Goal: Task Accomplishment & Management: Manage account settings

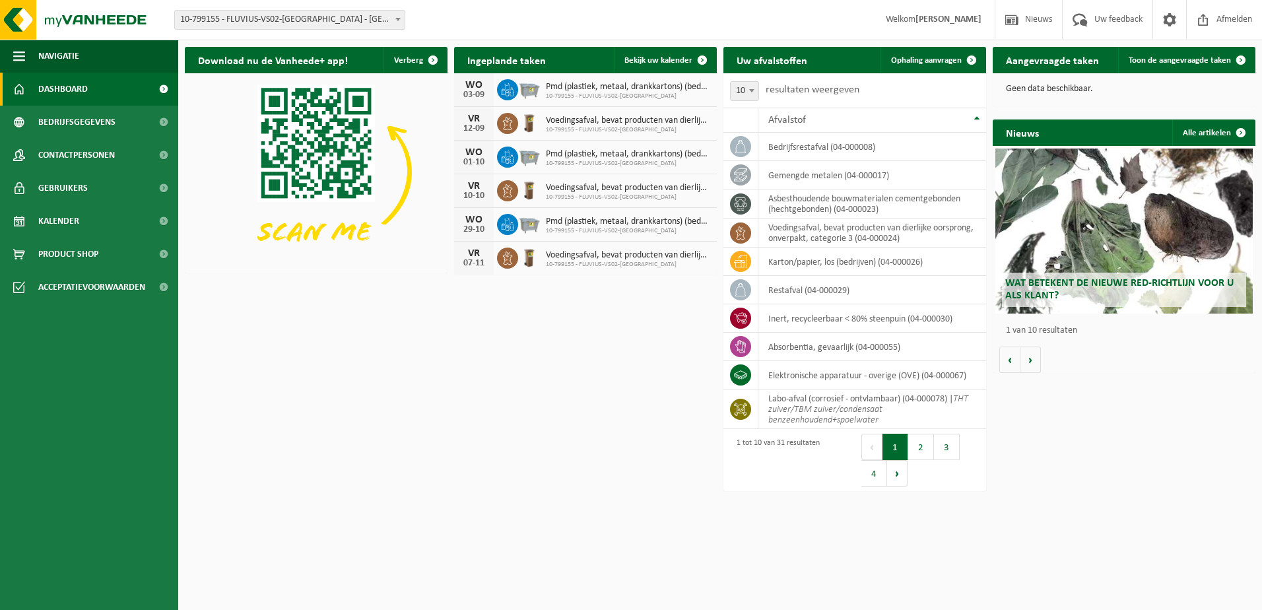
click at [1130, 285] on span "Wat betekent de nieuwe RED-richtlijn voor u als klant?" at bounding box center [1120, 289] width 228 height 23
click at [89, 217] on link "Kalender" at bounding box center [89, 221] width 178 height 33
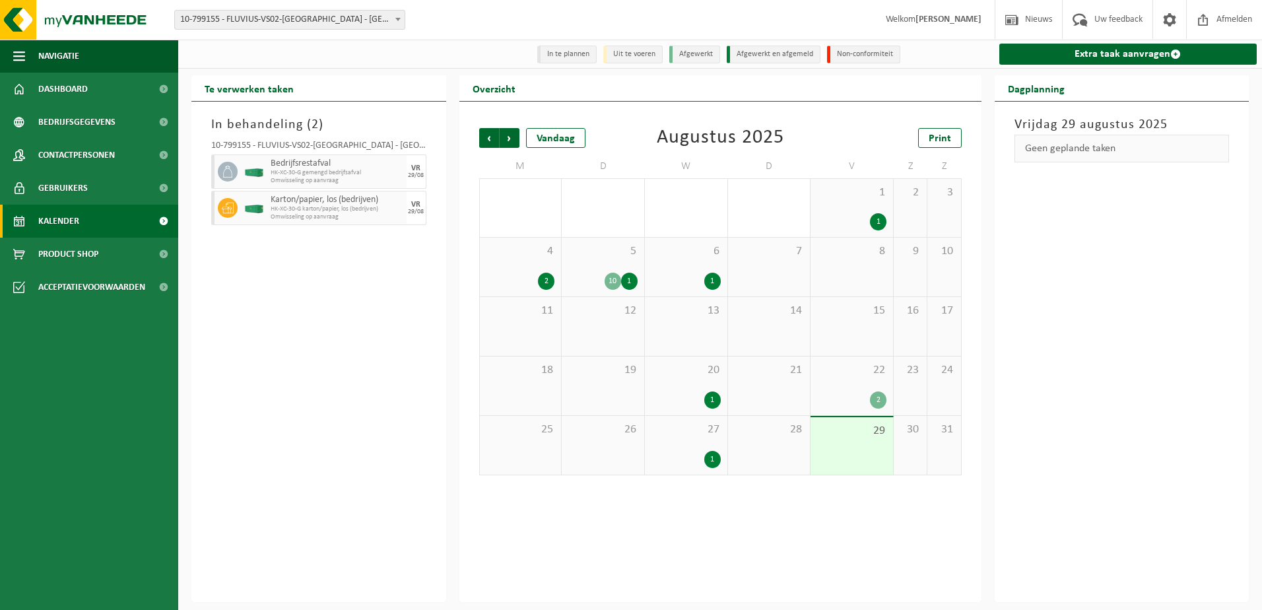
click at [616, 283] on div "10" at bounding box center [613, 281] width 17 height 17
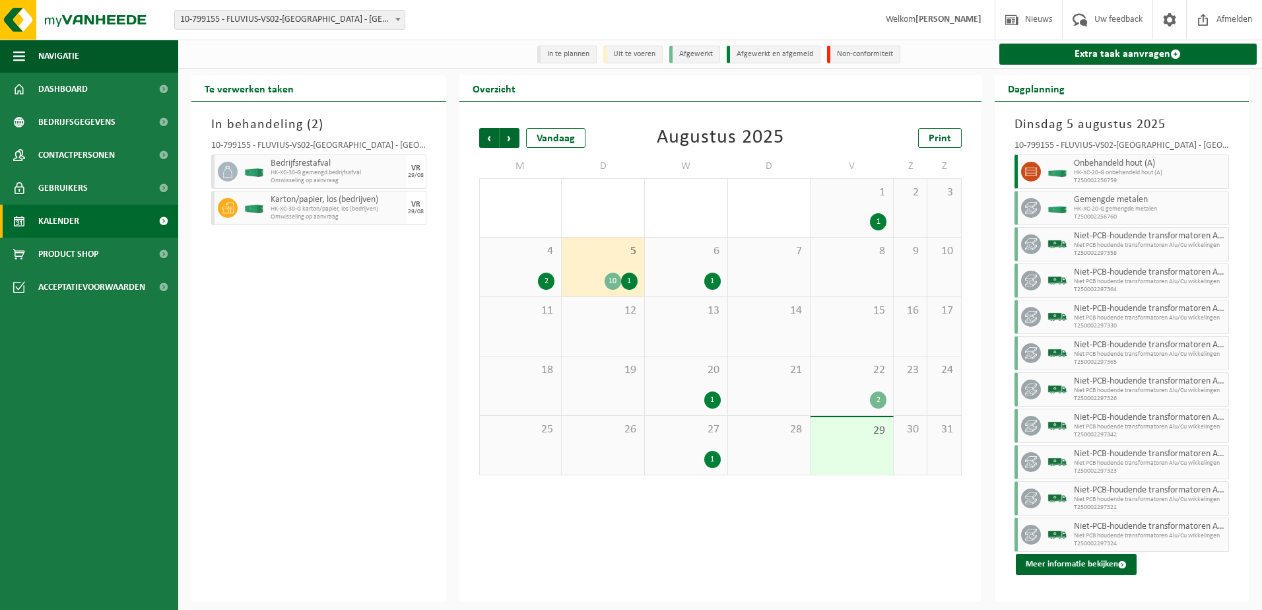
click at [845, 427] on span "29" at bounding box center [851, 431] width 69 height 15
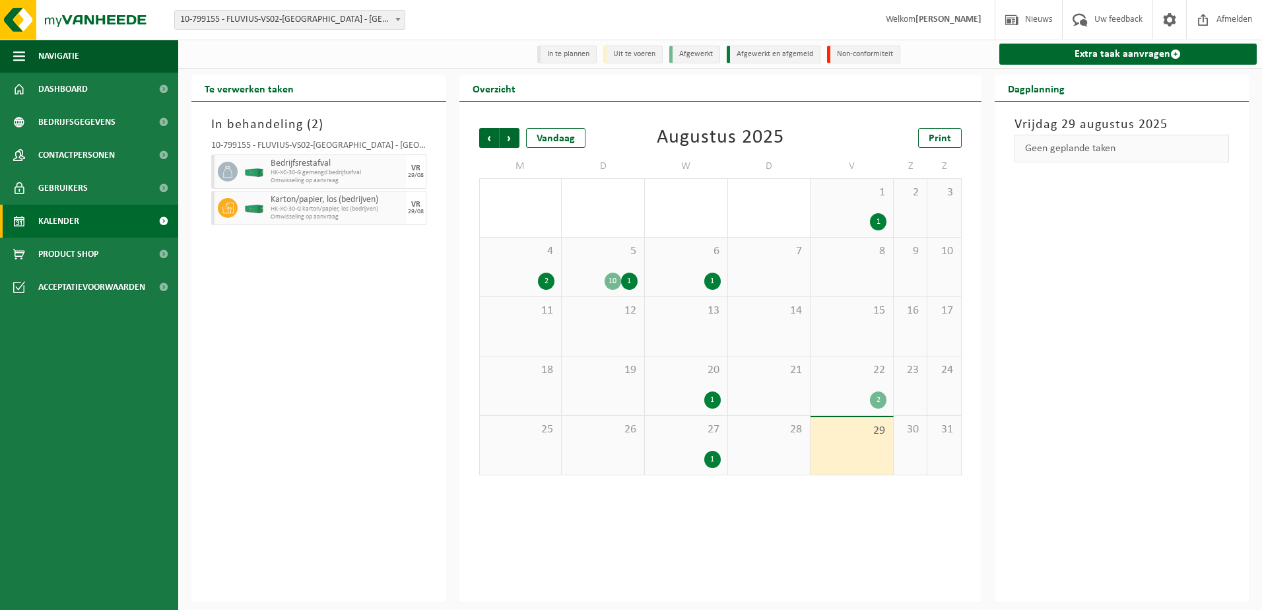
click at [75, 227] on span "Kalender" at bounding box center [58, 221] width 41 height 33
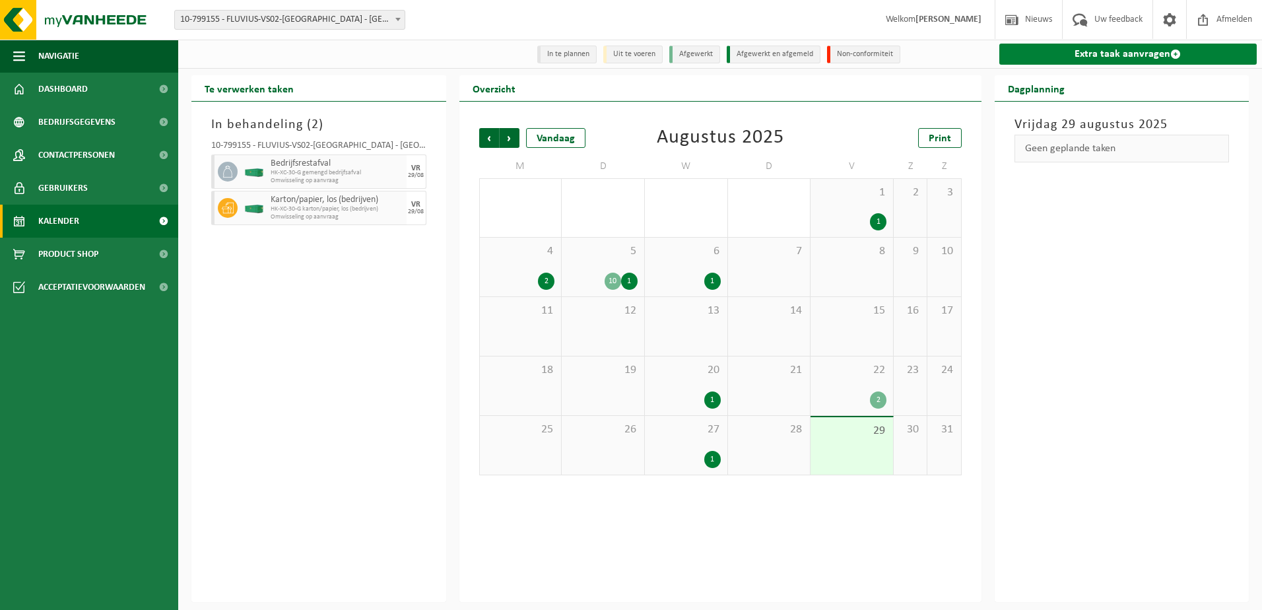
click at [1120, 56] on link "Extra taak aanvragen" at bounding box center [1129, 54] width 258 height 21
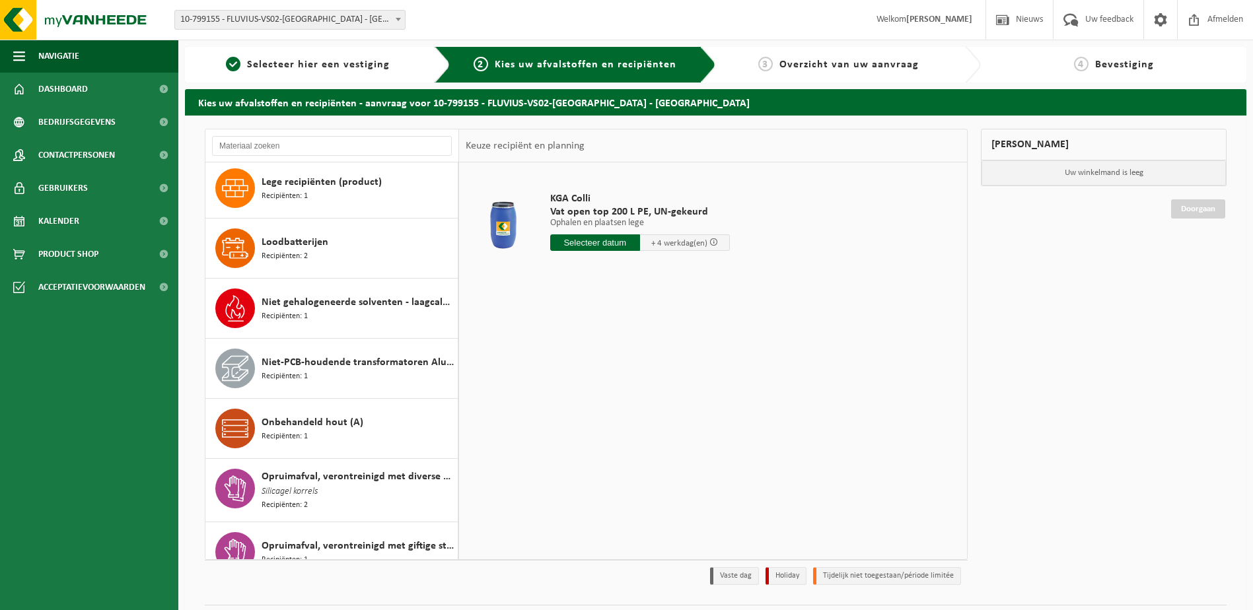
scroll to position [858, 0]
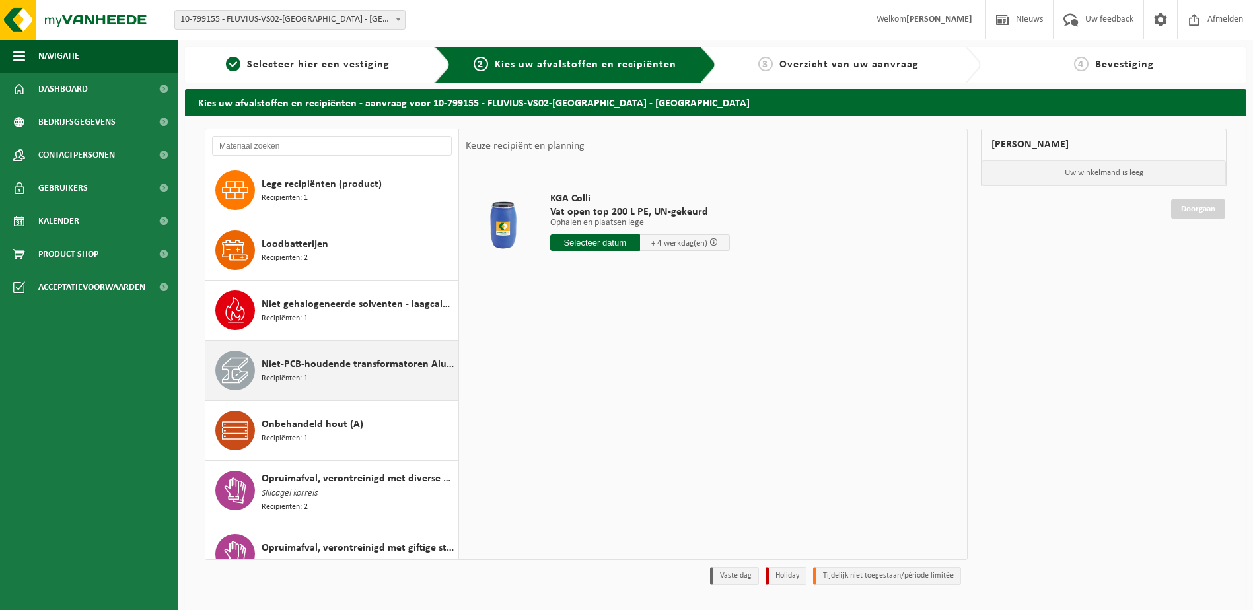
click at [347, 378] on div "Niet-PCB-houdende transformatoren Alu/Cu wikkelingen Recipiënten: 1" at bounding box center [357, 371] width 193 height 40
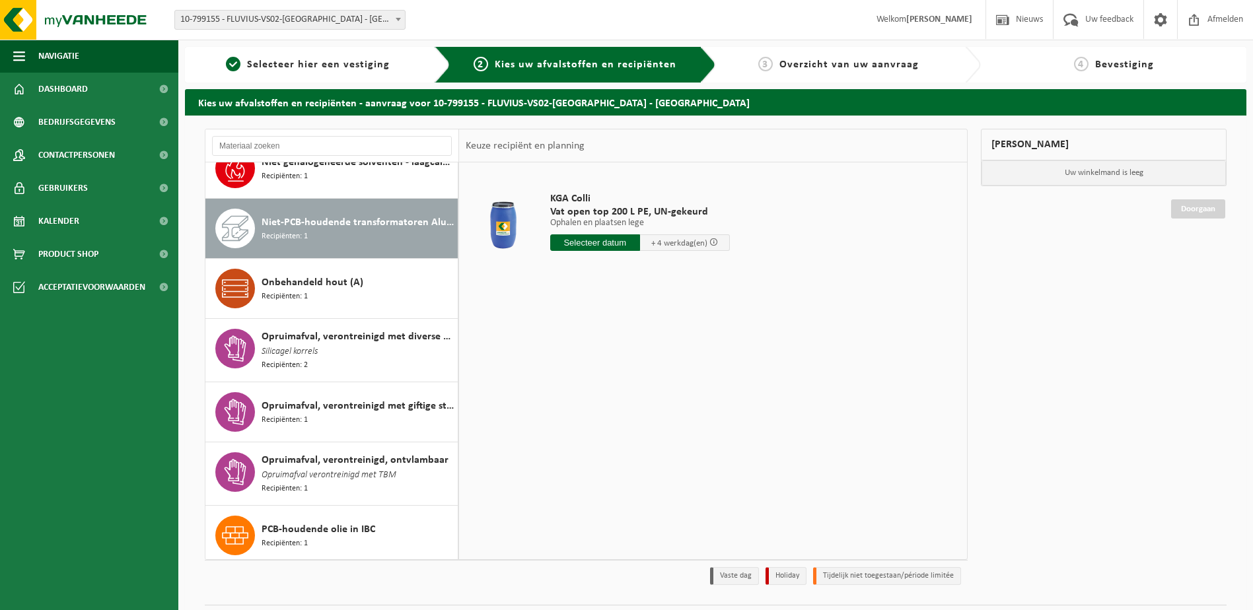
scroll to position [1034, 0]
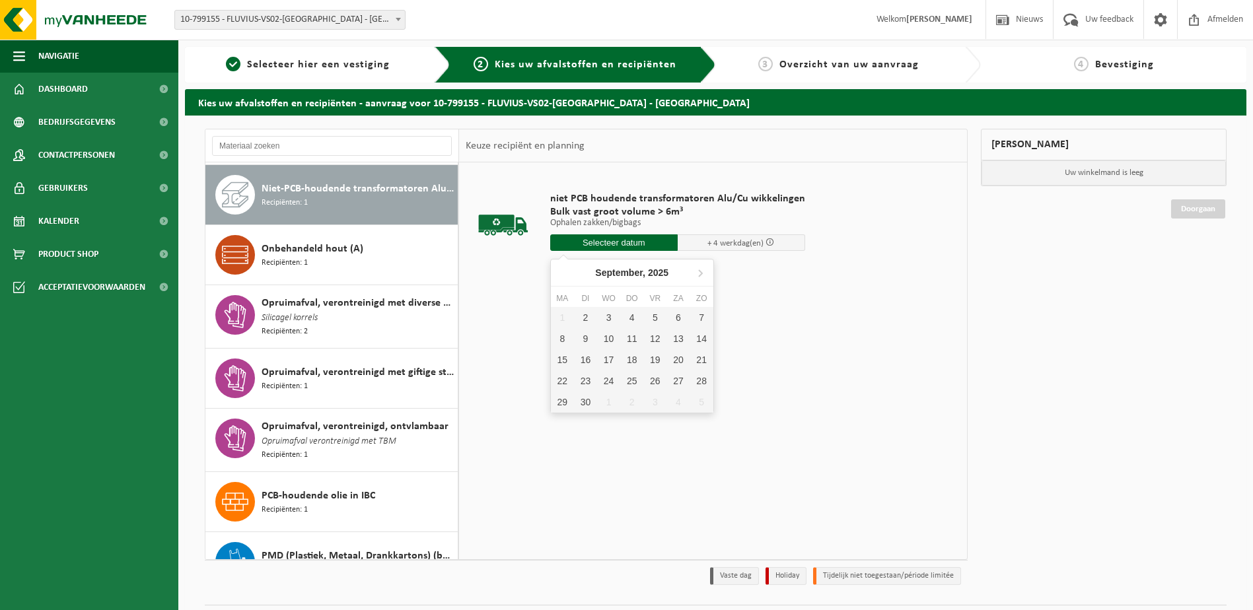
click at [651, 245] on input "text" at bounding box center [613, 242] width 127 height 17
click at [592, 314] on div "2" at bounding box center [585, 317] width 23 height 21
type input "Van 2025-09-02"
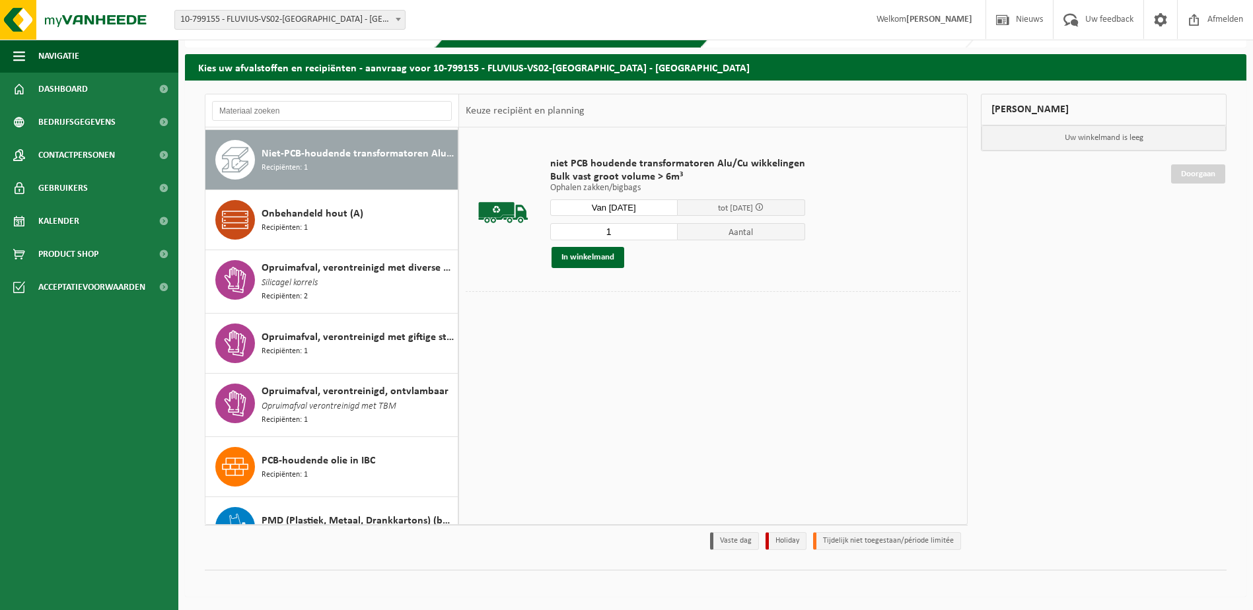
scroll to position [0, 0]
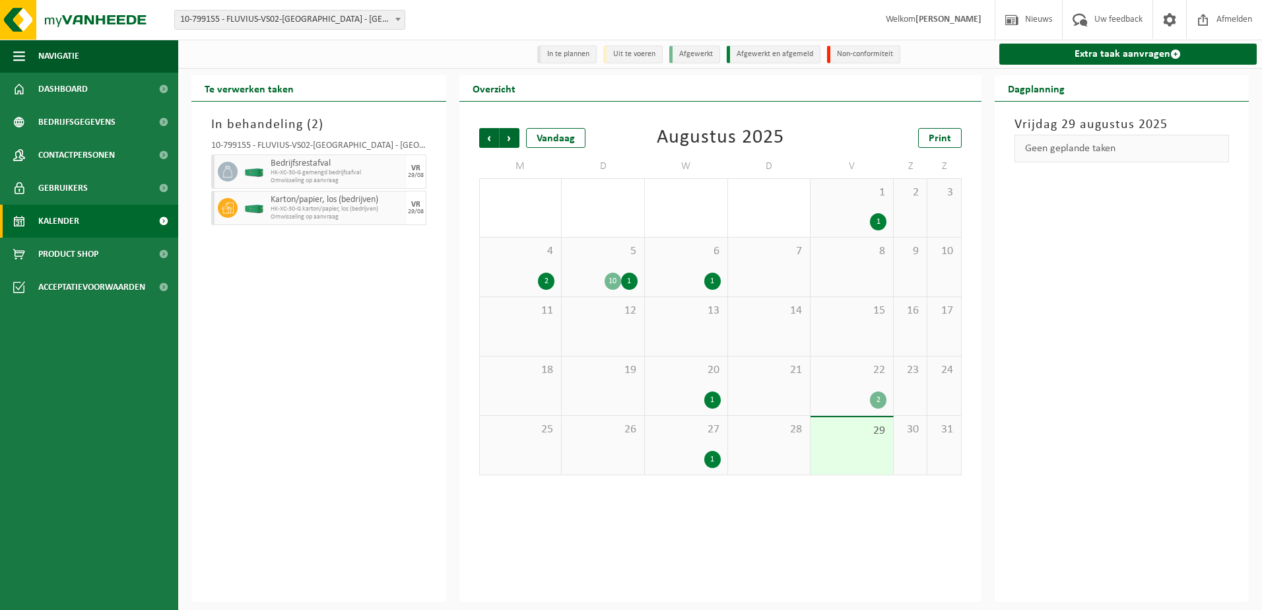
click at [854, 456] on div "29" at bounding box center [852, 445] width 83 height 57
click at [1042, 156] on div "Geen geplande taken" at bounding box center [1122, 149] width 215 height 28
click at [1046, 144] on div "Geen geplande taken" at bounding box center [1122, 149] width 215 height 28
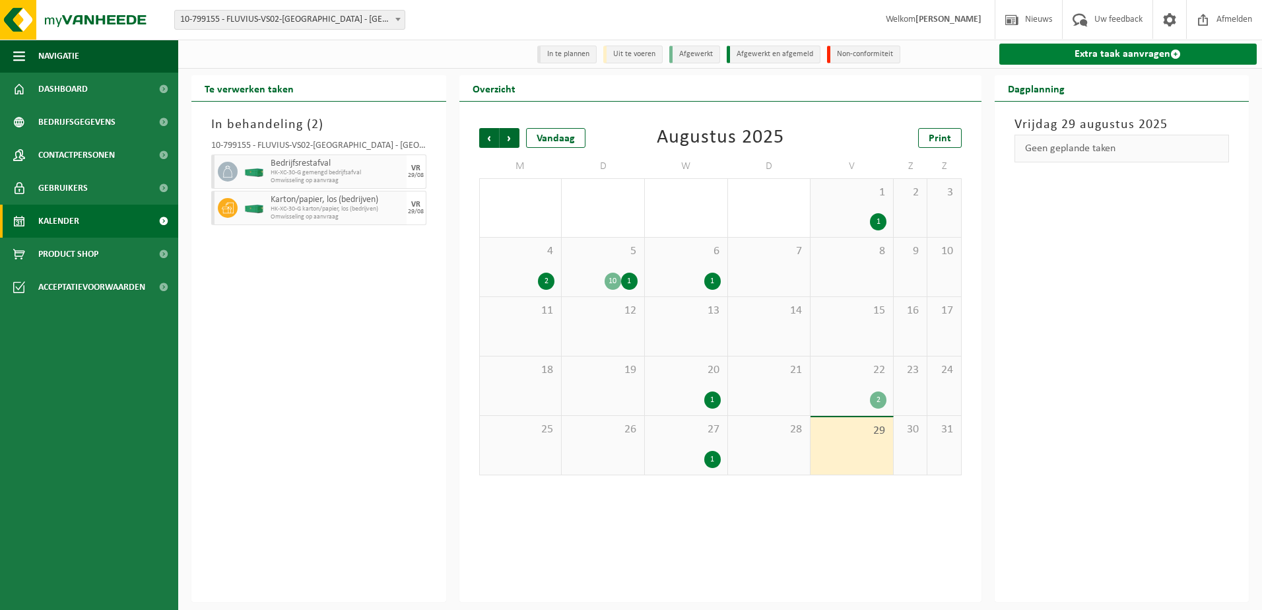
click at [1110, 54] on link "Extra taak aanvragen" at bounding box center [1129, 54] width 258 height 21
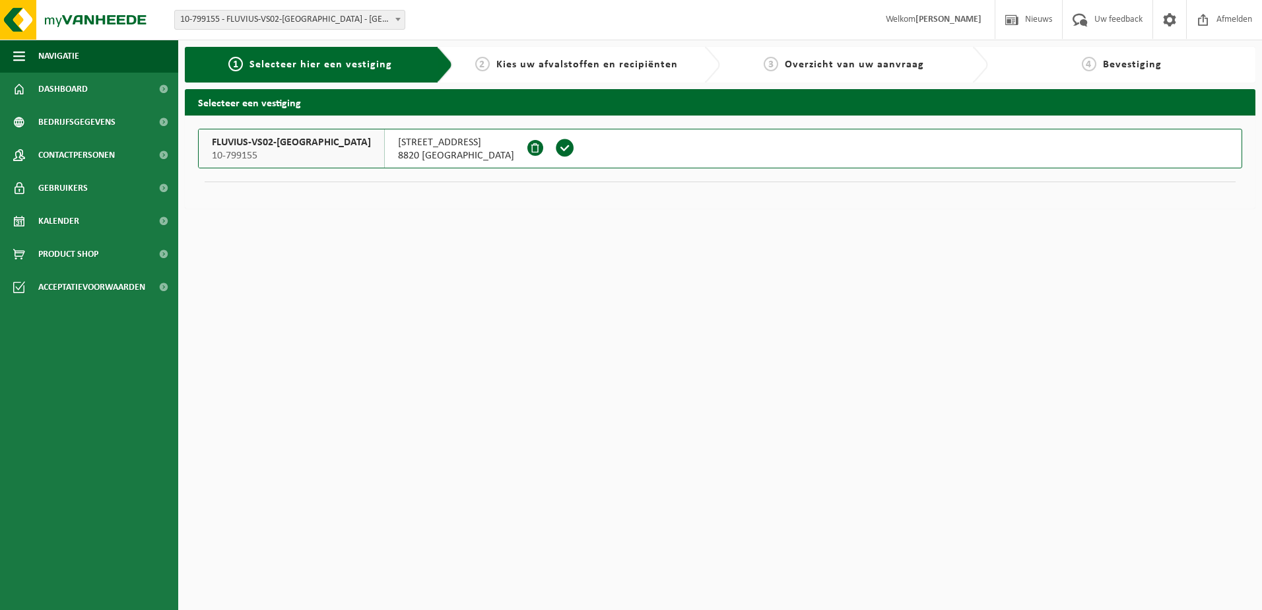
click at [555, 146] on span at bounding box center [565, 148] width 20 height 20
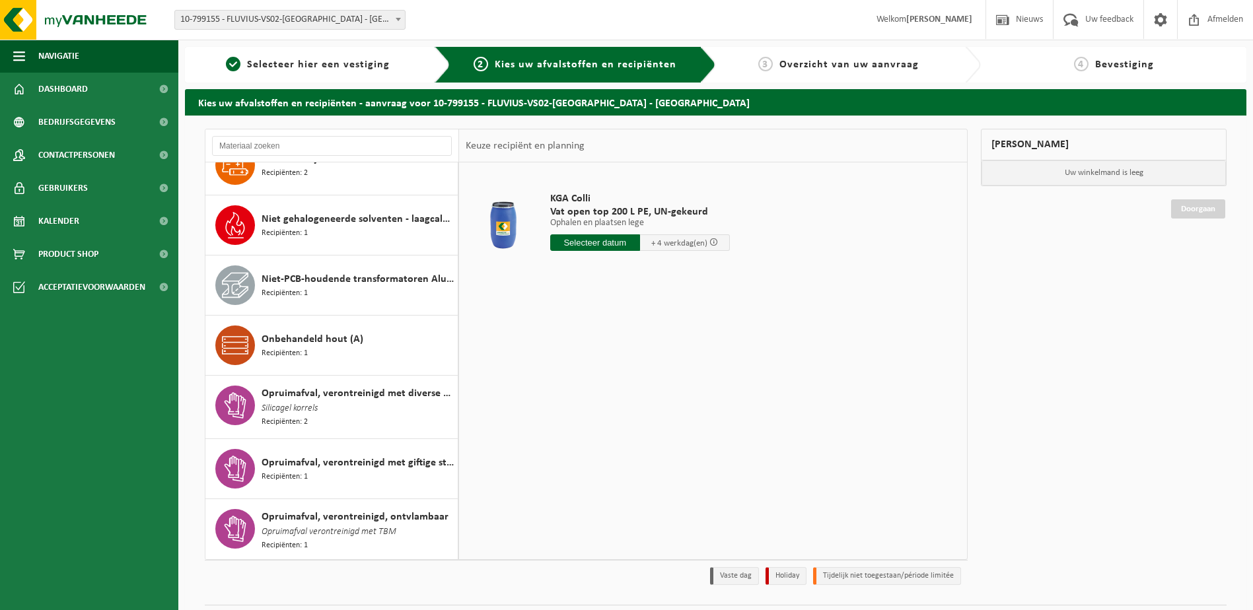
scroll to position [990, 0]
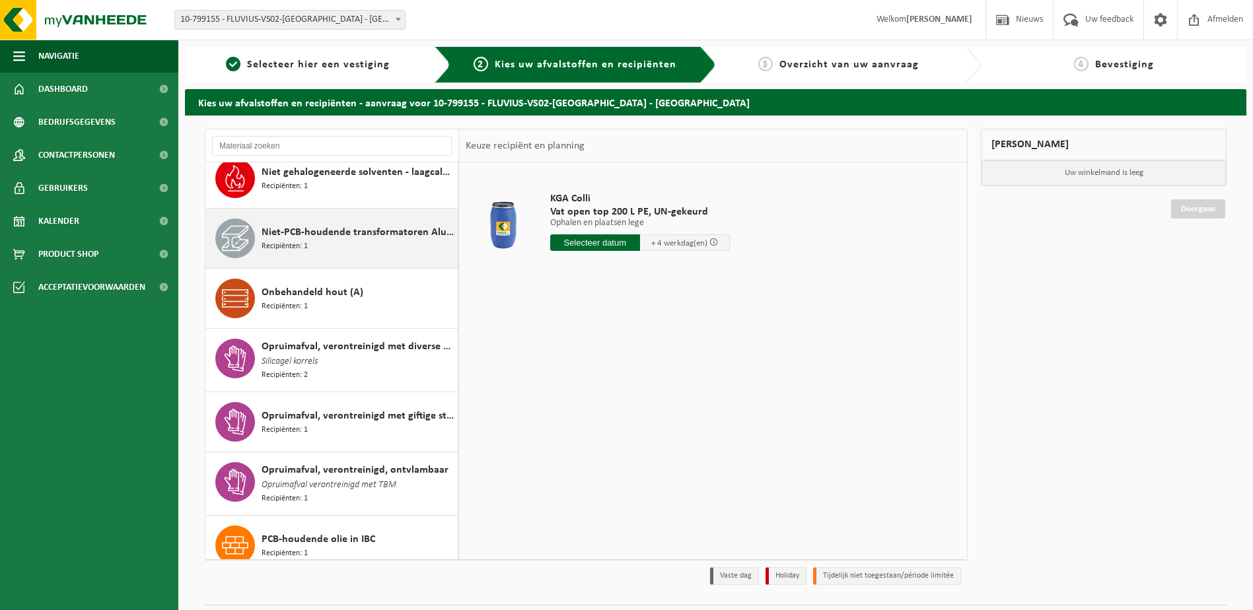
click at [333, 220] on div "Niet-PCB-houdende transformatoren Alu/Cu wikkelingen Recipiënten: 1" at bounding box center [357, 239] width 193 height 40
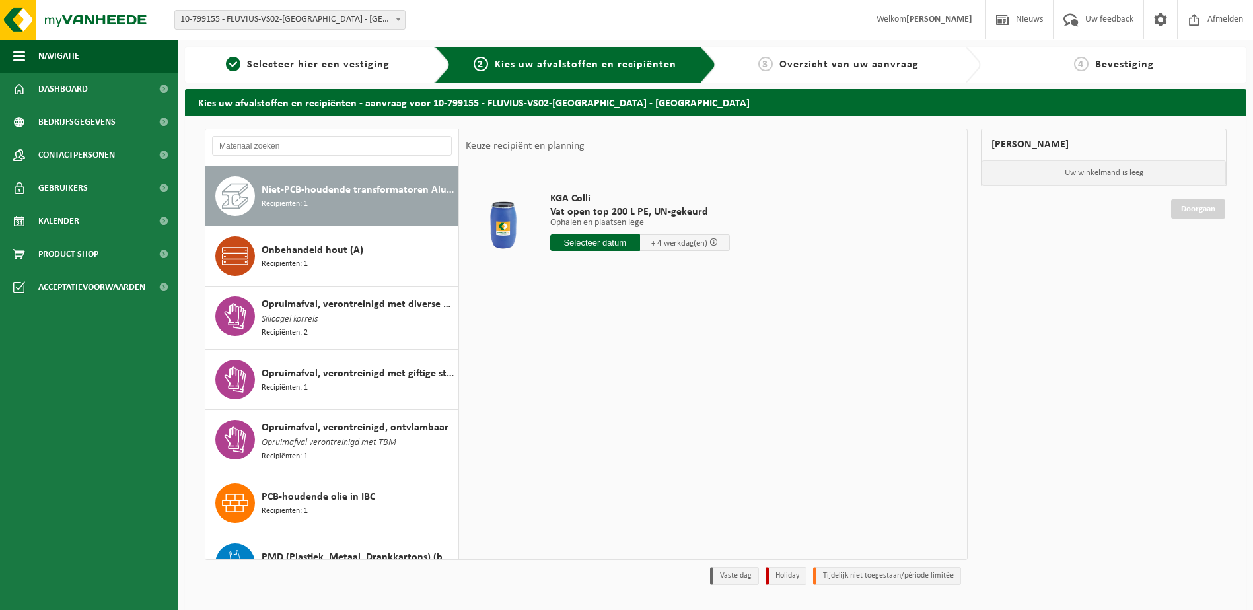
scroll to position [1034, 0]
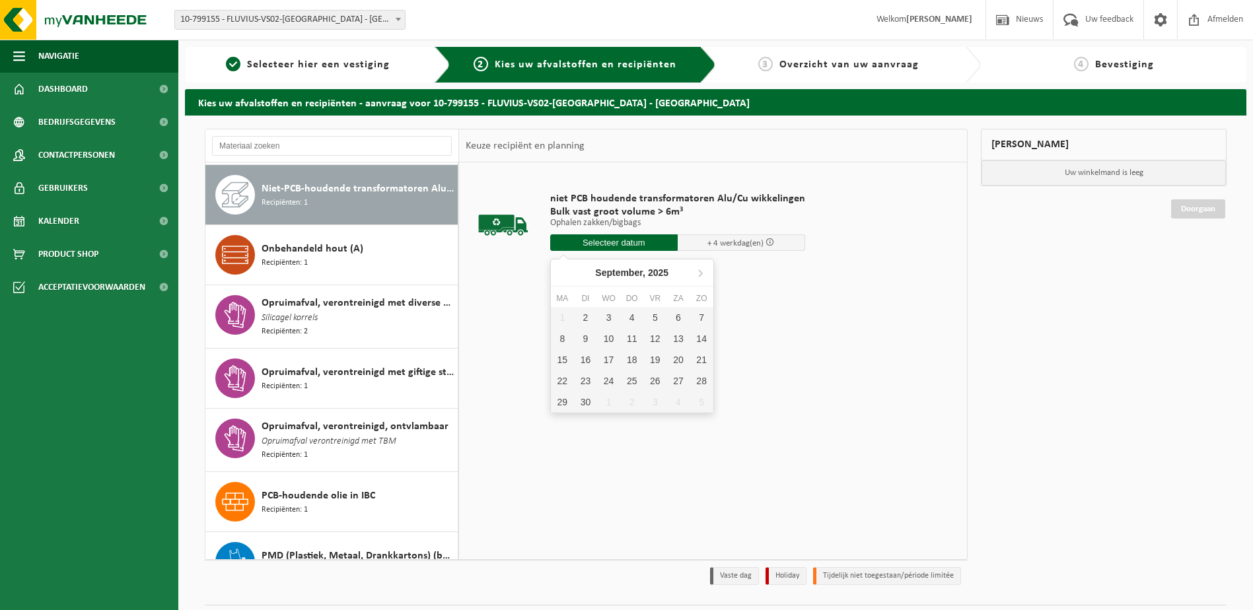
click at [642, 246] on input "text" at bounding box center [613, 242] width 127 height 17
click at [588, 318] on div "2" at bounding box center [585, 317] width 23 height 21
type input "Van 2025-09-02"
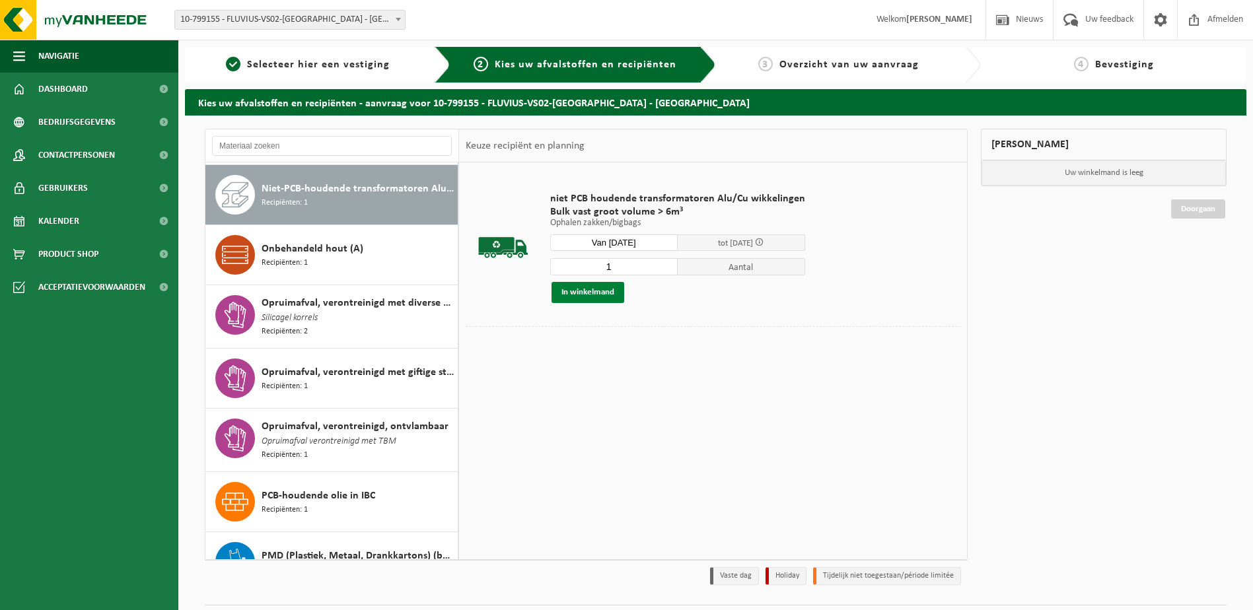
click at [604, 288] on button "In winkelmand" at bounding box center [587, 292] width 73 height 21
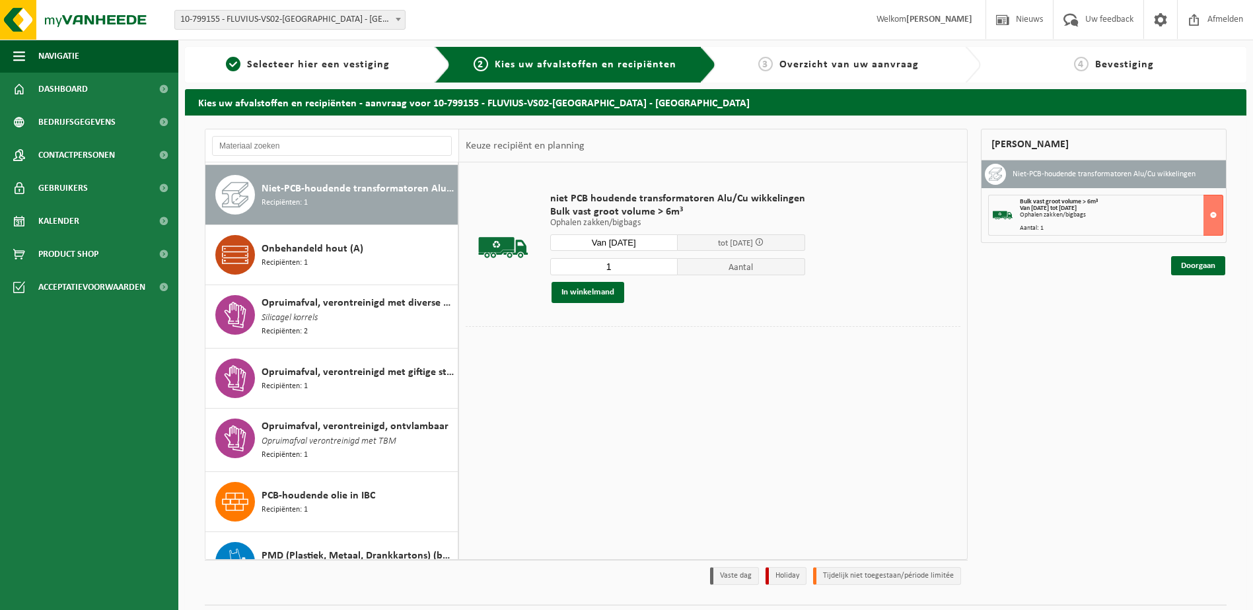
click at [1120, 215] on div "Ophalen zakken/bigbags" at bounding box center [1120, 215] width 203 height 7
click at [1215, 219] on button at bounding box center [1213, 215] width 20 height 41
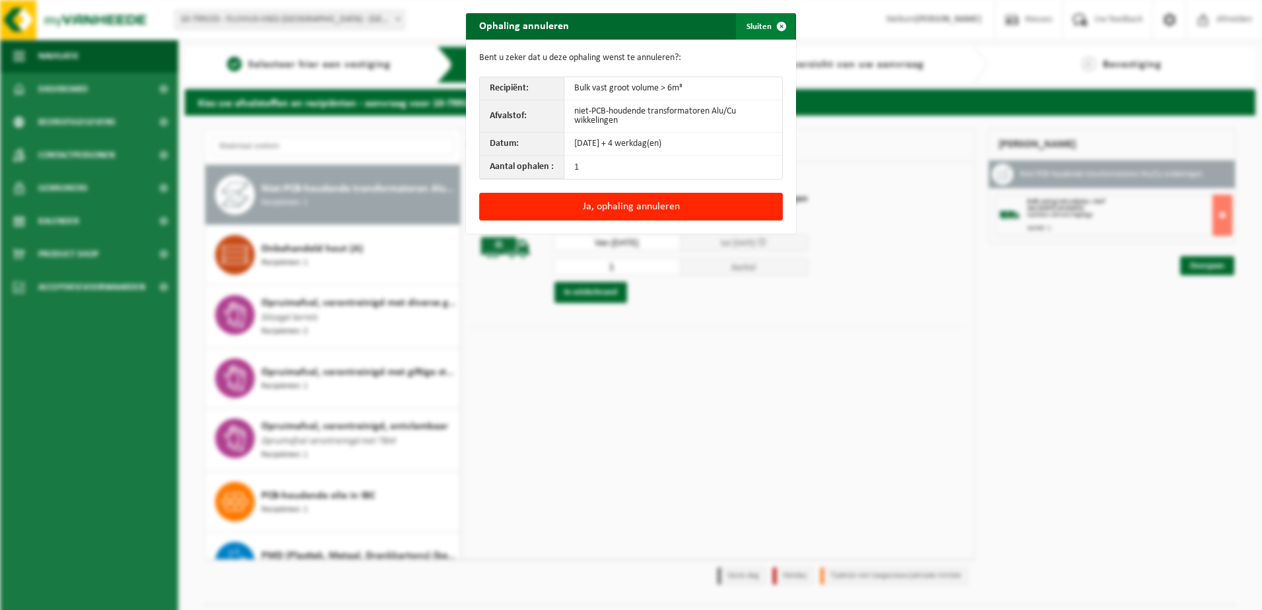
click at [771, 26] on span "button" at bounding box center [782, 26] width 26 height 26
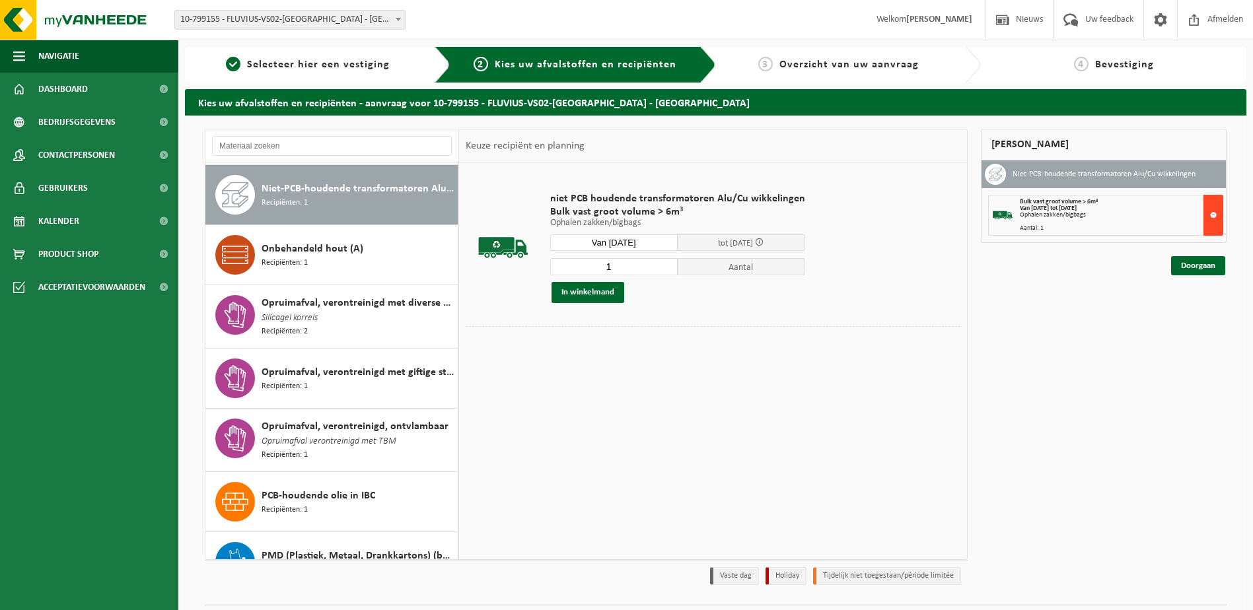
click at [1215, 214] on button at bounding box center [1213, 215] width 20 height 41
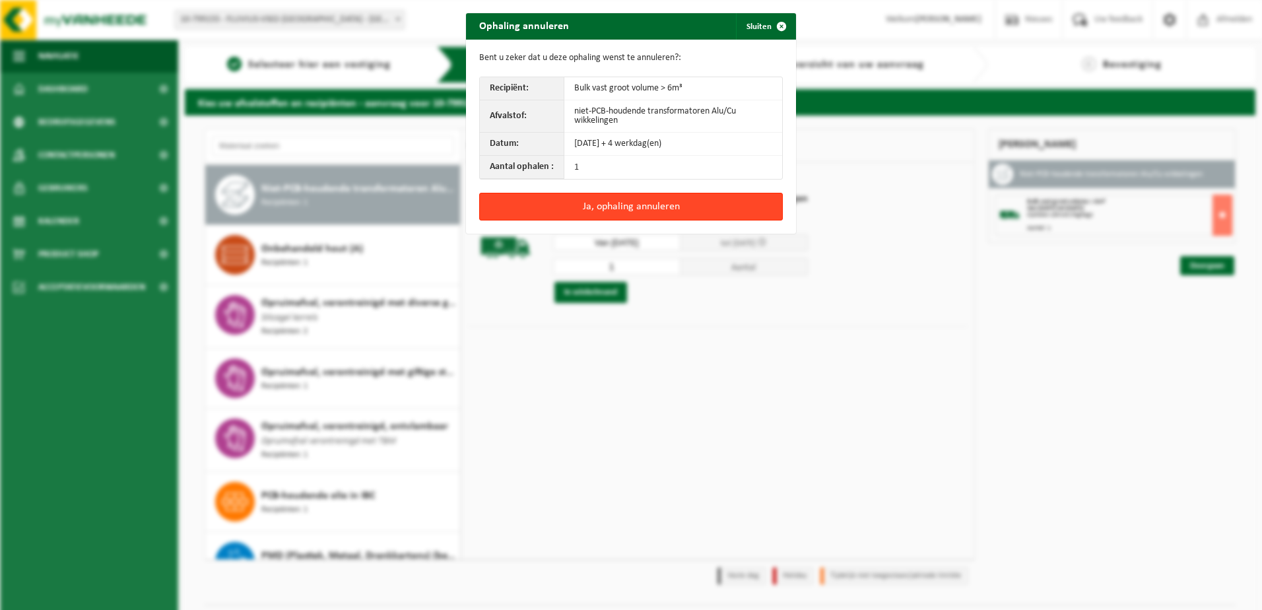
click at [651, 208] on button "Ja, ophaling annuleren" at bounding box center [631, 207] width 304 height 28
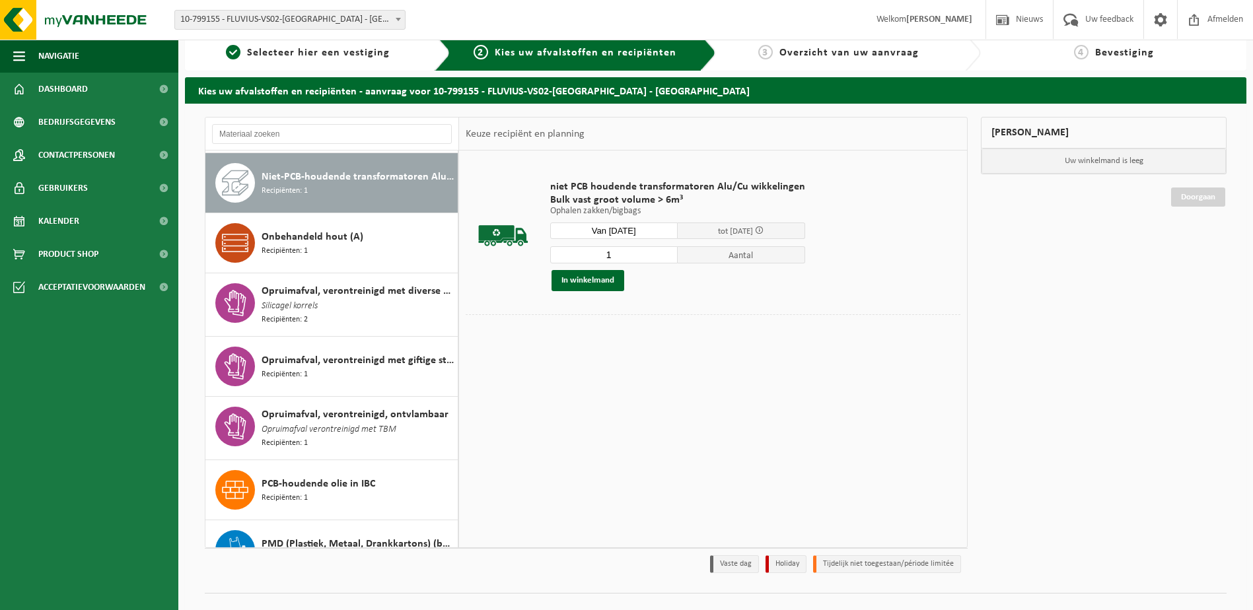
scroll to position [0, 0]
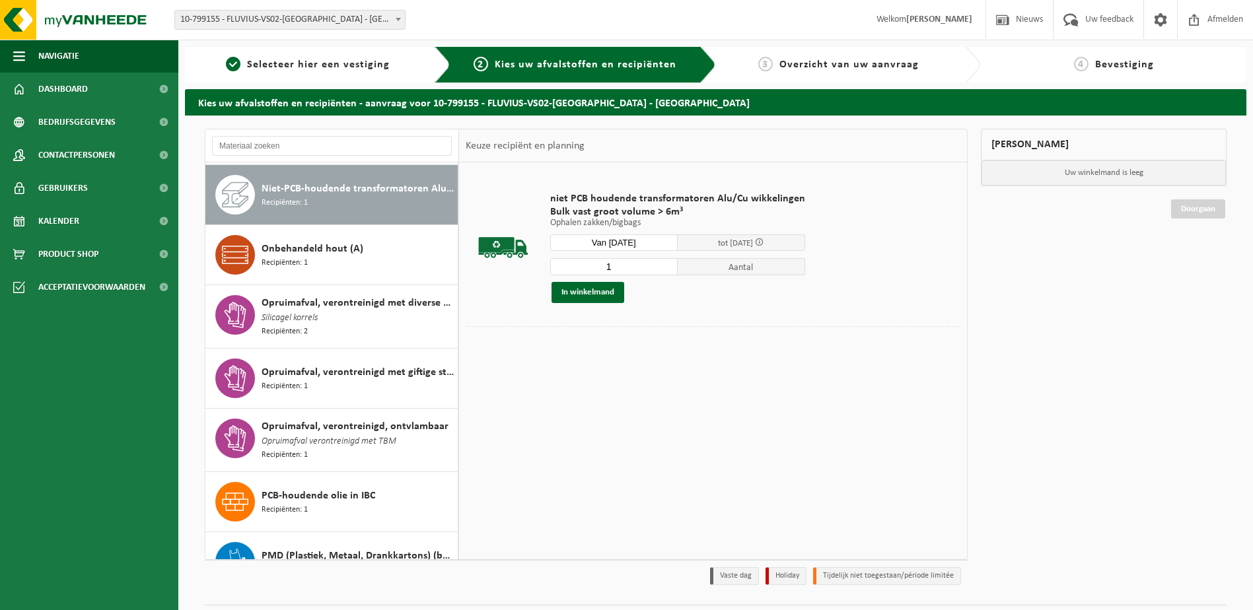
click at [648, 314] on div "niet PCB houdende transformatoren Alu/Cu wikkelingen Bulk vast groot volume > 6…" at bounding box center [677, 247] width 268 height 137
click at [597, 319] on td "niet PCB houdende transformatoren Alu/Cu wikkelingen Bulk vast groot volume > 6…" at bounding box center [750, 247] width 421 height 157
click at [554, 318] on td "niet PCB houdende transformatoren Alu/Cu wikkelingen Bulk vast groot volume > 6…" at bounding box center [750, 247] width 421 height 157
click at [635, 224] on p "Ophalen zakken/bigbags" at bounding box center [677, 223] width 255 height 9
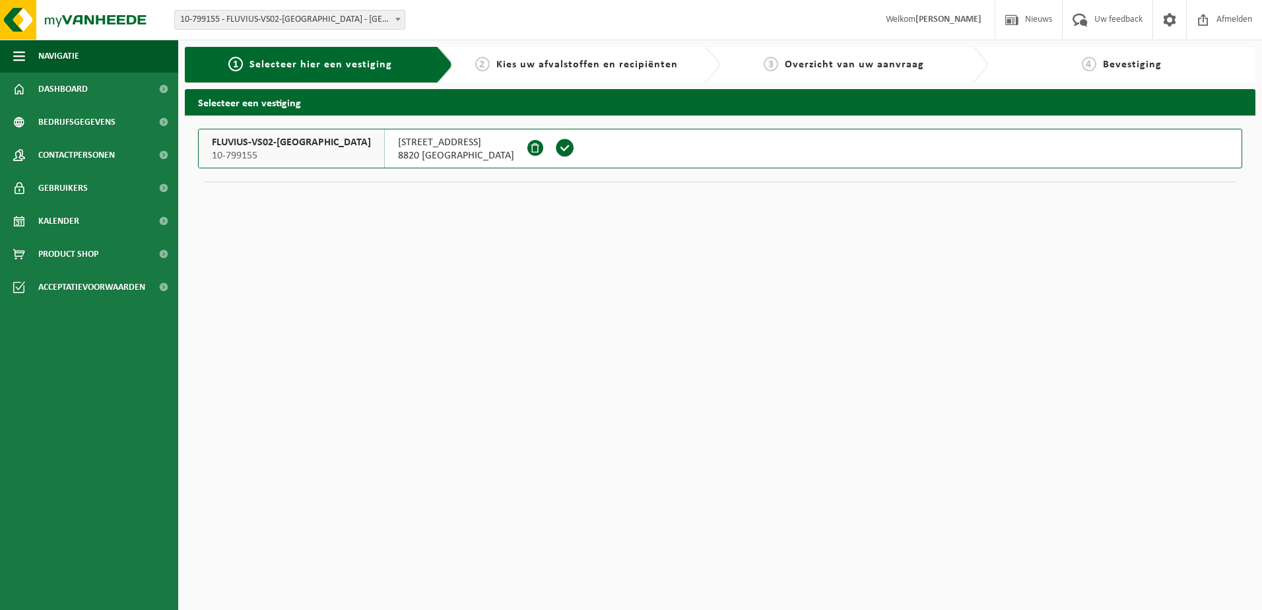
click at [528, 151] on span at bounding box center [536, 148] width 16 height 16
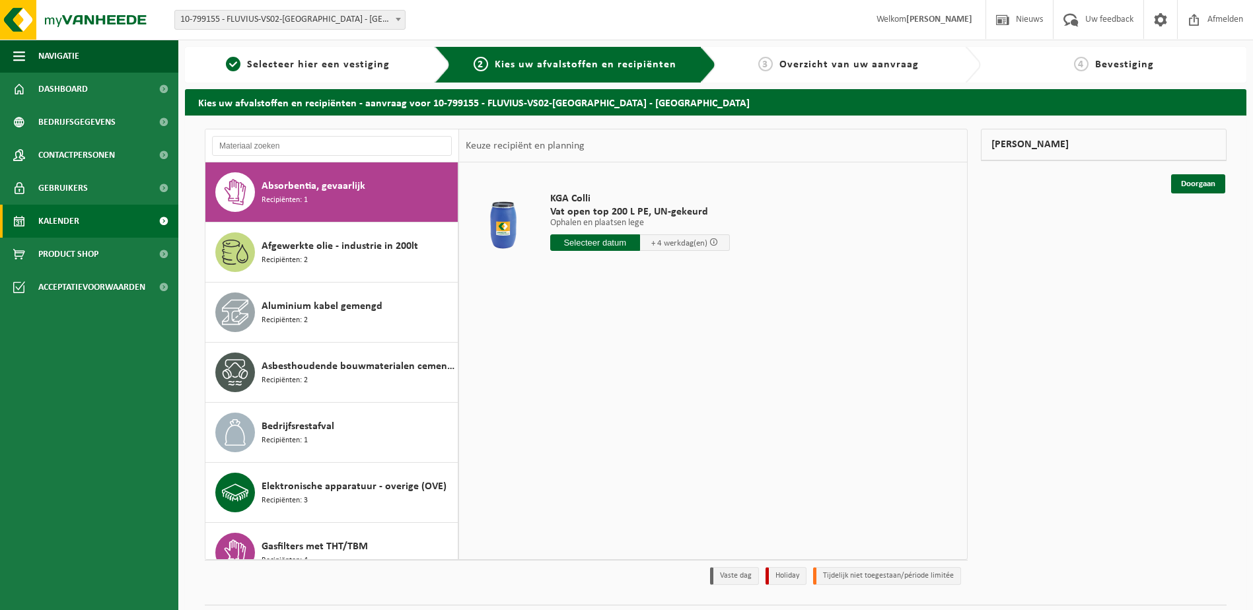
click at [54, 218] on span "Kalender" at bounding box center [58, 221] width 41 height 33
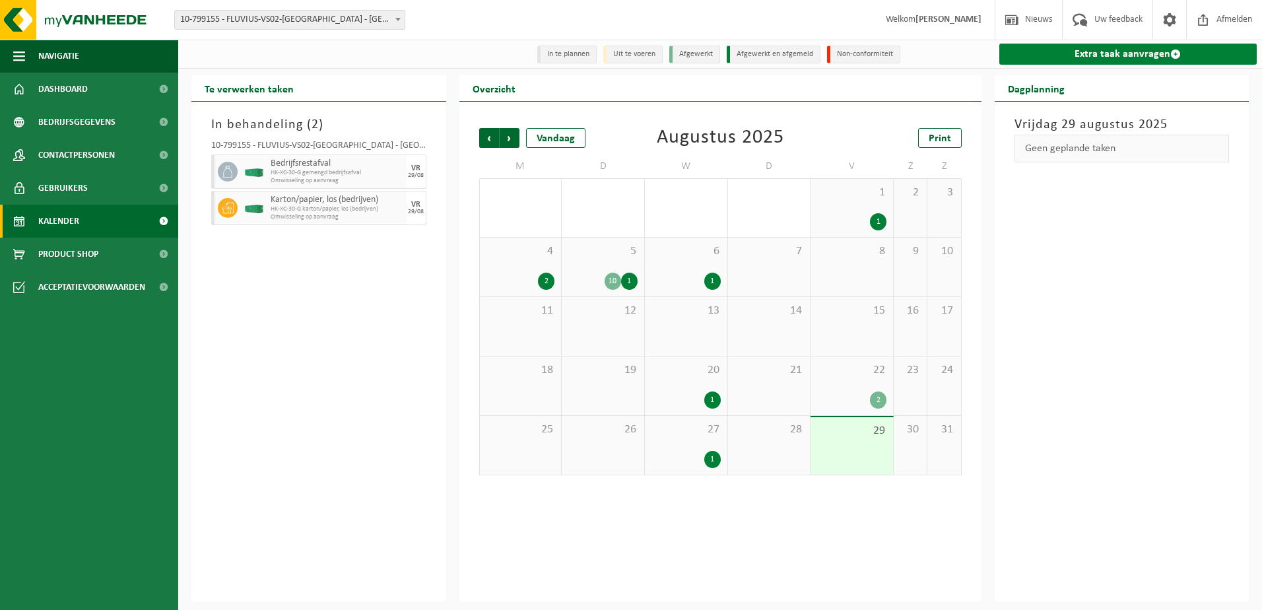
click at [1153, 53] on link "Extra taak aanvragen" at bounding box center [1129, 54] width 258 height 21
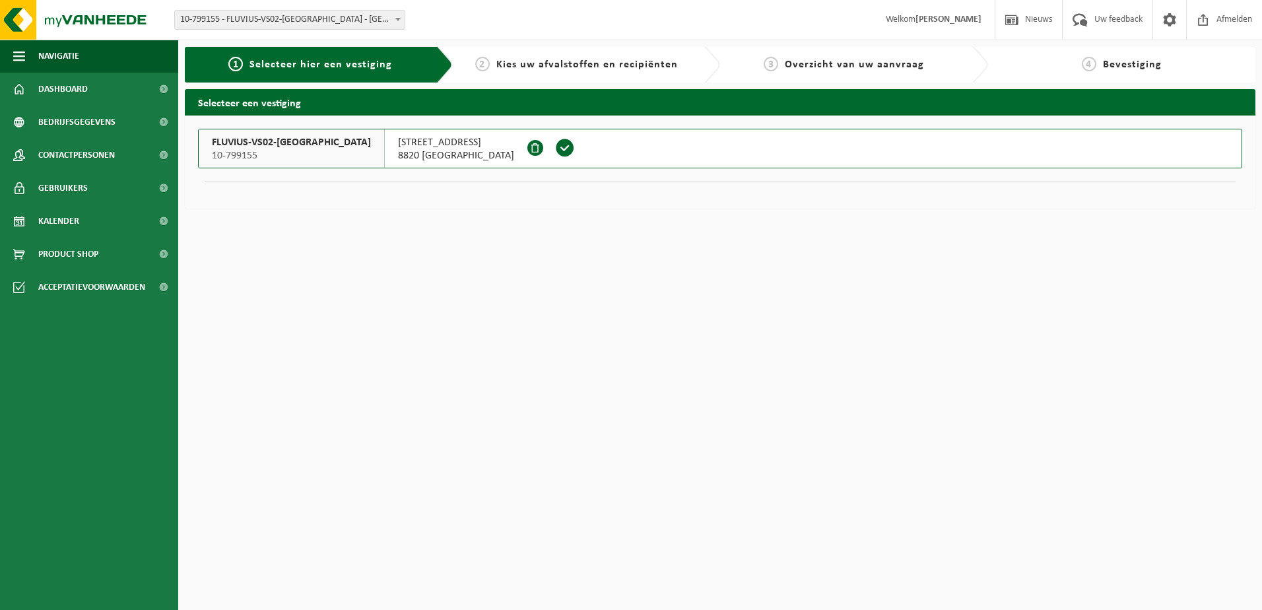
click at [555, 150] on span at bounding box center [565, 148] width 20 height 20
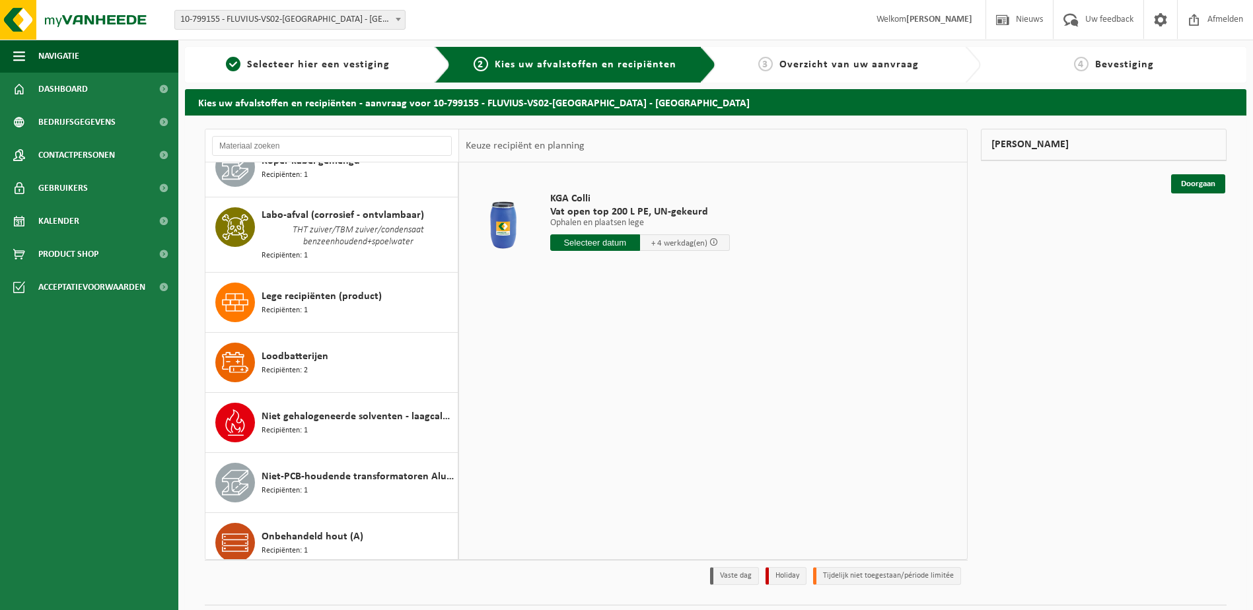
scroll to position [792, 0]
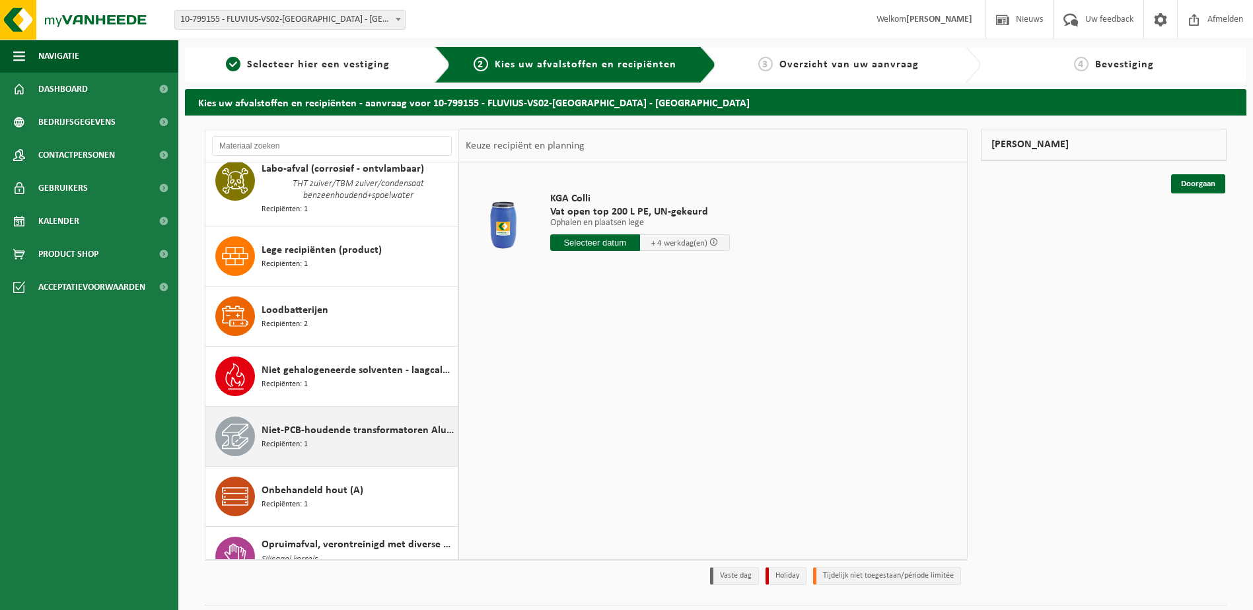
click at [339, 417] on div "Niet-PCB-houdende transformatoren Alu/Cu wikkelingen Recipiënten: 1" at bounding box center [357, 437] width 193 height 40
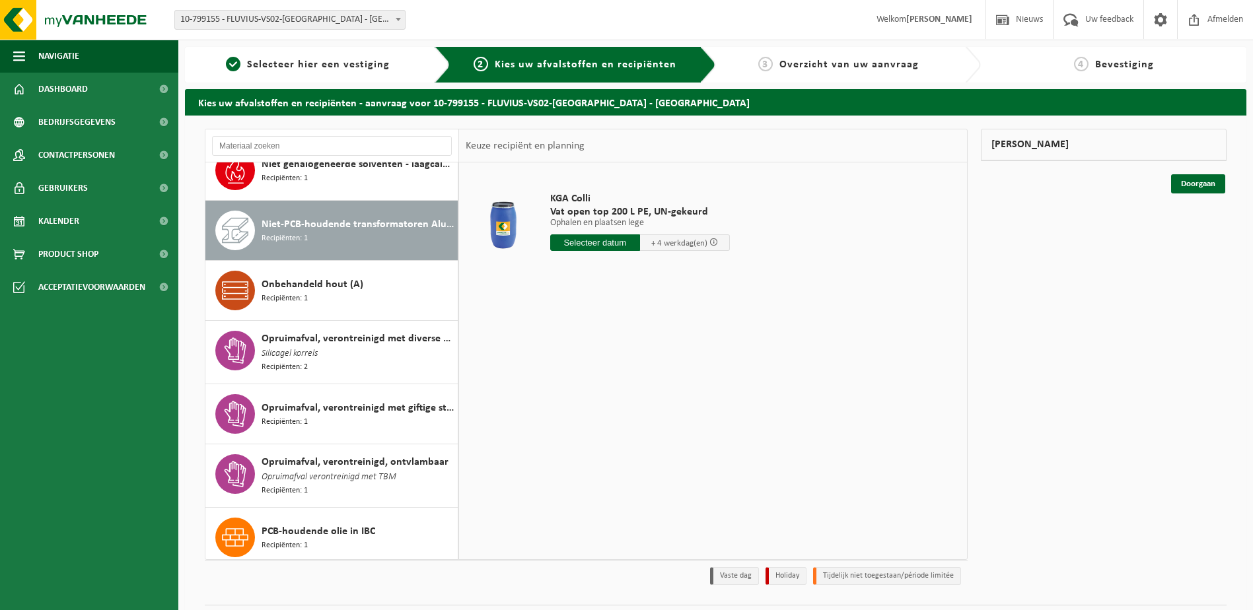
scroll to position [1034, 0]
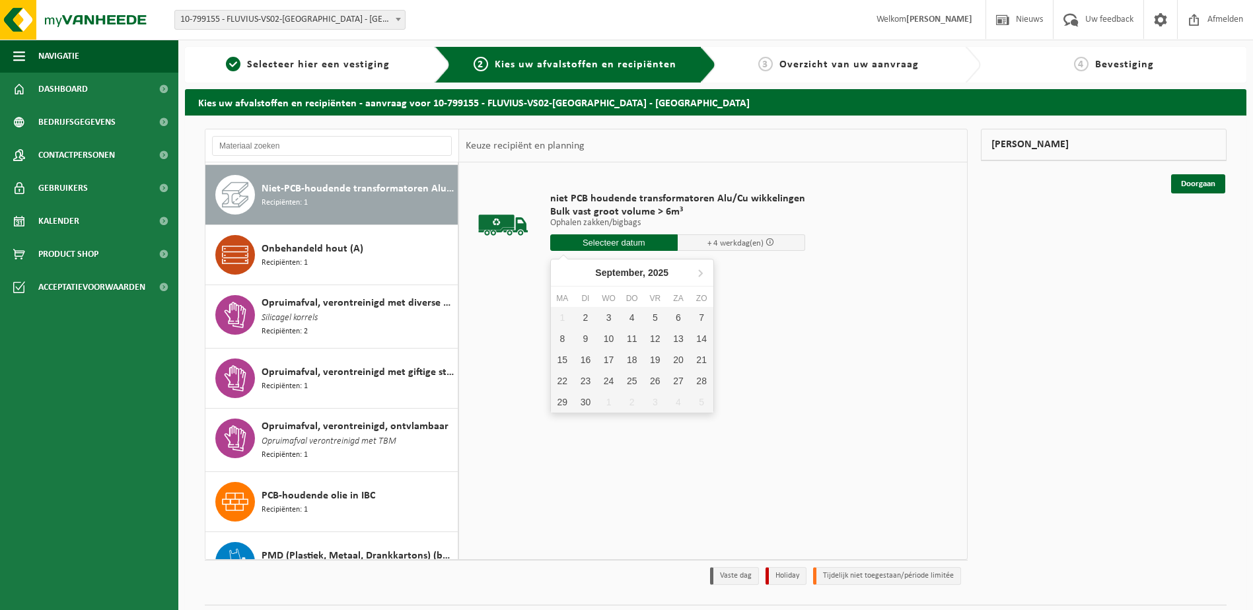
click at [581, 242] on input "text" at bounding box center [613, 242] width 127 height 17
click at [580, 309] on div "2" at bounding box center [585, 317] width 23 height 21
type input "Van 2025-09-02"
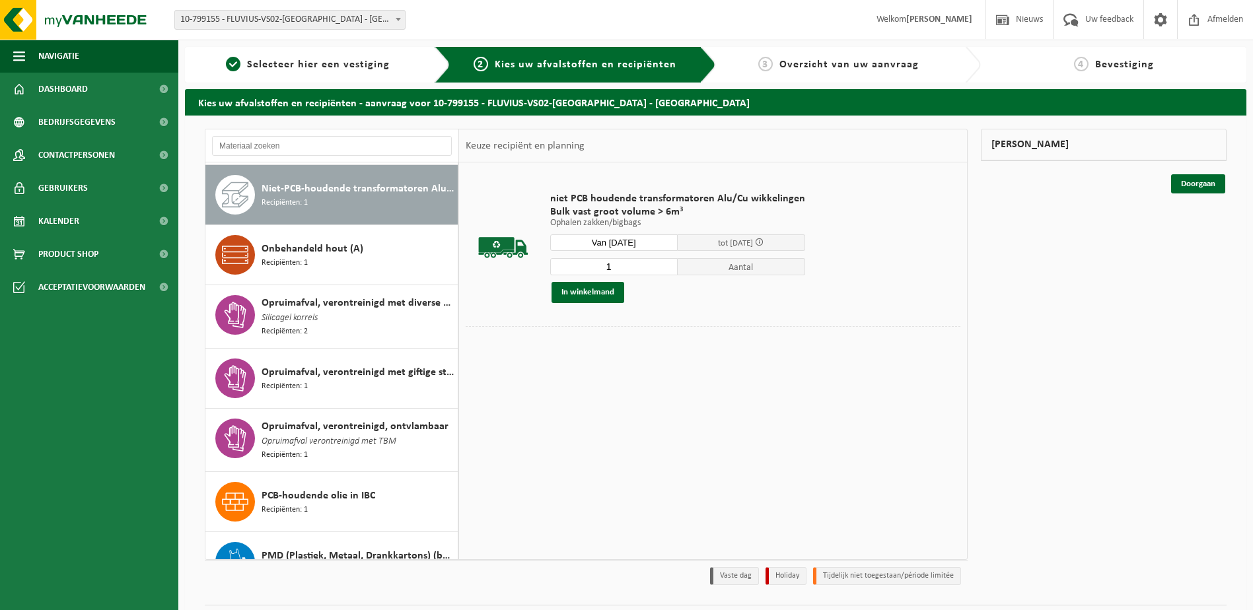
click at [729, 263] on span "Aantal" at bounding box center [740, 266] width 127 height 17
click at [652, 261] on input "1" at bounding box center [613, 266] width 127 height 17
click at [707, 269] on span "Aantal" at bounding box center [740, 266] width 127 height 17
click at [709, 265] on span "Aantal" at bounding box center [740, 266] width 127 height 17
click at [599, 289] on button "In winkelmand" at bounding box center [587, 292] width 73 height 21
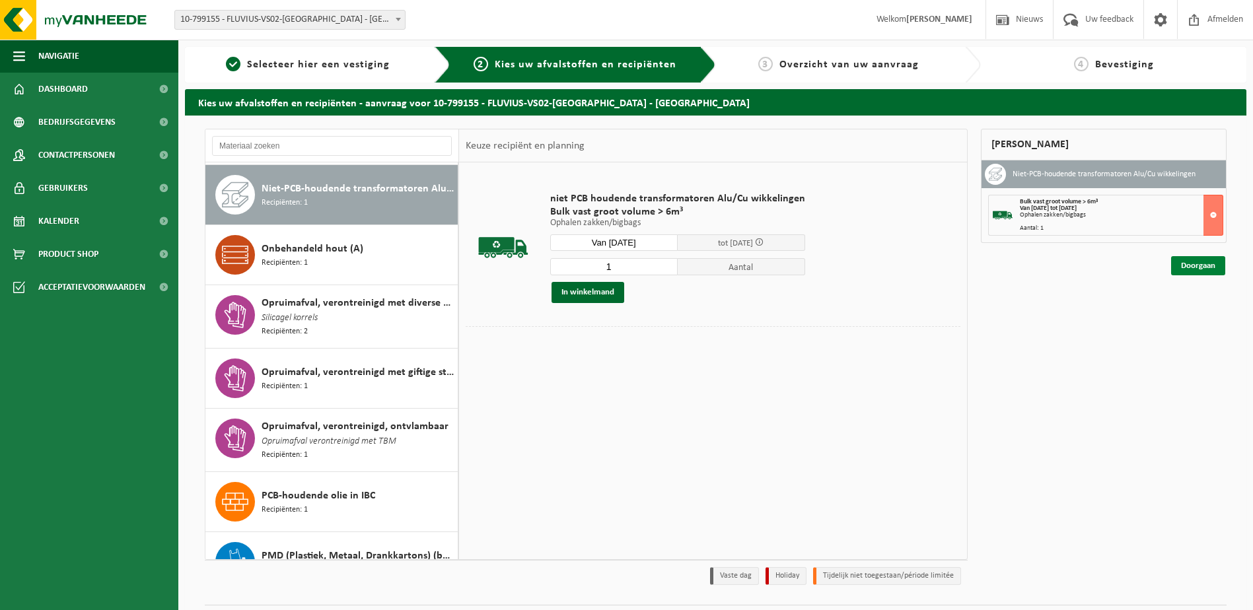
click at [1190, 265] on link "Doorgaan" at bounding box center [1198, 265] width 54 height 19
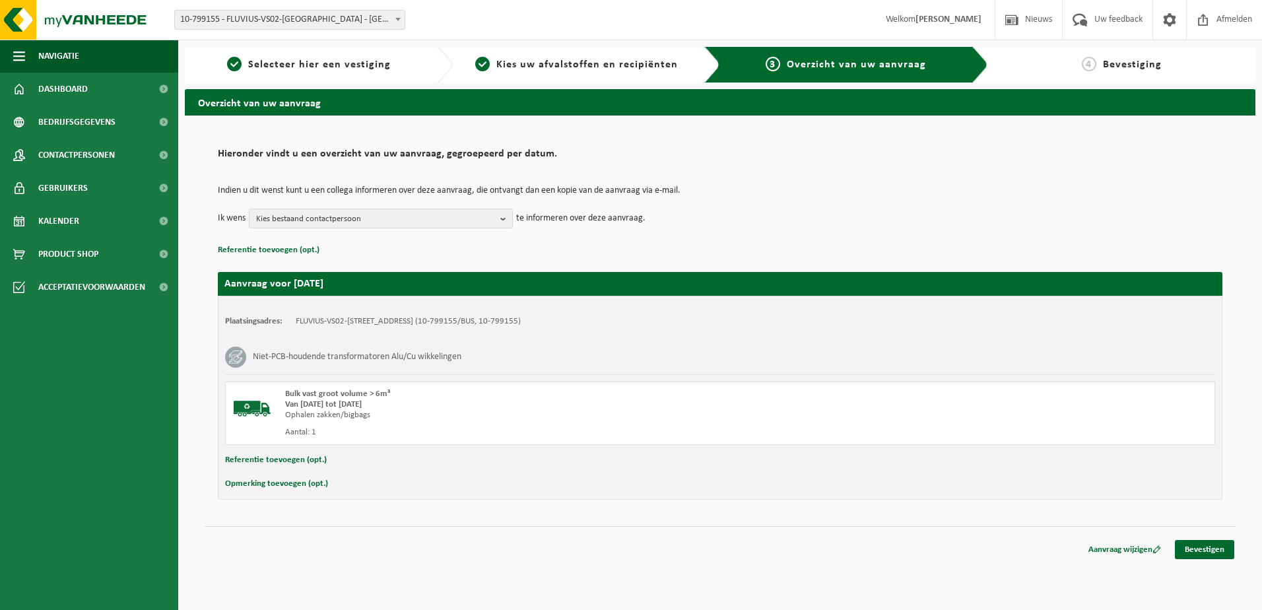
click at [325, 493] on div "Plaatsingsadres: FLUVIUS-VS02-TORHOUT, 8820 TORHOUT, AMBACHTSTRAAT 1 (10-799155…" at bounding box center [720, 398] width 1005 height 204
click at [304, 485] on button "Opmerking toevoegen (opt.)" at bounding box center [276, 483] width 103 height 17
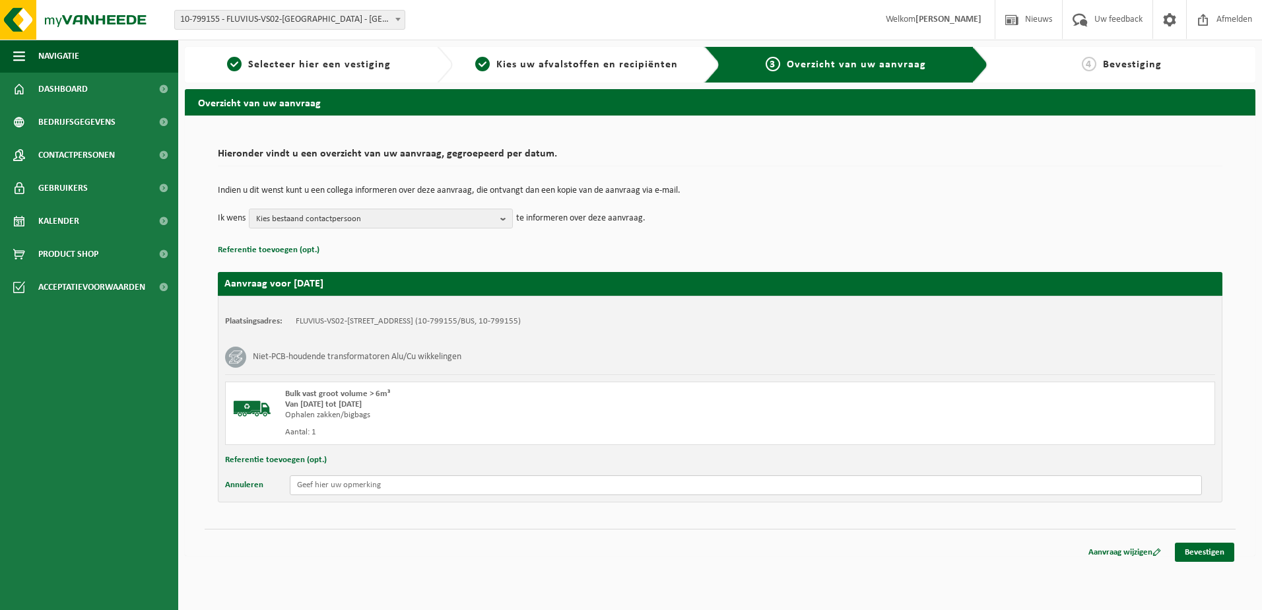
click at [405, 479] on input "text" at bounding box center [746, 485] width 912 height 20
click at [532, 492] on input "Interne ID 38700 - 100kVA -" at bounding box center [746, 485] width 912 height 20
paste input "451EG253254"
type input "Interne ID 38700 - 100kVA - 451EG253254"
click at [1201, 547] on link "Bevestigen" at bounding box center [1204, 552] width 59 height 19
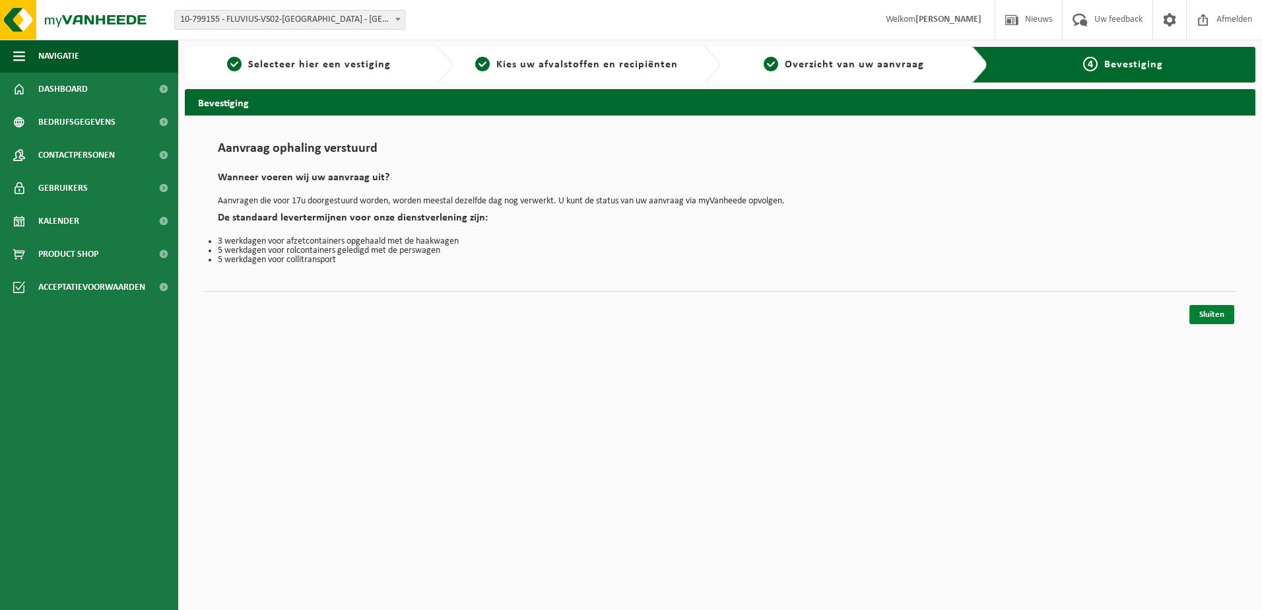
click at [1214, 320] on link "Sluiten" at bounding box center [1212, 314] width 45 height 19
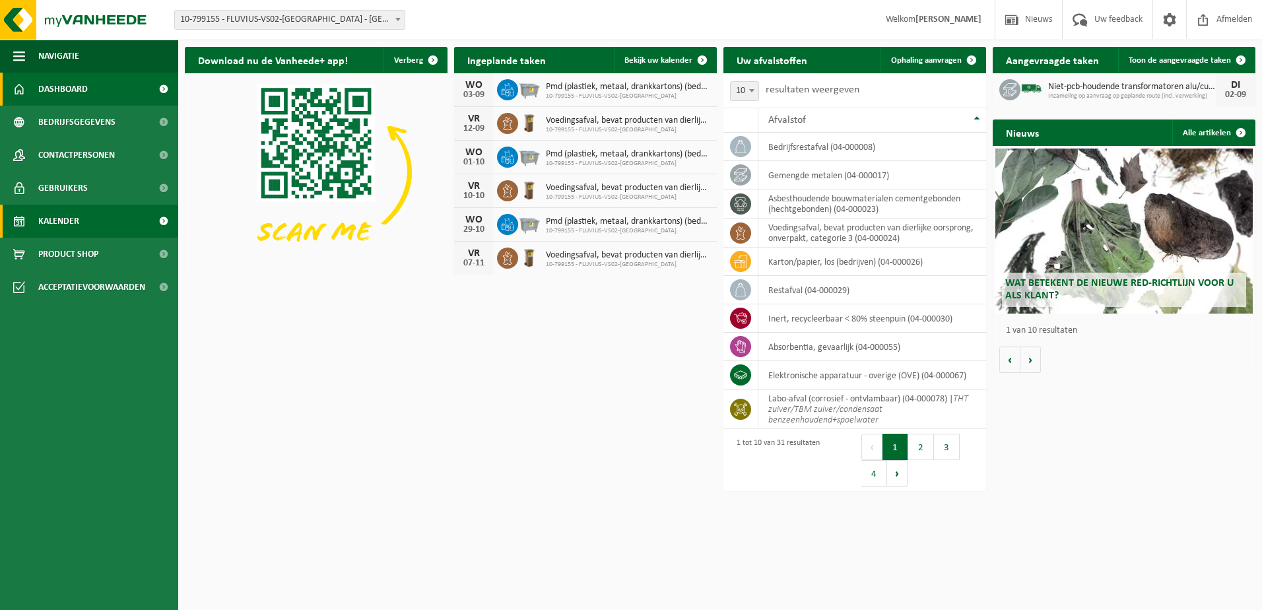
click at [66, 213] on span "Kalender" at bounding box center [58, 221] width 41 height 33
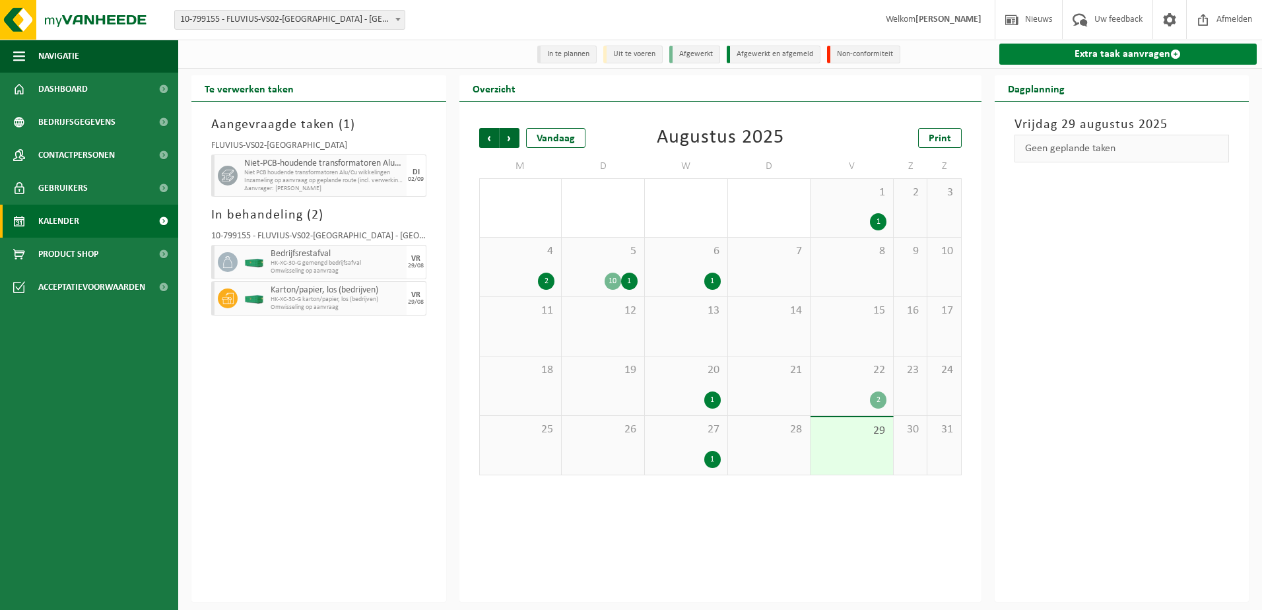
click at [1096, 51] on link "Extra taak aanvragen" at bounding box center [1129, 54] width 258 height 21
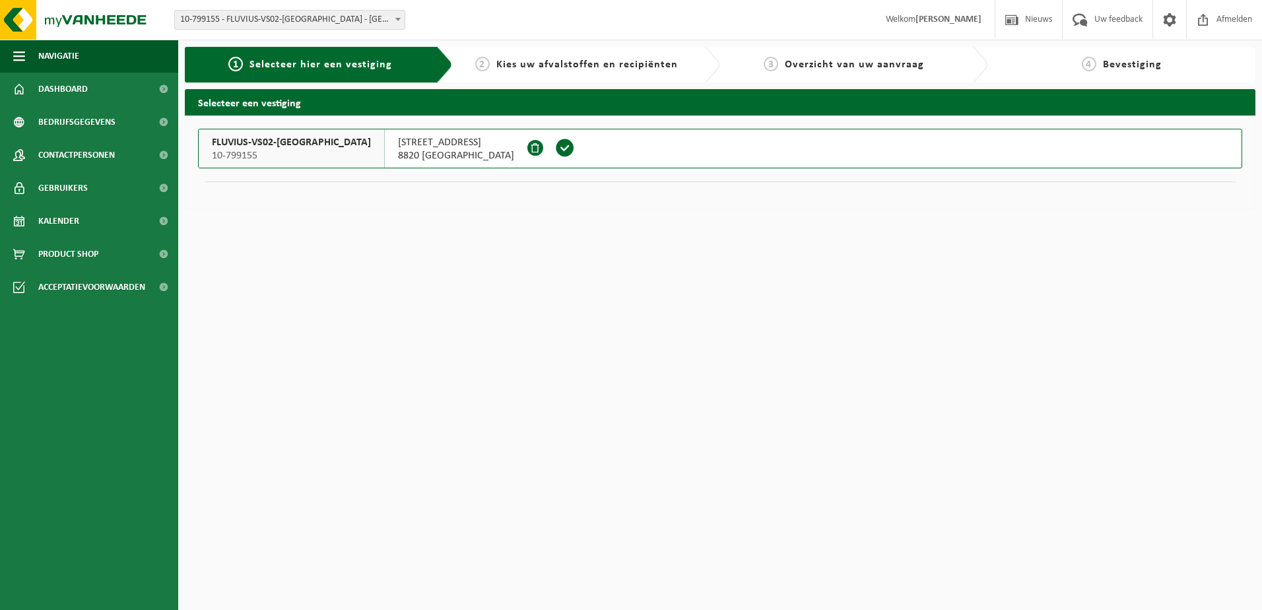
click at [555, 148] on span at bounding box center [565, 148] width 20 height 20
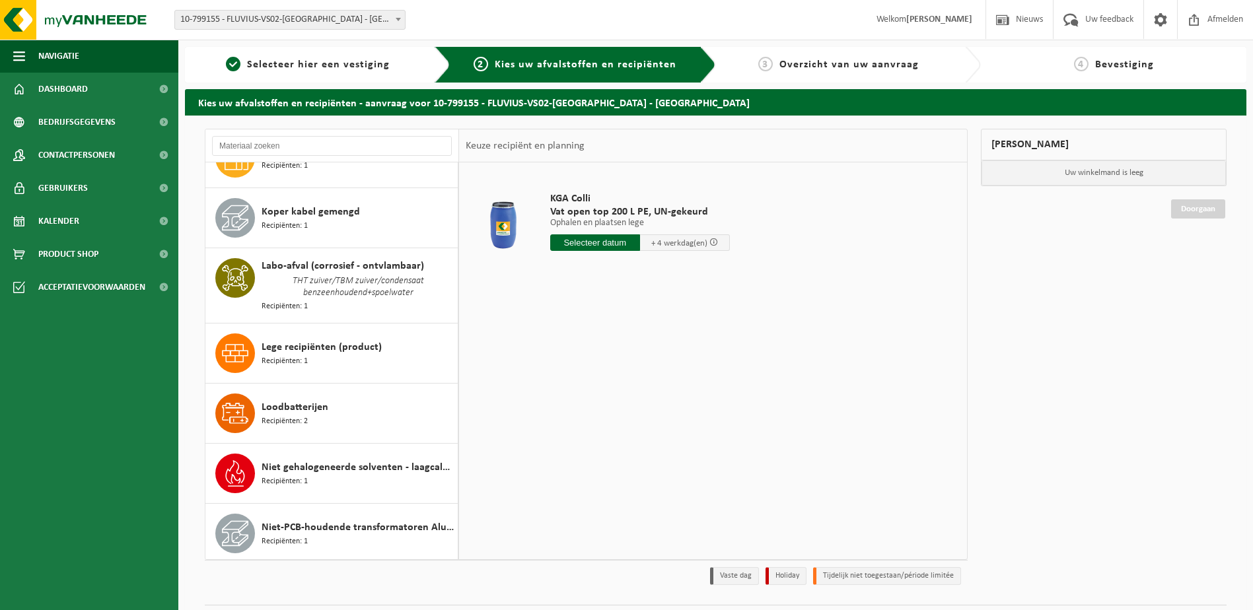
scroll to position [726, 0]
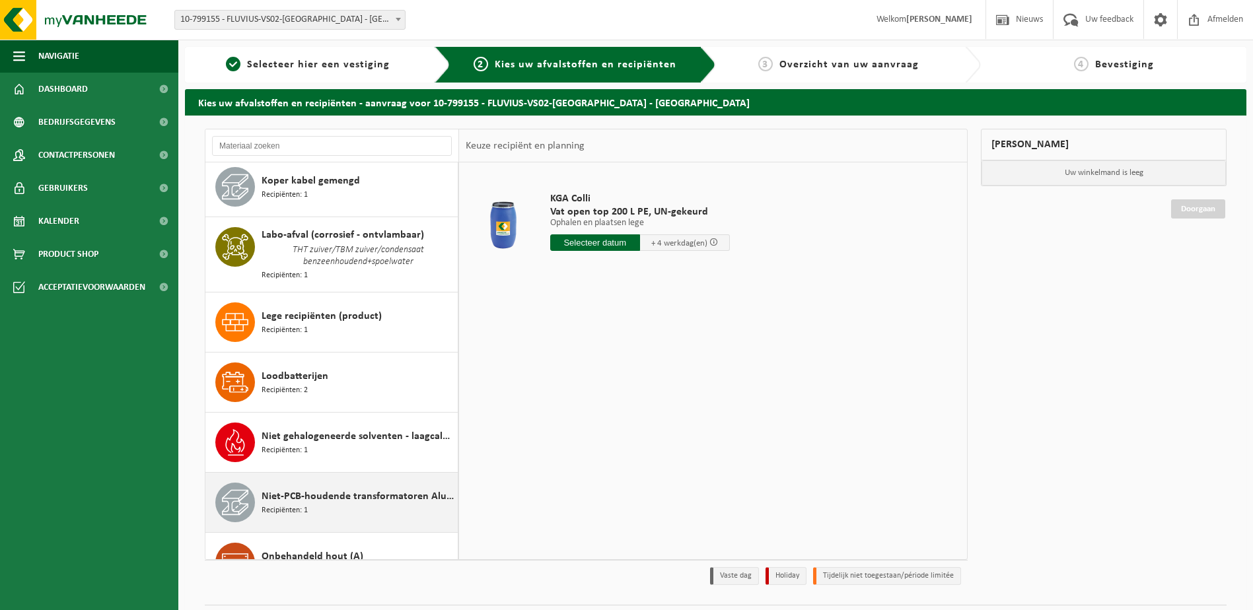
click at [293, 490] on span "Niet-PCB-houdende transformatoren Alu/Cu wikkelingen" at bounding box center [357, 497] width 193 height 16
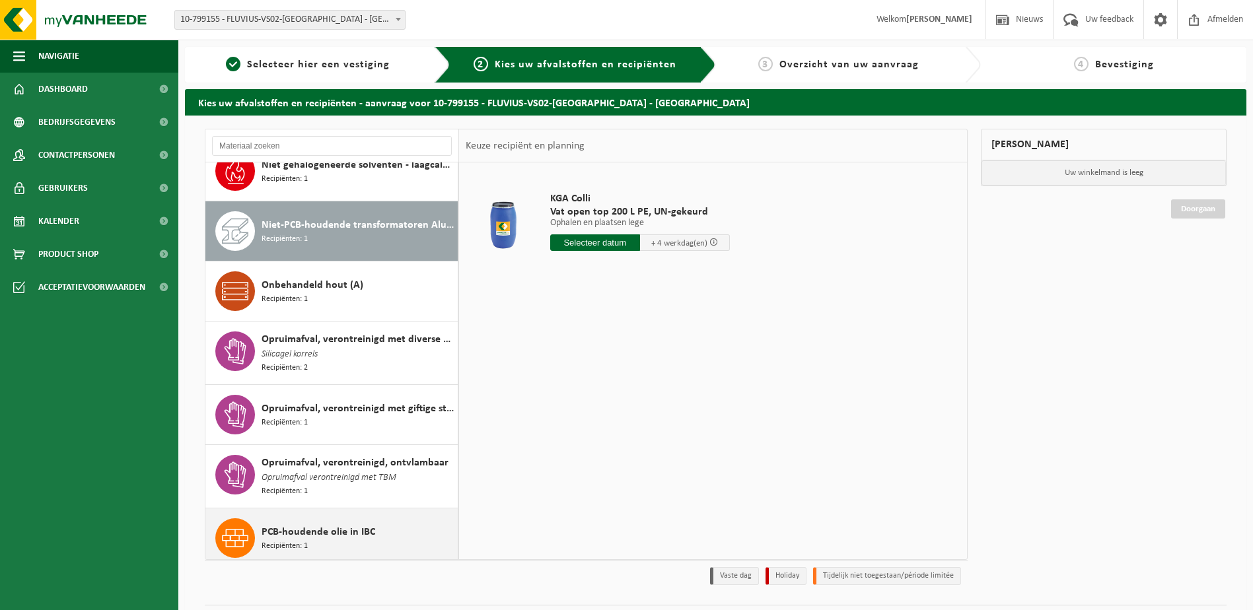
scroll to position [1034, 0]
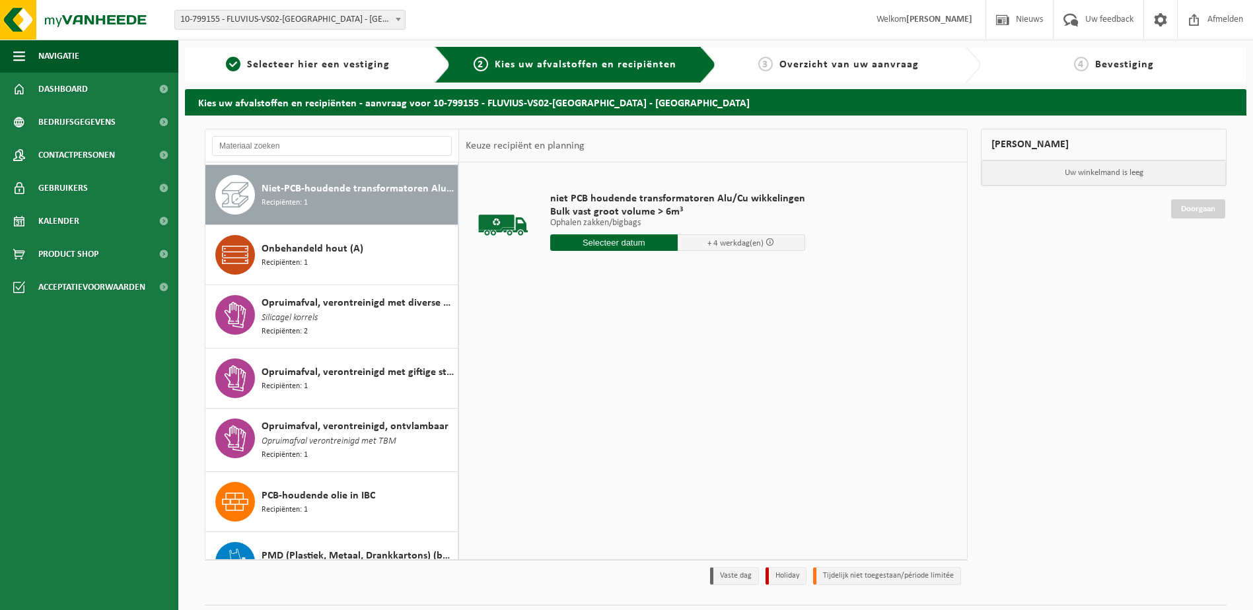
click at [628, 240] on input "text" at bounding box center [613, 242] width 127 height 17
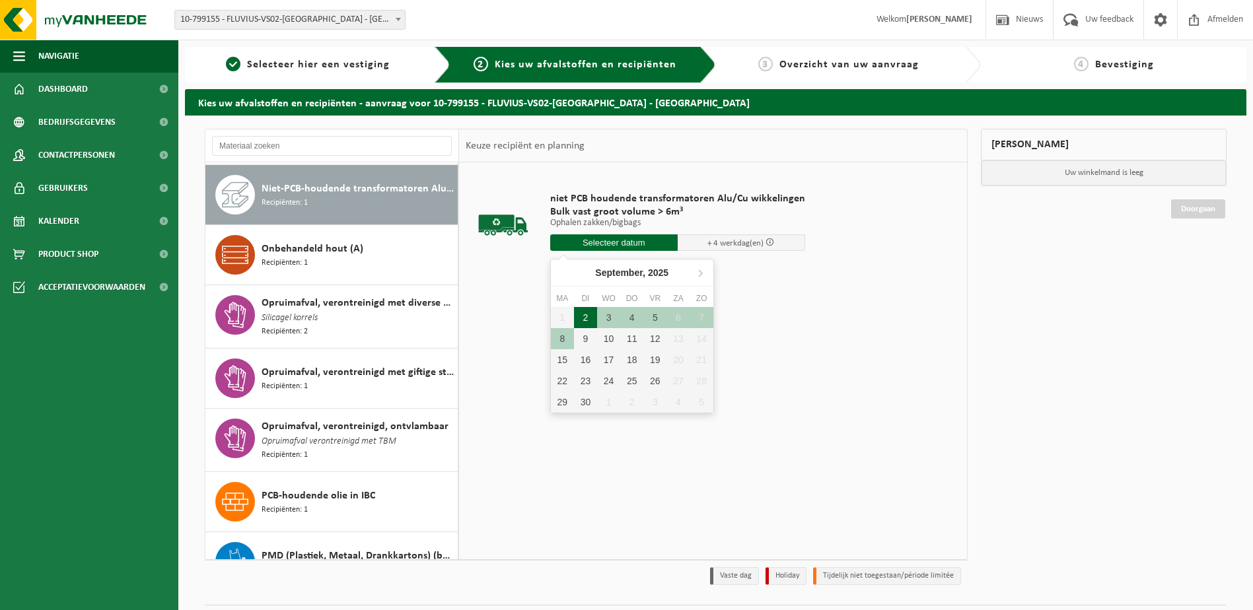
click at [581, 318] on div "2" at bounding box center [585, 317] width 23 height 21
type input "Van 2025-09-02"
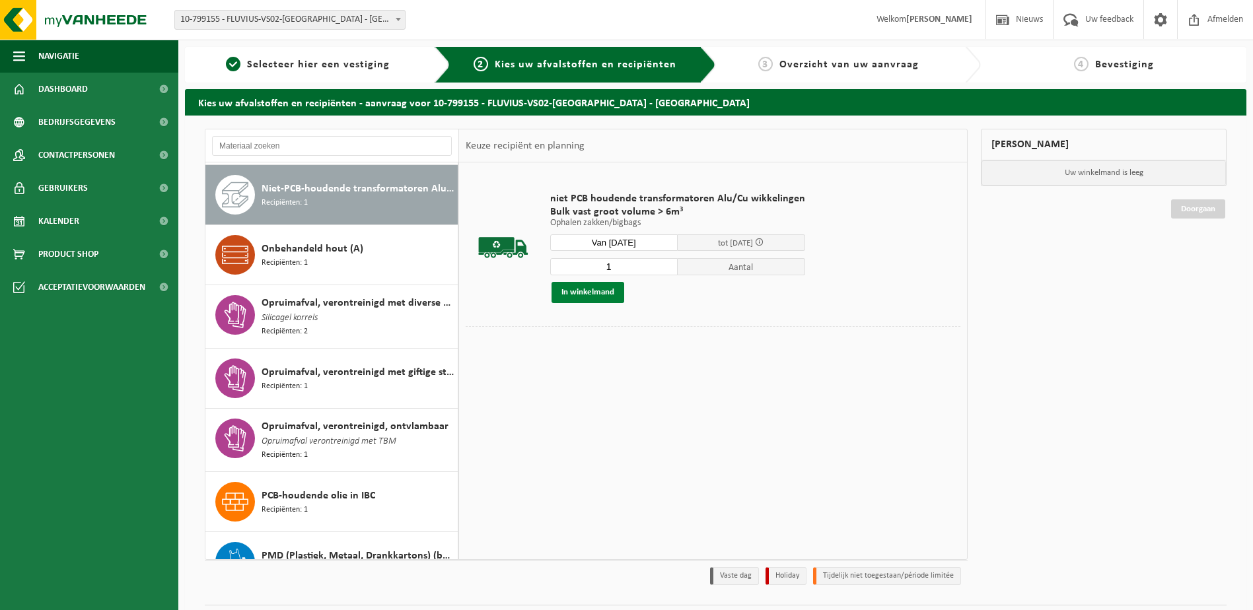
click at [601, 287] on button "In winkelmand" at bounding box center [587, 292] width 73 height 21
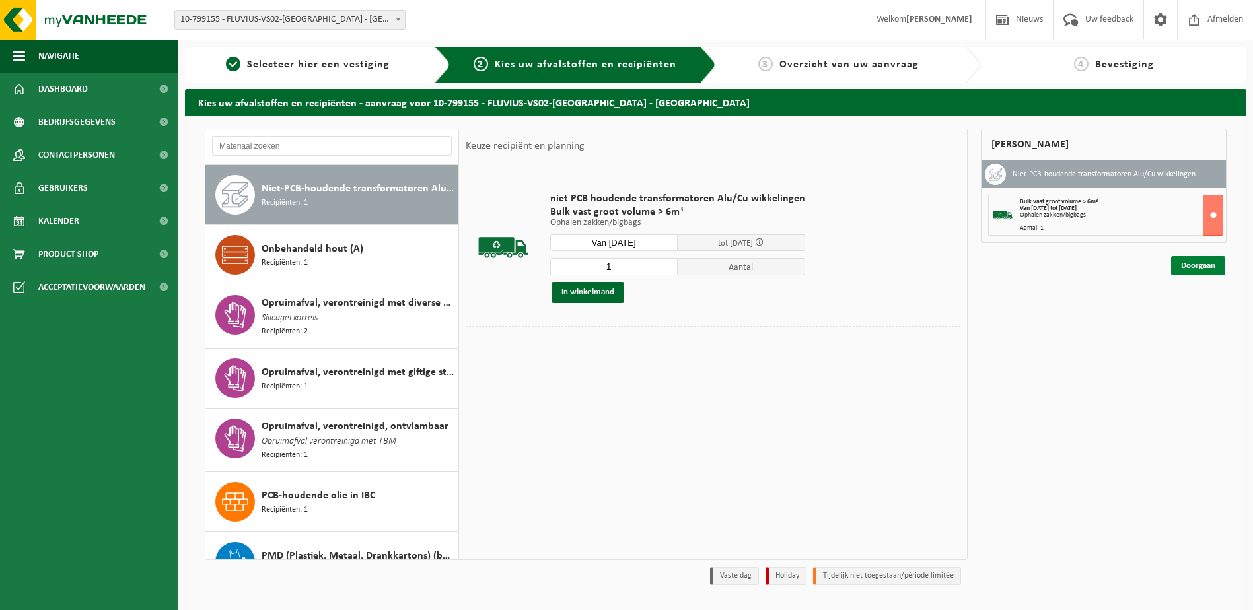
click at [1191, 265] on link "Doorgaan" at bounding box center [1198, 265] width 54 height 19
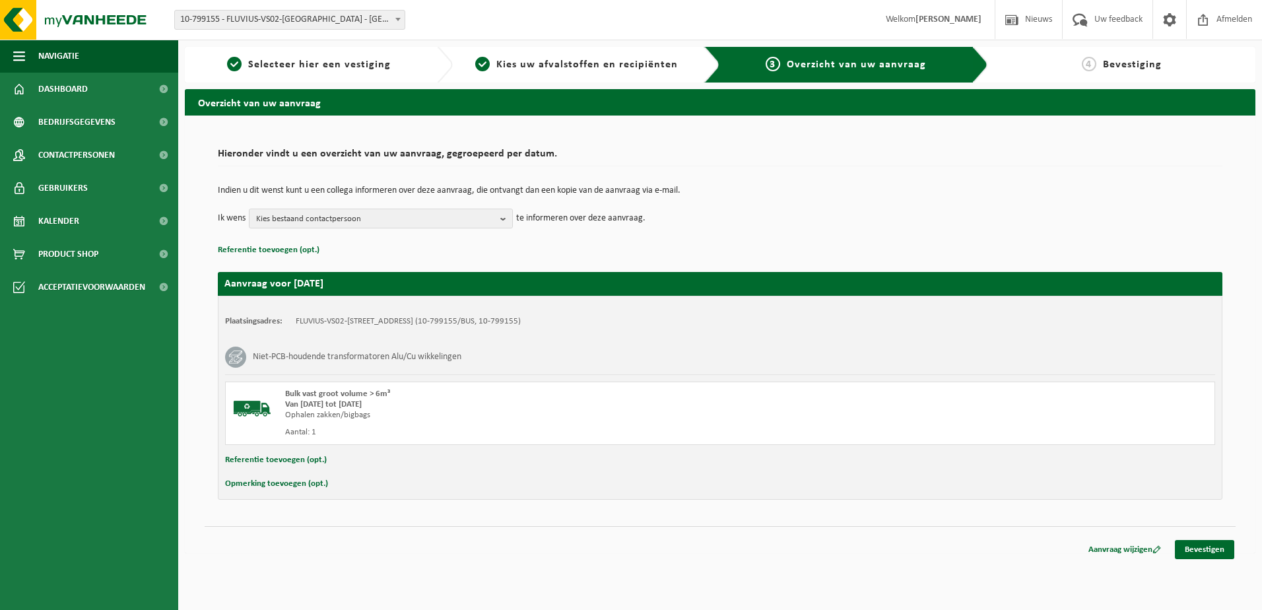
click at [242, 482] on button "Opmerking toevoegen (opt.)" at bounding box center [276, 483] width 103 height 17
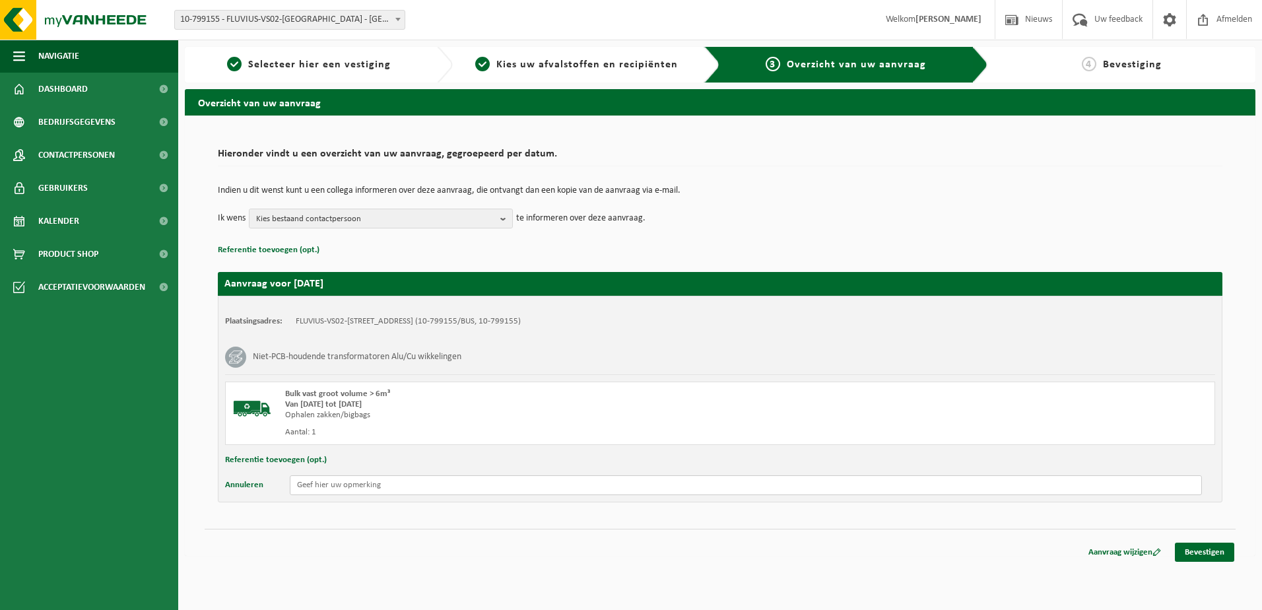
click at [388, 483] on input "text" at bounding box center [746, 485] width 912 height 20
click at [469, 486] on input "Onbekend intrne ID - 100kVA -" at bounding box center [746, 485] width 912 height 20
paste input "441EG2560218"
click at [410, 485] on input "Onbekend intrne ID - 100kVA - 441EG2560218" at bounding box center [746, 485] width 912 height 20
type input "Onbekend intrne ID - 100kVA - FbNr. 441EG2560218"
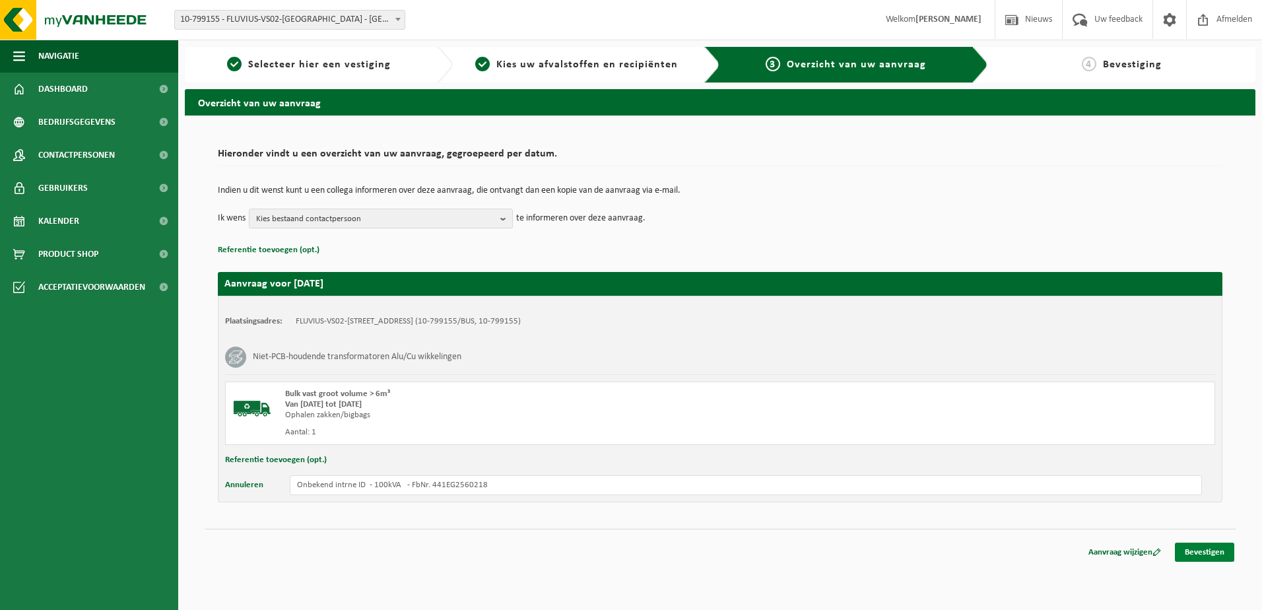
click at [1218, 553] on link "Bevestigen" at bounding box center [1204, 552] width 59 height 19
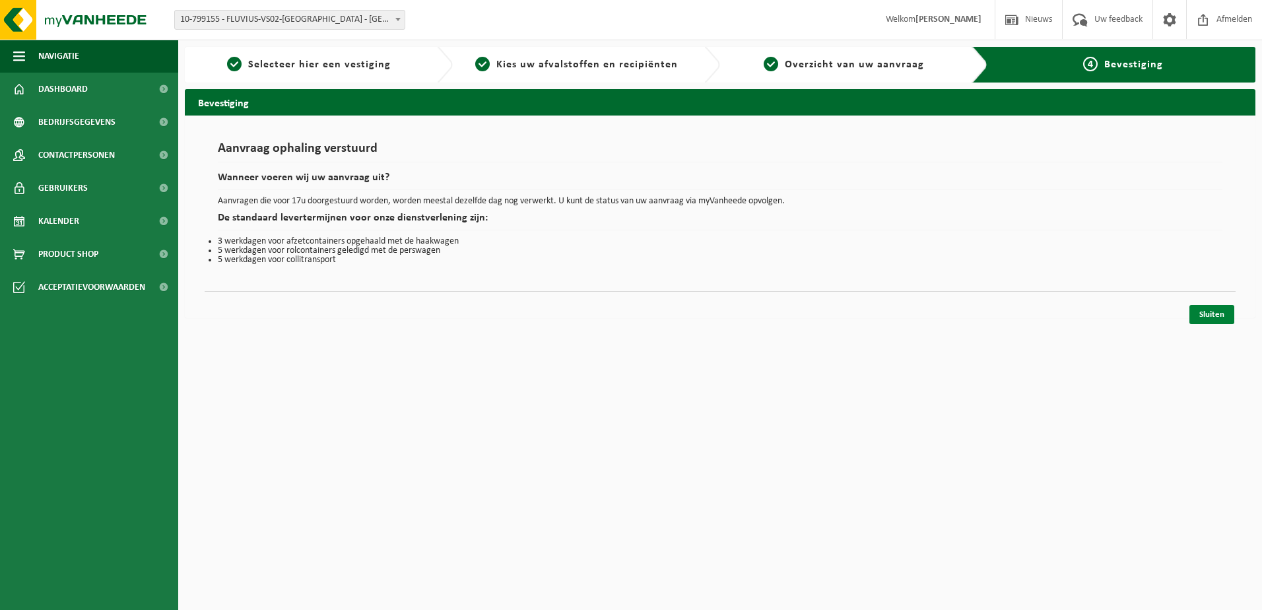
click at [1202, 313] on link "Sluiten" at bounding box center [1212, 314] width 45 height 19
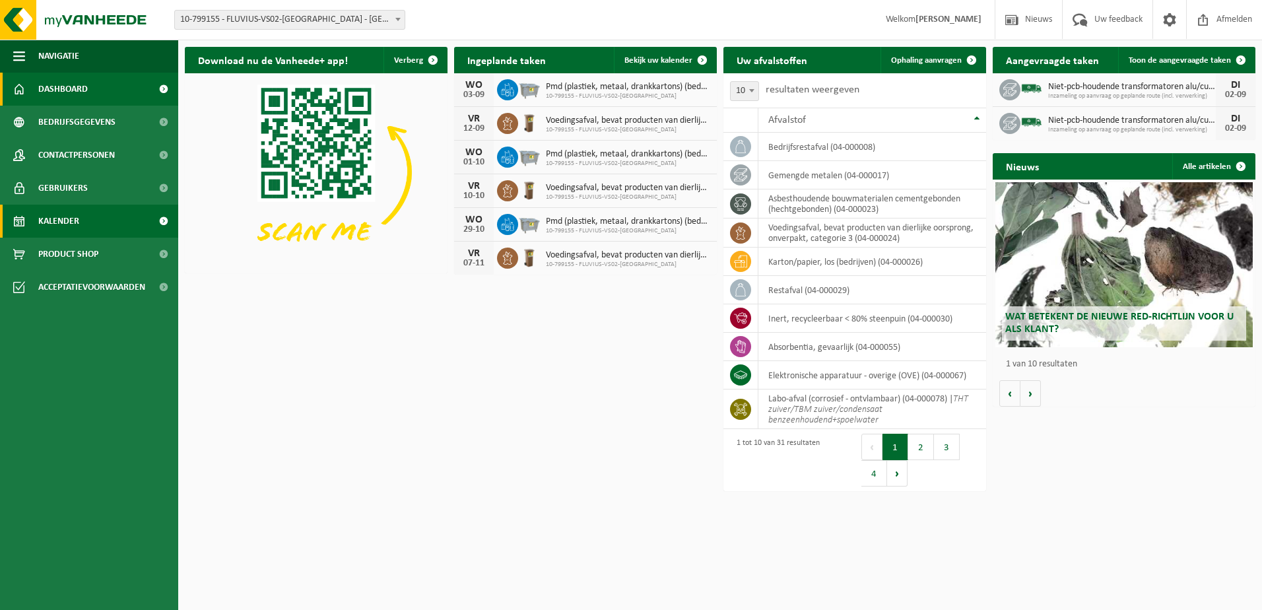
click at [49, 223] on span "Kalender" at bounding box center [58, 221] width 41 height 33
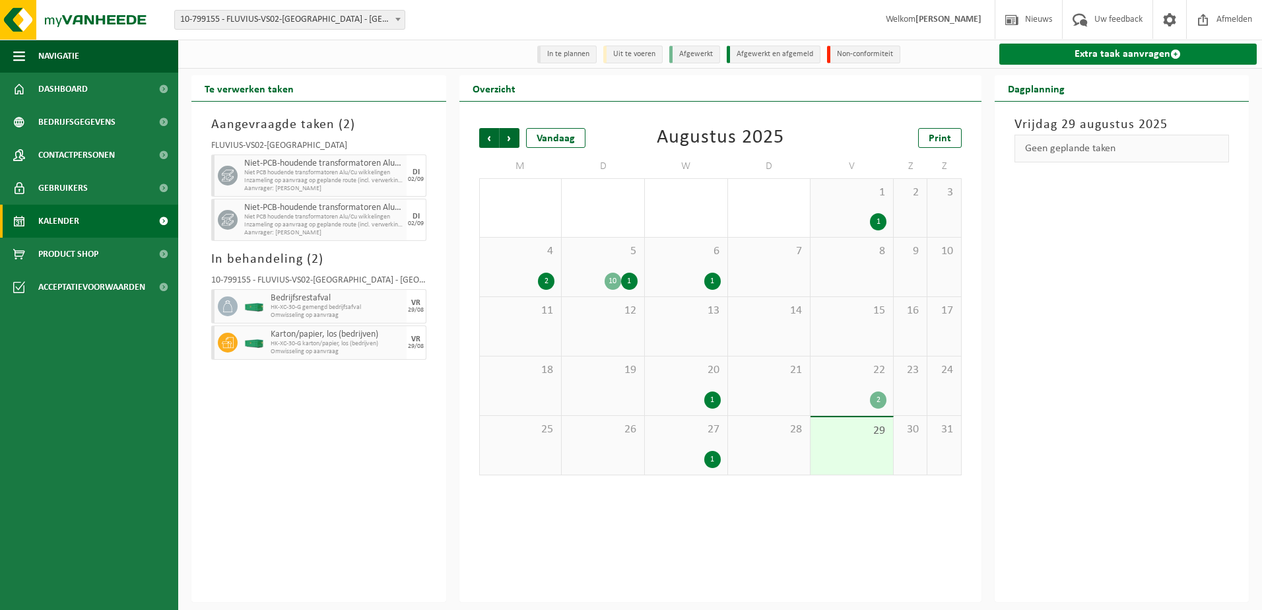
click at [1111, 52] on link "Extra taak aanvragen" at bounding box center [1129, 54] width 258 height 21
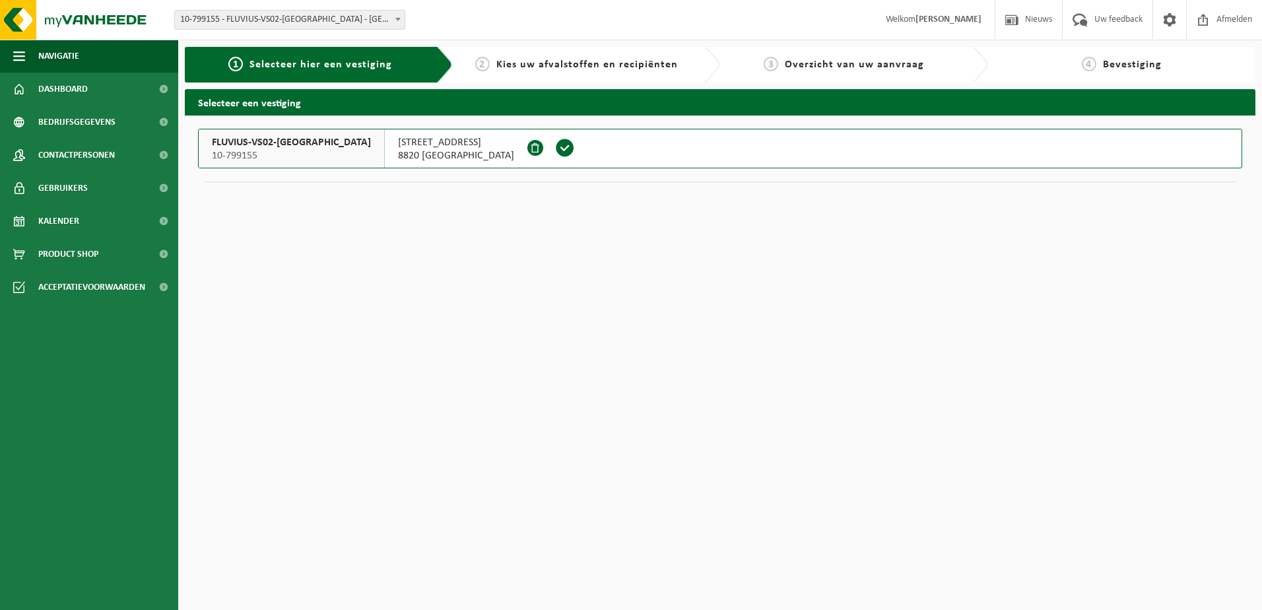
click at [555, 145] on span at bounding box center [565, 148] width 20 height 20
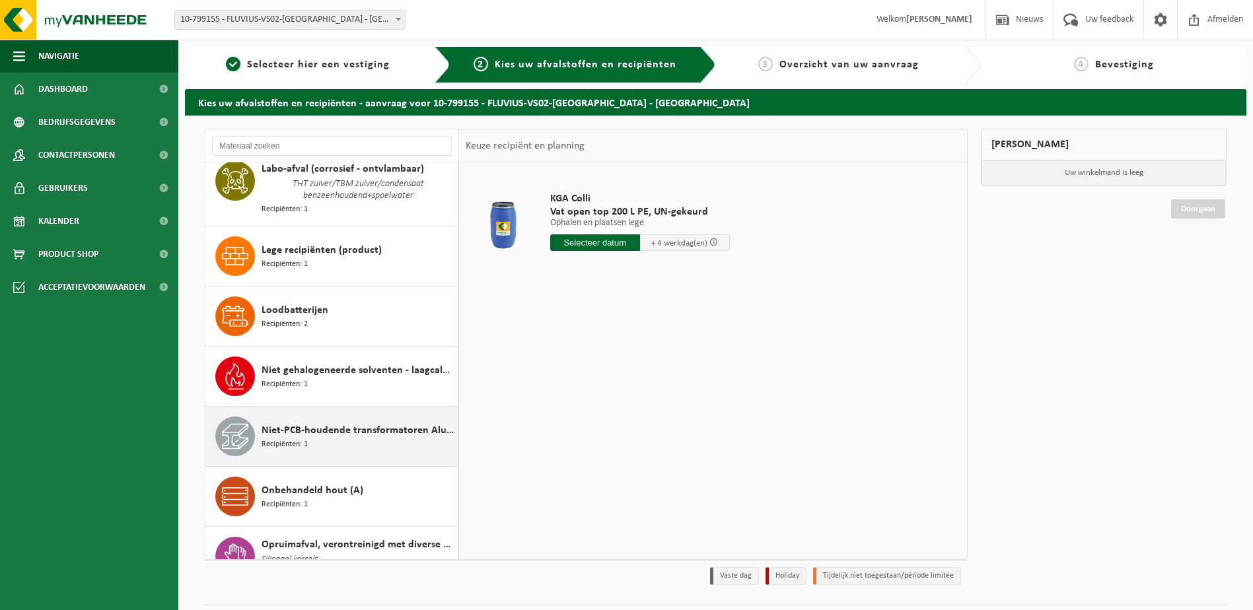
click at [342, 426] on span "Niet-PCB-houdende transformatoren Alu/Cu wikkelingen" at bounding box center [357, 431] width 193 height 16
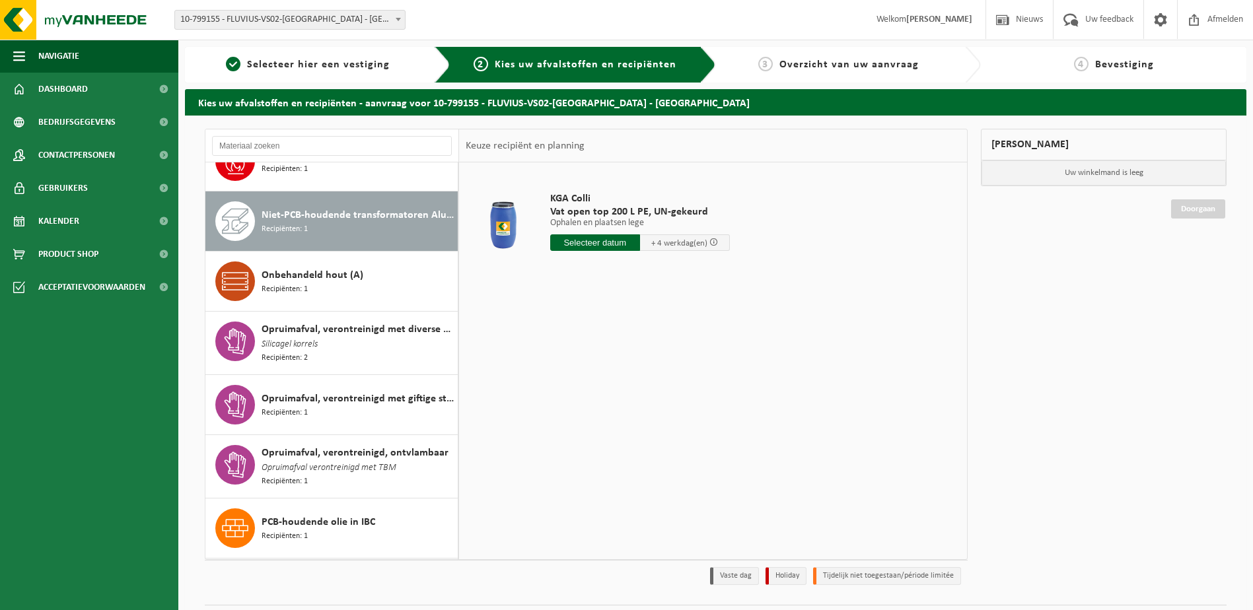
scroll to position [1034, 0]
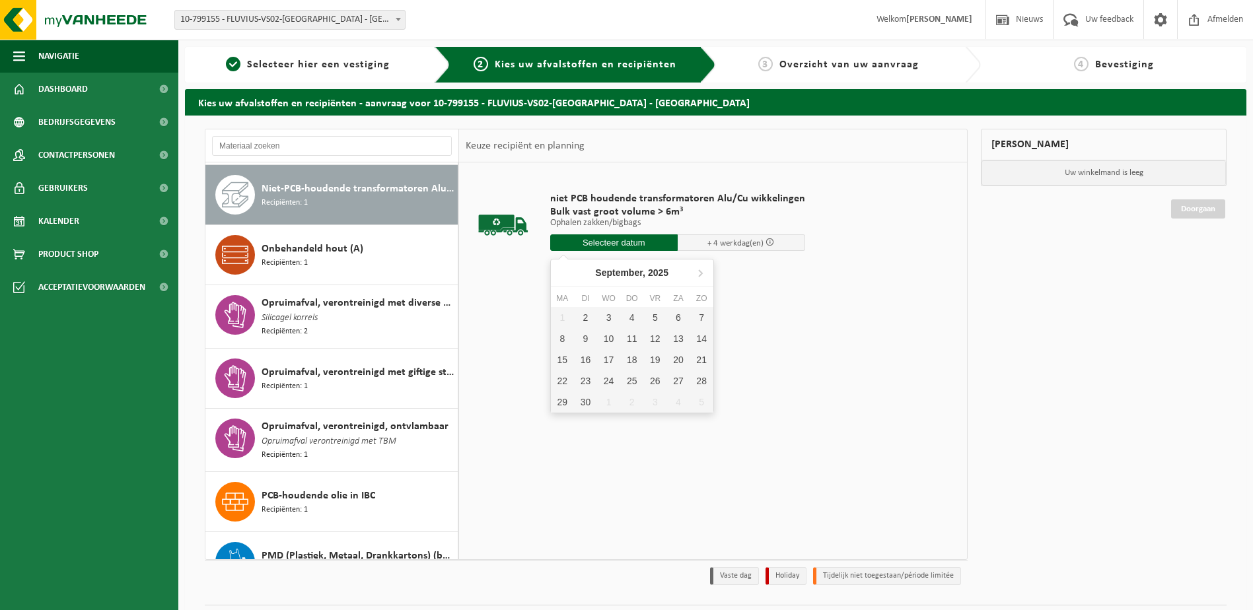
click at [605, 238] on input "text" at bounding box center [613, 242] width 127 height 17
click at [577, 311] on div "2" at bounding box center [585, 317] width 23 height 21
type input "Van 2025-09-02"
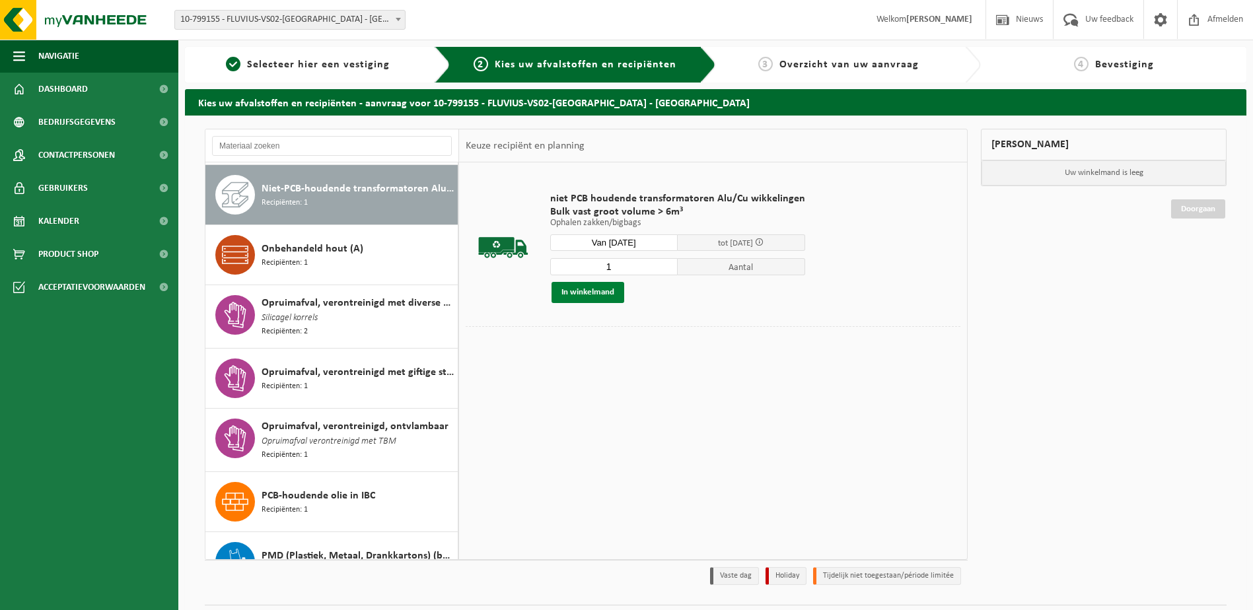
drag, startPoint x: 597, startPoint y: 287, endPoint x: 612, endPoint y: 287, distance: 15.2
click at [597, 287] on button "In winkelmand" at bounding box center [587, 292] width 73 height 21
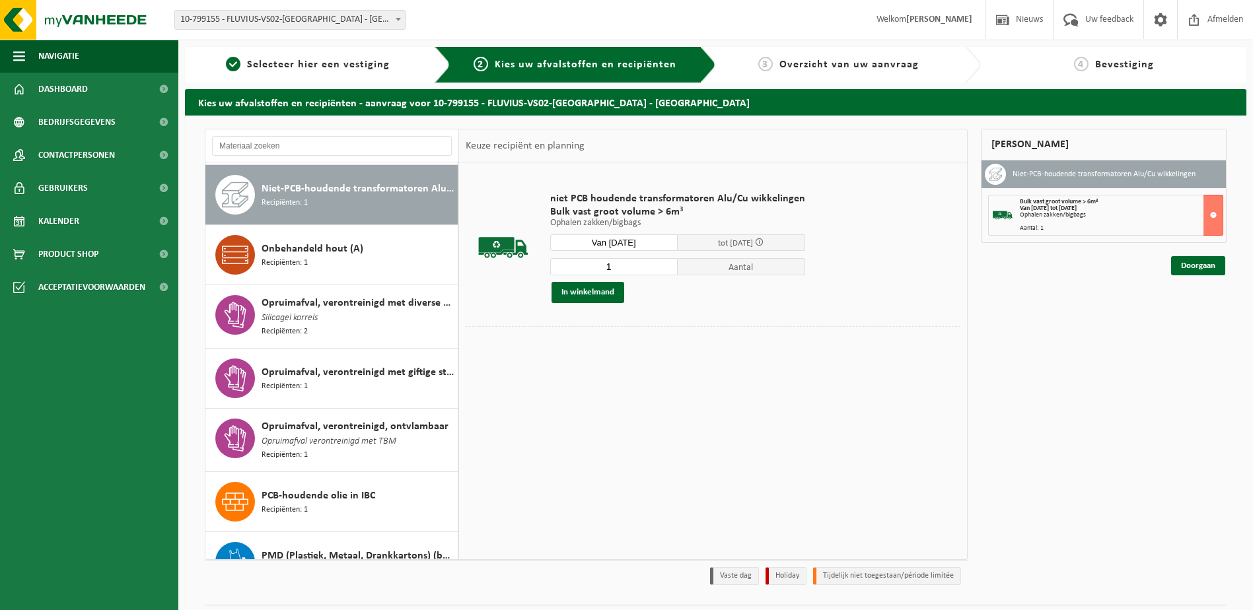
click at [1124, 216] on div "Ophalen zakken/bigbags" at bounding box center [1120, 215] width 203 height 7
click at [1198, 262] on link "Doorgaan" at bounding box center [1198, 265] width 54 height 19
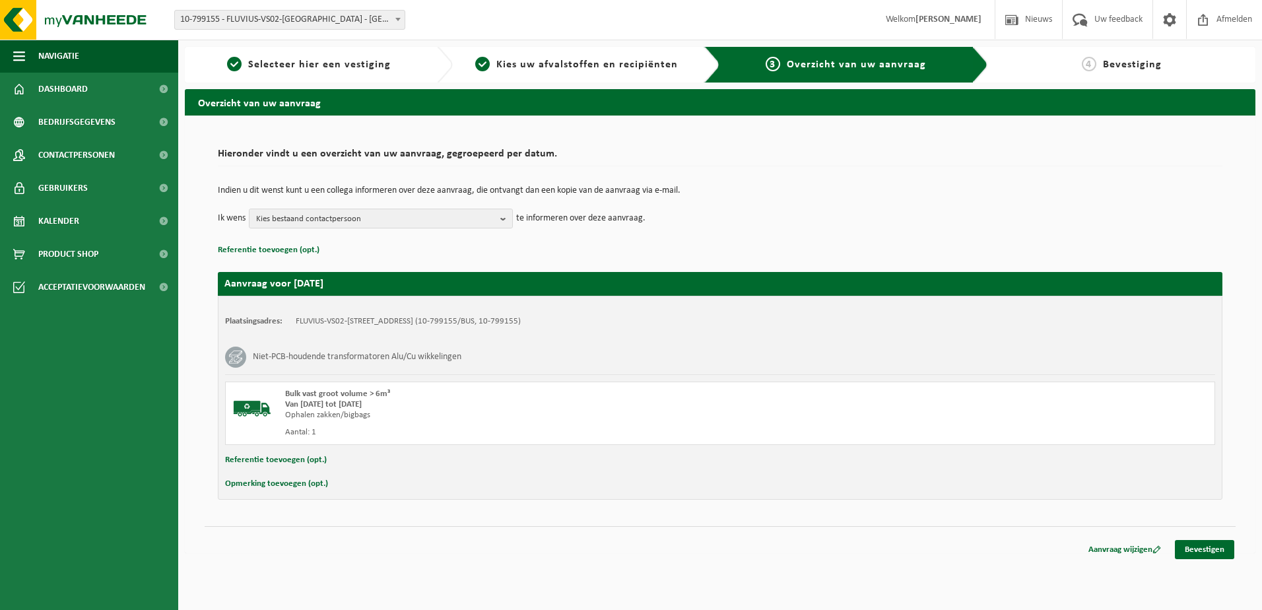
click at [335, 492] on div "Opmerking toevoegen (opt.)" at bounding box center [720, 483] width 990 height 17
click at [330, 487] on div "Opmerking toevoegen (opt.)" at bounding box center [720, 483] width 990 height 17
click at [312, 480] on button "Opmerking toevoegen (opt.)" at bounding box center [276, 483] width 103 height 17
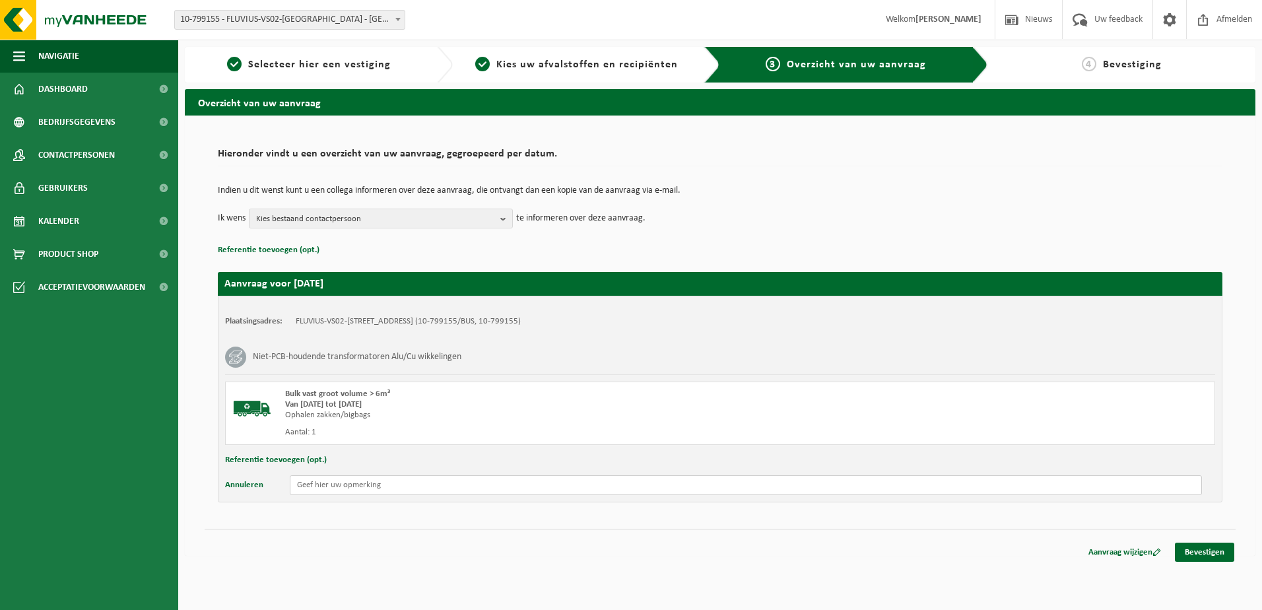
click at [312, 481] on input "text" at bounding box center [746, 485] width 912 height 20
paste input "38467"
click at [467, 487] on input "Interne ID: 38467 - 100 kVA - FbNr." at bounding box center [746, 485] width 912 height 20
paste input "7323079"
type input "Interne ID: 38467 - 100 kVA - FbNr. 7323079"
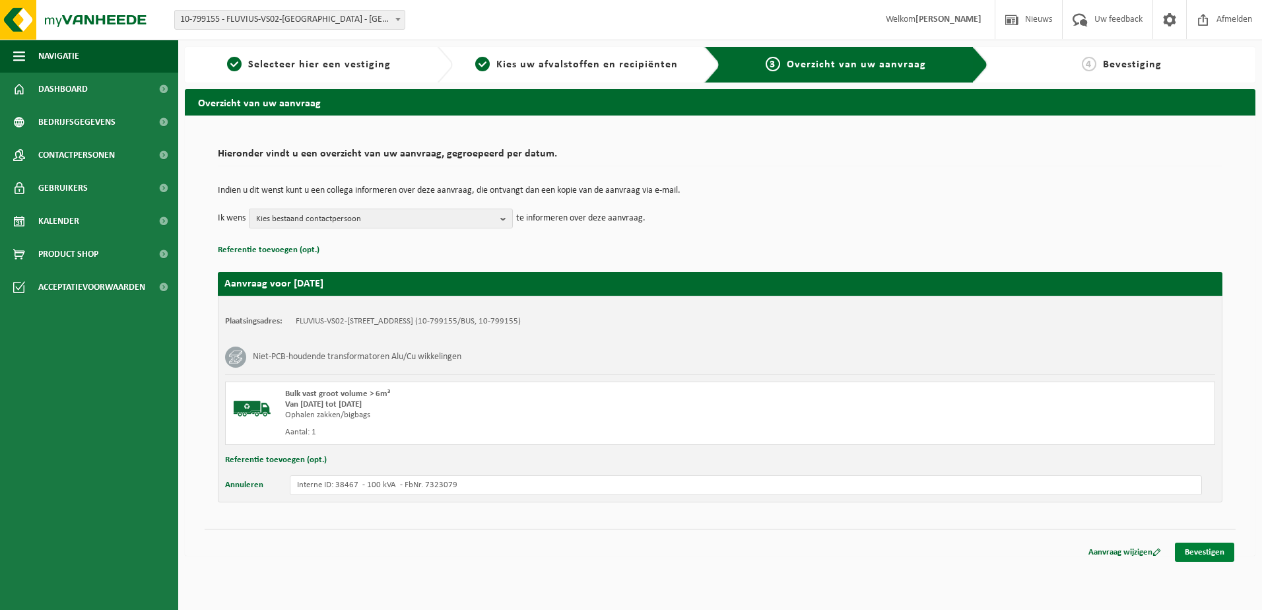
click at [1210, 558] on link "Bevestigen" at bounding box center [1204, 552] width 59 height 19
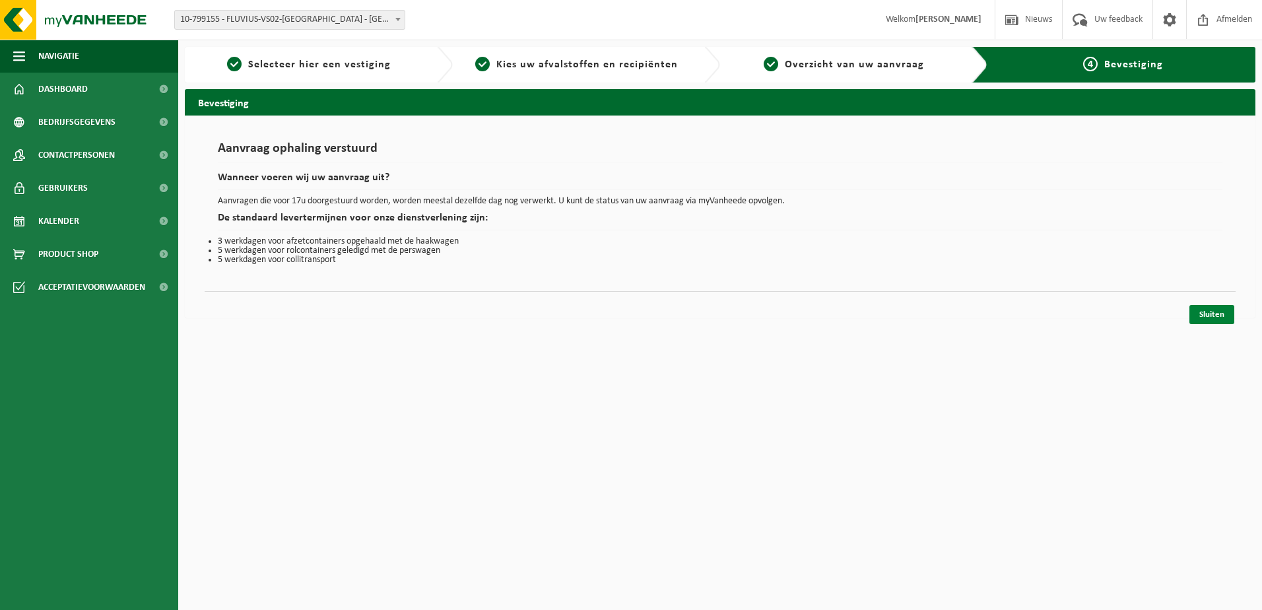
click at [1198, 314] on link "Sluiten" at bounding box center [1212, 314] width 45 height 19
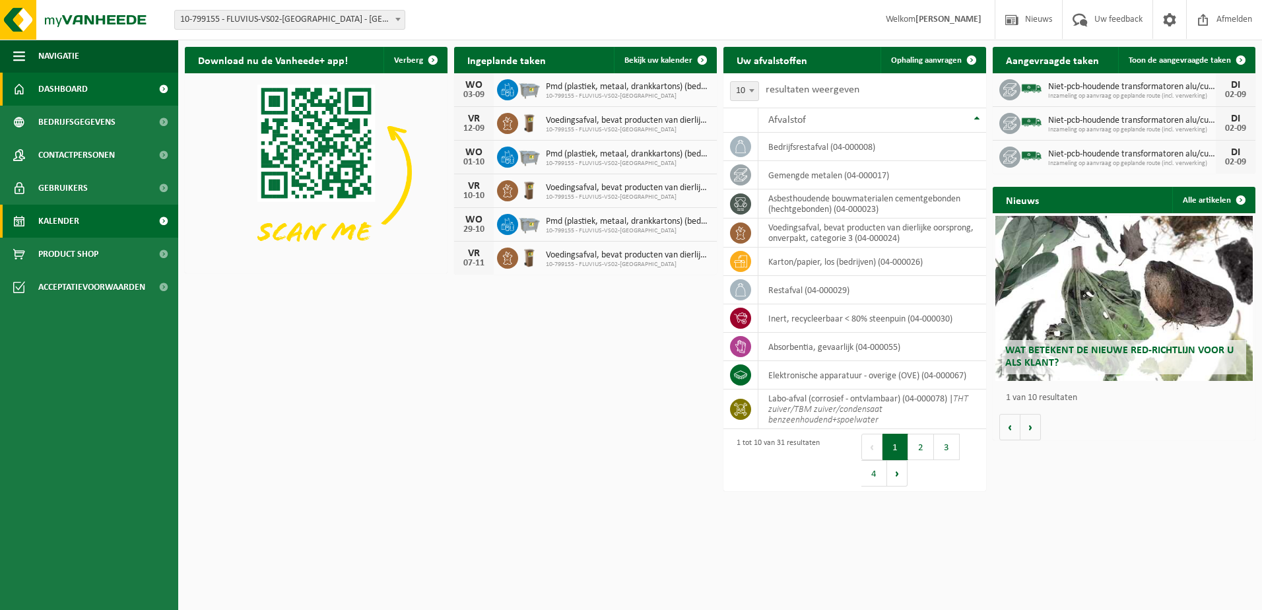
click at [77, 219] on span "Kalender" at bounding box center [58, 221] width 41 height 33
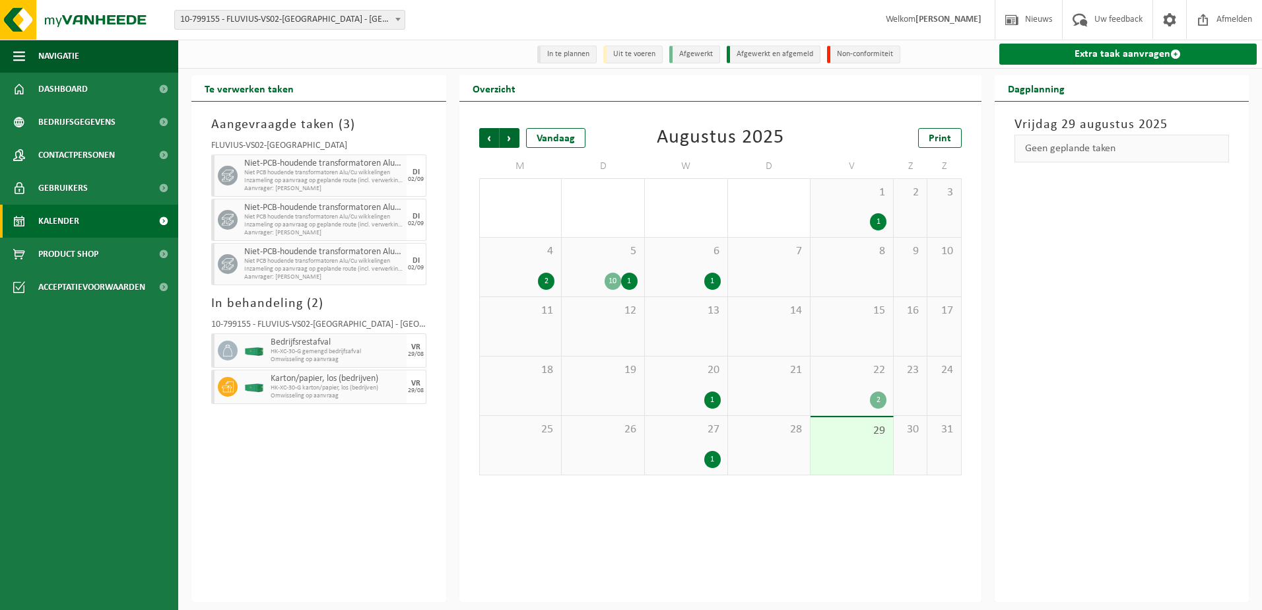
click at [1123, 51] on link "Extra taak aanvragen" at bounding box center [1129, 54] width 258 height 21
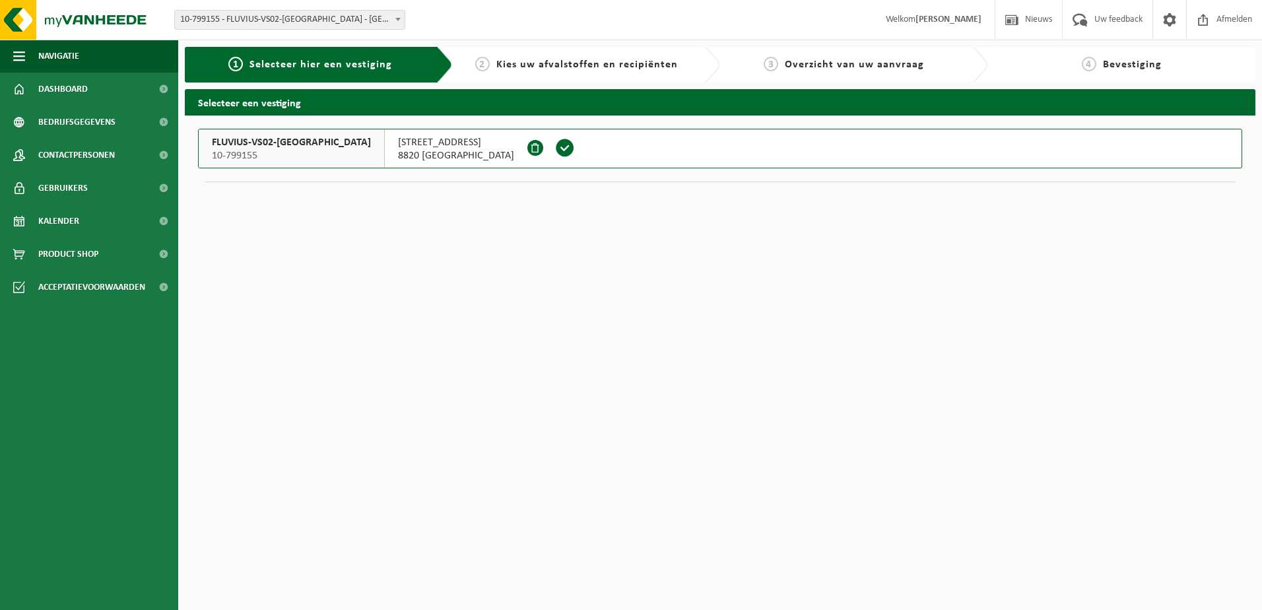
click at [555, 149] on span at bounding box center [565, 148] width 20 height 20
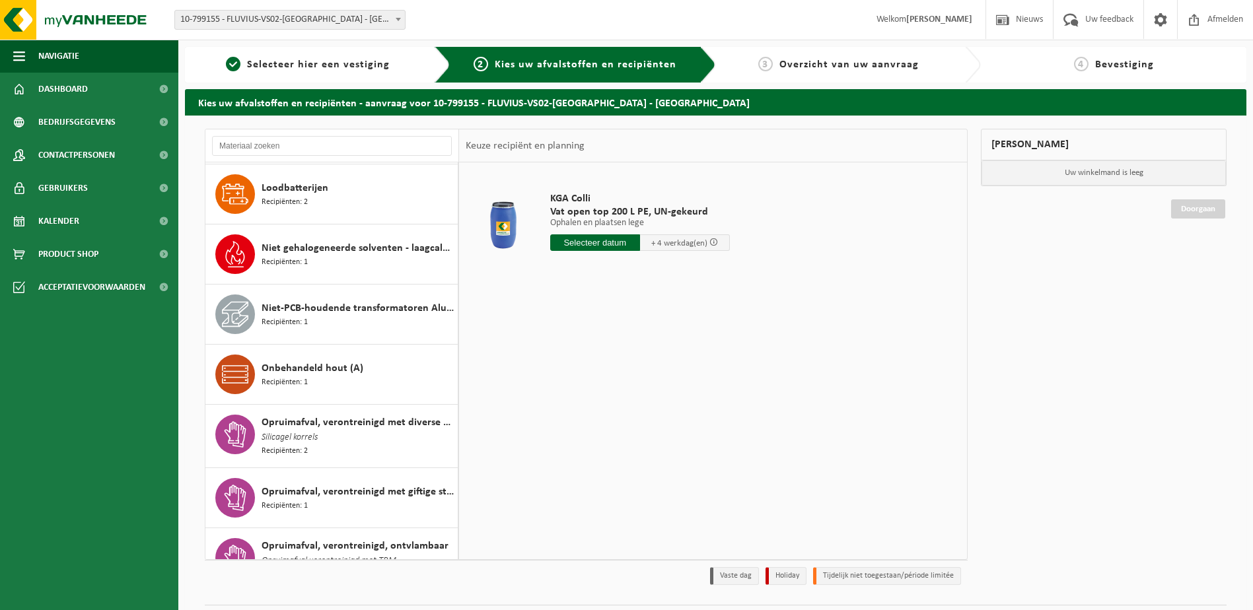
scroll to position [990, 0]
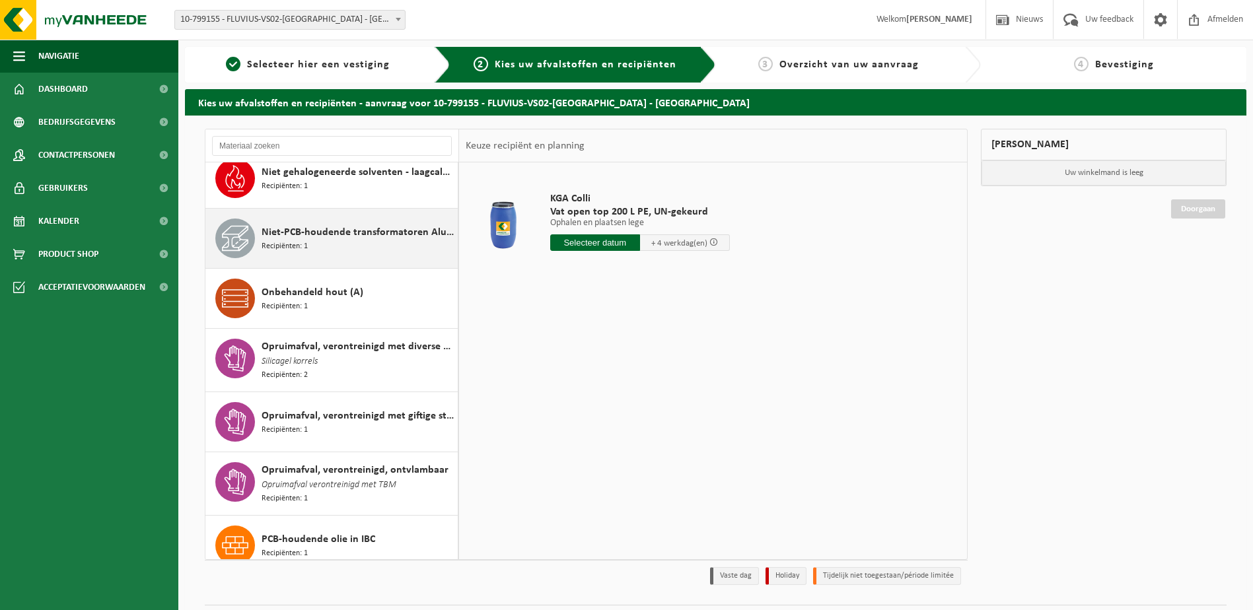
click at [331, 240] on div "Niet-PCB-houdende transformatoren Alu/Cu wikkelingen Recipiënten: 1" at bounding box center [357, 239] width 193 height 40
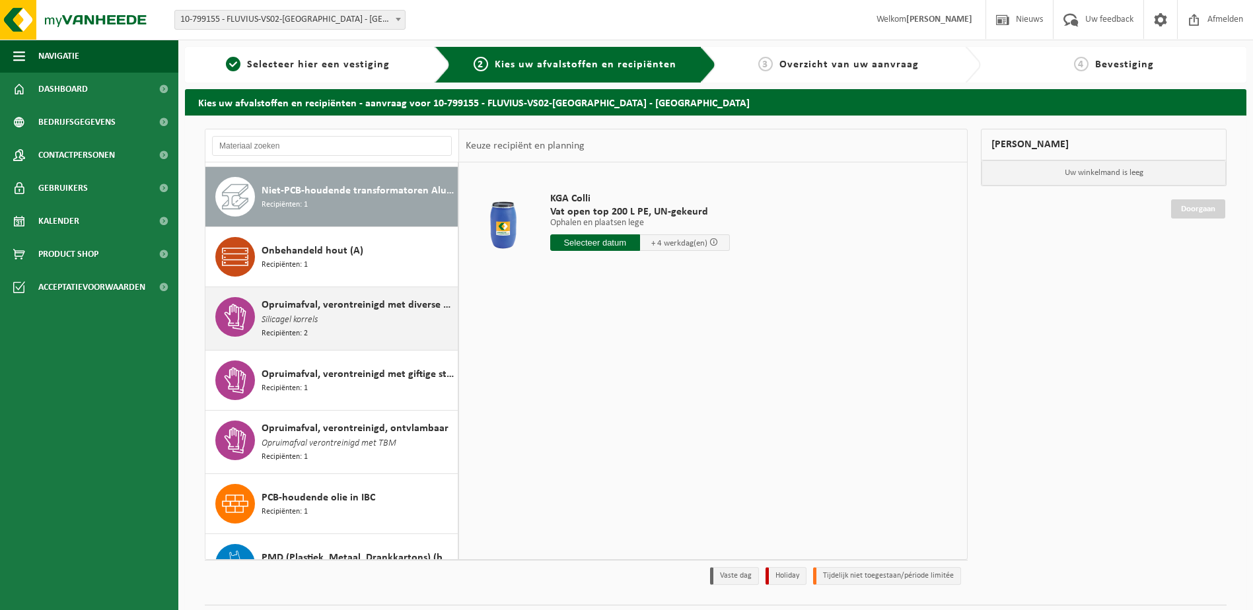
scroll to position [1034, 0]
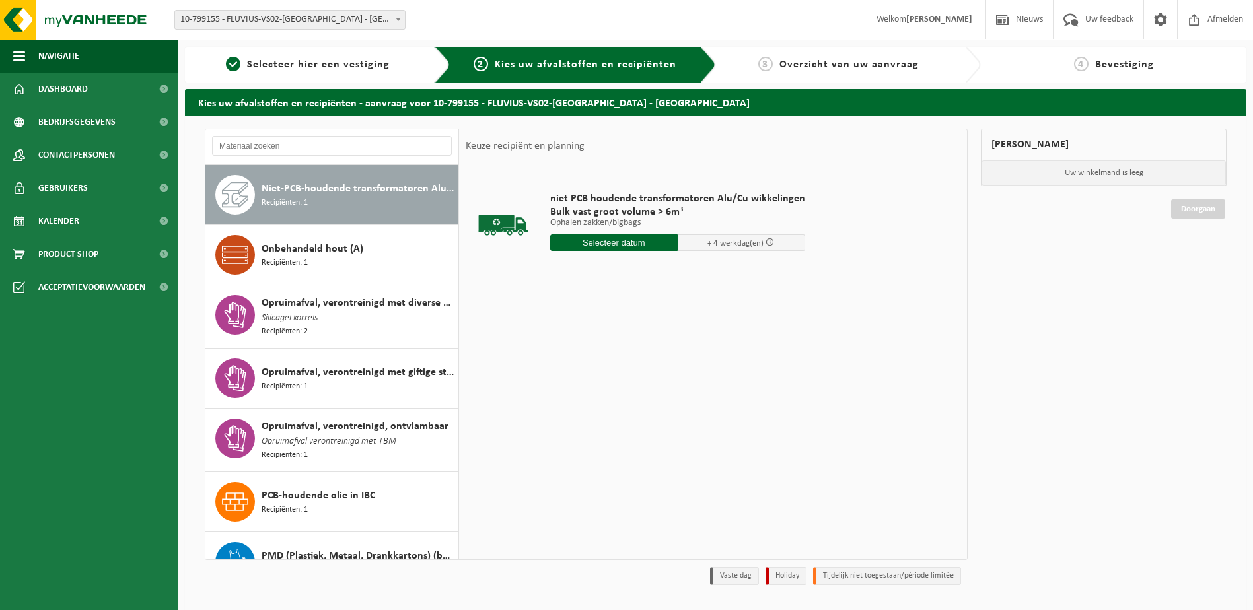
click at [601, 240] on input "text" at bounding box center [613, 242] width 127 height 17
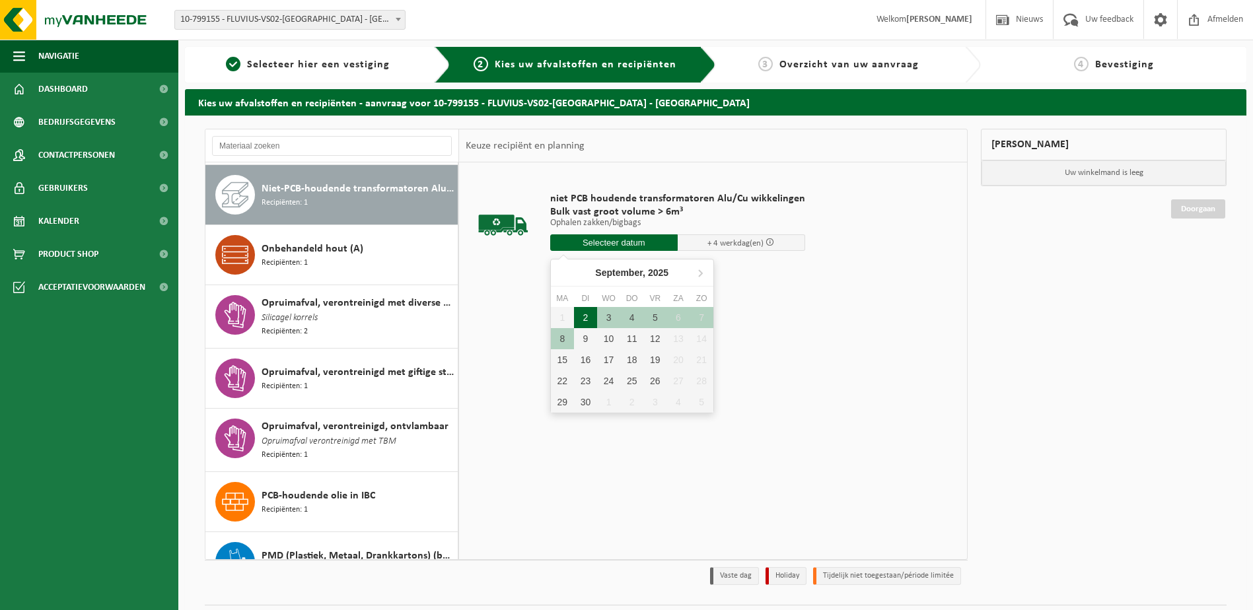
click at [582, 318] on div "2" at bounding box center [585, 317] width 23 height 21
type input "Van 2025-09-02"
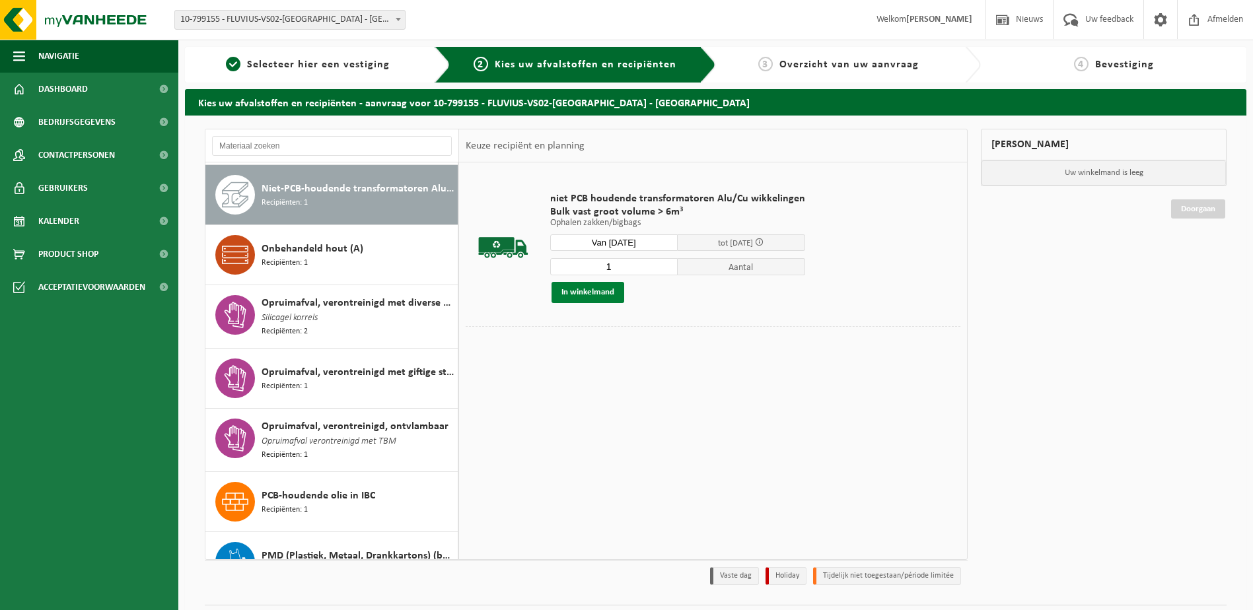
click at [600, 292] on button "In winkelmand" at bounding box center [587, 292] width 73 height 21
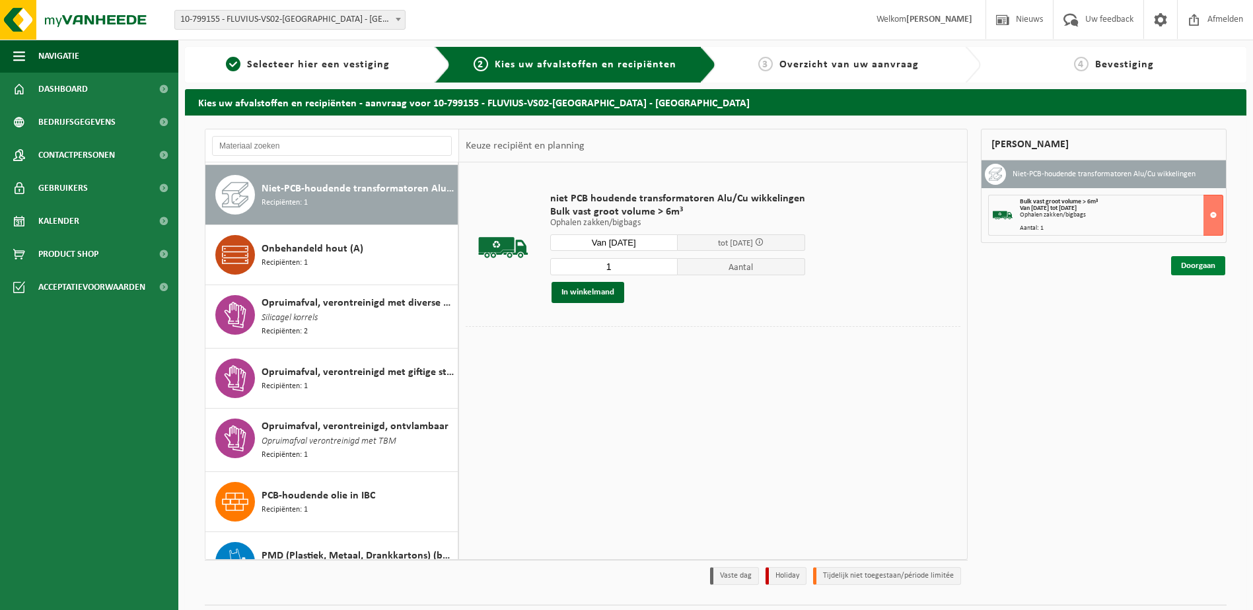
click at [1211, 263] on link "Doorgaan" at bounding box center [1198, 265] width 54 height 19
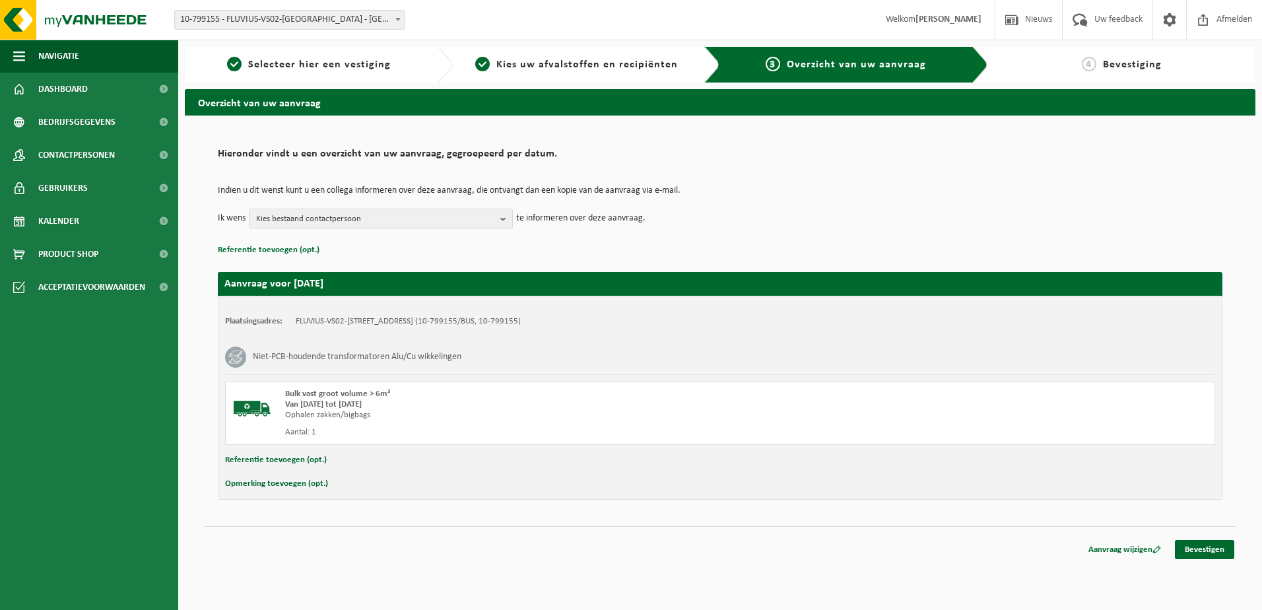
click at [294, 489] on button "Opmerking toevoegen (opt.)" at bounding box center [276, 483] width 103 height 17
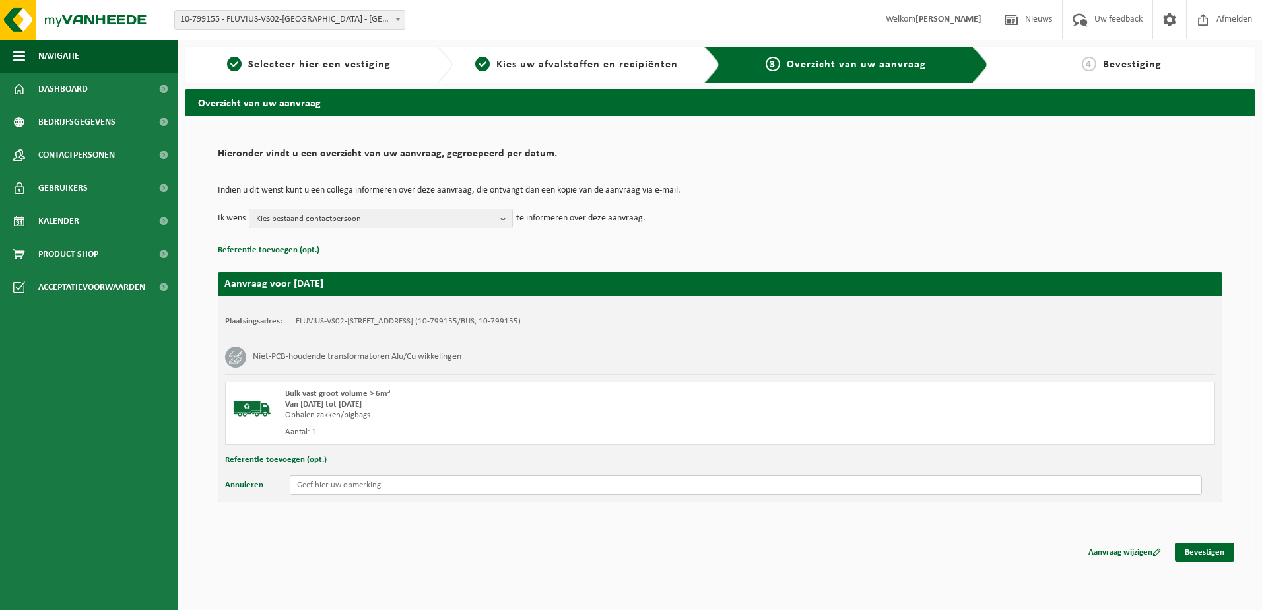
click at [302, 489] on input "text" at bounding box center [746, 485] width 912 height 20
paste input "42666"
click at [452, 494] on input "Interne ID: 42666 - 50kVA - FbNr:" at bounding box center [746, 485] width 912 height 20
paste input "44606115"
type input "Interne ID: 42666 - 50kVA - FbNr: 44606115"
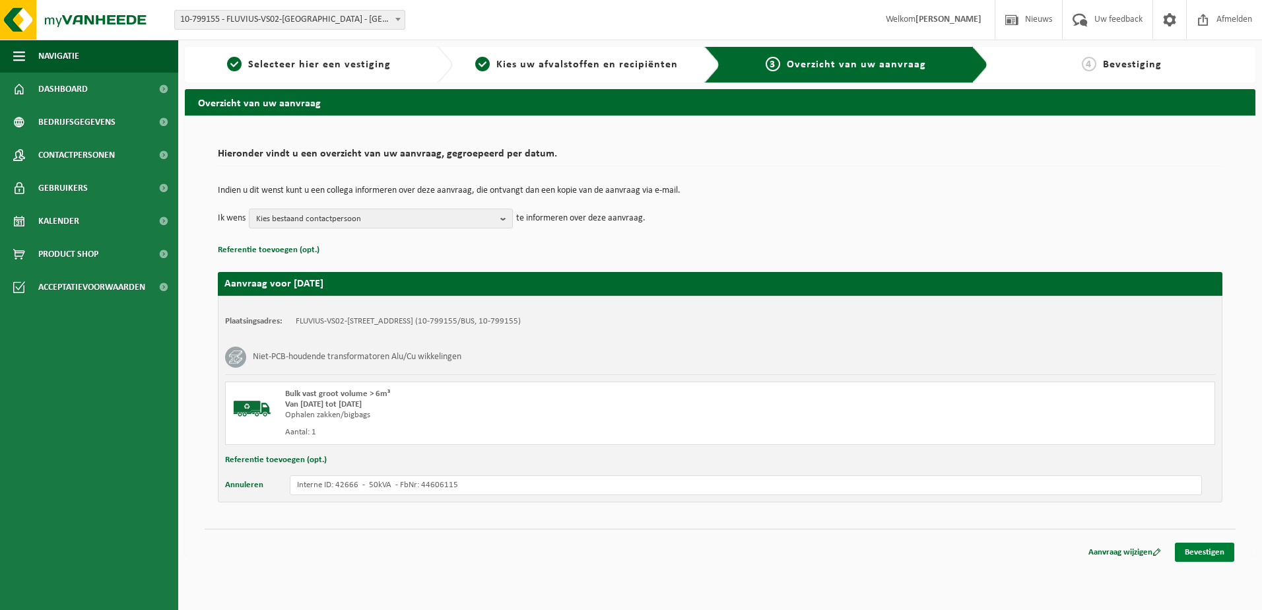
click at [1183, 545] on link "Bevestigen" at bounding box center [1204, 552] width 59 height 19
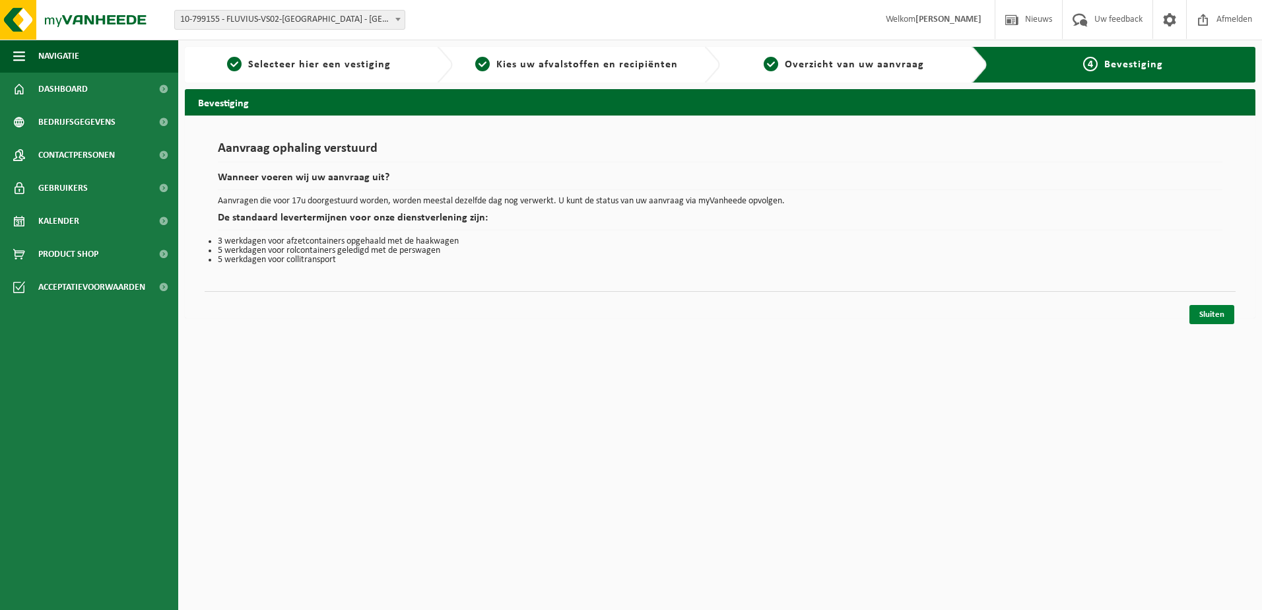
click at [1216, 321] on link "Sluiten" at bounding box center [1212, 314] width 45 height 19
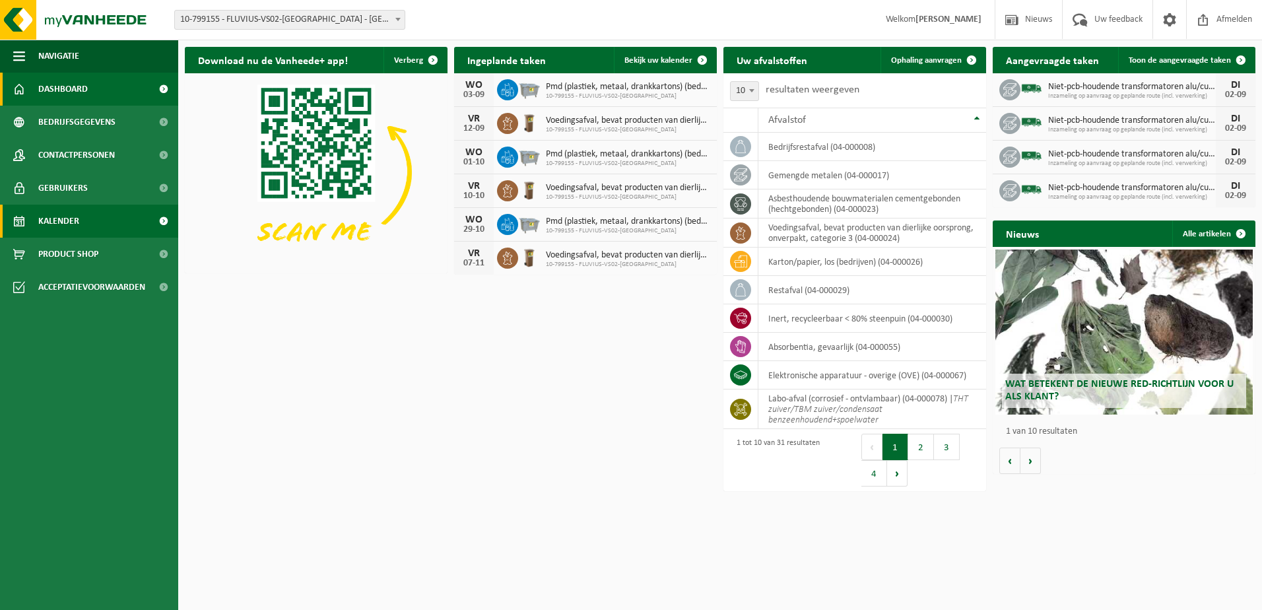
click at [113, 225] on link "Kalender" at bounding box center [89, 221] width 178 height 33
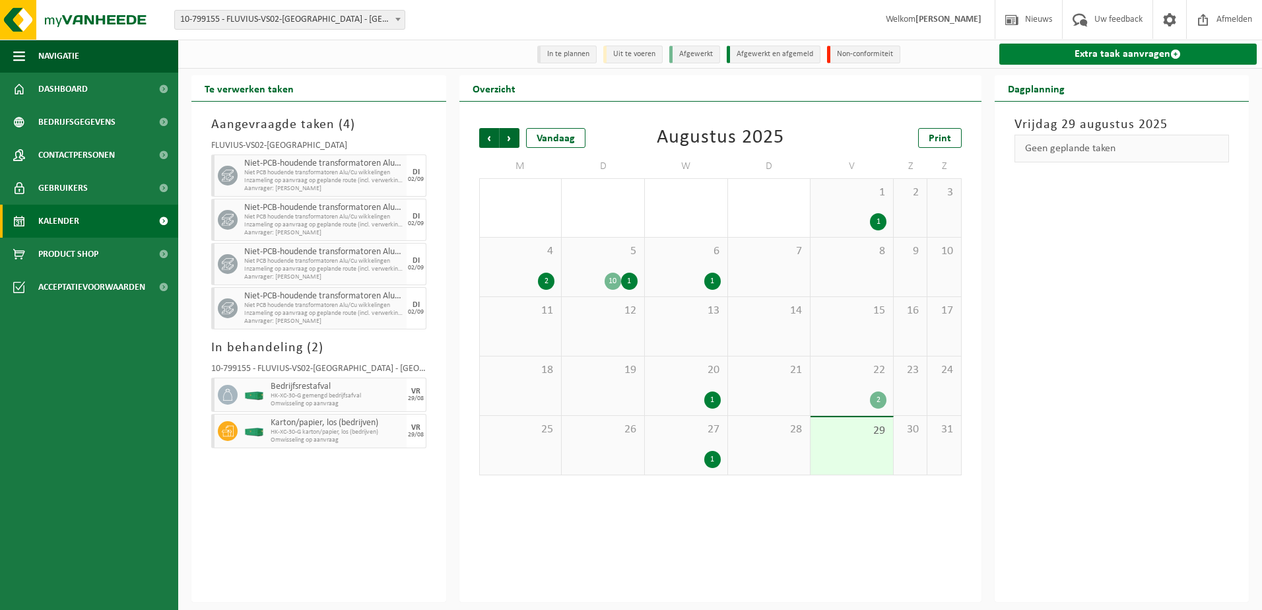
click at [1123, 55] on link "Extra taak aanvragen" at bounding box center [1129, 54] width 258 height 21
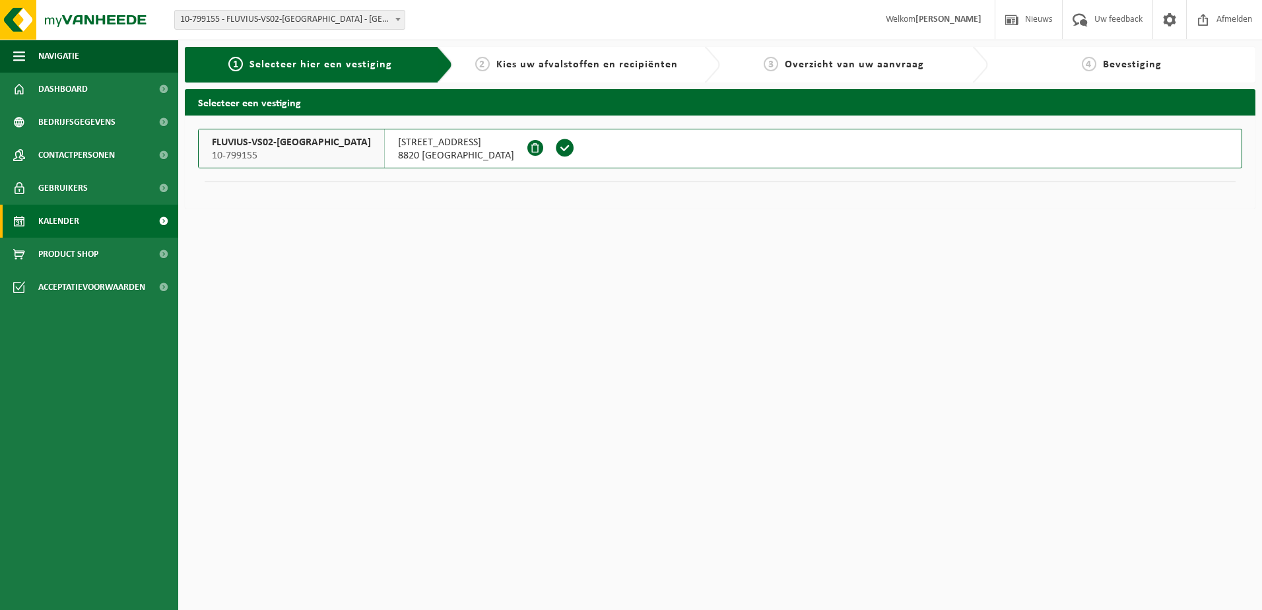
click at [107, 229] on link "Kalender" at bounding box center [89, 221] width 178 height 33
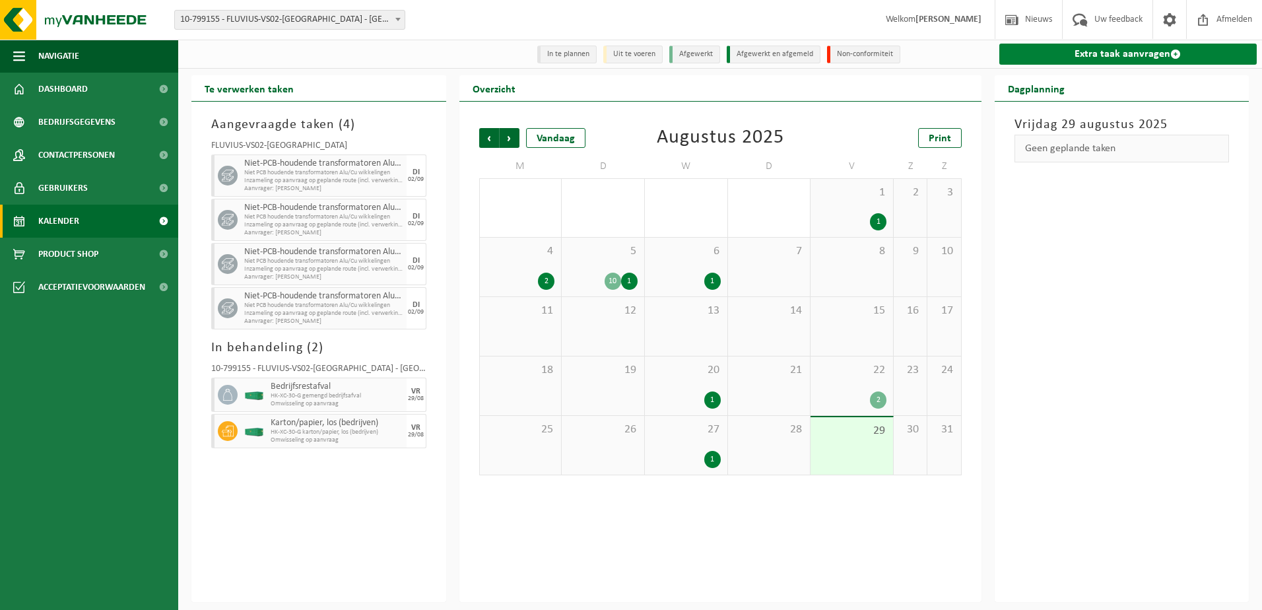
click at [1092, 57] on link "Extra taak aanvragen" at bounding box center [1129, 54] width 258 height 21
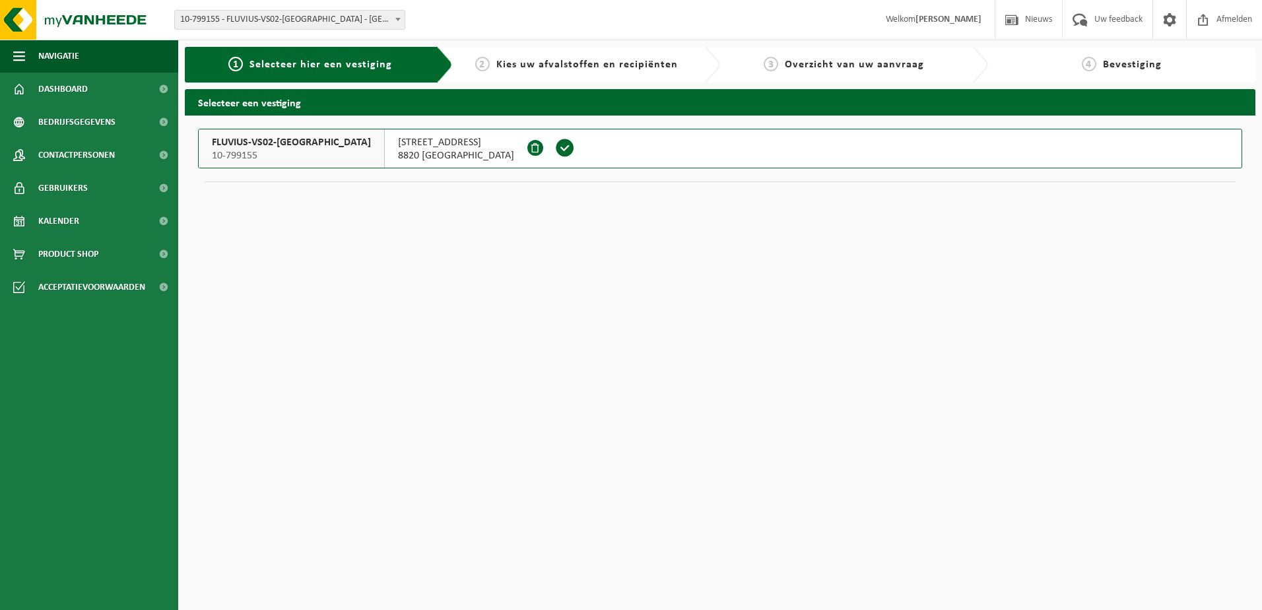
click at [555, 147] on span at bounding box center [565, 148] width 20 height 20
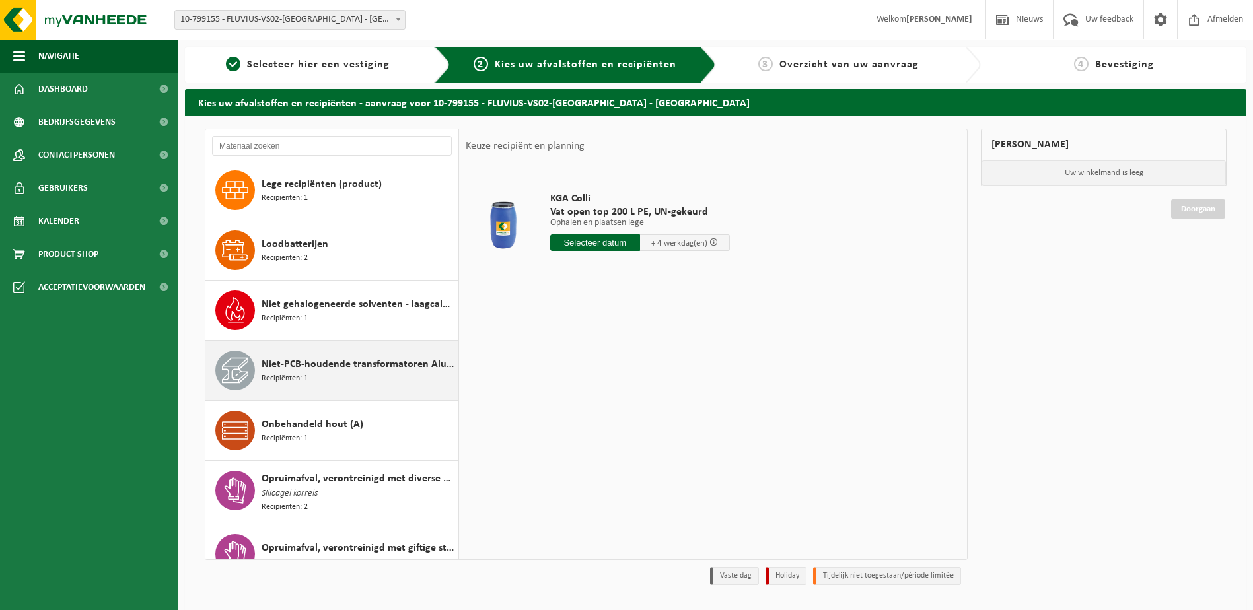
click at [332, 366] on span "Niet-PCB-houdende transformatoren Alu/Cu wikkelingen" at bounding box center [357, 365] width 193 height 16
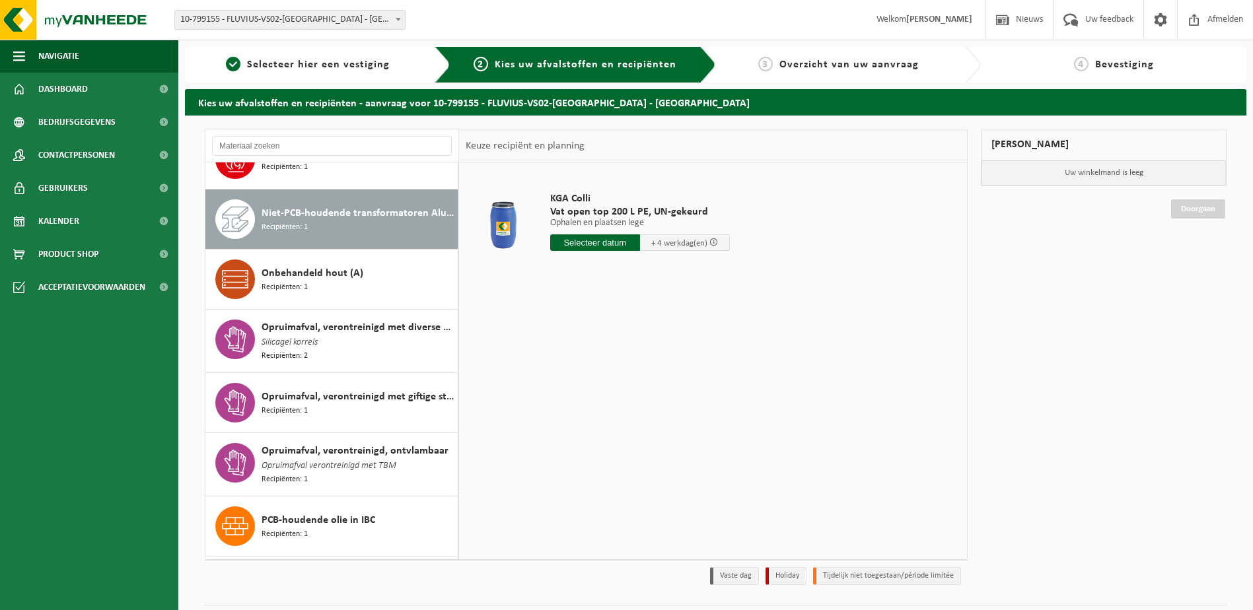
scroll to position [1034, 0]
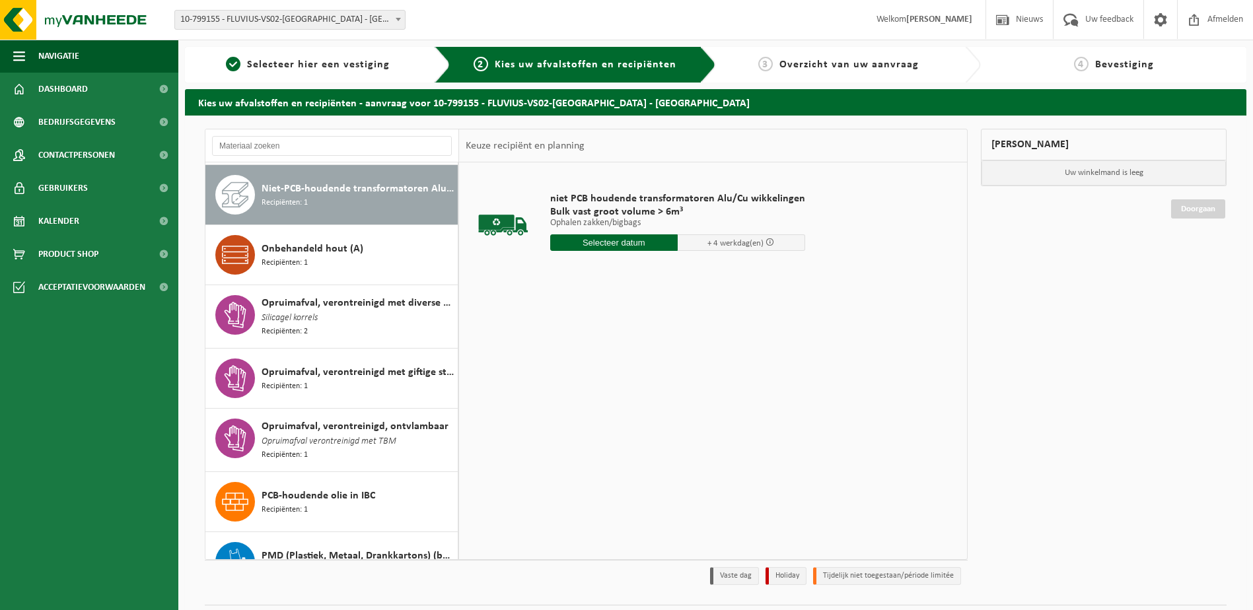
click at [638, 243] on input "text" at bounding box center [613, 242] width 127 height 17
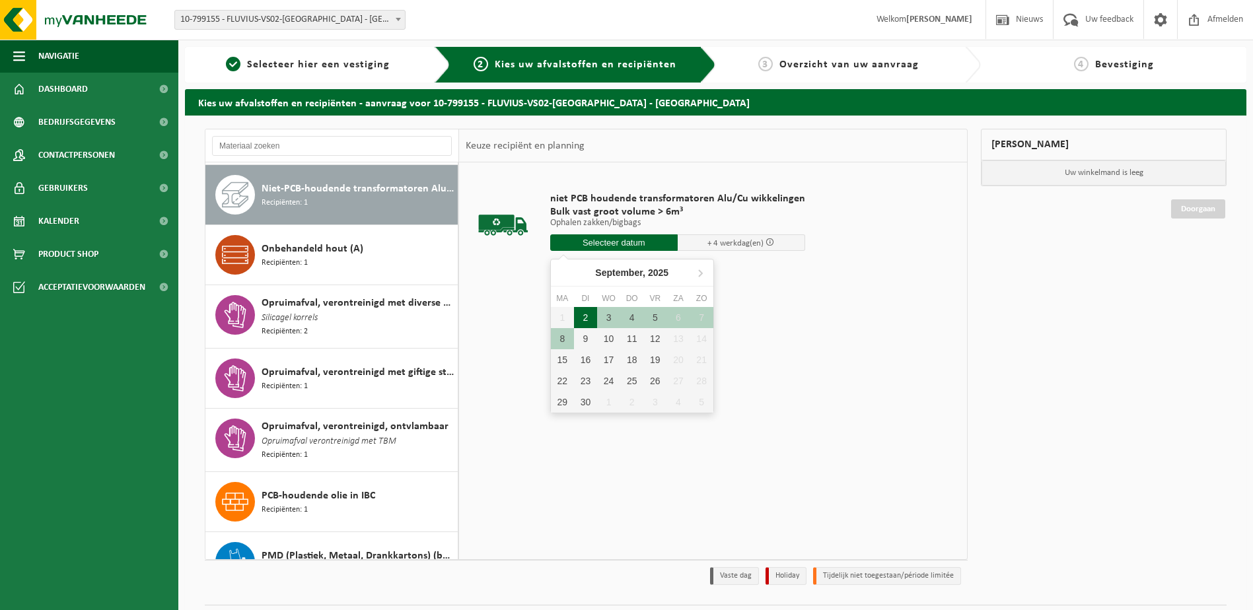
click at [590, 318] on div "2" at bounding box center [585, 317] width 23 height 21
type input "Van 2025-09-02"
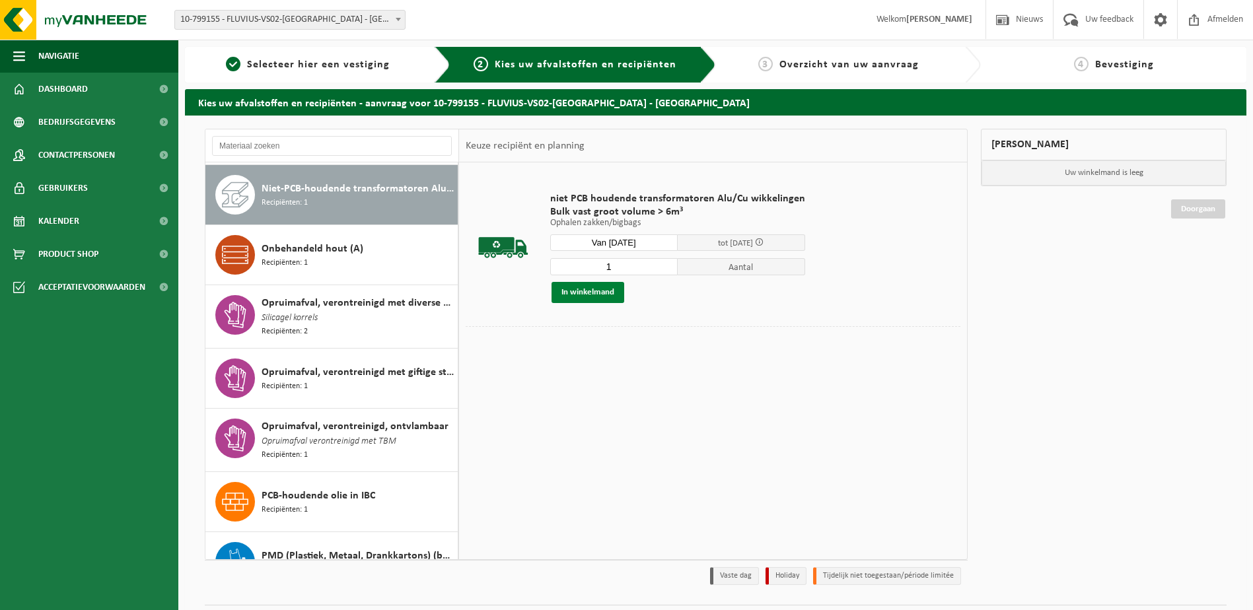
click at [605, 297] on button "In winkelmand" at bounding box center [587, 292] width 73 height 21
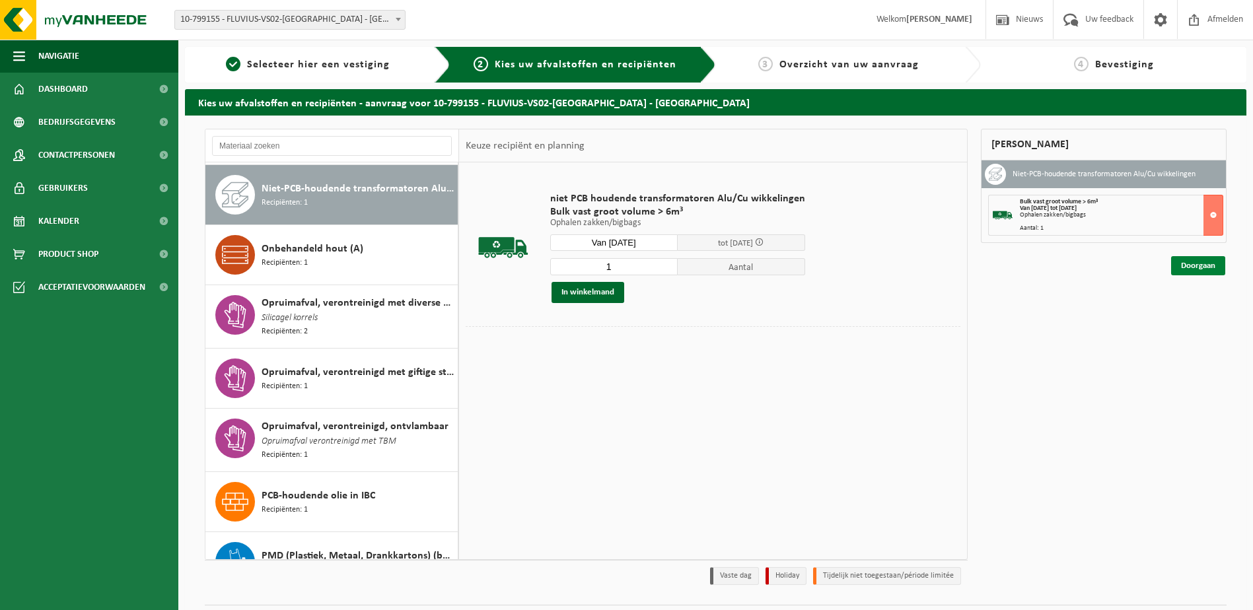
click at [1198, 263] on link "Doorgaan" at bounding box center [1198, 265] width 54 height 19
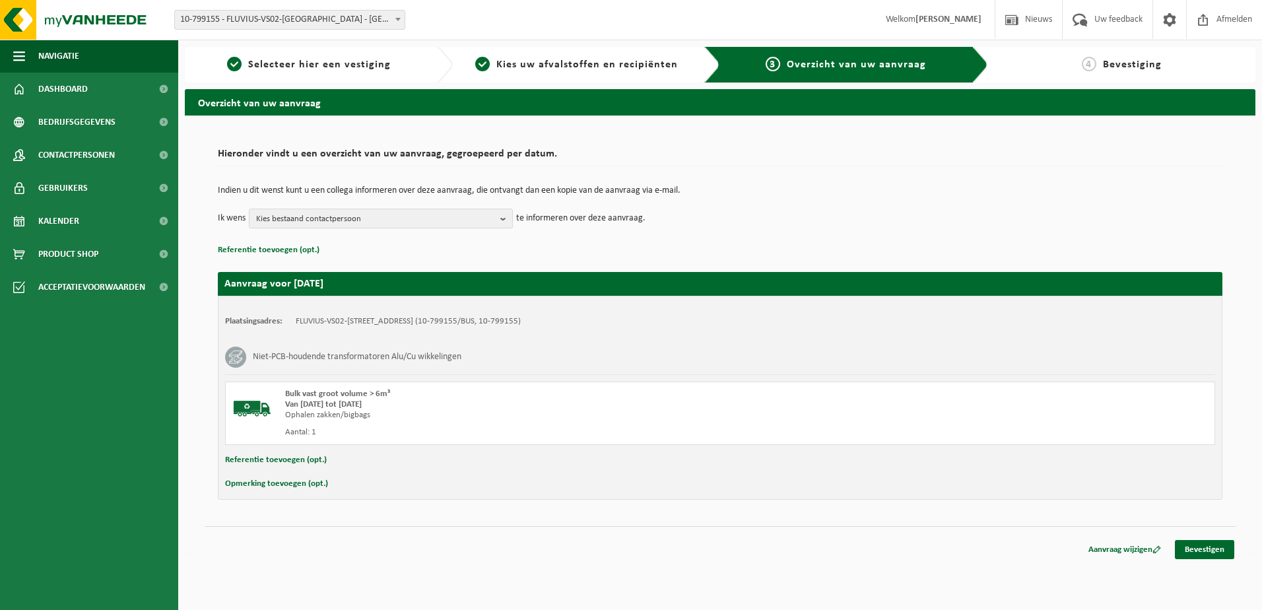
click at [313, 481] on button "Opmerking toevoegen (opt.)" at bounding box center [276, 483] width 103 height 17
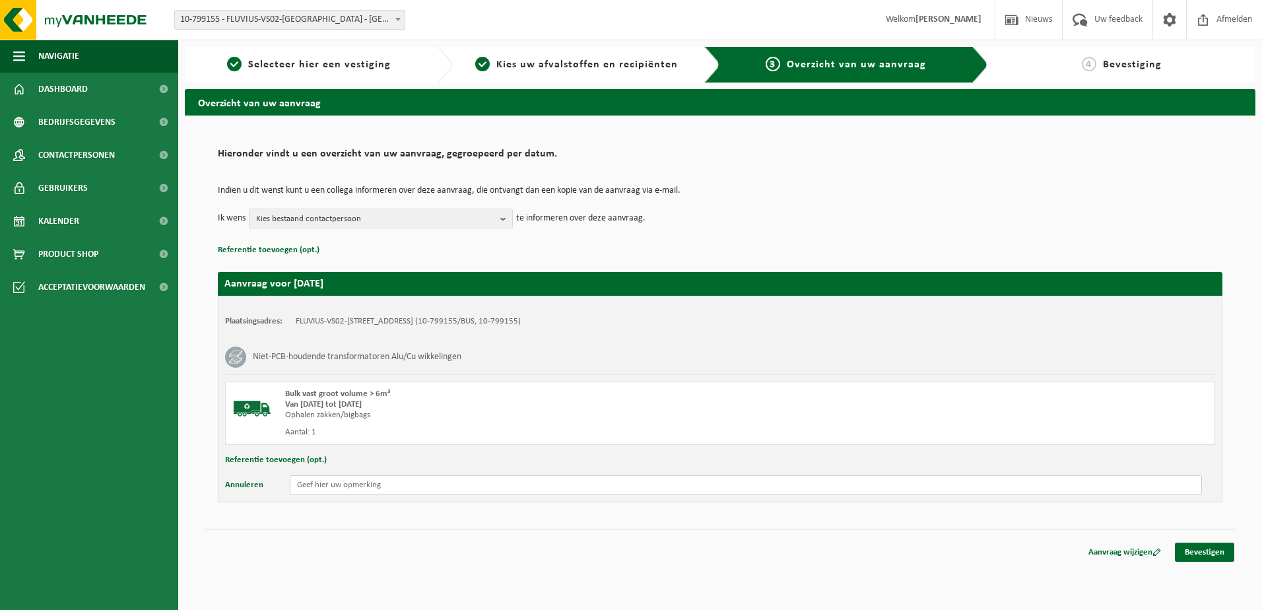
click at [313, 492] on input "text" at bounding box center [746, 485] width 912 height 20
paste input "567992"
click at [431, 489] on input "Interne ID: 567992 - 100 kVA -" at bounding box center [746, 485] width 912 height 20
paste input "7311401"
type input "Interne ID: 567992 - 100 kVA - 7311401"
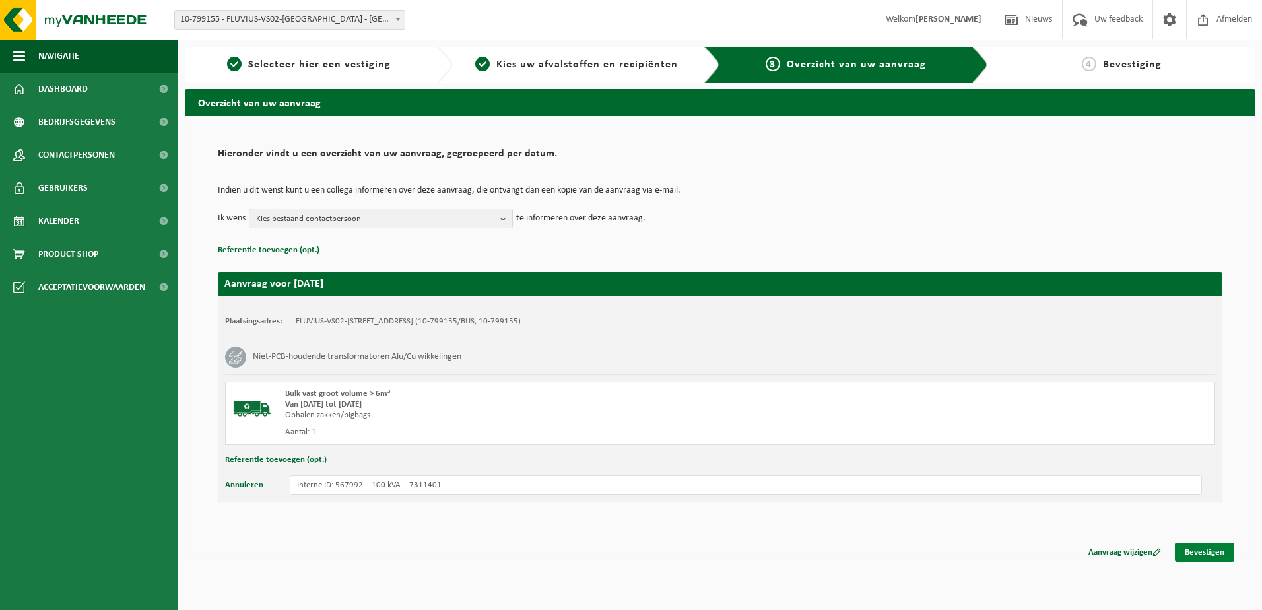
click at [1201, 559] on link "Bevestigen" at bounding box center [1204, 552] width 59 height 19
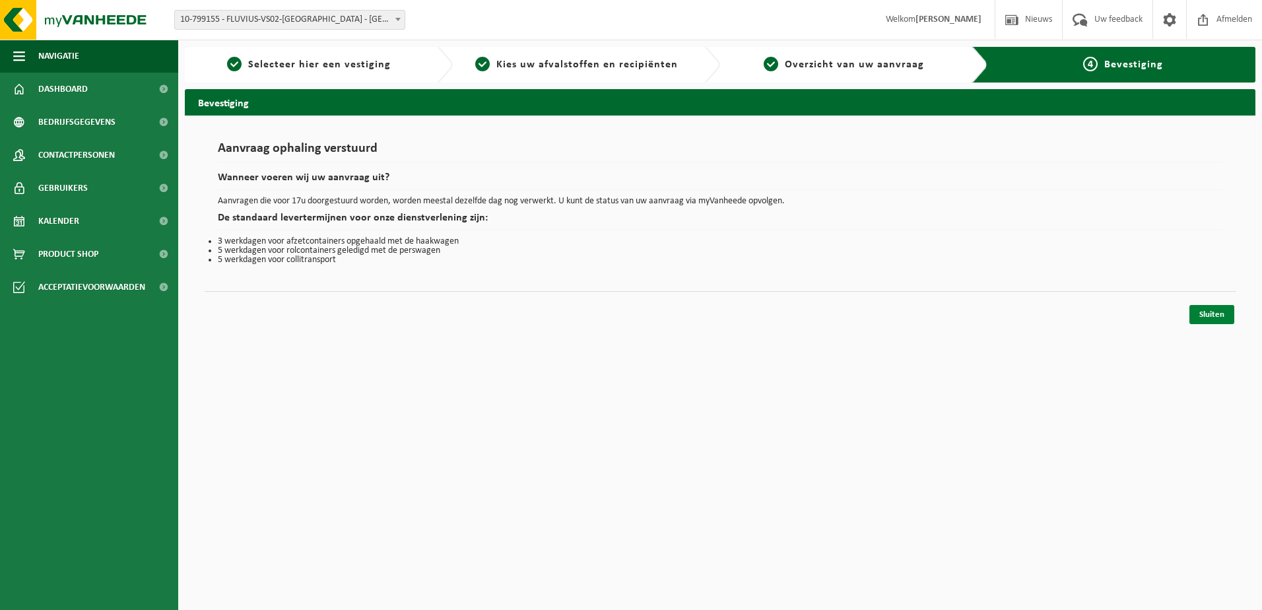
click at [1220, 308] on link "Sluiten" at bounding box center [1212, 314] width 45 height 19
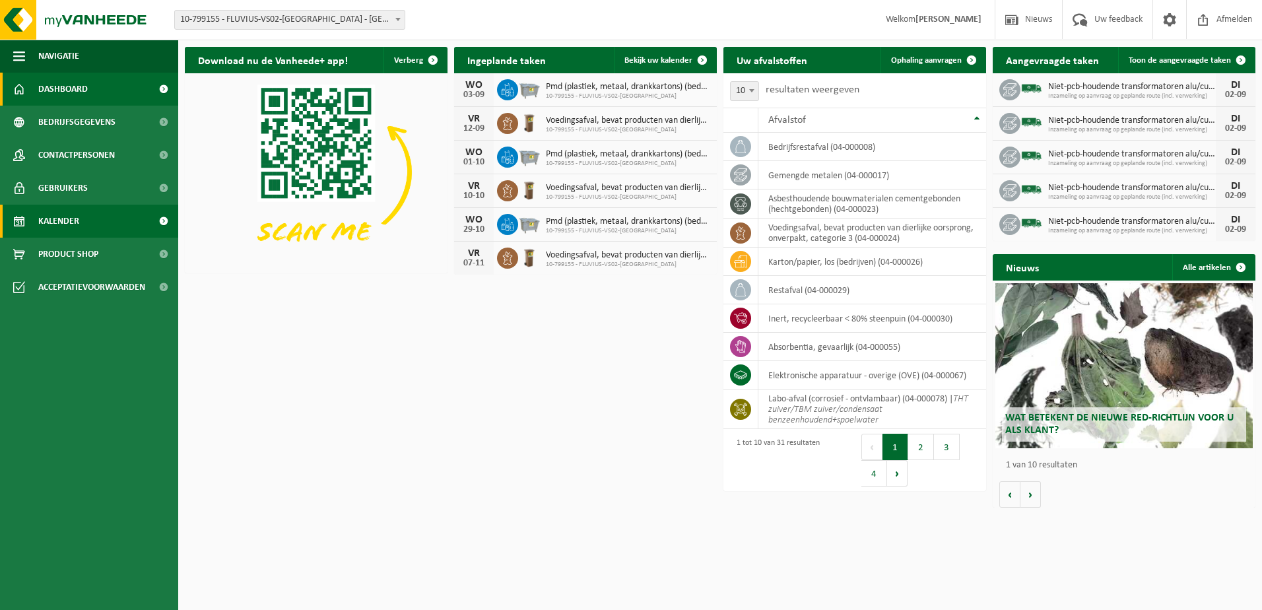
click at [75, 227] on span "Kalender" at bounding box center [58, 221] width 41 height 33
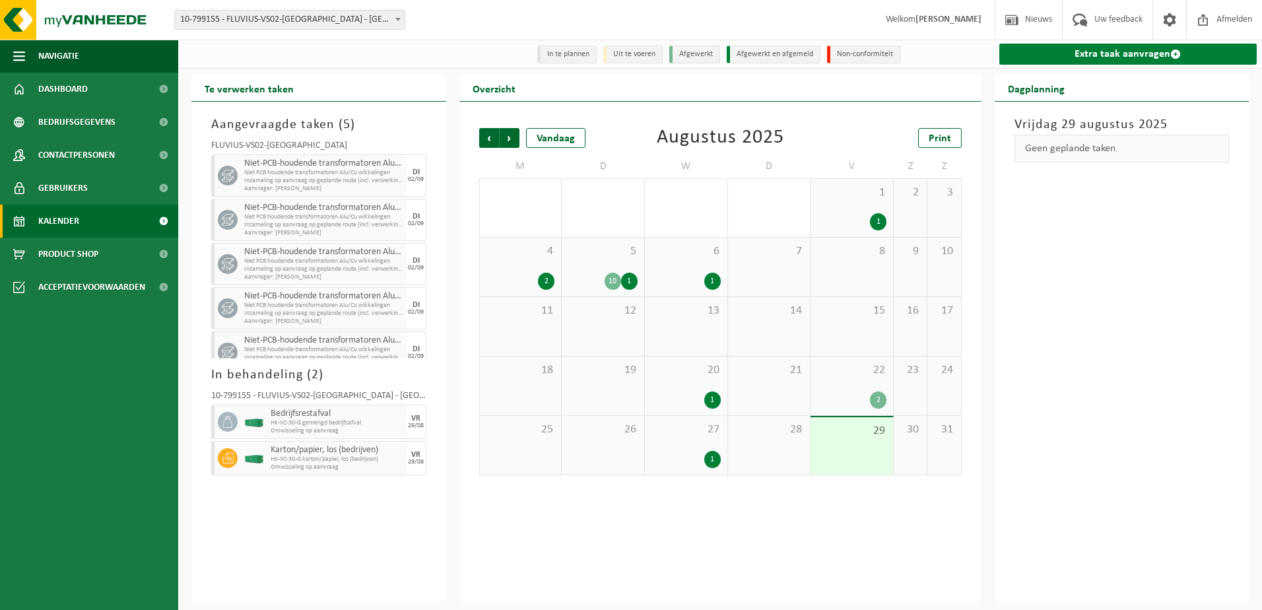
click at [1097, 56] on link "Extra taak aanvragen" at bounding box center [1129, 54] width 258 height 21
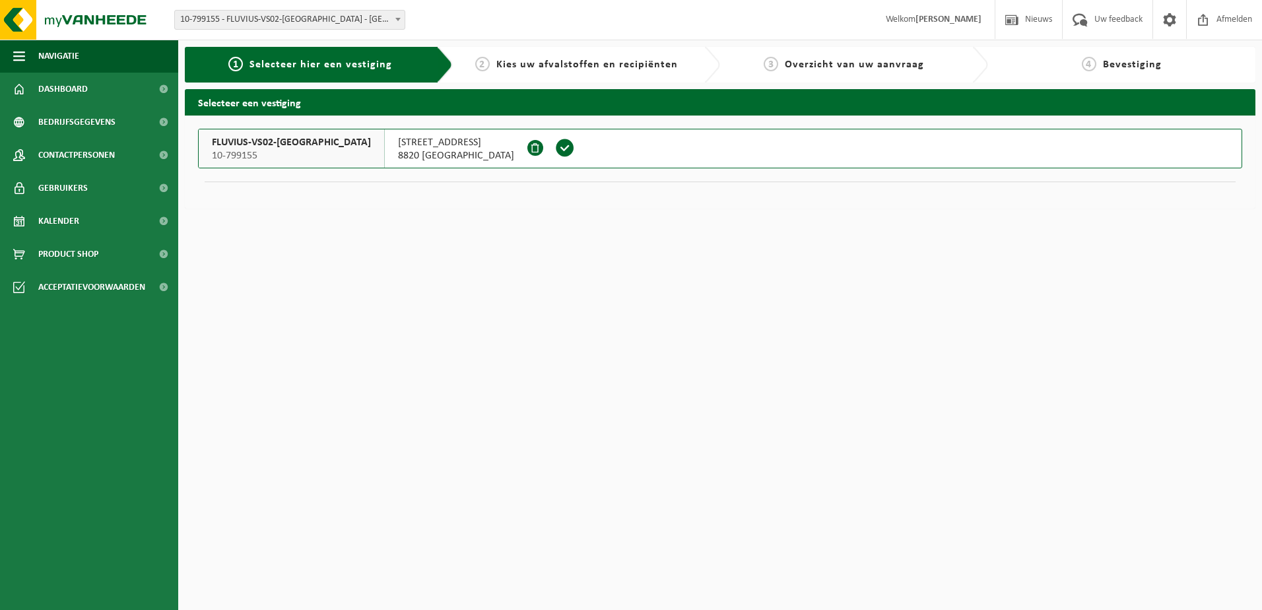
click at [555, 147] on span at bounding box center [565, 148] width 20 height 20
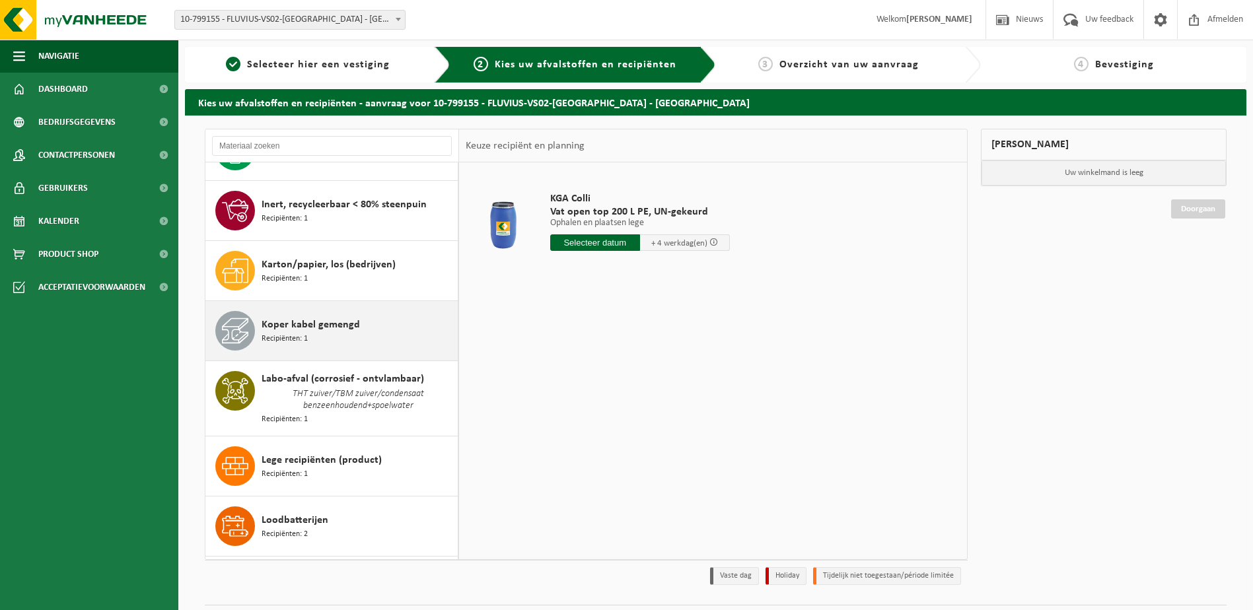
scroll to position [594, 0]
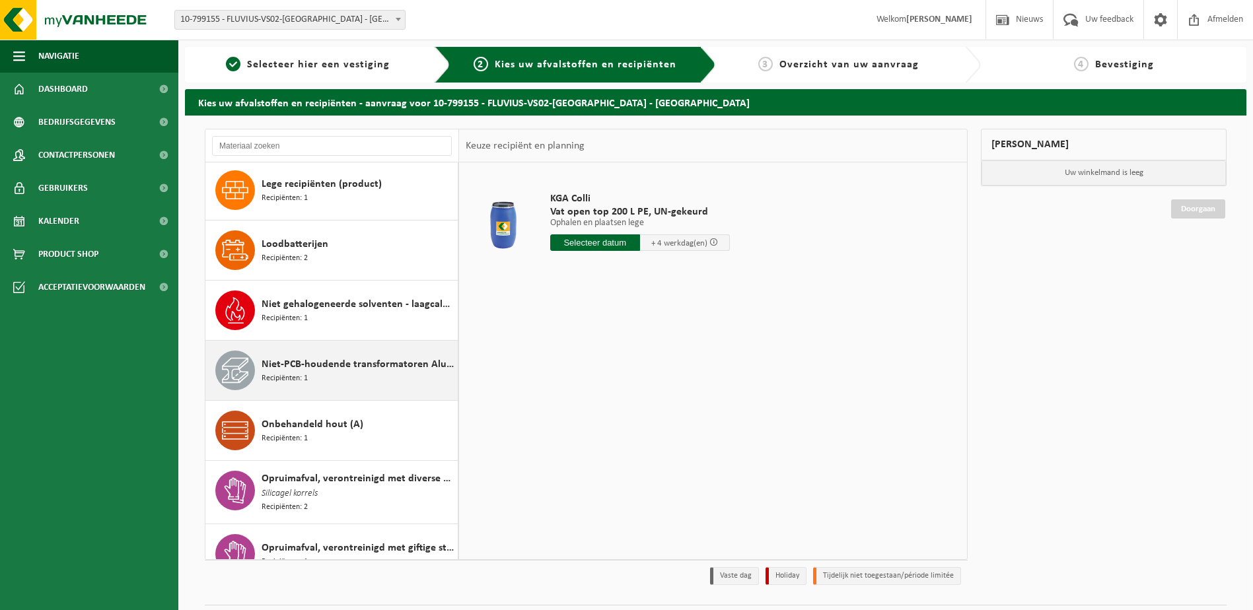
click at [375, 370] on div "Niet-PCB-houdende transformatoren Alu/Cu wikkelingen Recipiënten: 1" at bounding box center [357, 371] width 193 height 40
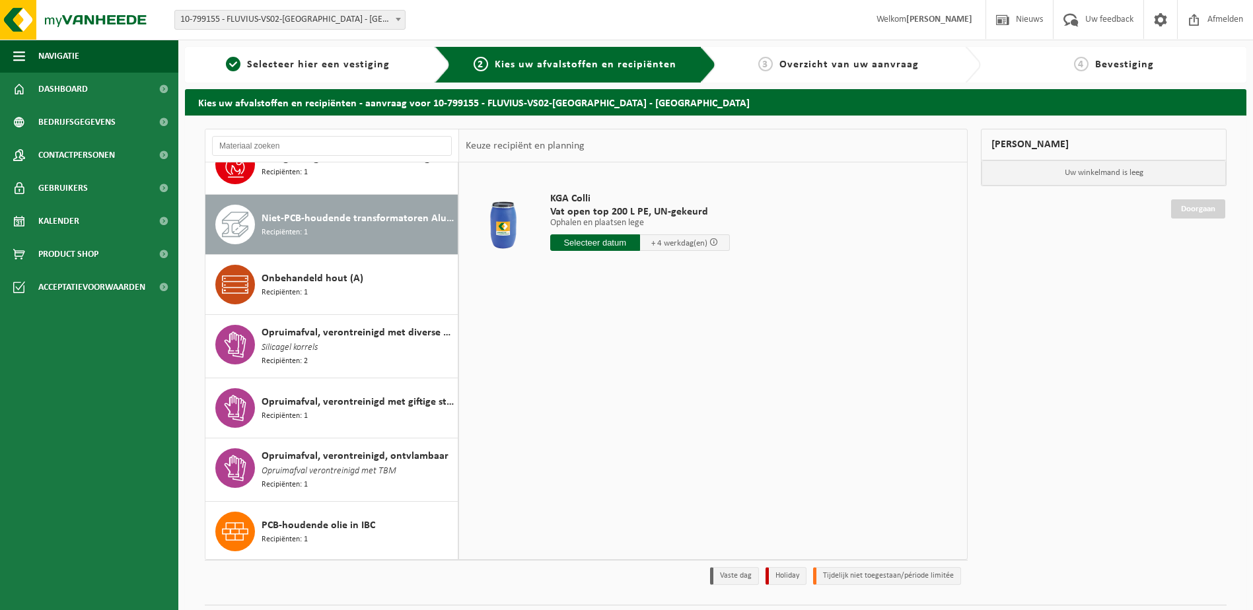
scroll to position [1034, 0]
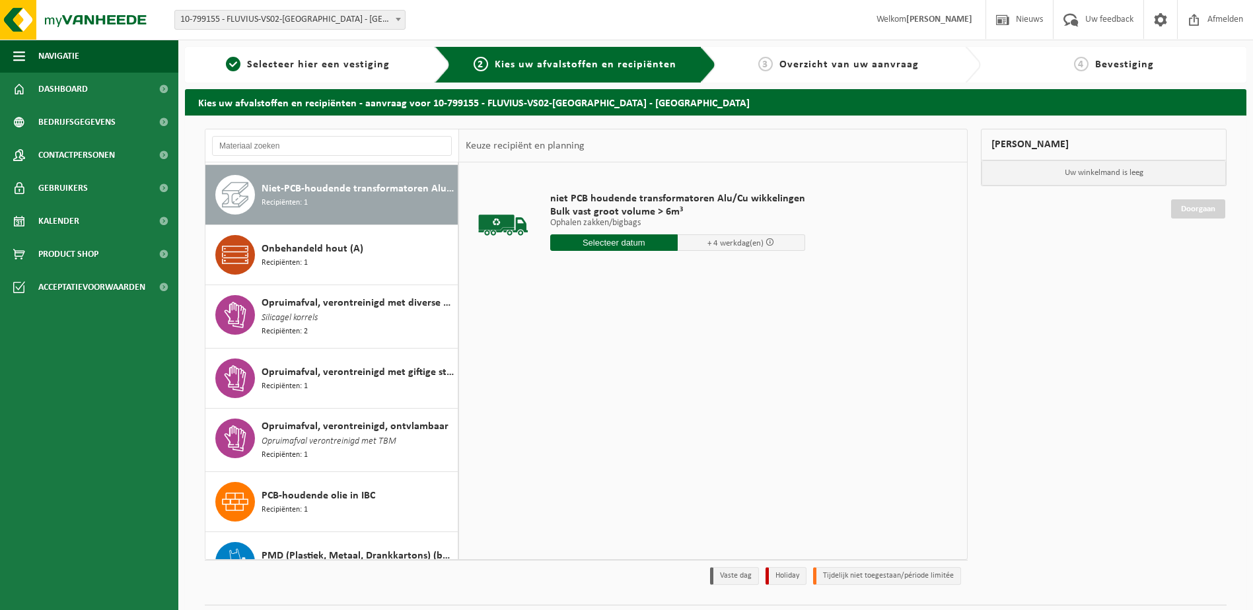
click at [608, 243] on input "text" at bounding box center [613, 242] width 127 height 17
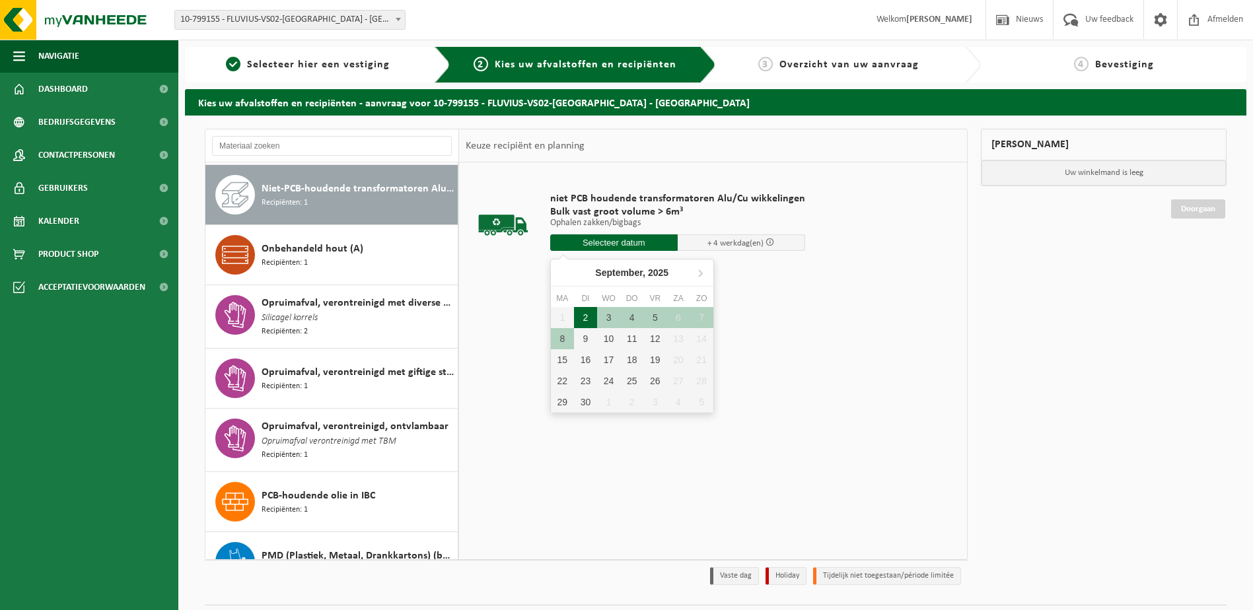
click at [587, 324] on div "2" at bounding box center [585, 317] width 23 height 21
type input "Van 2025-09-02"
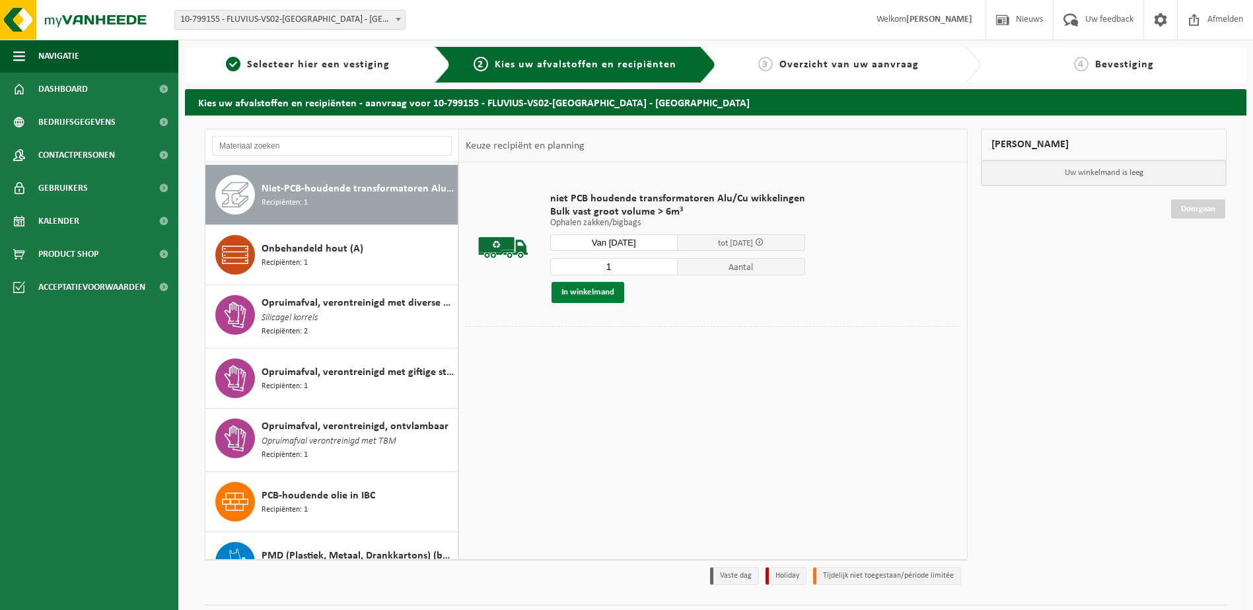
click at [613, 296] on button "In winkelmand" at bounding box center [587, 292] width 73 height 21
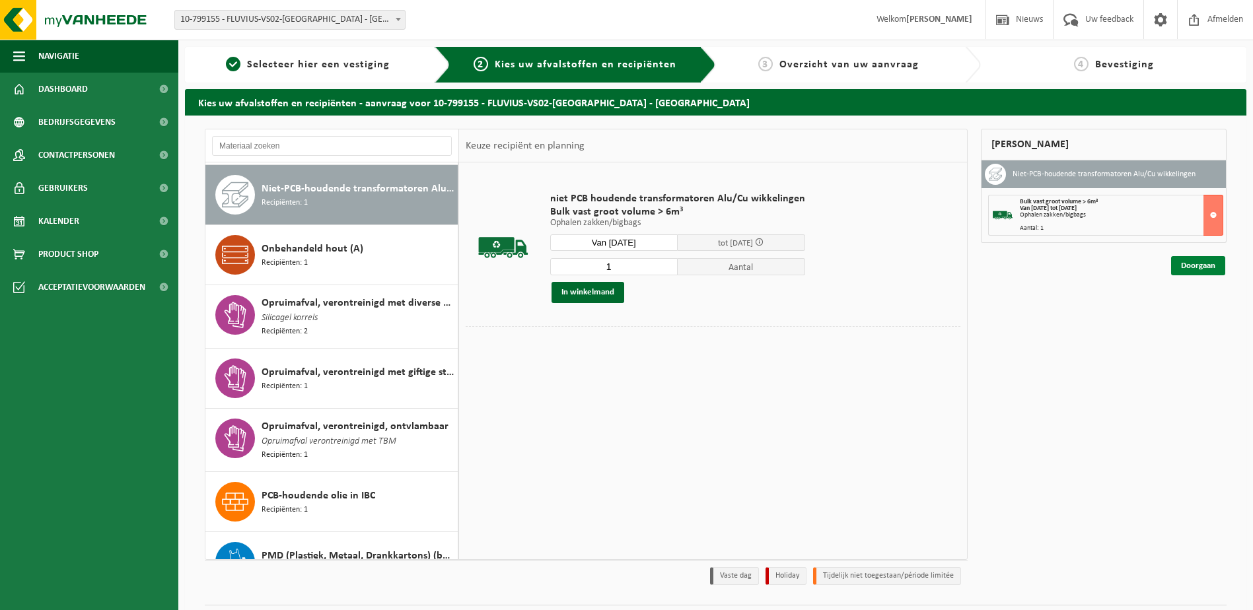
click at [1198, 262] on link "Doorgaan" at bounding box center [1198, 265] width 54 height 19
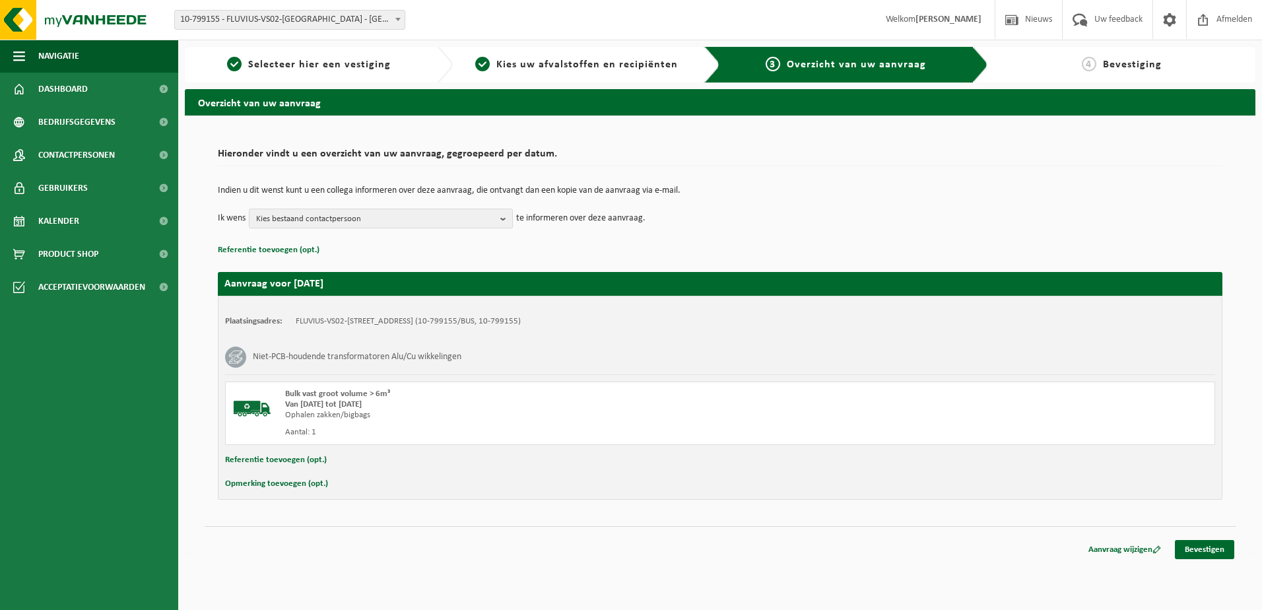
click at [361, 490] on div "Opmerking toevoegen (opt.)" at bounding box center [720, 483] width 990 height 17
click at [298, 487] on button "Opmerking toevoegen (opt.)" at bounding box center [276, 483] width 103 height 17
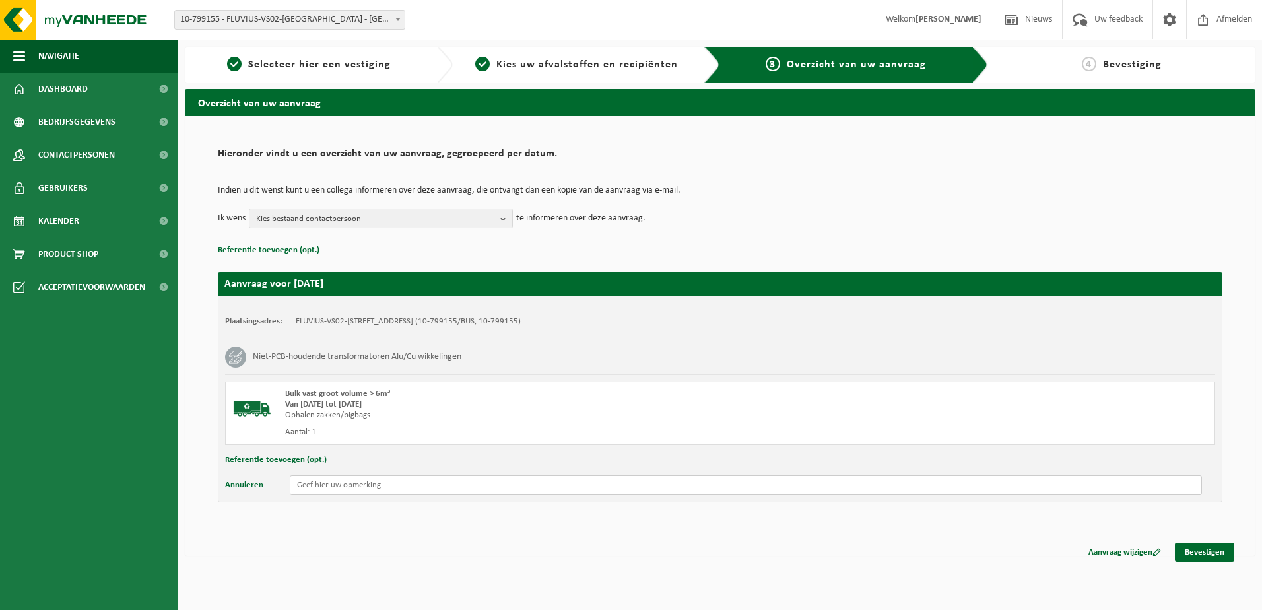
click at [298, 487] on input "text" at bounding box center [746, 485] width 912 height 20
paste input "7311401"
click at [353, 485] on input "Interne iD: 7311401 - 100 kVA -" at bounding box center [746, 485] width 912 height 20
click at [524, 476] on input "Interne iD: Onbekend - 100 kVA -" at bounding box center [746, 485] width 912 height 20
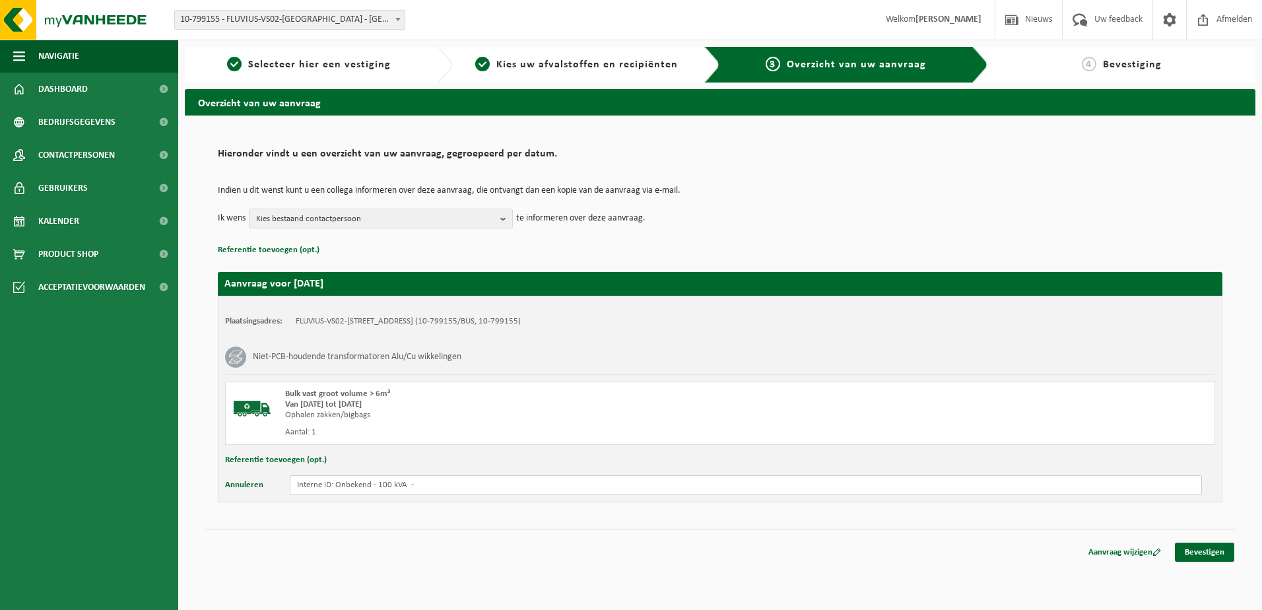
paste input "104347F2"
type input "Interne iD: Onbekend - 100 kVA - 104347F2"
click at [1221, 555] on link "Bevestigen" at bounding box center [1204, 552] width 59 height 19
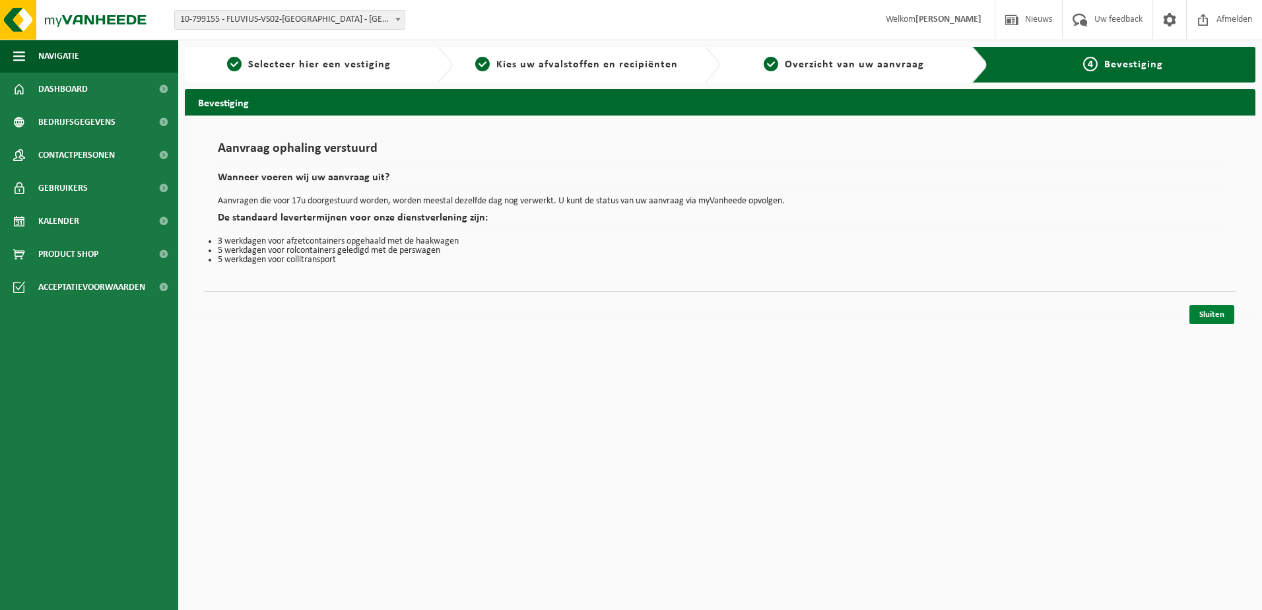
click at [1211, 314] on link "Sluiten" at bounding box center [1212, 314] width 45 height 19
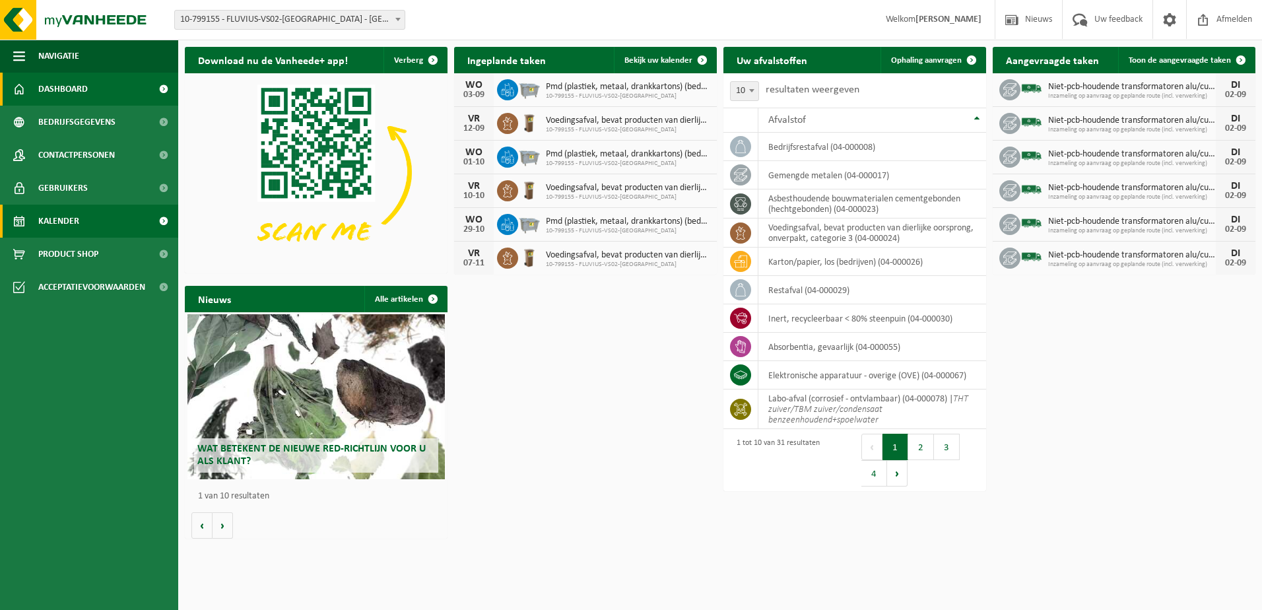
click at [73, 218] on span "Kalender" at bounding box center [58, 221] width 41 height 33
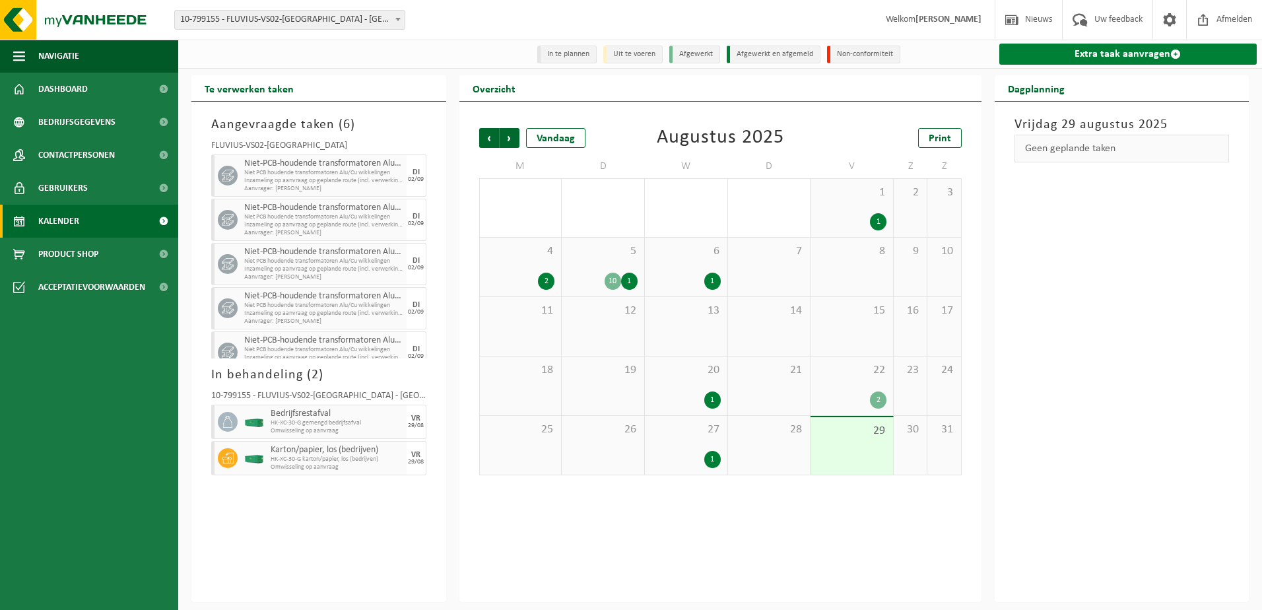
click at [1106, 53] on link "Extra taak aanvragen" at bounding box center [1129, 54] width 258 height 21
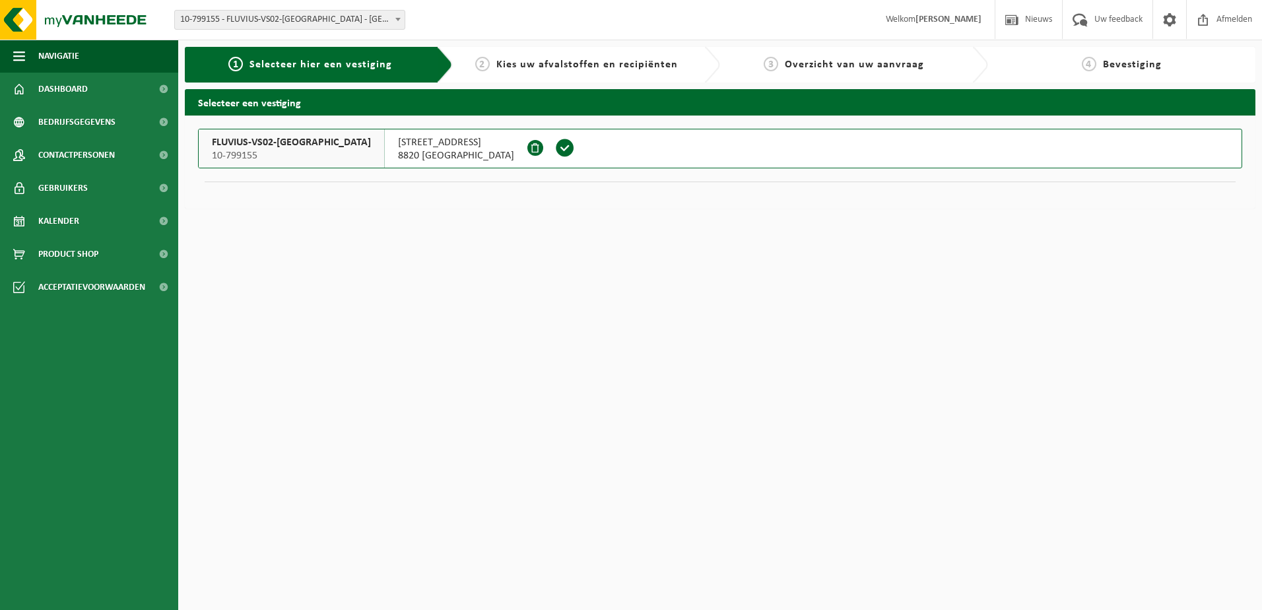
click at [555, 145] on span at bounding box center [565, 148] width 20 height 20
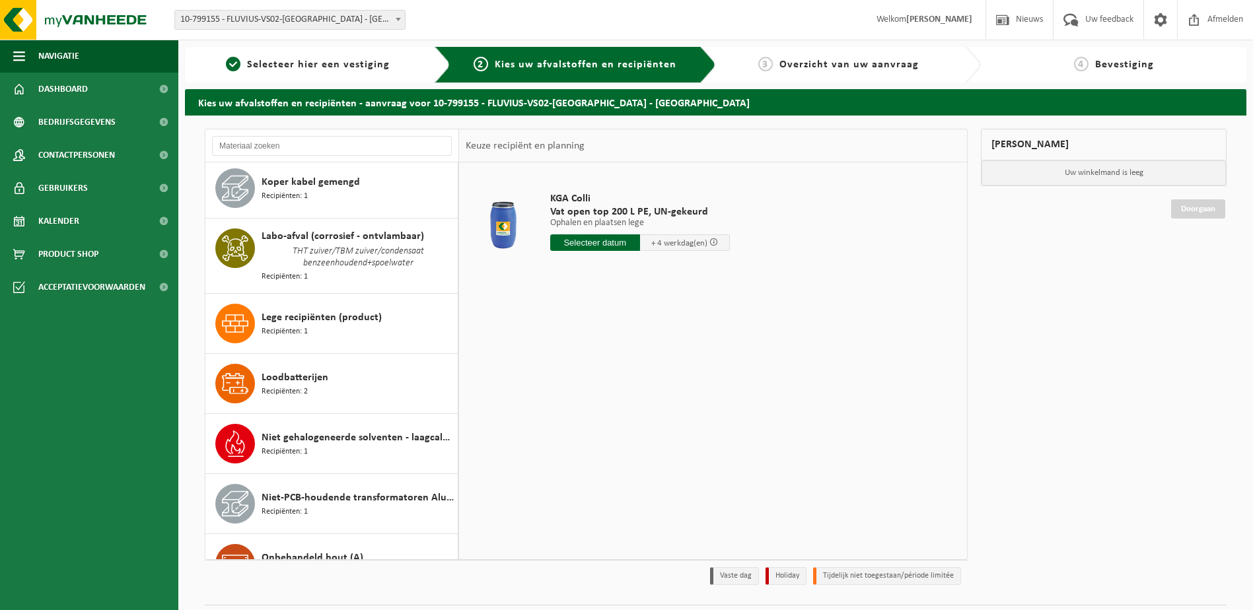
scroll to position [990, 0]
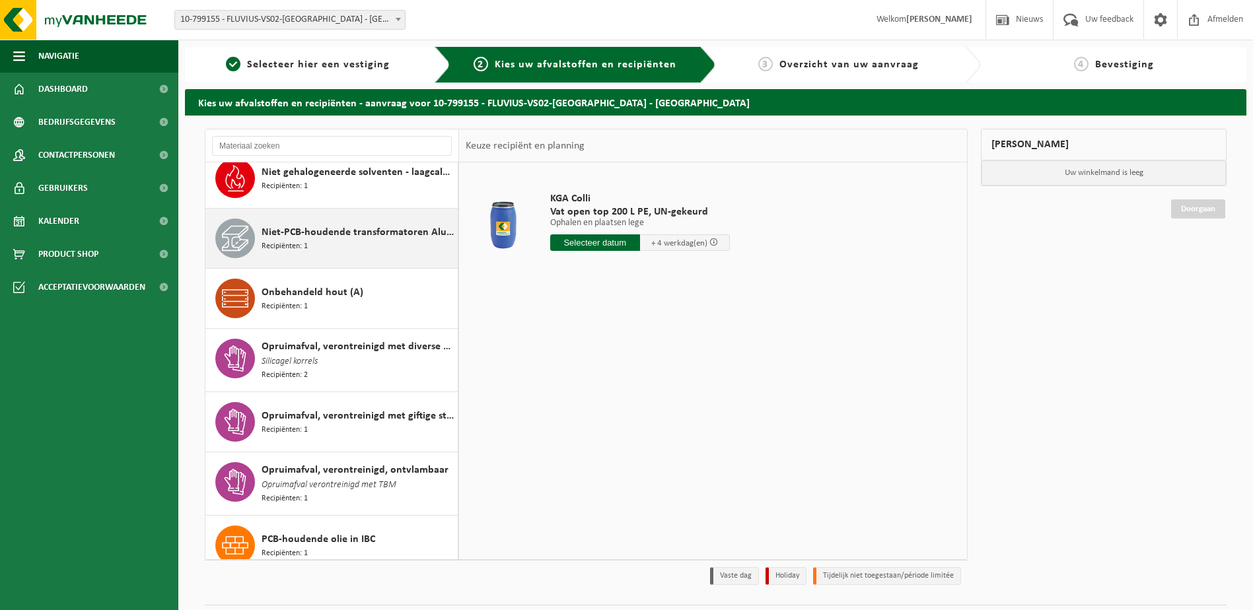
click at [351, 224] on span "Niet-PCB-houdende transformatoren Alu/Cu wikkelingen" at bounding box center [357, 232] width 193 height 16
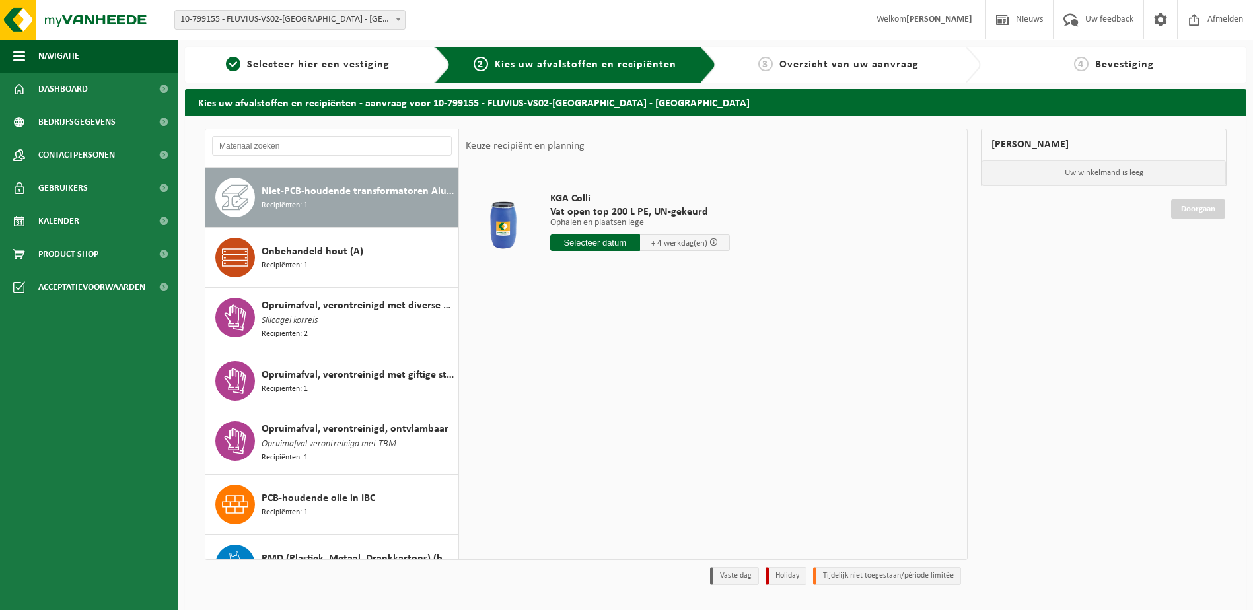
scroll to position [1034, 0]
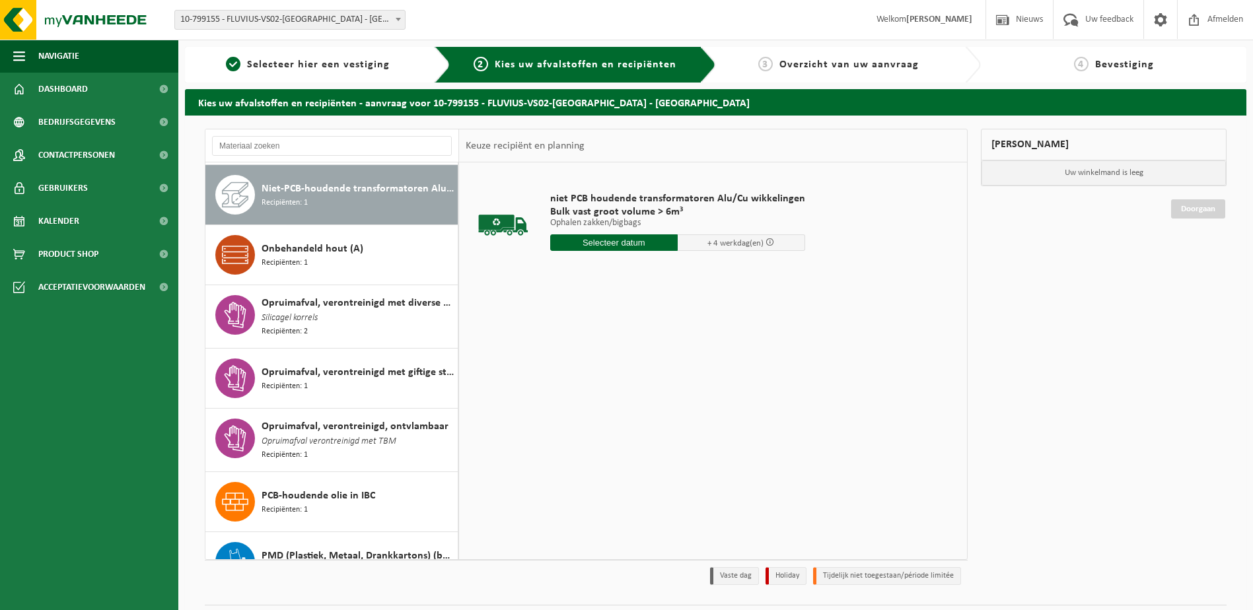
click at [571, 236] on input "text" at bounding box center [613, 242] width 127 height 17
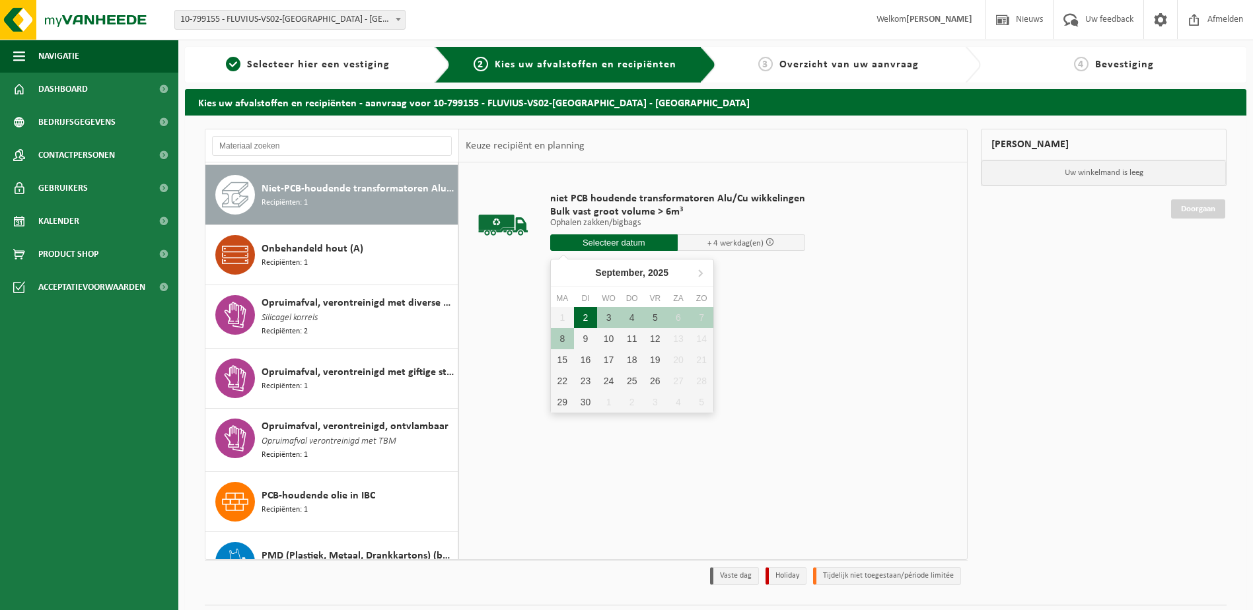
click at [588, 318] on div "2" at bounding box center [585, 317] width 23 height 21
type input "Van 2025-09-02"
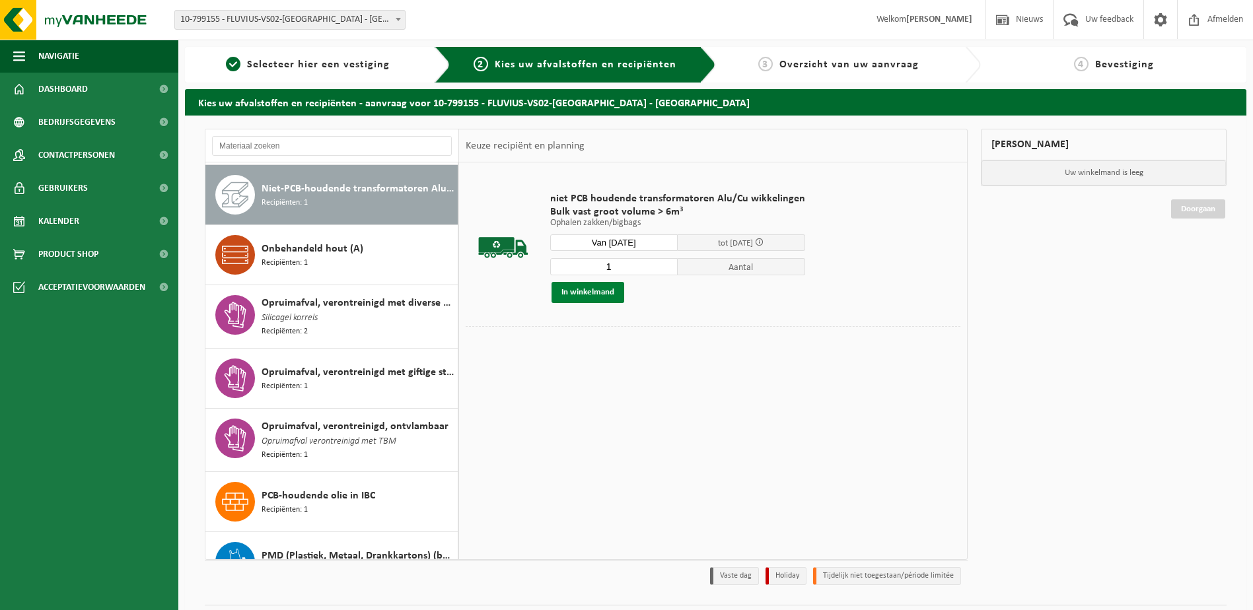
click at [598, 291] on button "In winkelmand" at bounding box center [587, 292] width 73 height 21
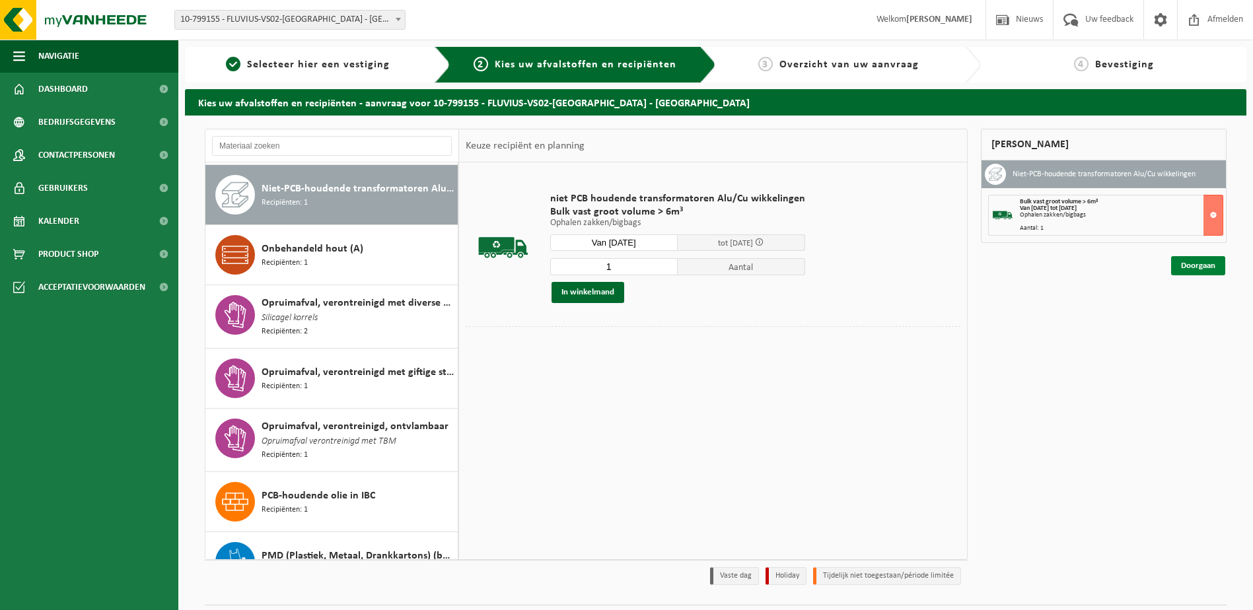
click at [1179, 270] on link "Doorgaan" at bounding box center [1198, 265] width 54 height 19
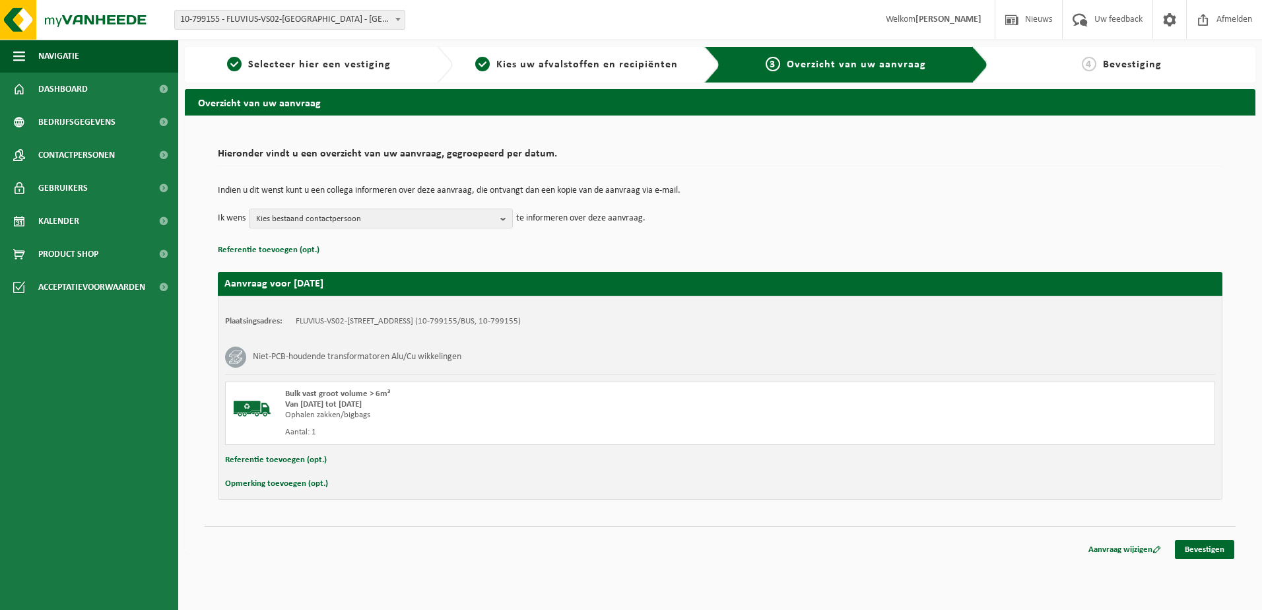
click at [309, 477] on button "Opmerking toevoegen (opt.)" at bounding box center [276, 483] width 103 height 17
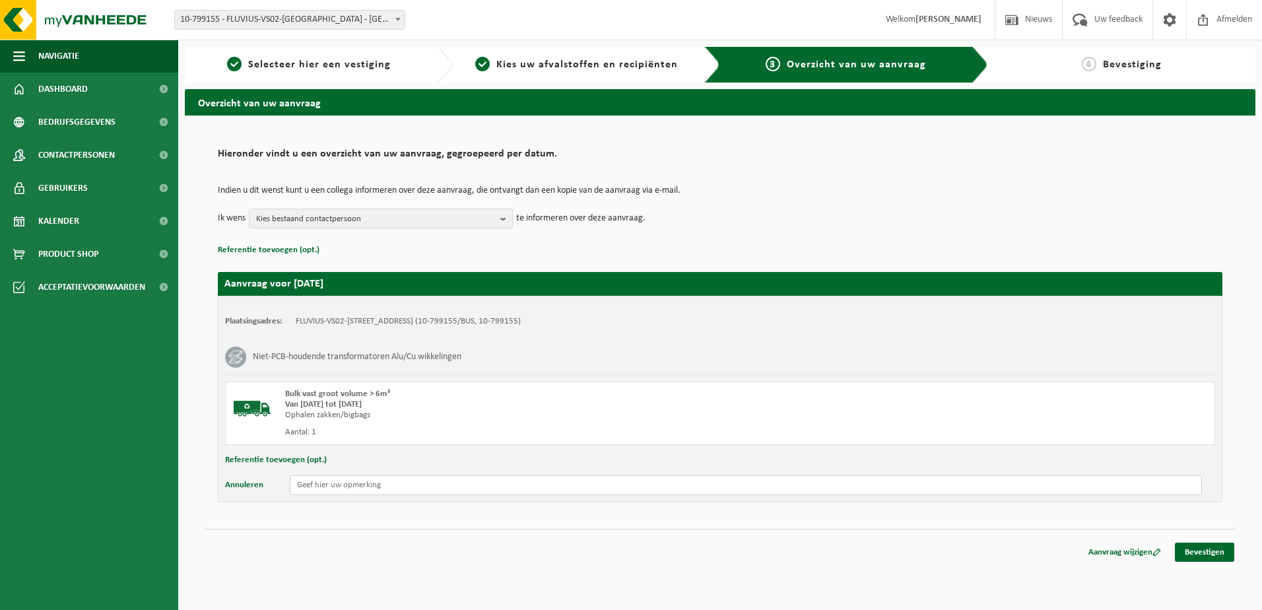
click at [306, 491] on input "text" at bounding box center [746, 485] width 912 height 20
paste input "44379"
click at [293, 481] on input "44379" at bounding box center [746, 485] width 912 height 20
paste input "44379"
click at [454, 484] on input "Interne iD: 44379 - 100 kVA -" at bounding box center [746, 485] width 912 height 20
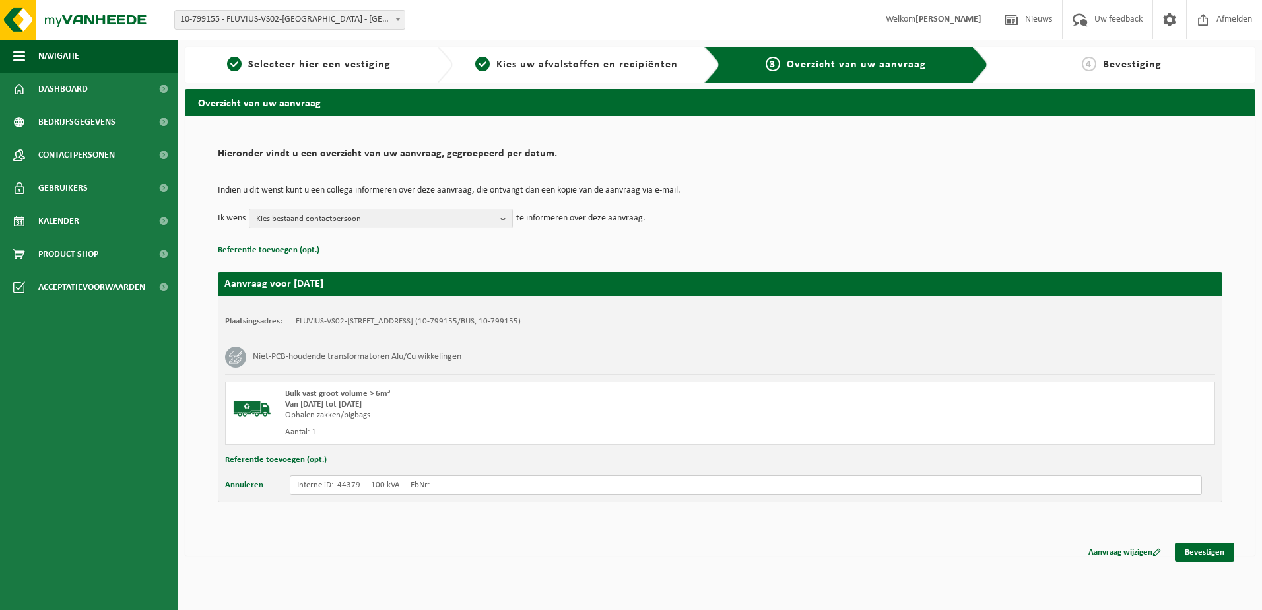
paste input "8017283"
type input "Interne iD: 44379 - 100 kVA - FbNr: 8017283"
click at [1206, 547] on link "Bevestigen" at bounding box center [1204, 552] width 59 height 19
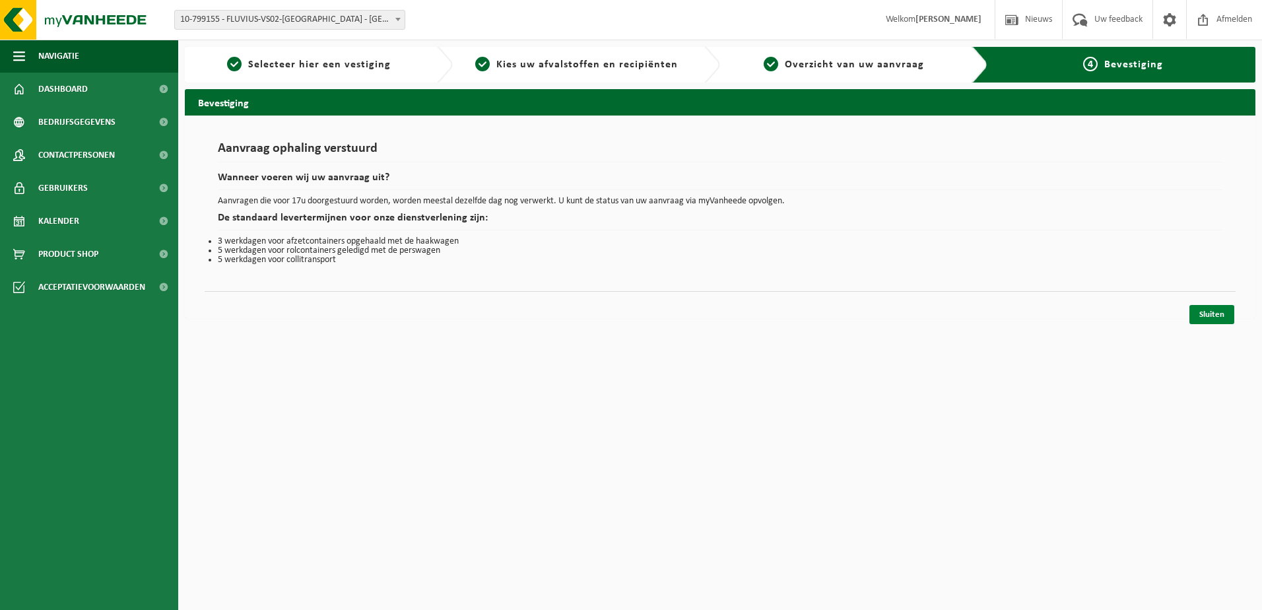
click at [1207, 312] on link "Sluiten" at bounding box center [1212, 314] width 45 height 19
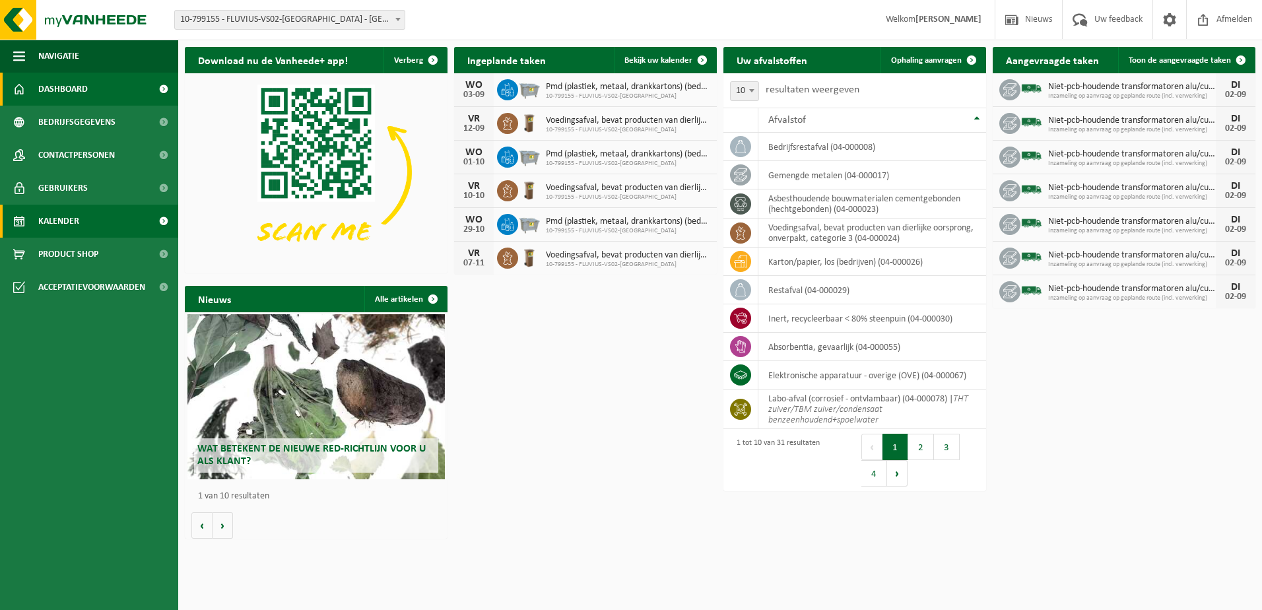
click at [77, 219] on span "Kalender" at bounding box center [58, 221] width 41 height 33
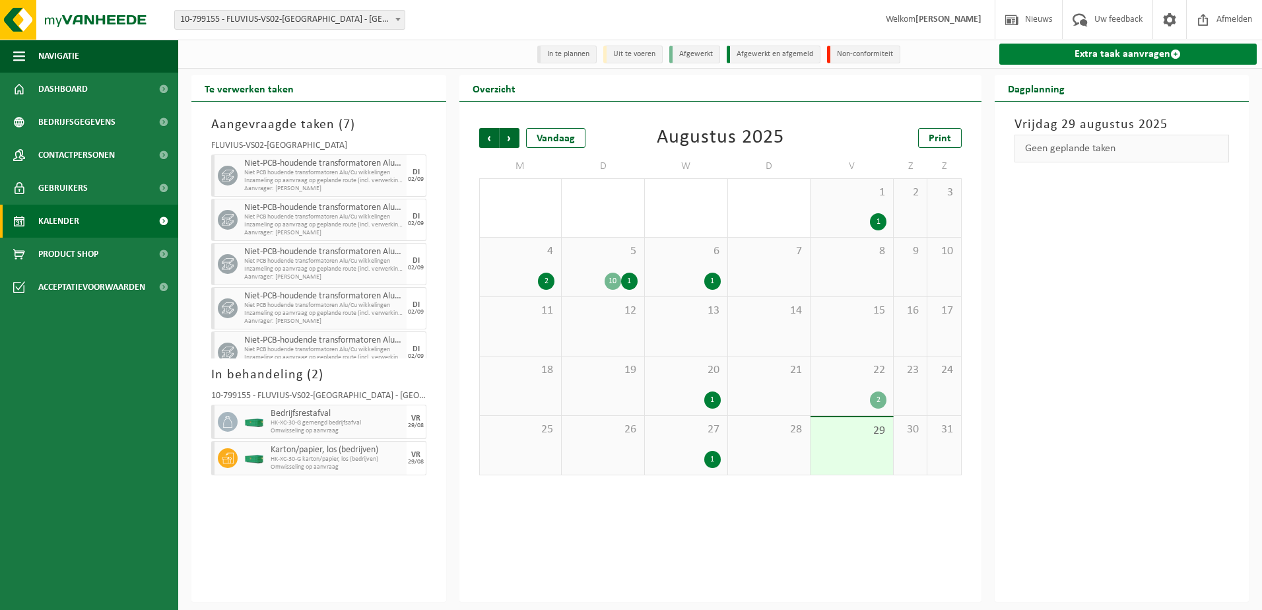
click at [1140, 53] on link "Extra taak aanvragen" at bounding box center [1129, 54] width 258 height 21
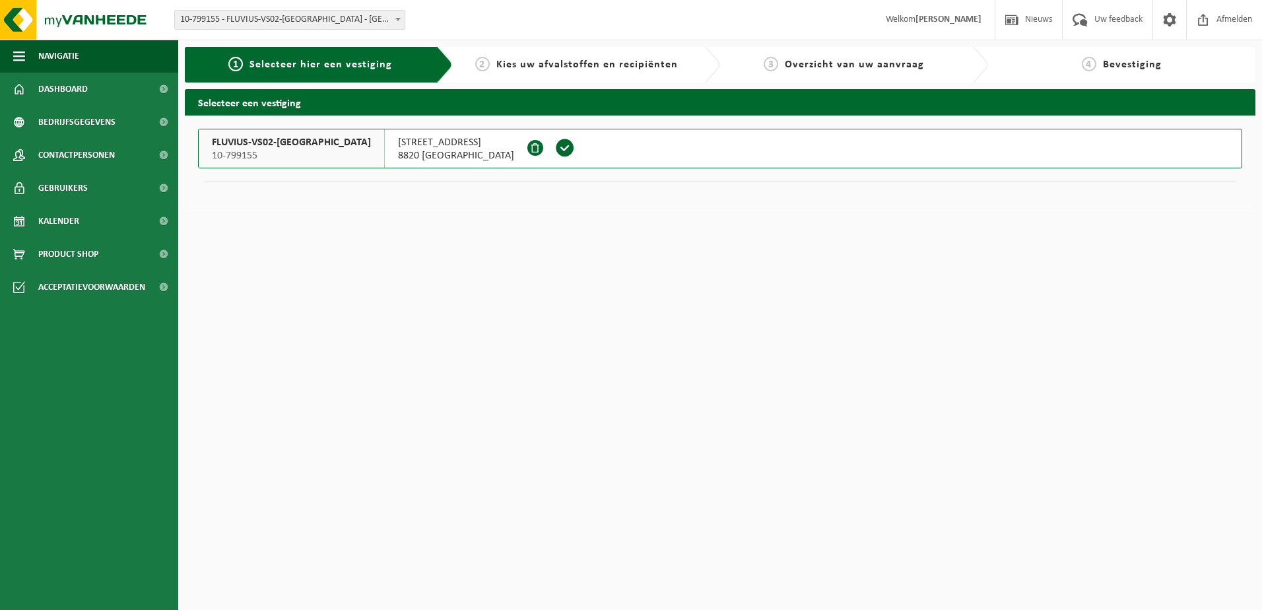
click at [555, 148] on span at bounding box center [565, 148] width 20 height 20
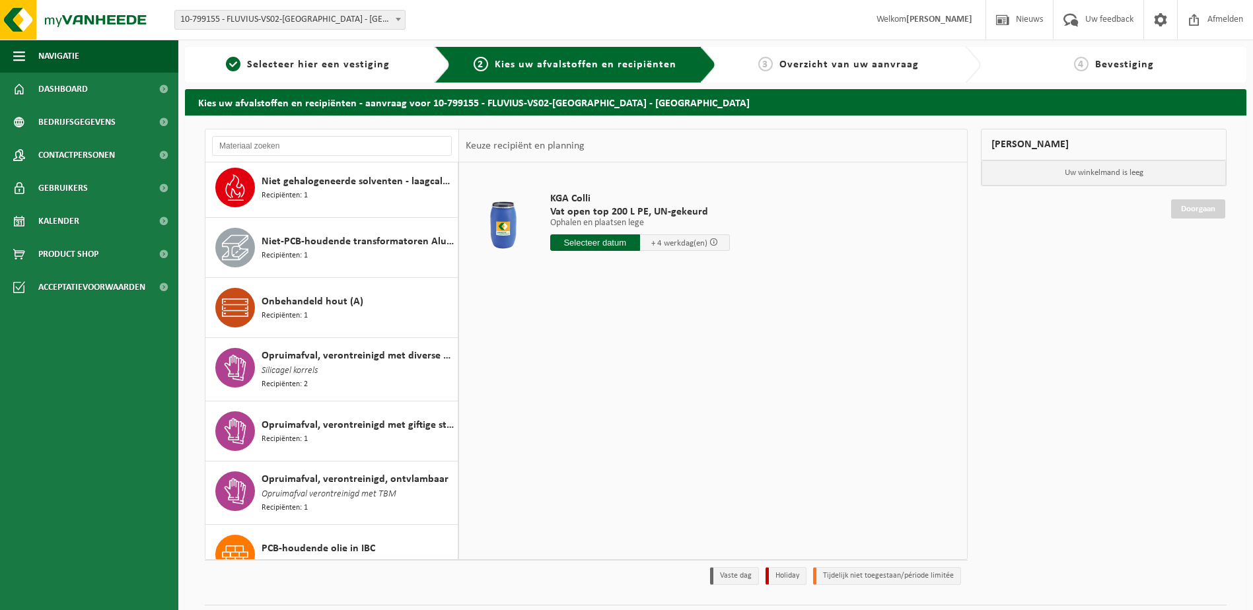
scroll to position [990, 0]
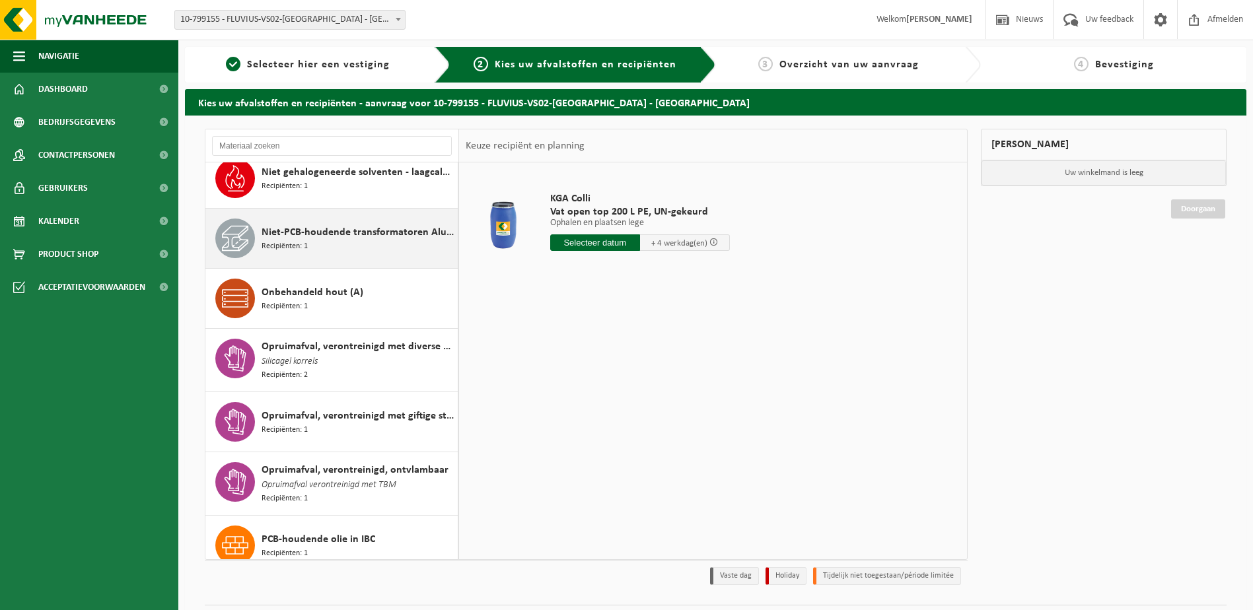
click at [348, 232] on span "Niet-PCB-houdende transformatoren Alu/Cu wikkelingen" at bounding box center [357, 232] width 193 height 16
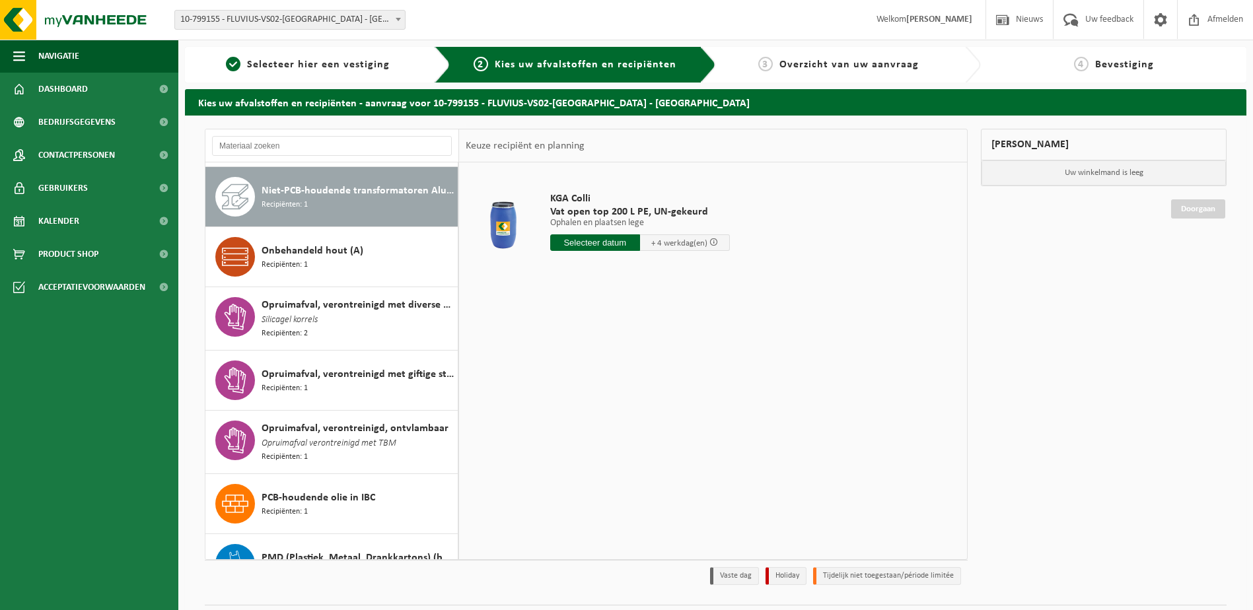
scroll to position [1034, 0]
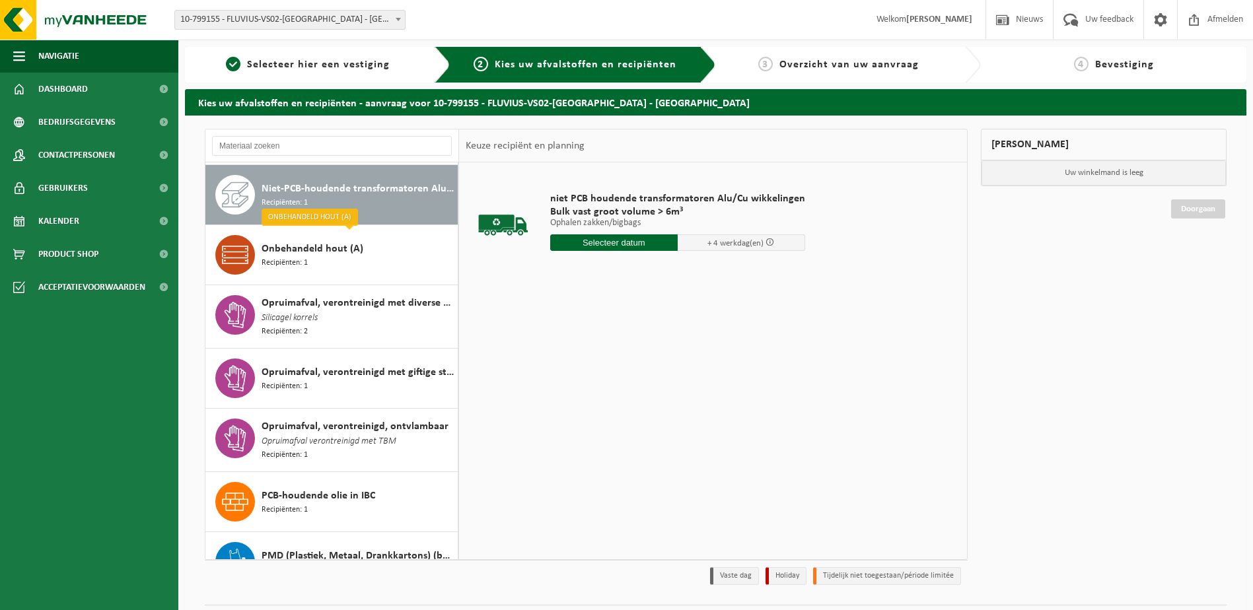
click at [631, 247] on input "text" at bounding box center [613, 242] width 127 height 17
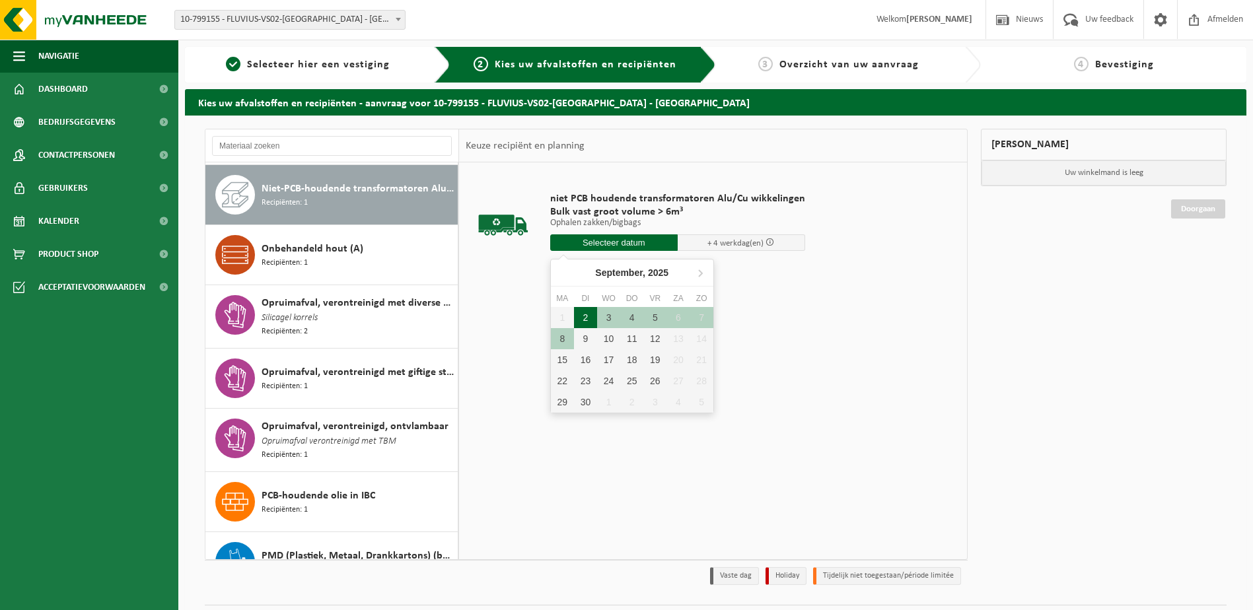
click at [589, 318] on div "2" at bounding box center [585, 317] width 23 height 21
type input "Van 2025-09-02"
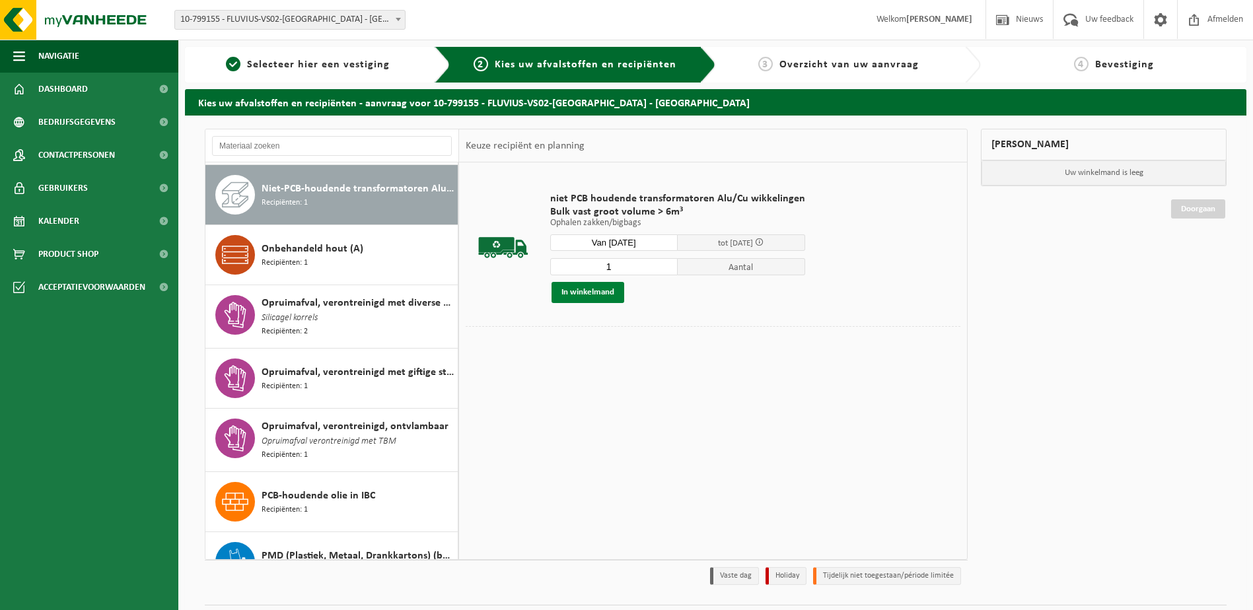
click at [615, 292] on button "In winkelmand" at bounding box center [587, 292] width 73 height 21
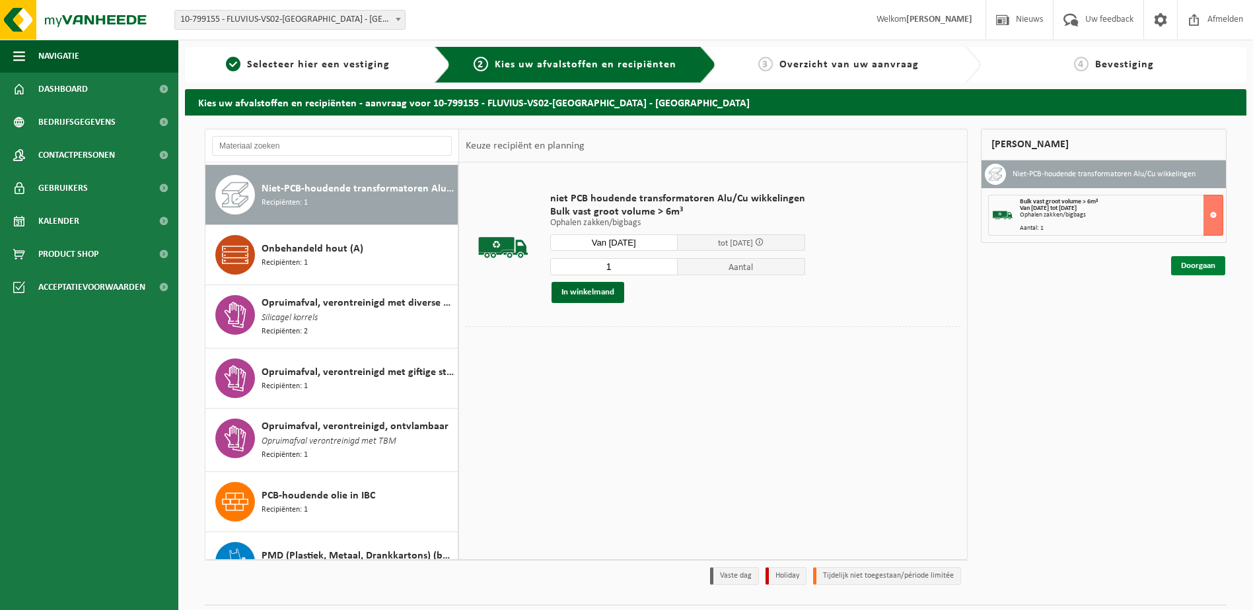
click at [1192, 267] on link "Doorgaan" at bounding box center [1198, 265] width 54 height 19
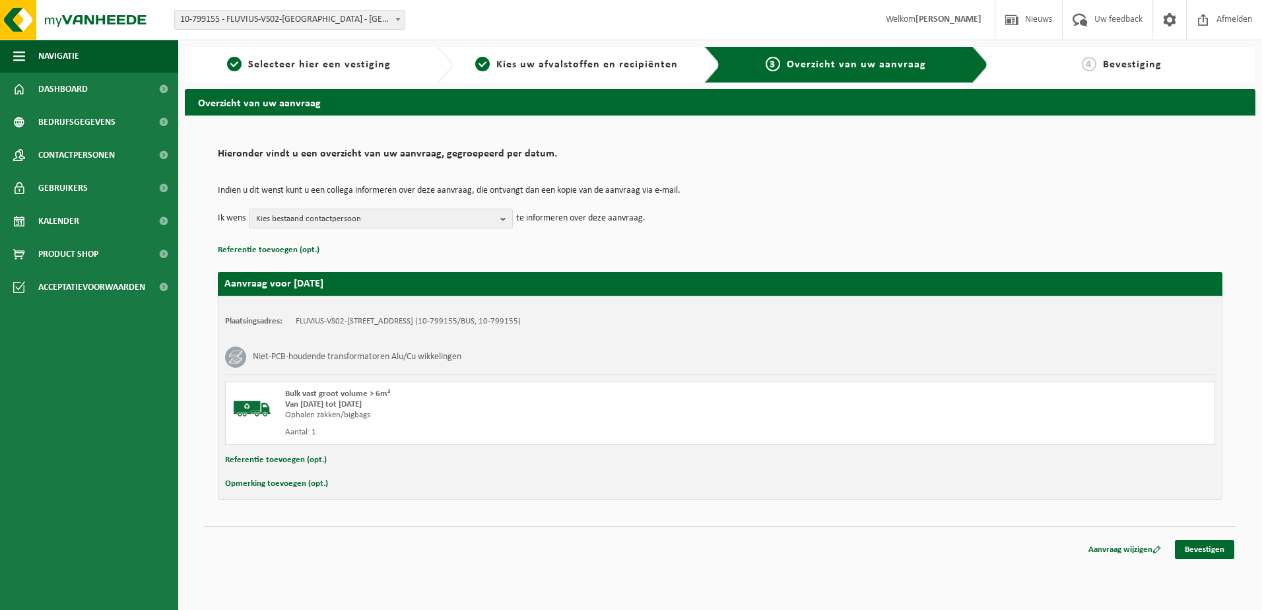
click at [316, 492] on div "Plaatsingsadres: FLUVIUS-VS02-[GEOGRAPHIC_DATA], [STREET_ADDRESS] (10-799155/BU…" at bounding box center [720, 398] width 1005 height 204
click at [283, 487] on button "Opmerking toevoegen (opt.)" at bounding box center [276, 483] width 103 height 17
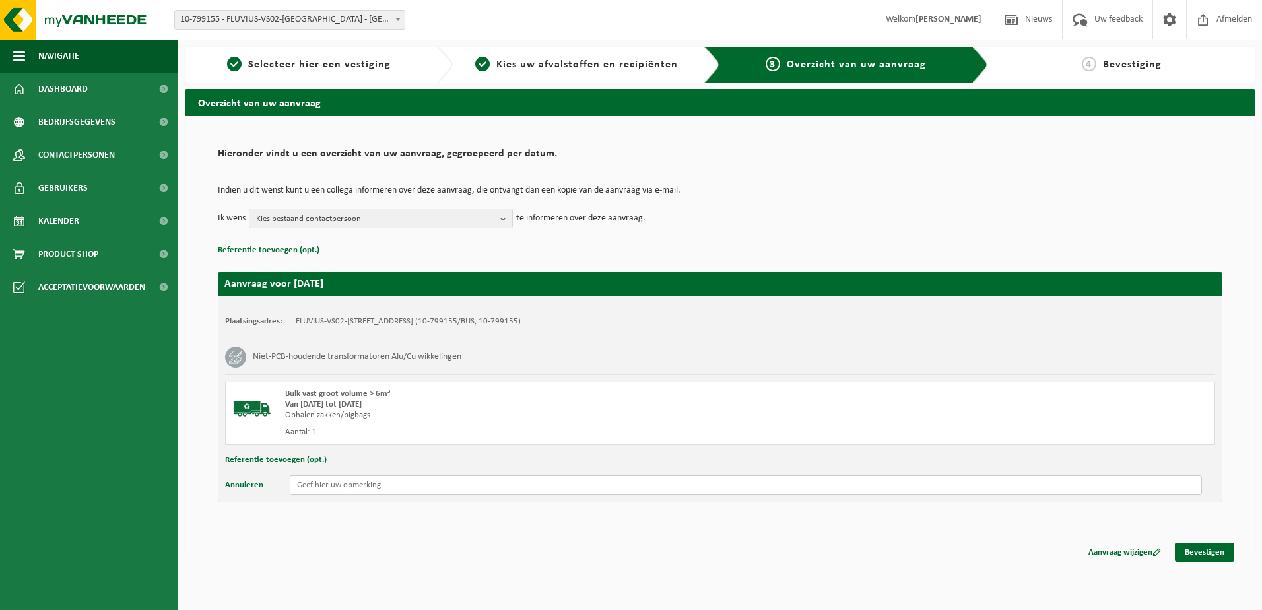
click at [312, 485] on input "text" at bounding box center [746, 485] width 912 height 20
paste input "40732"
click at [413, 485] on input "Interne iD: 40732 - 1993 -" at bounding box center [746, 485] width 912 height 20
paste input "9315266"
type input "Interne iD: 40732 - 1993 - FbNr: 9315266"
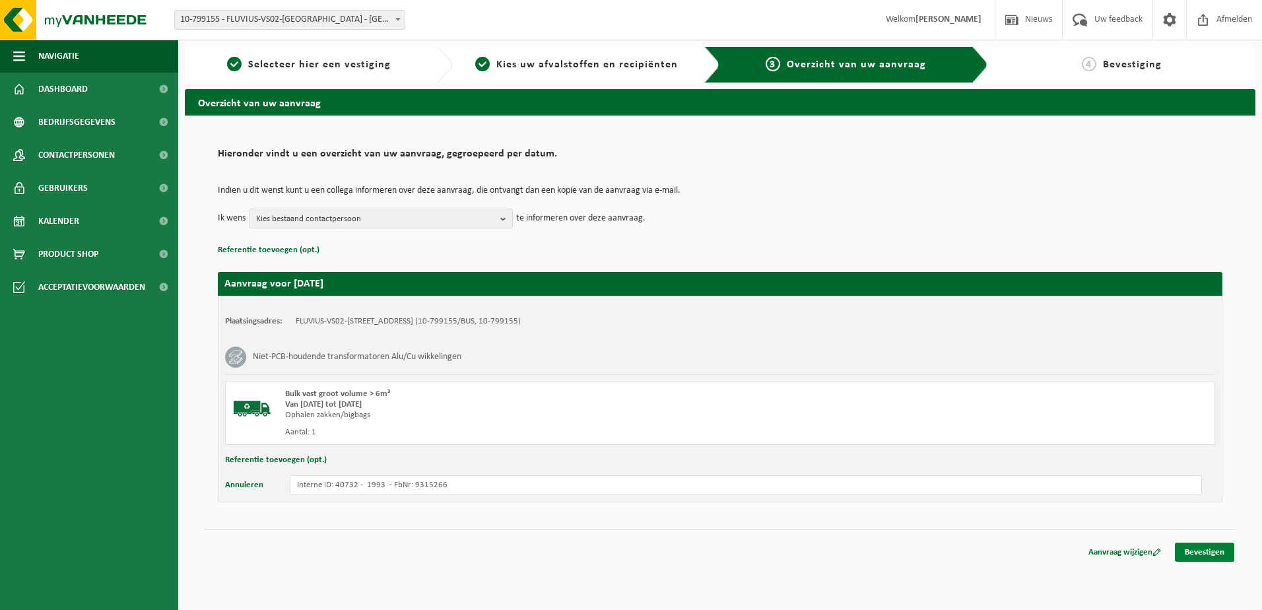
click at [1210, 557] on link "Bevestigen" at bounding box center [1204, 552] width 59 height 19
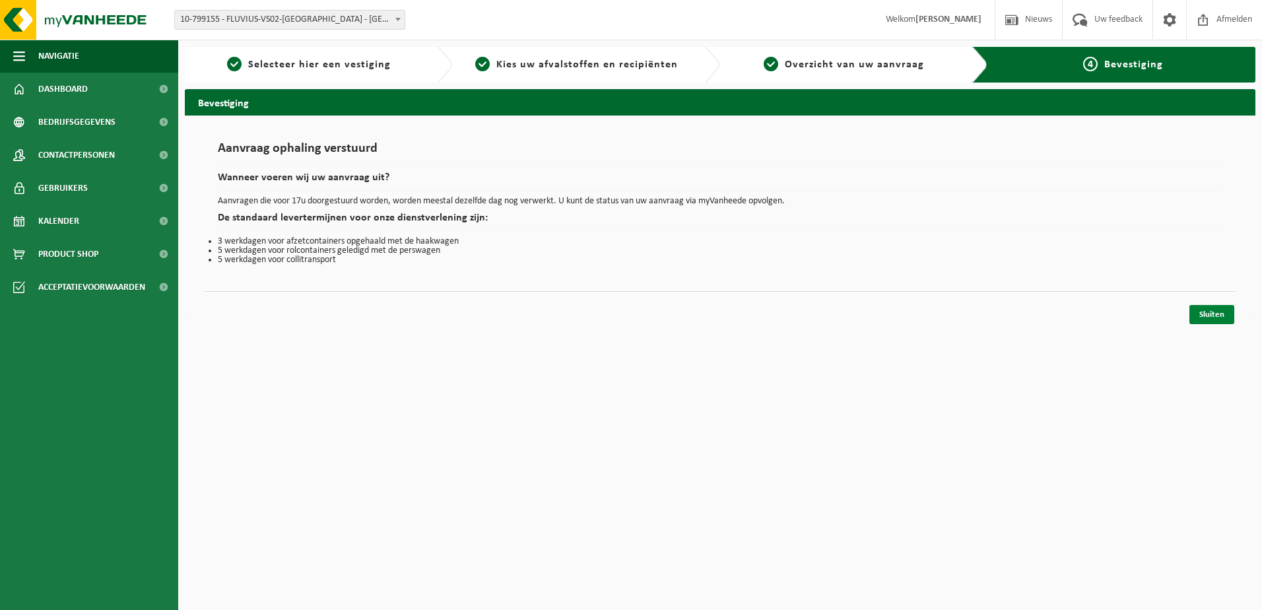
click at [1205, 313] on link "Sluiten" at bounding box center [1212, 314] width 45 height 19
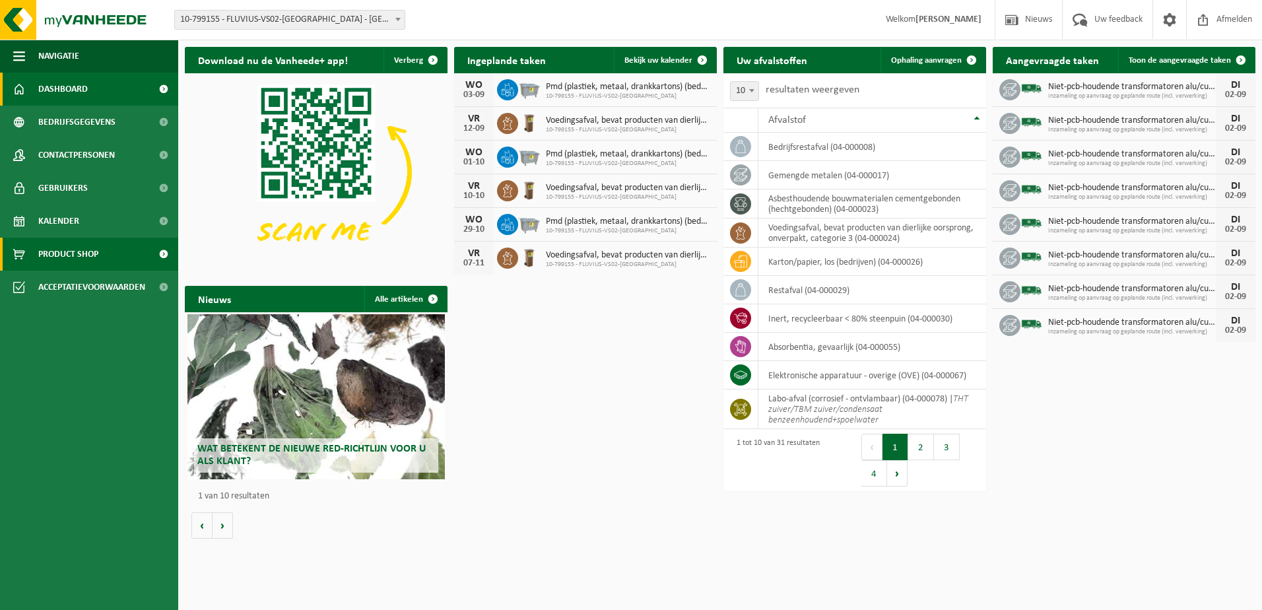
click at [85, 259] on span "Product Shop" at bounding box center [68, 254] width 60 height 33
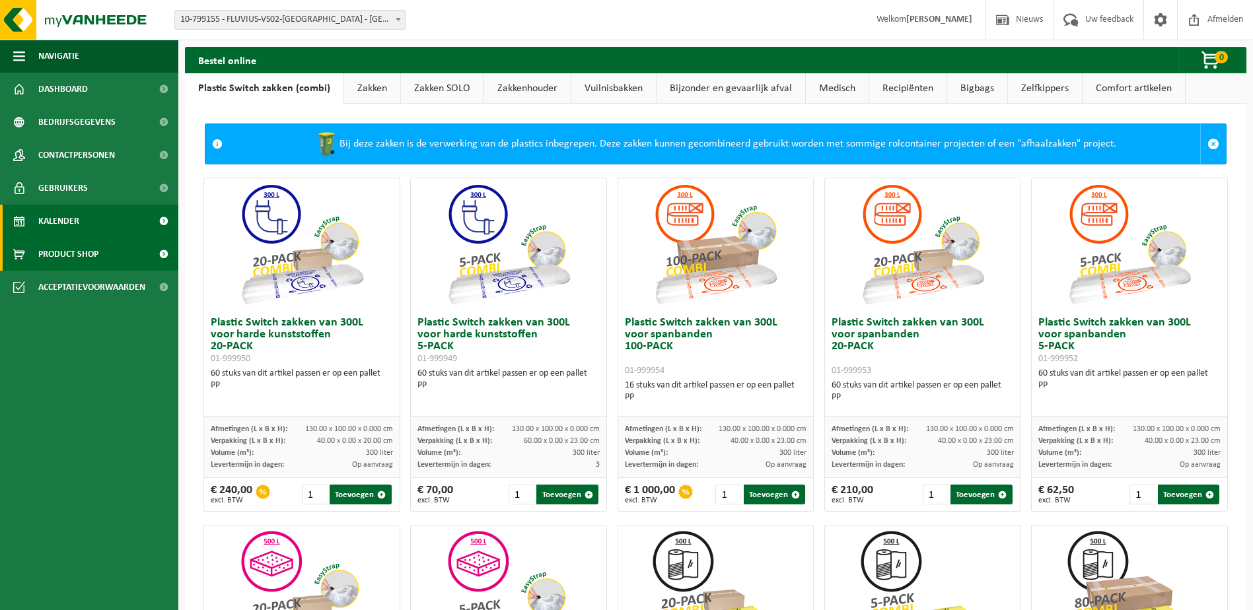
click at [79, 221] on link "Kalender" at bounding box center [89, 221] width 178 height 33
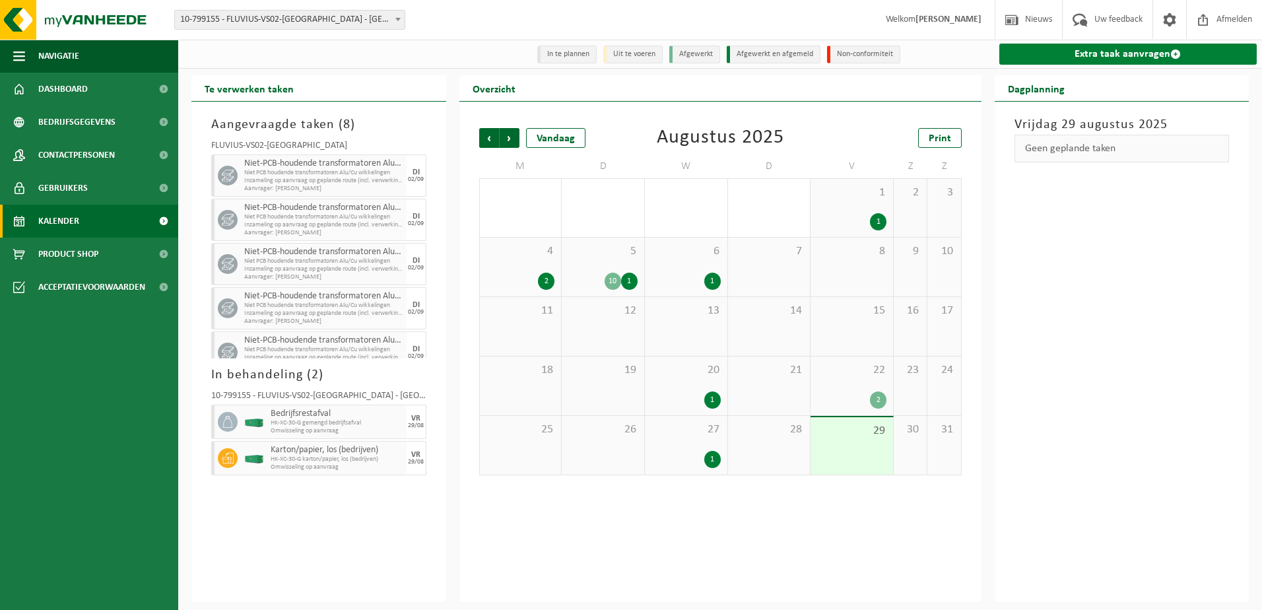
click at [1084, 54] on link "Extra taak aanvragen" at bounding box center [1129, 54] width 258 height 21
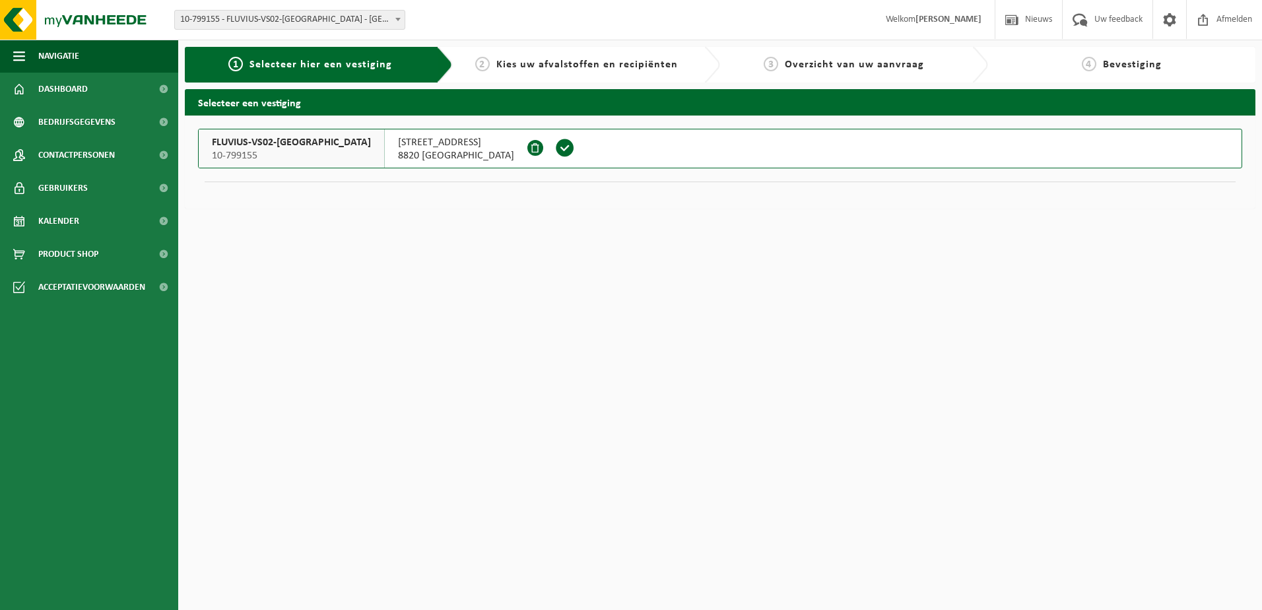
click at [555, 150] on span at bounding box center [565, 148] width 20 height 20
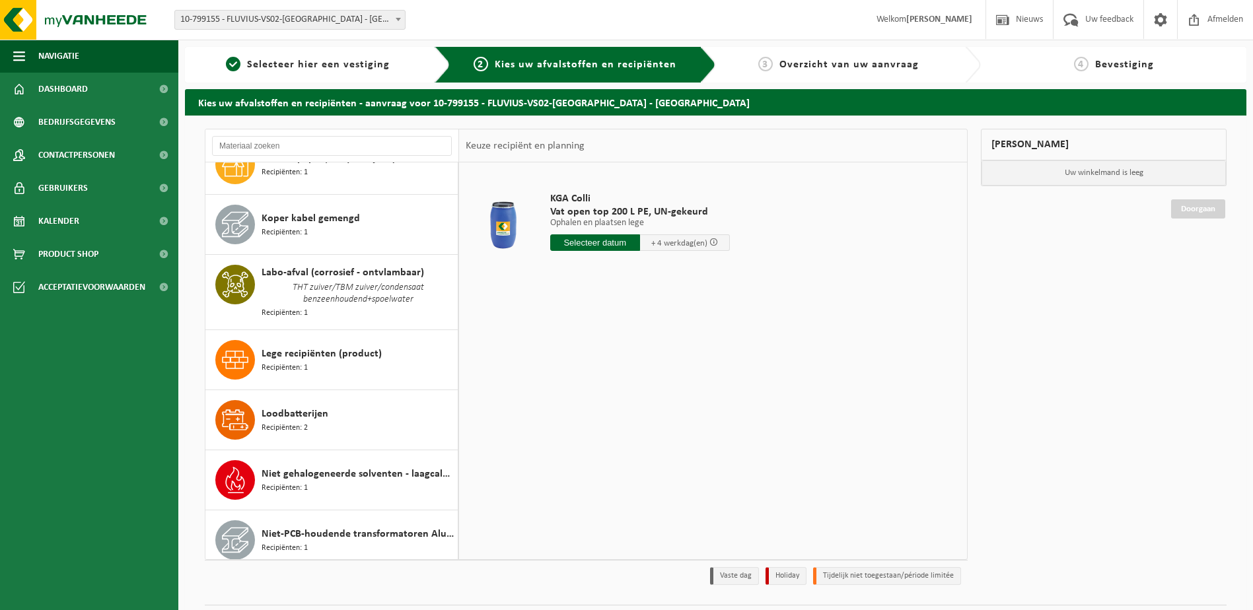
scroll to position [726, 0]
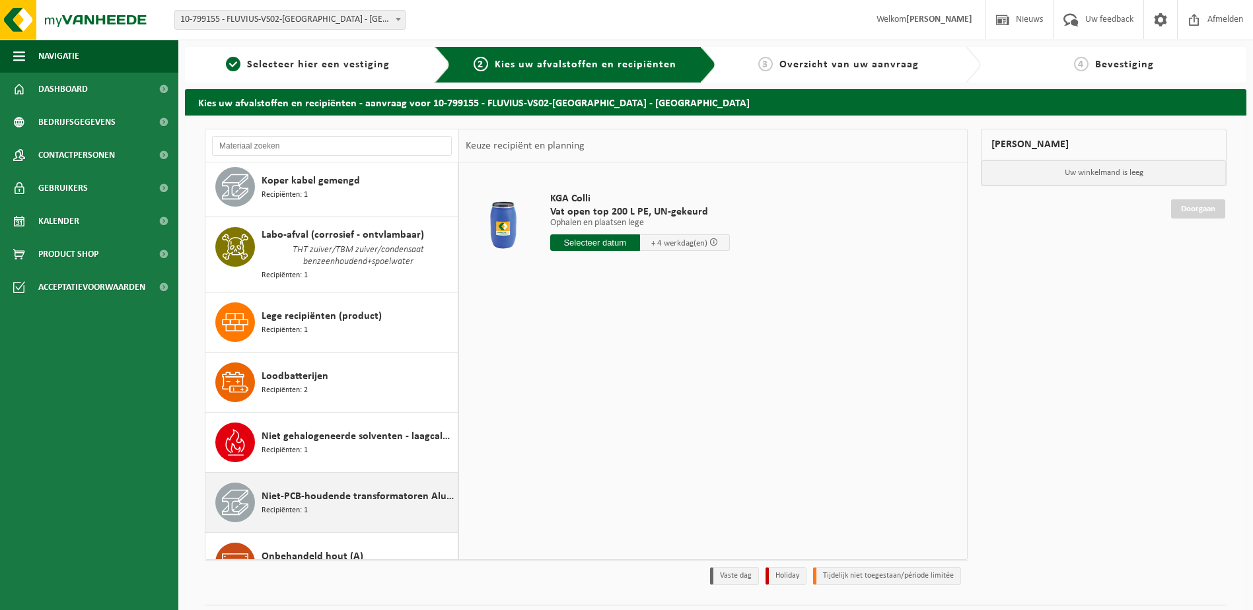
click at [310, 501] on span "Niet-PCB-houdende transformatoren Alu/Cu wikkelingen" at bounding box center [357, 497] width 193 height 16
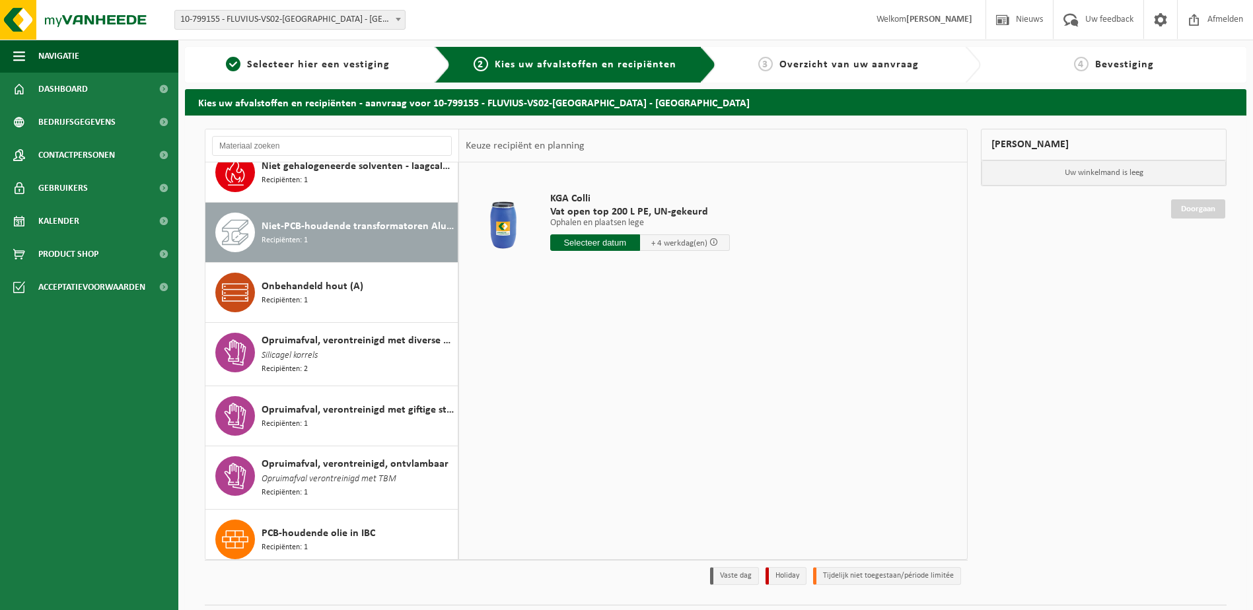
scroll to position [1034, 0]
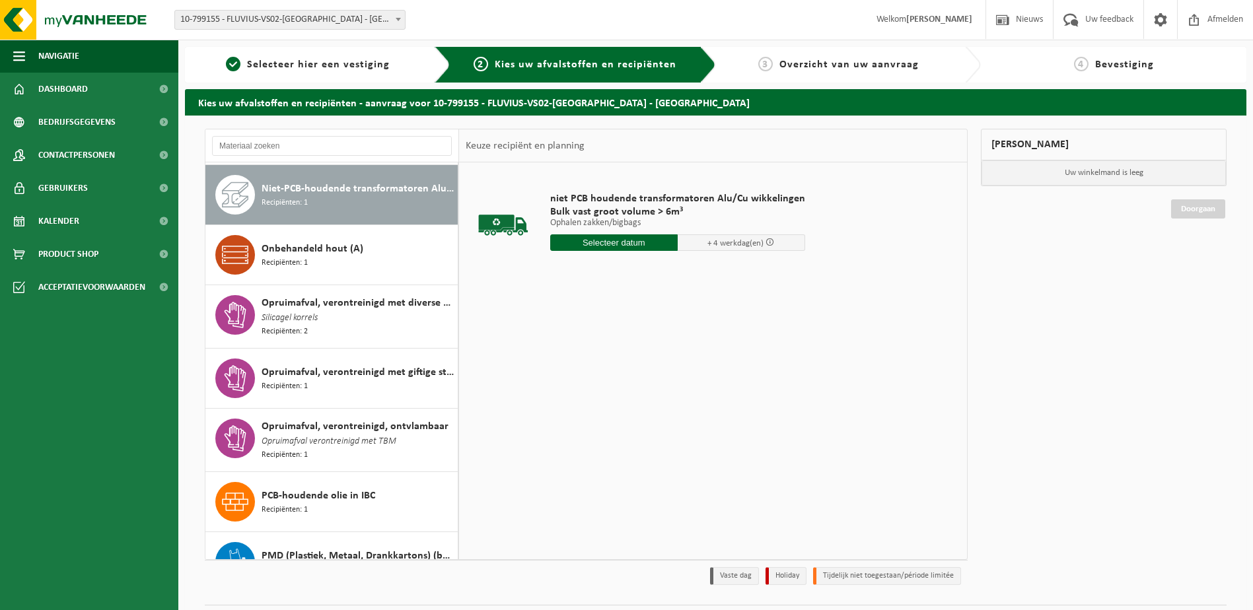
click at [640, 245] on input "text" at bounding box center [613, 242] width 127 height 17
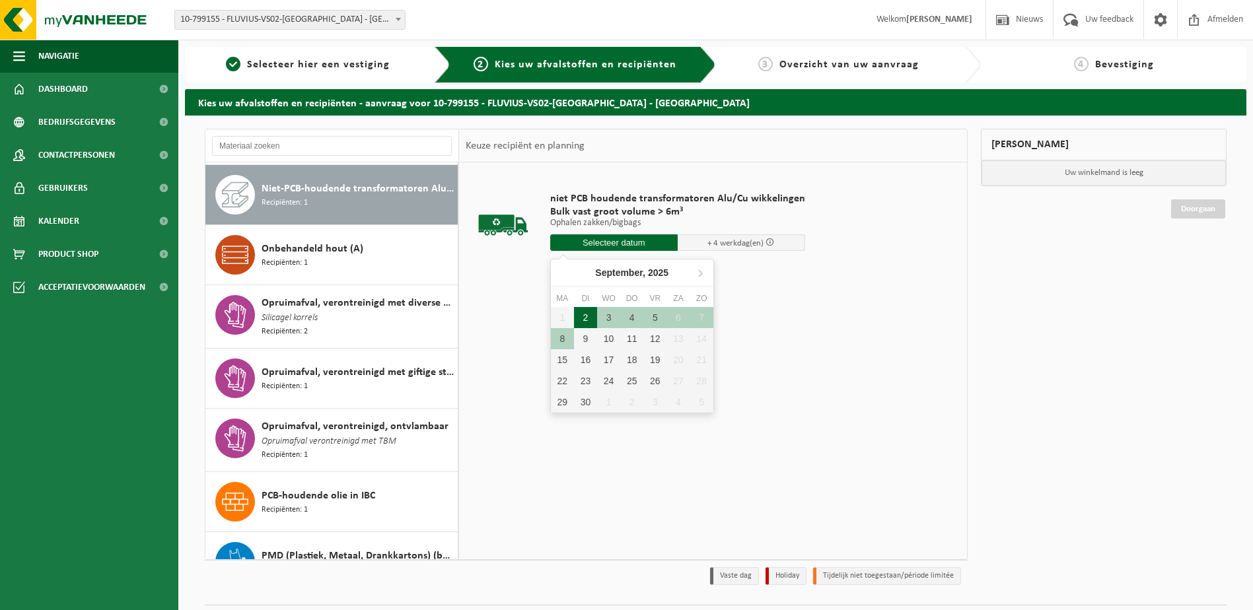
click at [584, 318] on div "2" at bounding box center [585, 317] width 23 height 21
type input "Van 2025-09-02"
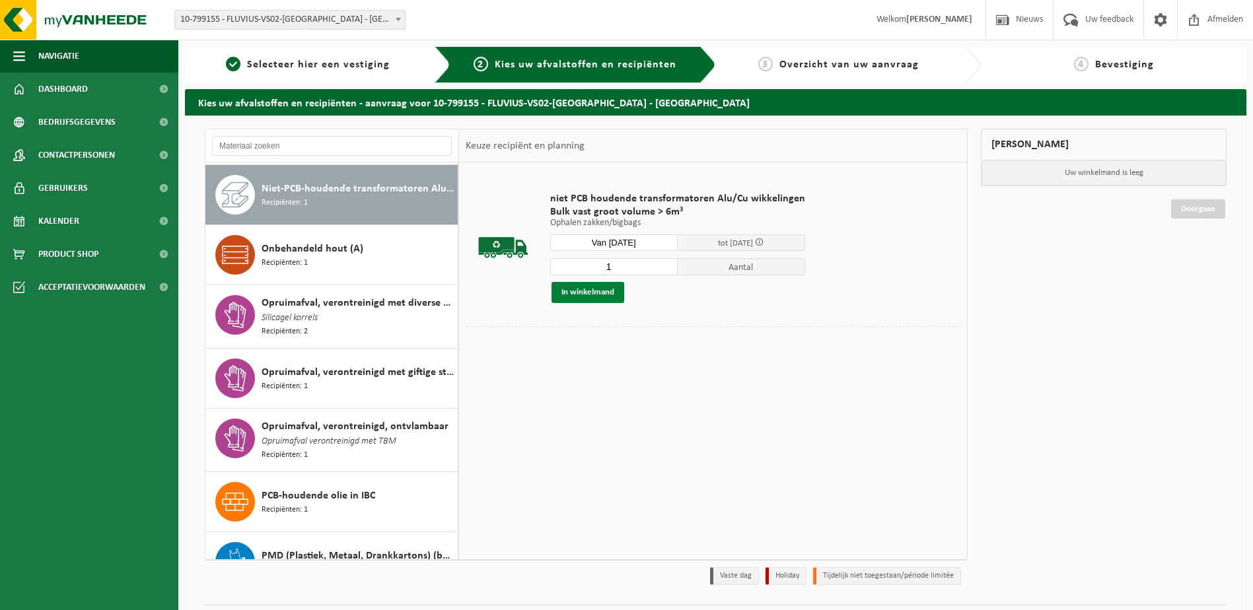
click at [593, 293] on button "In winkelmand" at bounding box center [587, 292] width 73 height 21
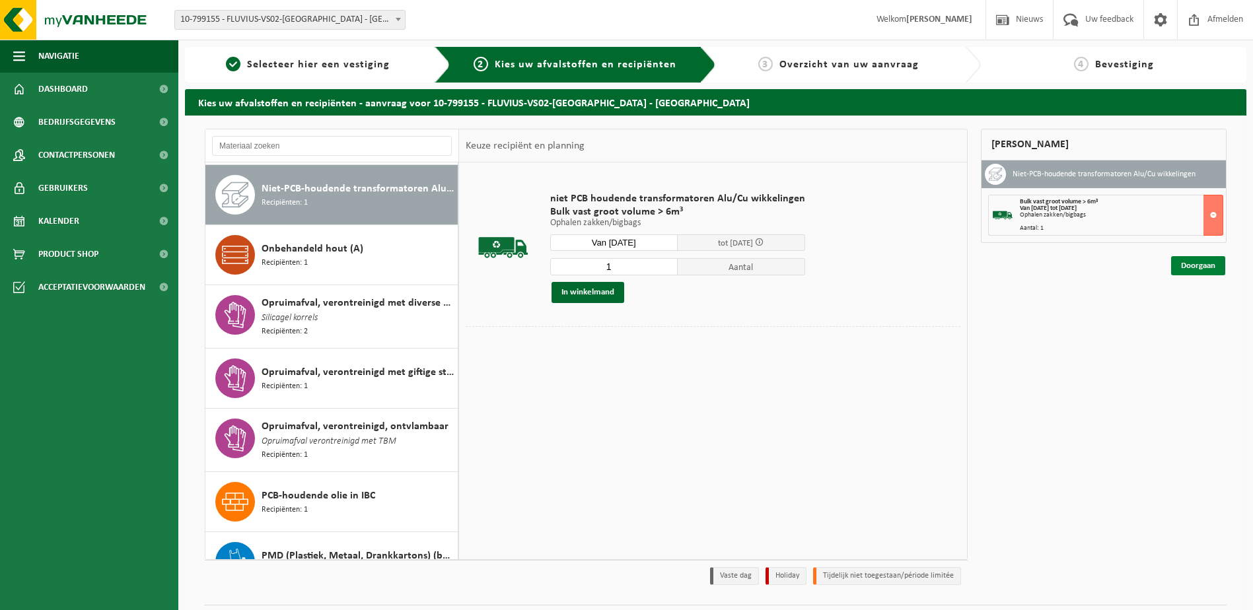
click at [1192, 261] on link "Doorgaan" at bounding box center [1198, 265] width 54 height 19
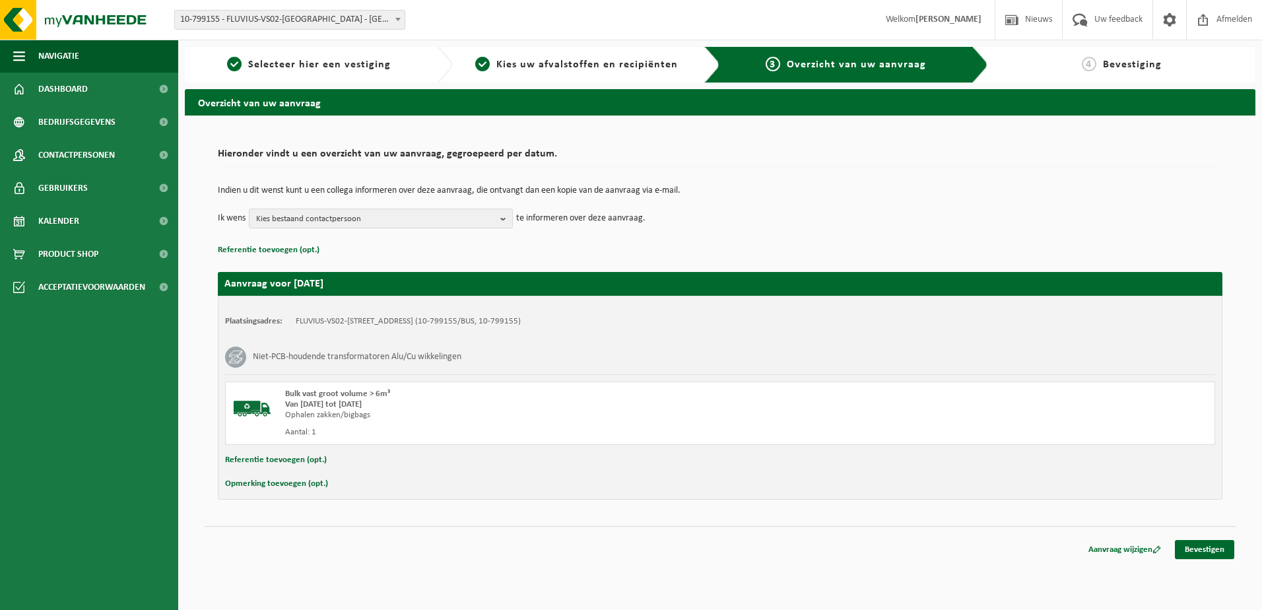
click at [322, 479] on button "Opmerking toevoegen (opt.)" at bounding box center [276, 483] width 103 height 17
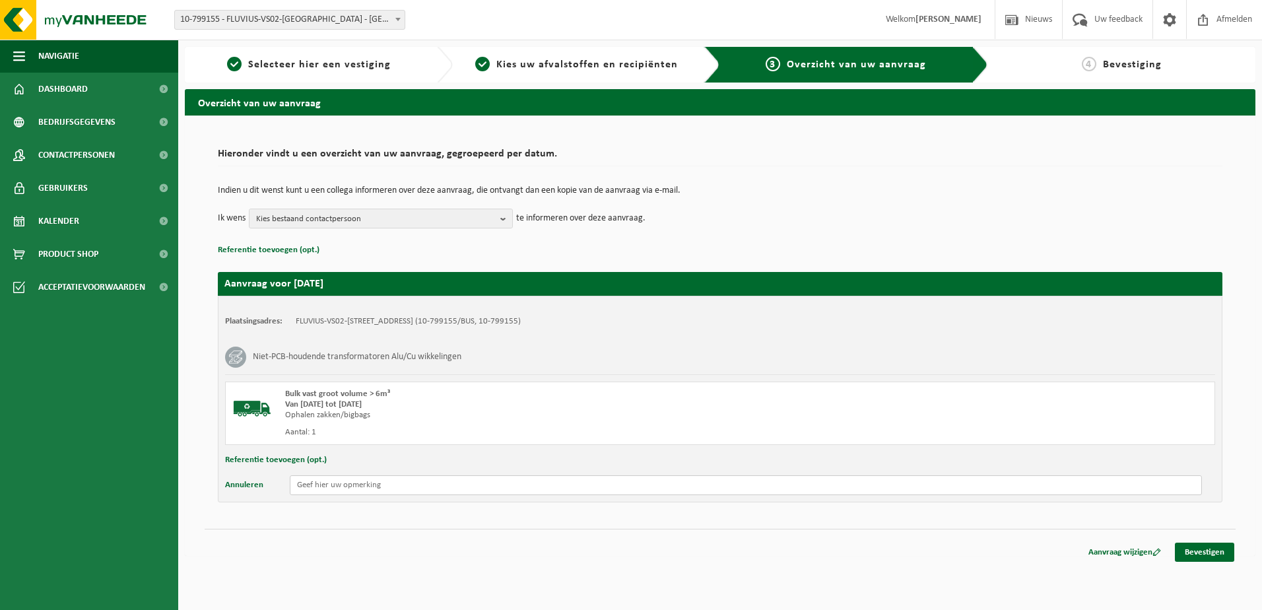
click at [332, 490] on input "text" at bounding box center [746, 485] width 912 height 20
paste input "9315266"
click at [317, 426] on div "Bulk vast groot volume > 6m³ Van 2025-09-02 tot 2025-09-06 Ophalen zakken/bigba…" at bounding box center [529, 413] width 488 height 49
click at [350, 489] on input "Interne iD: 9315266" at bounding box center [746, 485] width 912 height 20
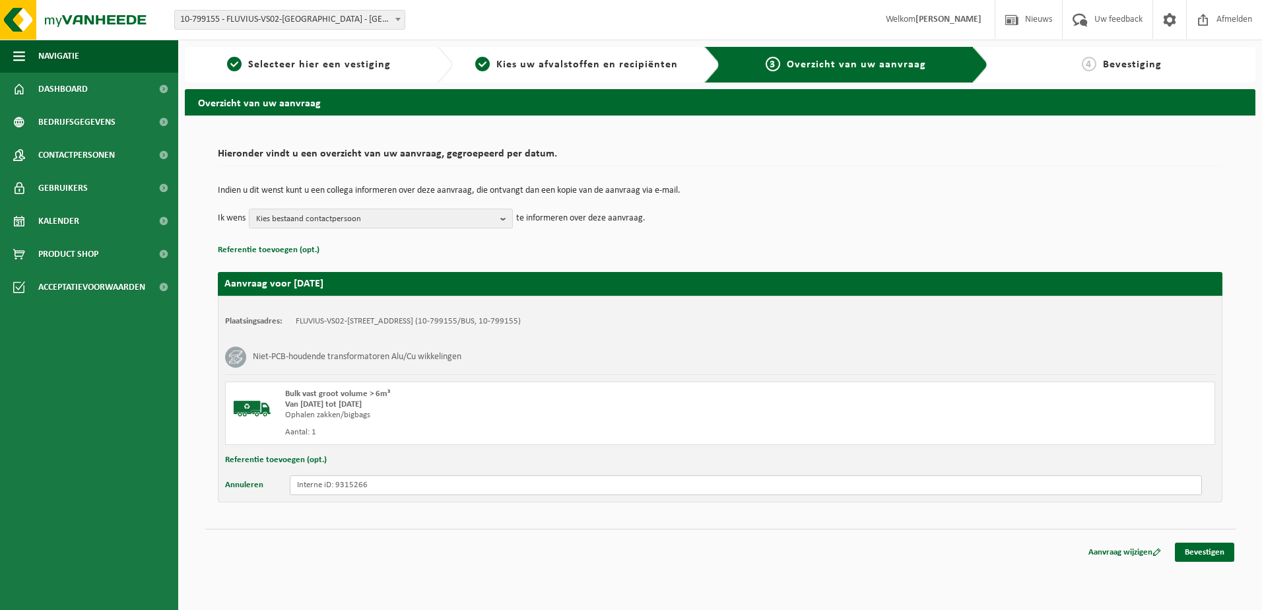
paste input "560463"
click at [549, 481] on input "Interne iD: 560463 - 200kVA -" at bounding box center [746, 485] width 912 height 20
paste input "36G/TO15000/1"
type input "Interne iD: 560463 - 200kVA - 36G/TO15000/1"
click at [1203, 555] on link "Bevestigen" at bounding box center [1204, 552] width 59 height 19
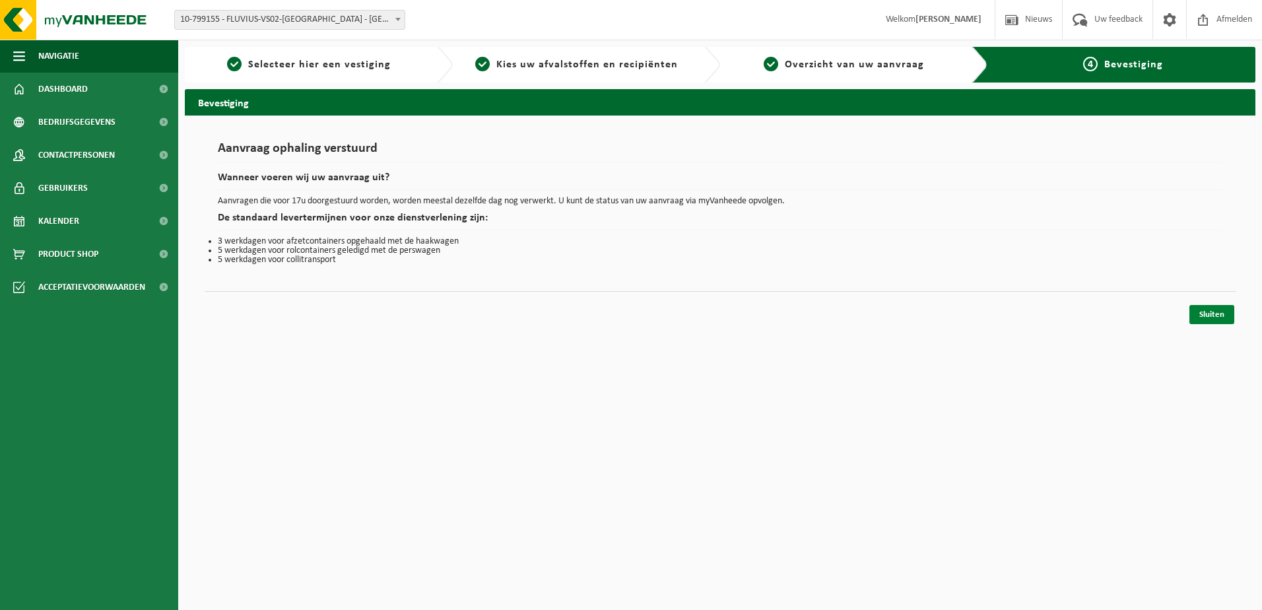
click at [1218, 309] on link "Sluiten" at bounding box center [1212, 314] width 45 height 19
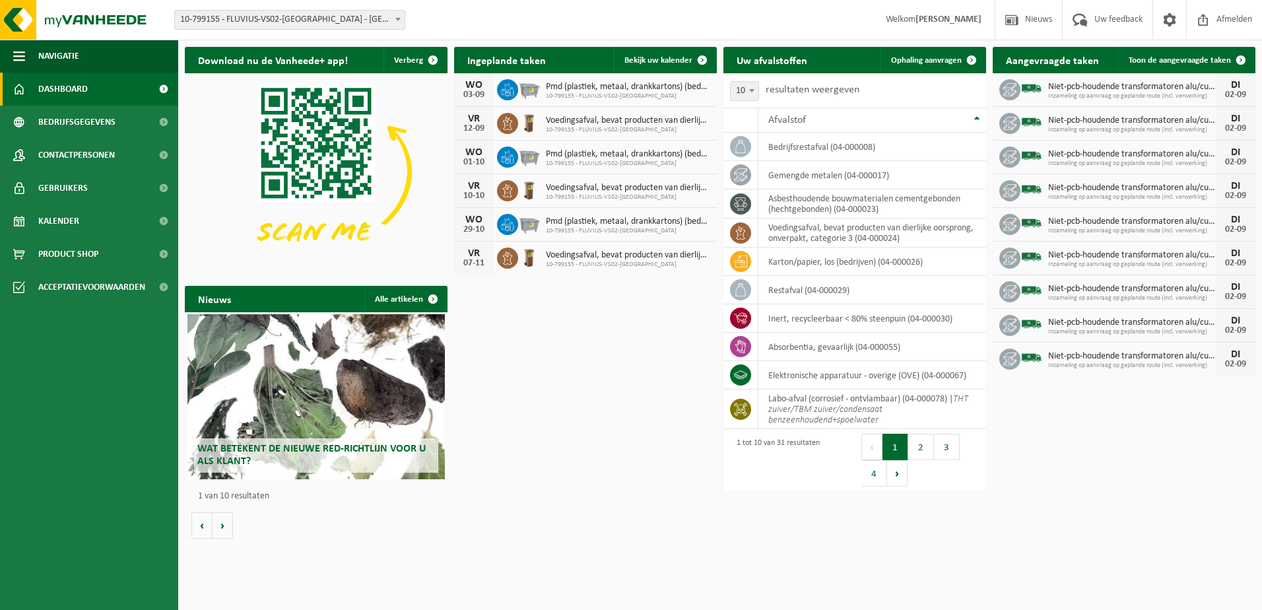
click at [1105, 92] on span "Inzameling op aanvraag op geplande route (incl. verwerking)" at bounding box center [1133, 96] width 168 height 8
click at [1210, 60] on span "Toon de aangevraagde taken" at bounding box center [1180, 60] width 102 height 9
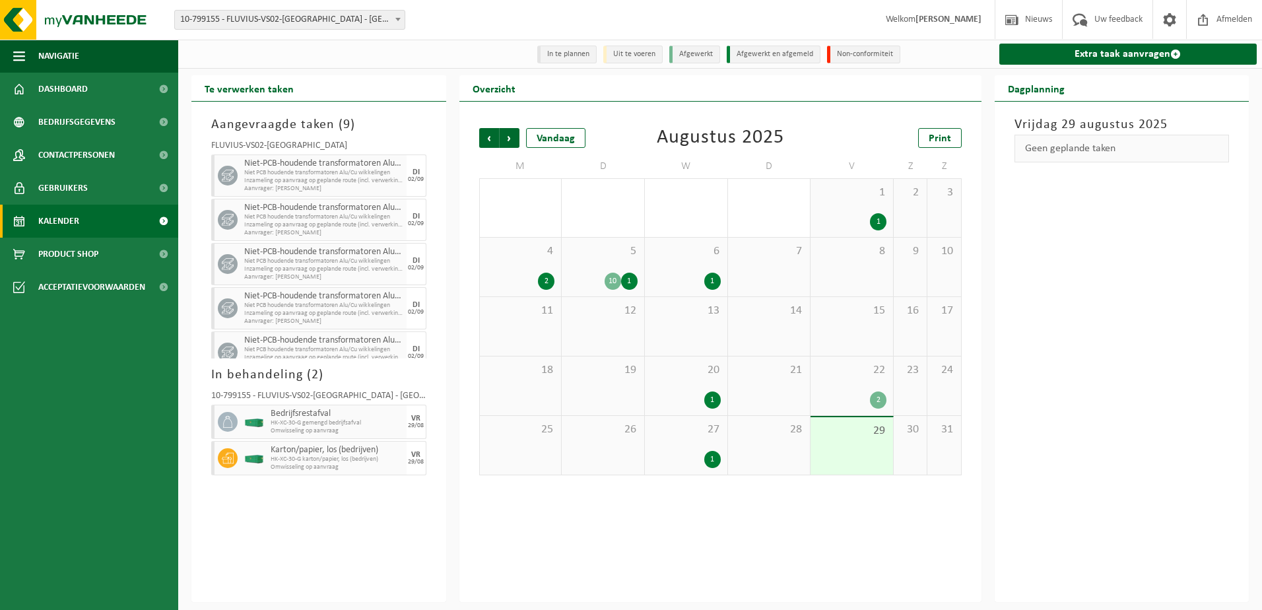
click at [330, 180] on span "Inzameling op aanvraag op geplande route (incl. verwerking)" at bounding box center [323, 181] width 159 height 8
click at [331, 177] on span "Niet PCB houdende transformatoren Alu/Cu wikkelingen" at bounding box center [323, 173] width 159 height 8
drag, startPoint x: 331, startPoint y: 177, endPoint x: 401, endPoint y: 174, distance: 69.4
click at [407, 174] on div "DI 02/09" at bounding box center [417, 176] width 20 height 42
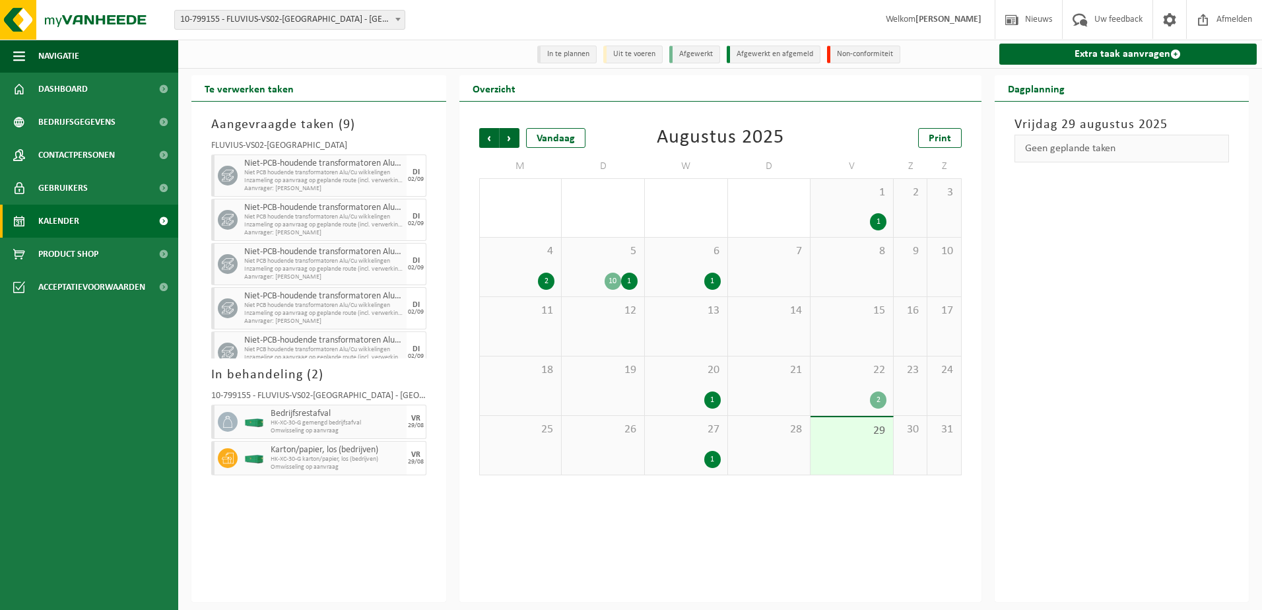
click at [407, 174] on div "DI 02/09" at bounding box center [417, 176] width 20 height 42
click at [239, 180] on div at bounding box center [226, 176] width 30 height 42
drag, startPoint x: 239, startPoint y: 180, endPoint x: 258, endPoint y: 182, distance: 19.3
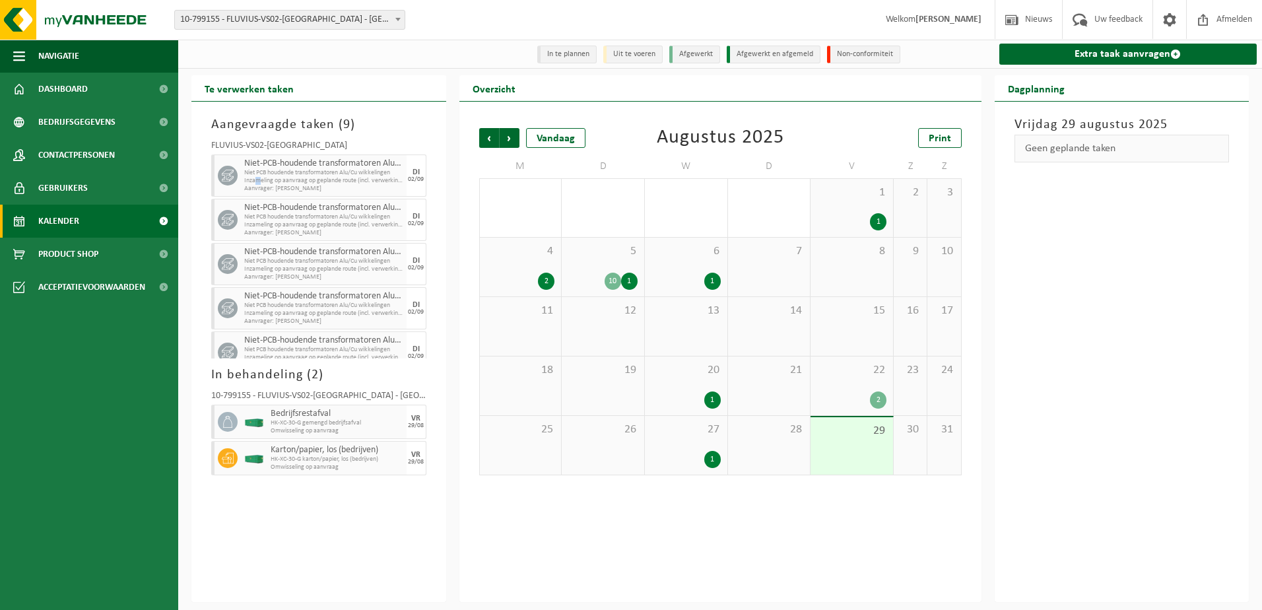
click at [258, 182] on span "Inzameling op aanvraag op geplande route (incl. verwerking)" at bounding box center [323, 181] width 159 height 8
click at [57, 216] on span "Kalender" at bounding box center [58, 221] width 41 height 33
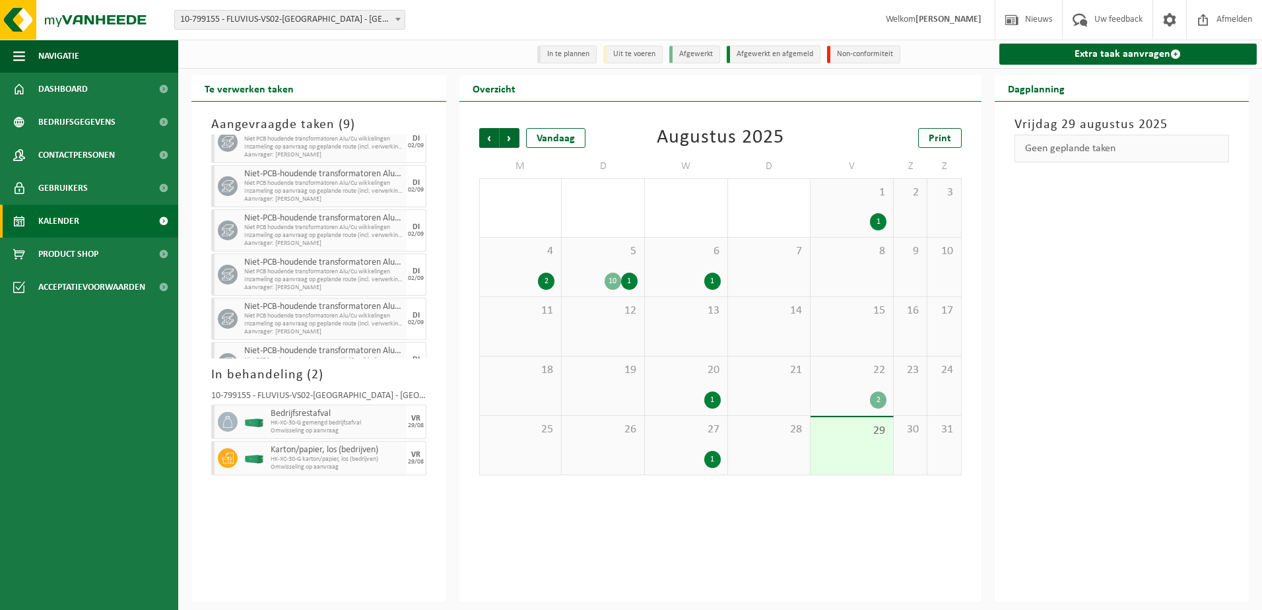
scroll to position [194, 0]
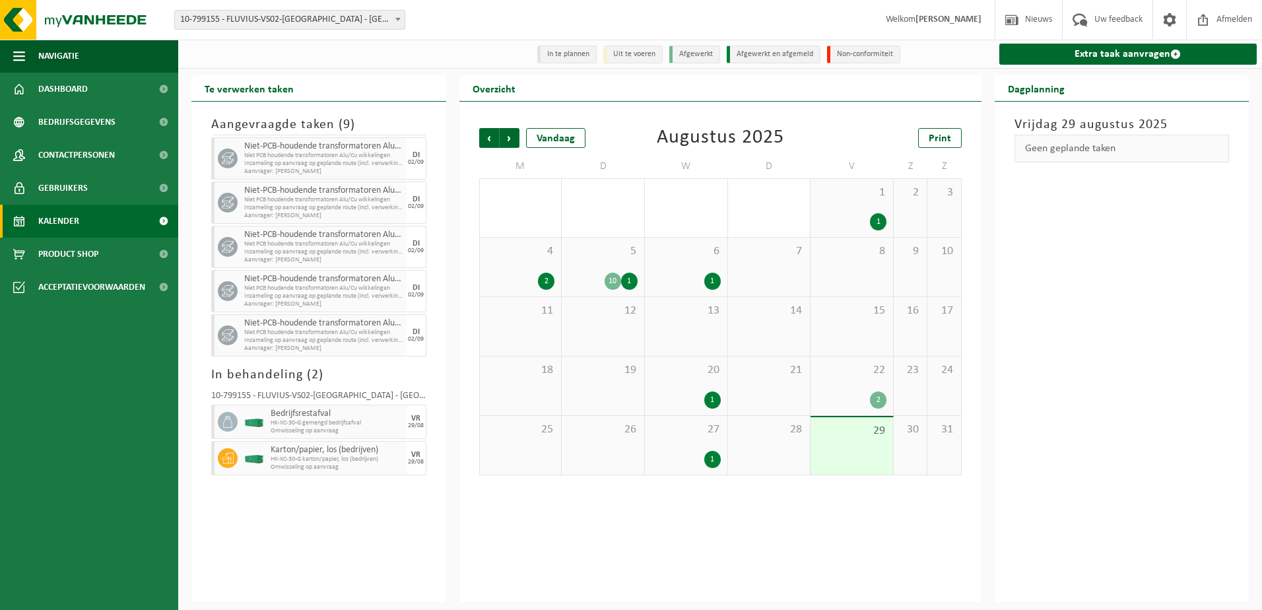
drag, startPoint x: 331, startPoint y: 331, endPoint x: 324, endPoint y: 321, distance: 13.2
click at [324, 321] on span "Niet-PCB-houdende transformatoren Alu/Cu wikkelingen" at bounding box center [323, 323] width 159 height 11
click at [74, 354] on ul "Navigatie Nieuws Uw feedback Afmelden Dashboard Bedrijfsgegevens Contactpersone…" at bounding box center [89, 325] width 178 height 570
click at [98, 89] on link "Dashboard" at bounding box center [89, 89] width 178 height 33
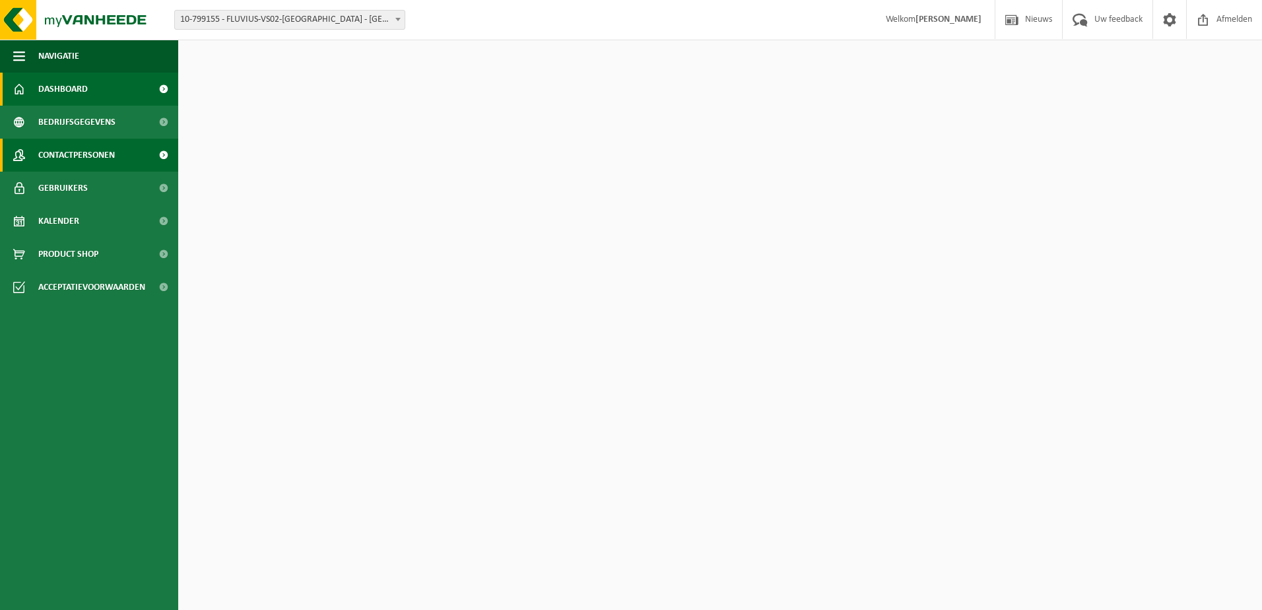
click at [100, 146] on span "Contactpersonen" at bounding box center [76, 155] width 77 height 33
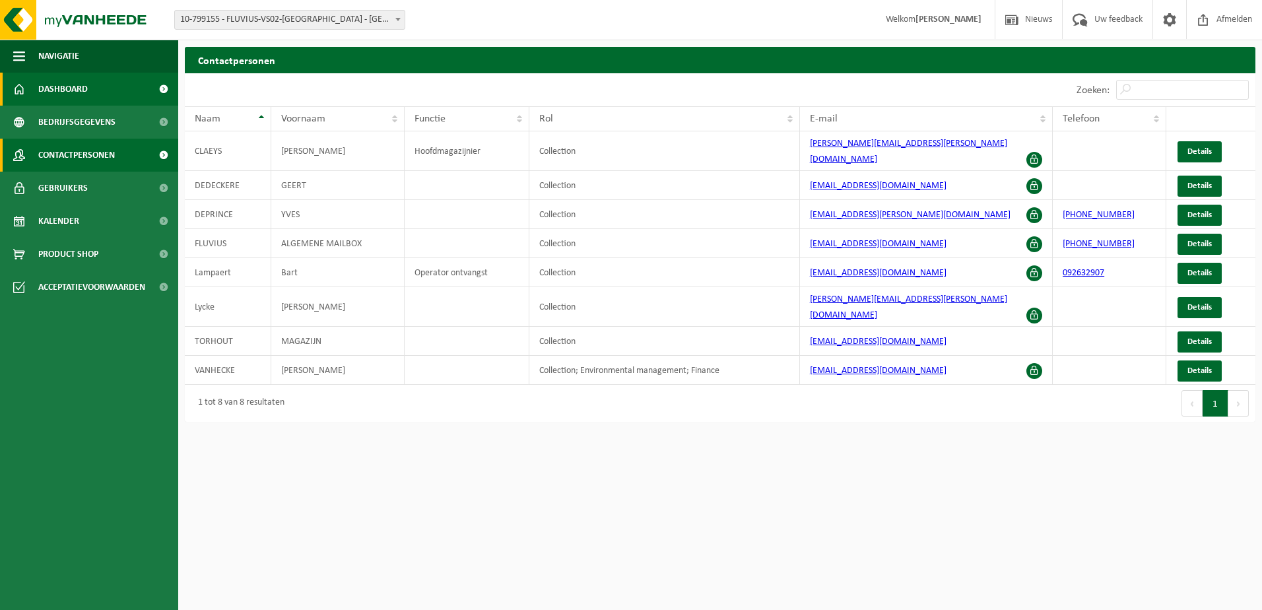
click at [106, 96] on link "Dashboard" at bounding box center [89, 89] width 178 height 33
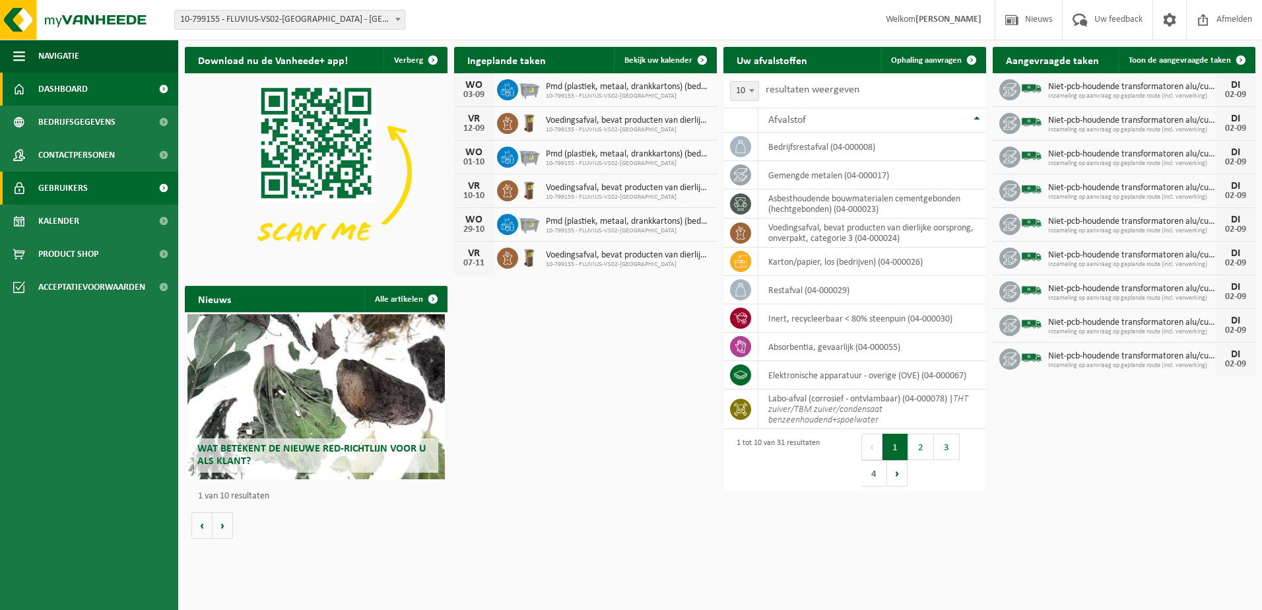
click at [100, 186] on link "Gebruikers" at bounding box center [89, 188] width 178 height 33
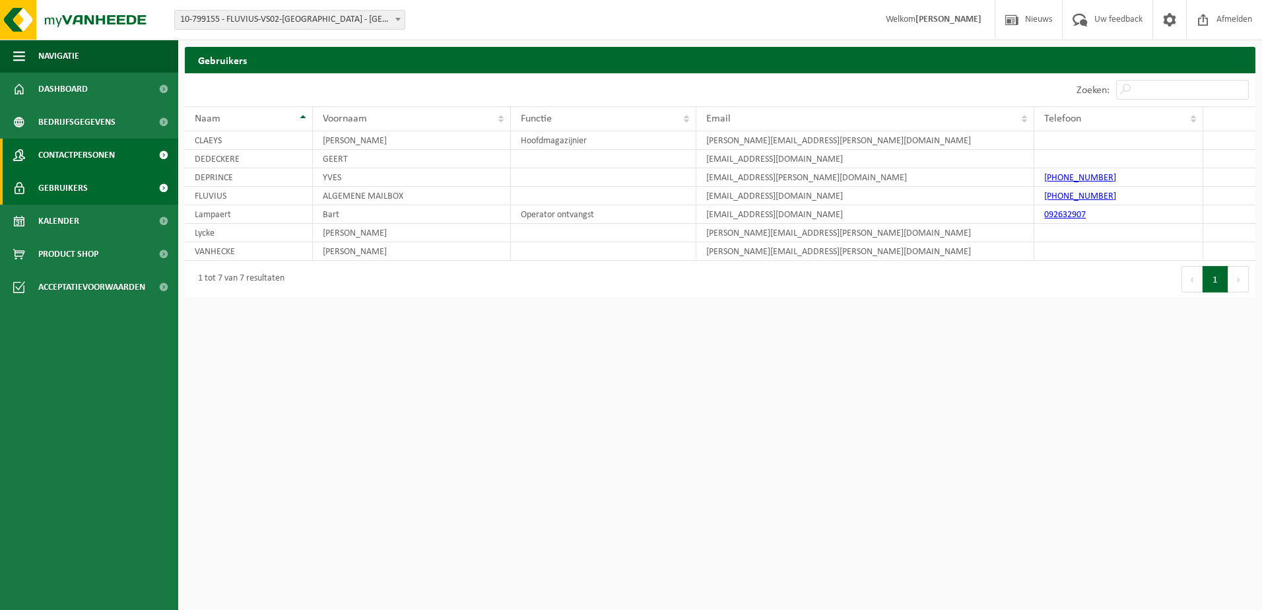
click at [78, 164] on span "Contactpersonen" at bounding box center [76, 155] width 77 height 33
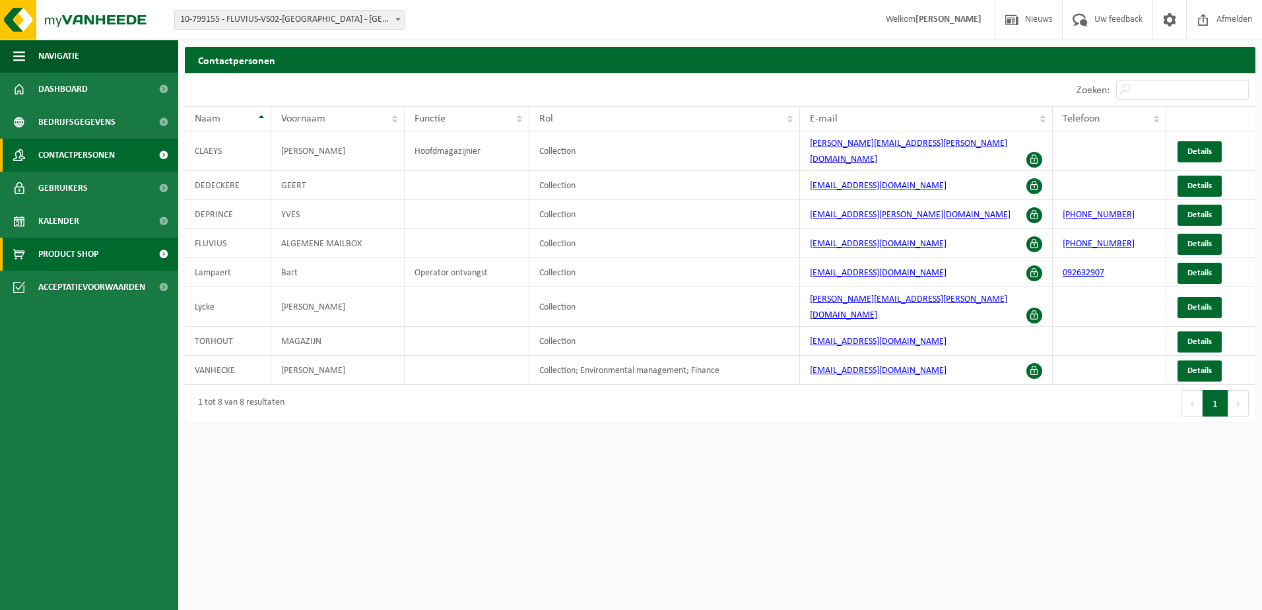
click at [70, 252] on span "Product Shop" at bounding box center [68, 254] width 60 height 33
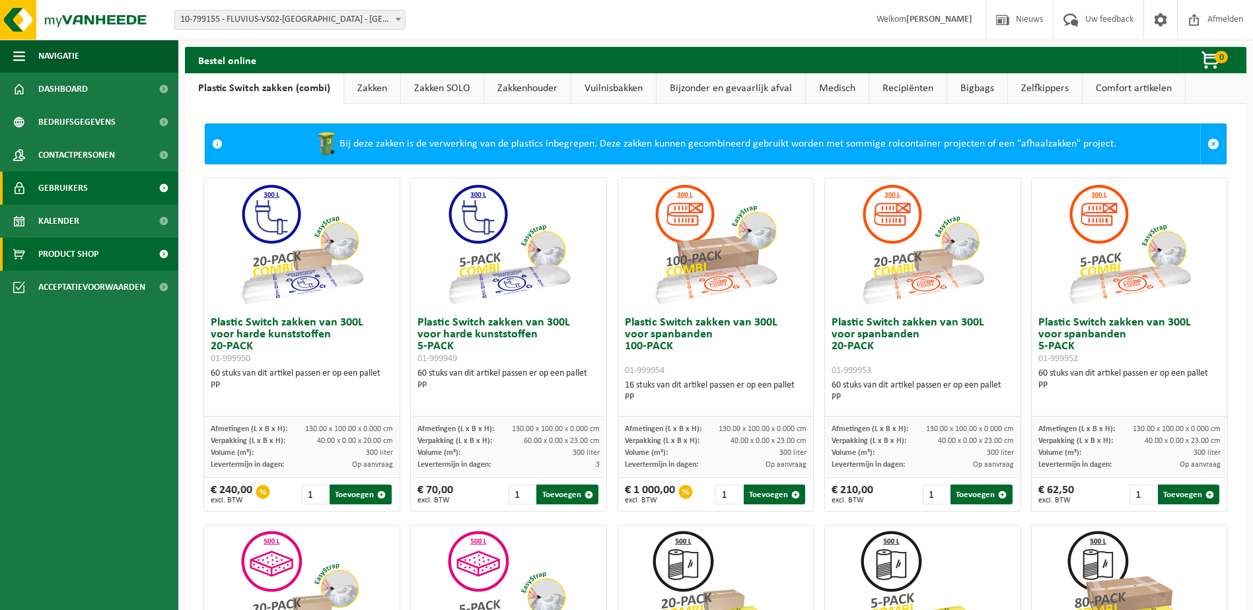
click at [63, 195] on span "Gebruikers" at bounding box center [63, 188] width 50 height 33
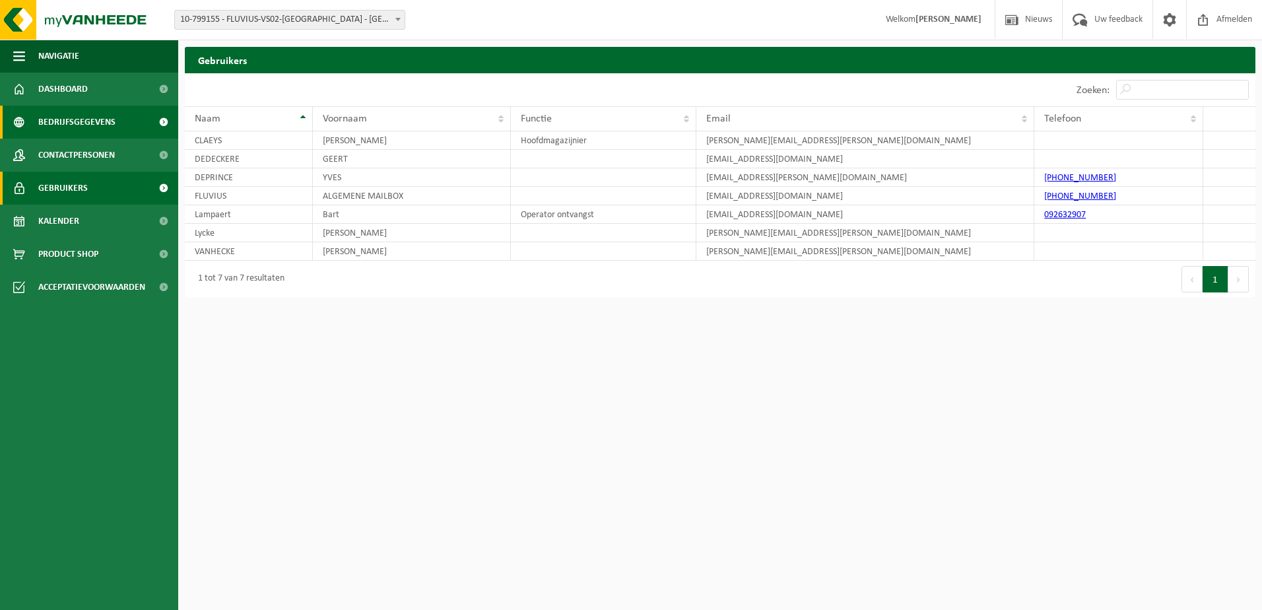
click at [63, 119] on span "Bedrijfsgegevens" at bounding box center [76, 122] width 77 height 33
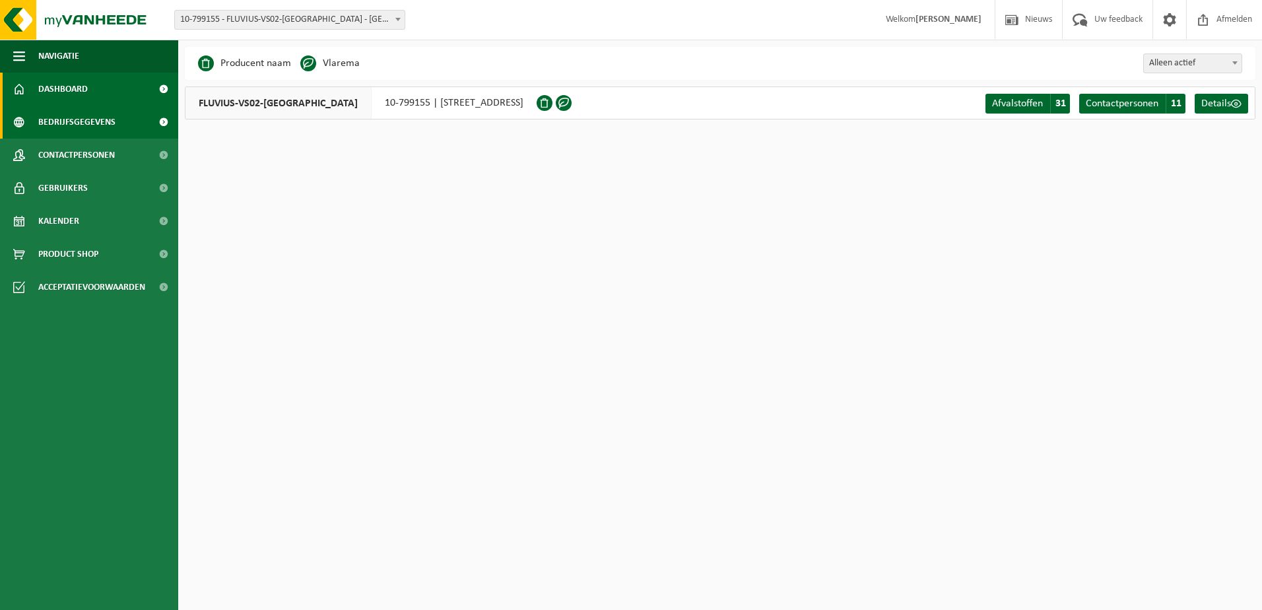
click at [73, 91] on span "Dashboard" at bounding box center [63, 89] width 50 height 33
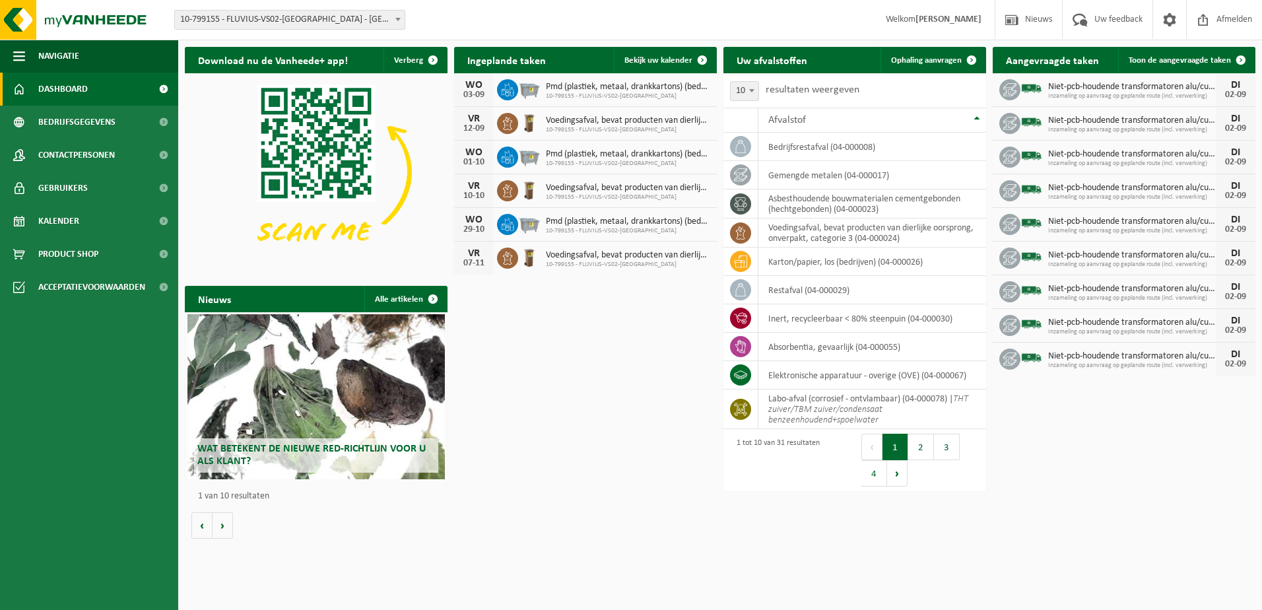
click at [539, 158] on img at bounding box center [529, 156] width 22 height 22
click at [584, 160] on span "10-799155 - FLUVIUS-VS02-TORHOUT" at bounding box center [628, 164] width 164 height 8
drag, startPoint x: 584, startPoint y: 159, endPoint x: 575, endPoint y: 252, distance: 93.5
click at [575, 252] on span "Voedingsafval, bevat producten van dierlijke oorsprong, onverpakt, categorie 3" at bounding box center [628, 255] width 164 height 11
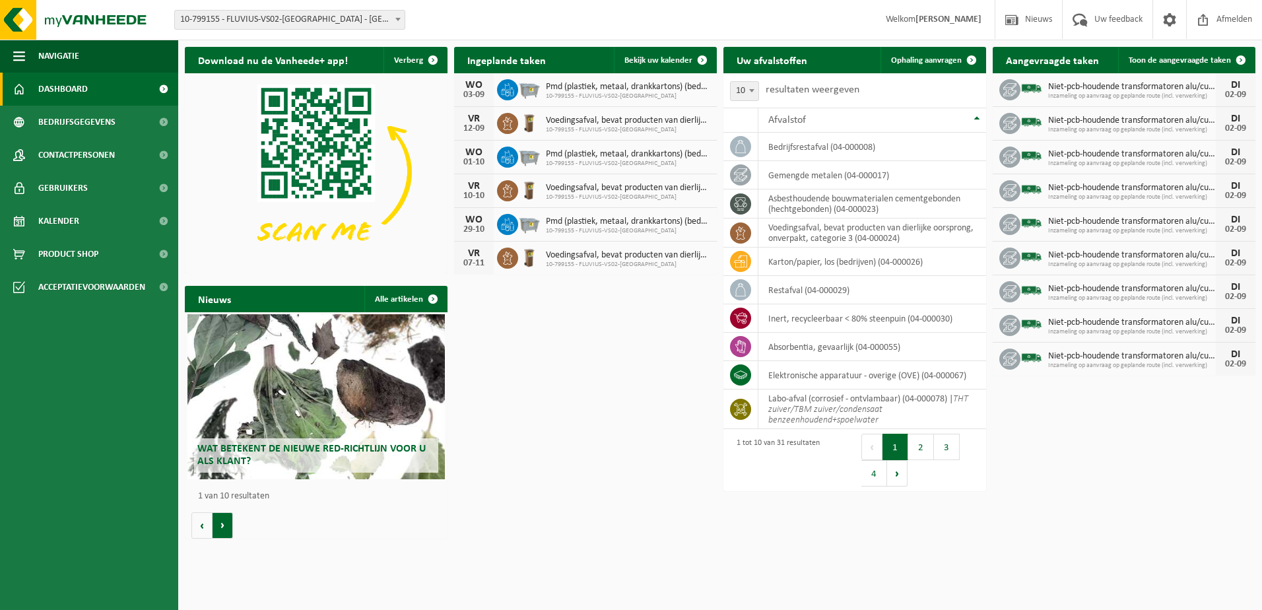
click at [232, 526] on button "Volgende" at bounding box center [223, 525] width 20 height 26
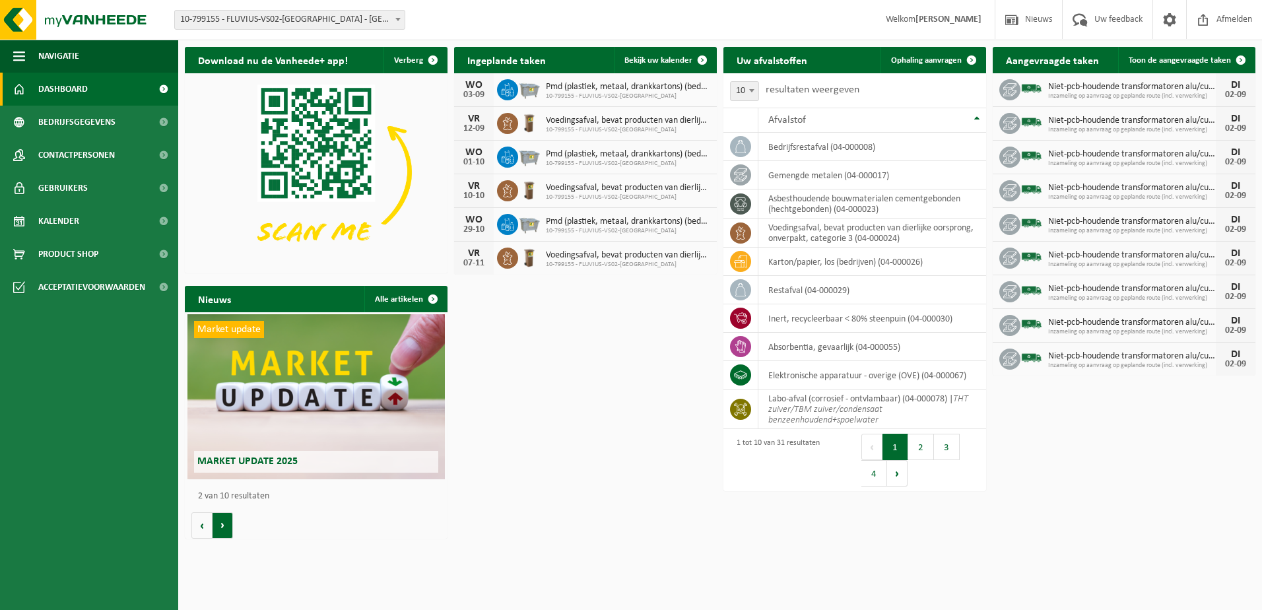
click at [232, 526] on button "Volgende" at bounding box center [223, 525] width 20 height 26
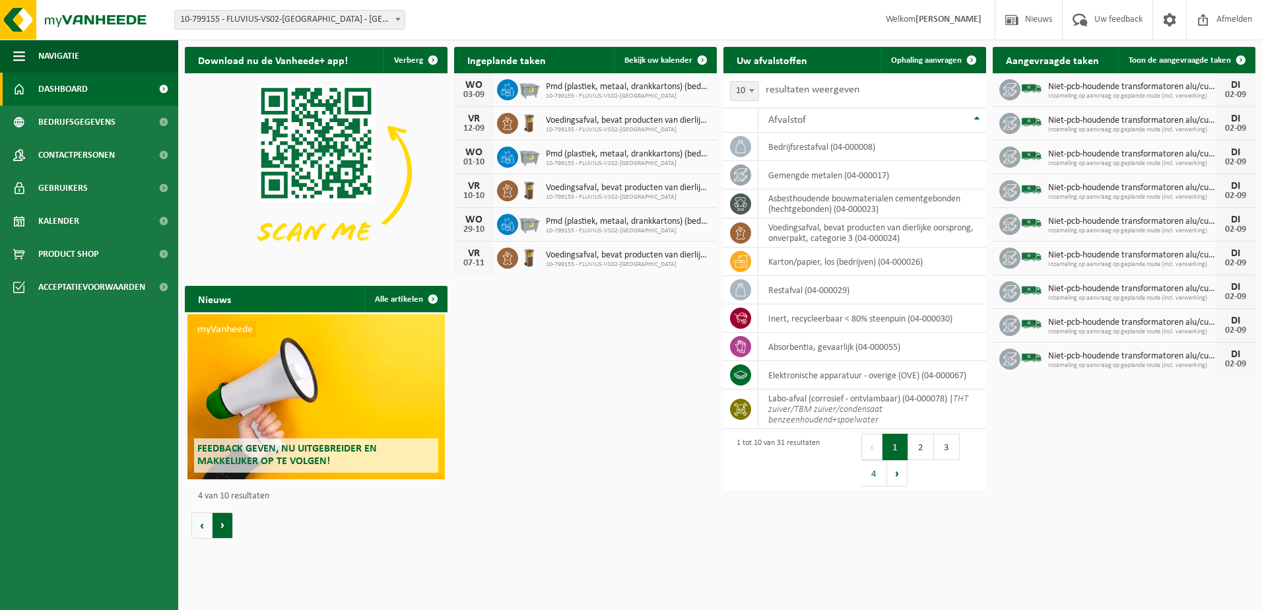
click at [232, 526] on button "Volgende" at bounding box center [223, 525] width 20 height 26
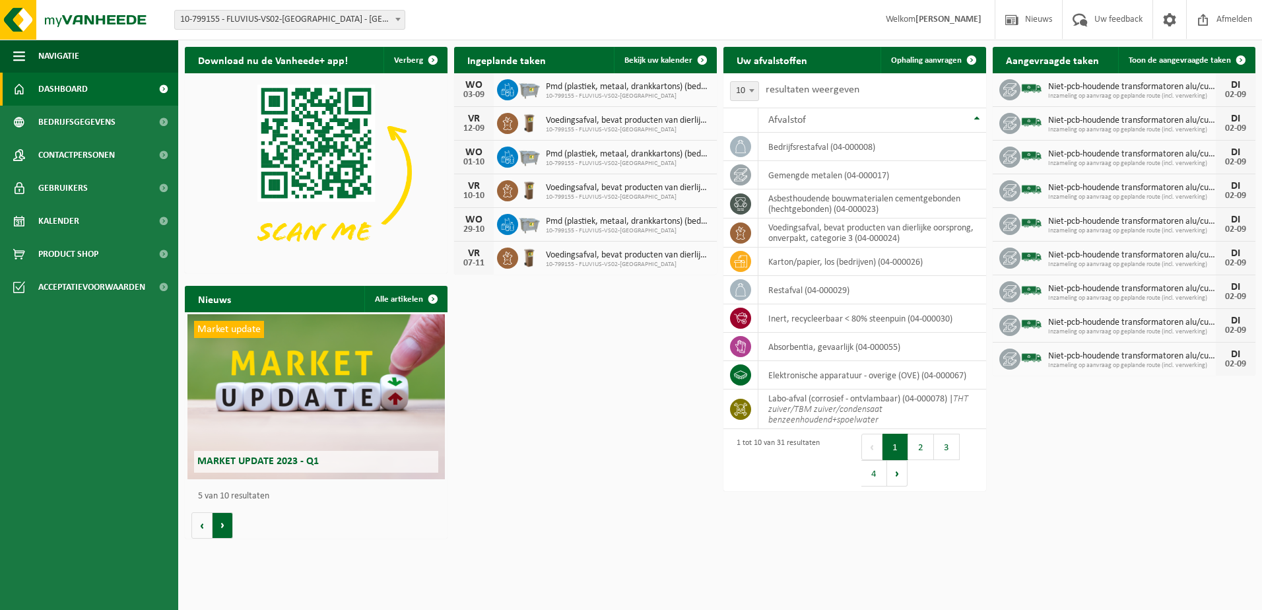
click at [232, 526] on button "Volgende" at bounding box center [223, 525] width 20 height 26
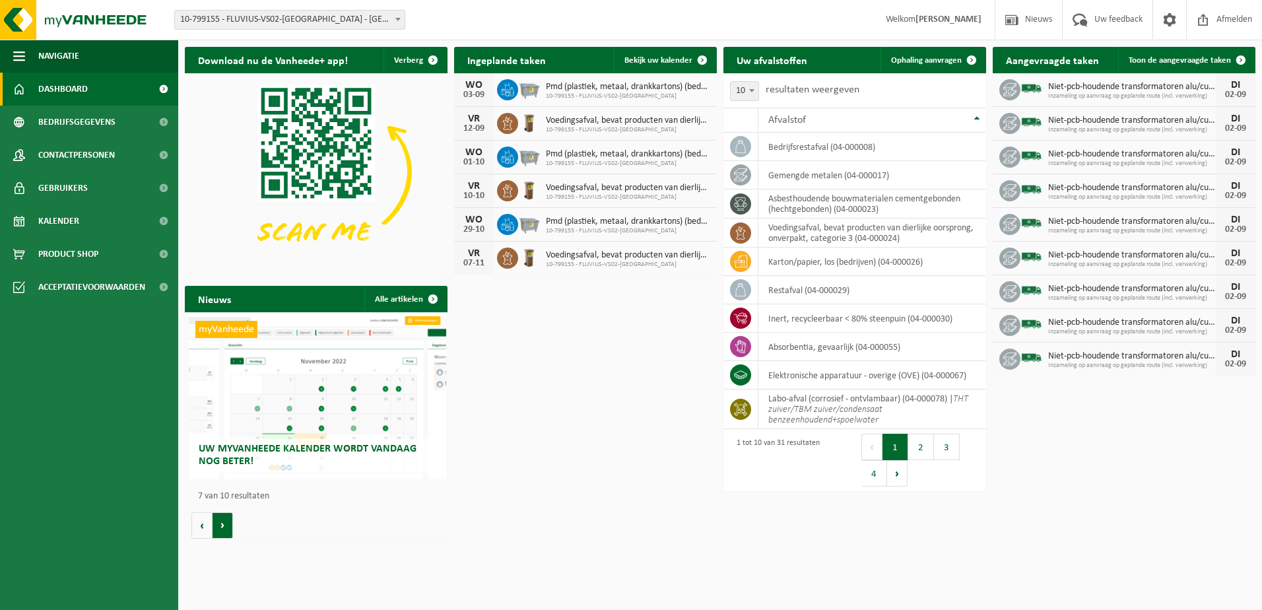
click at [232, 526] on button "Volgende" at bounding box center [223, 525] width 20 height 26
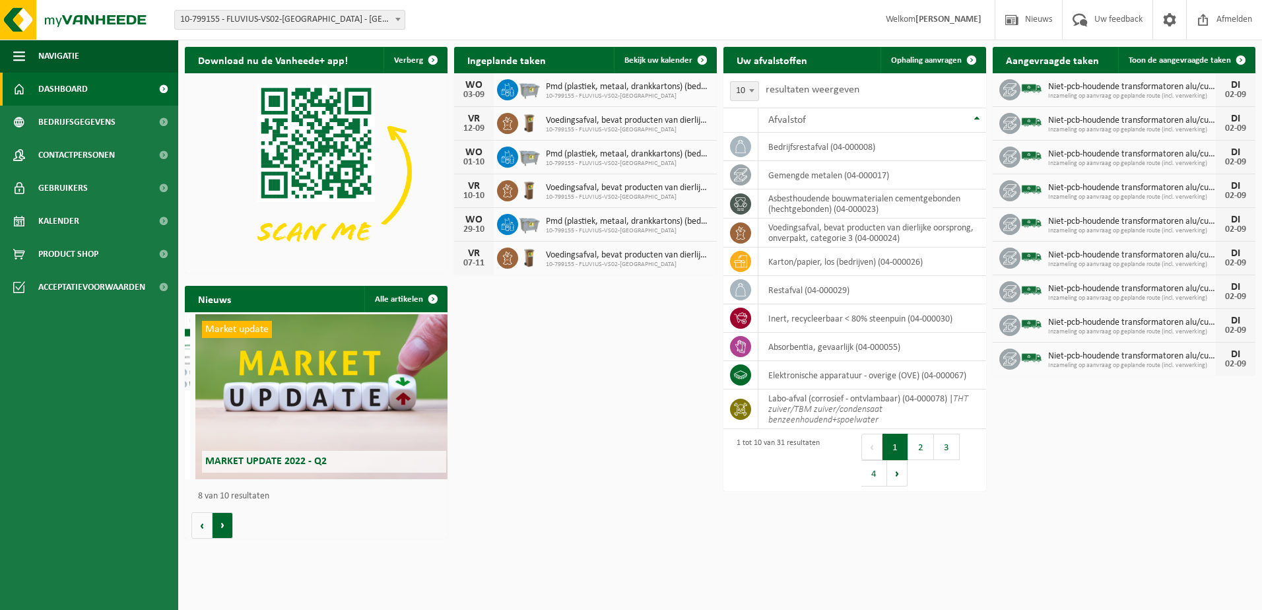
scroll to position [0, 1840]
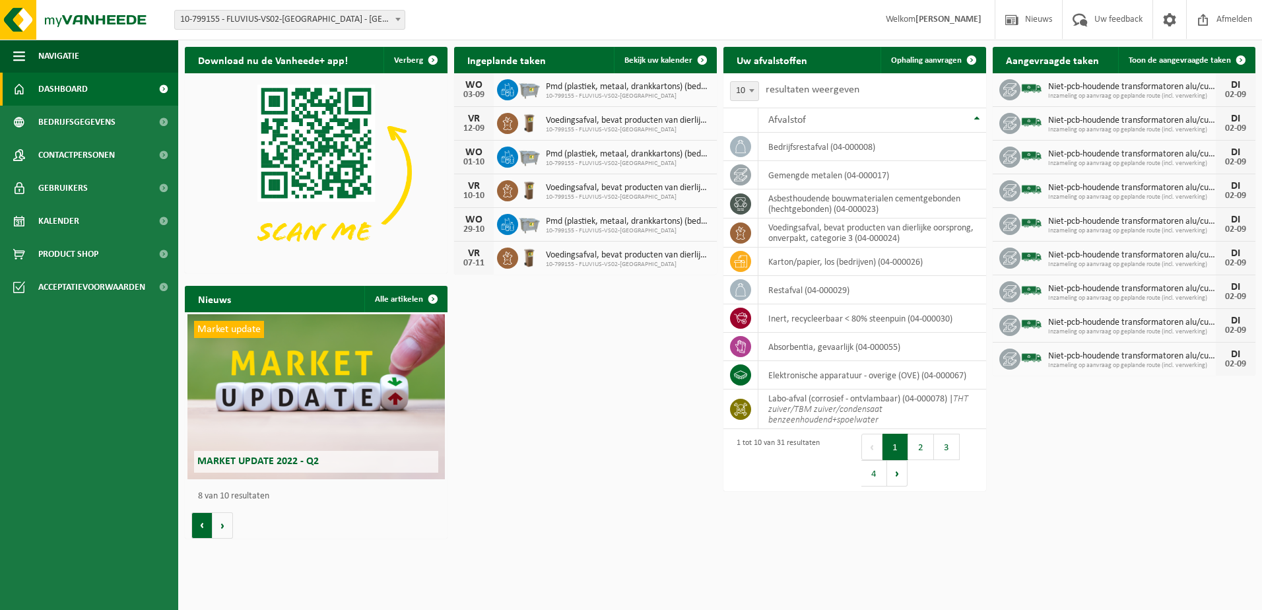
click at [205, 526] on button "Vorige" at bounding box center [201, 525] width 21 height 26
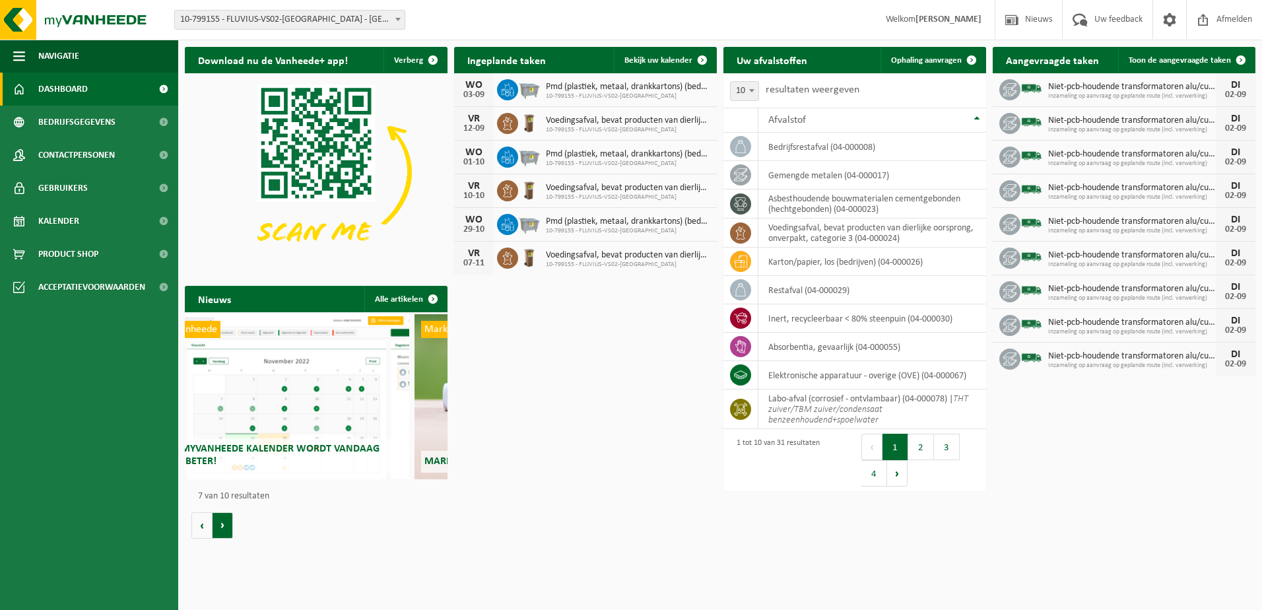
scroll to position [0, 1577]
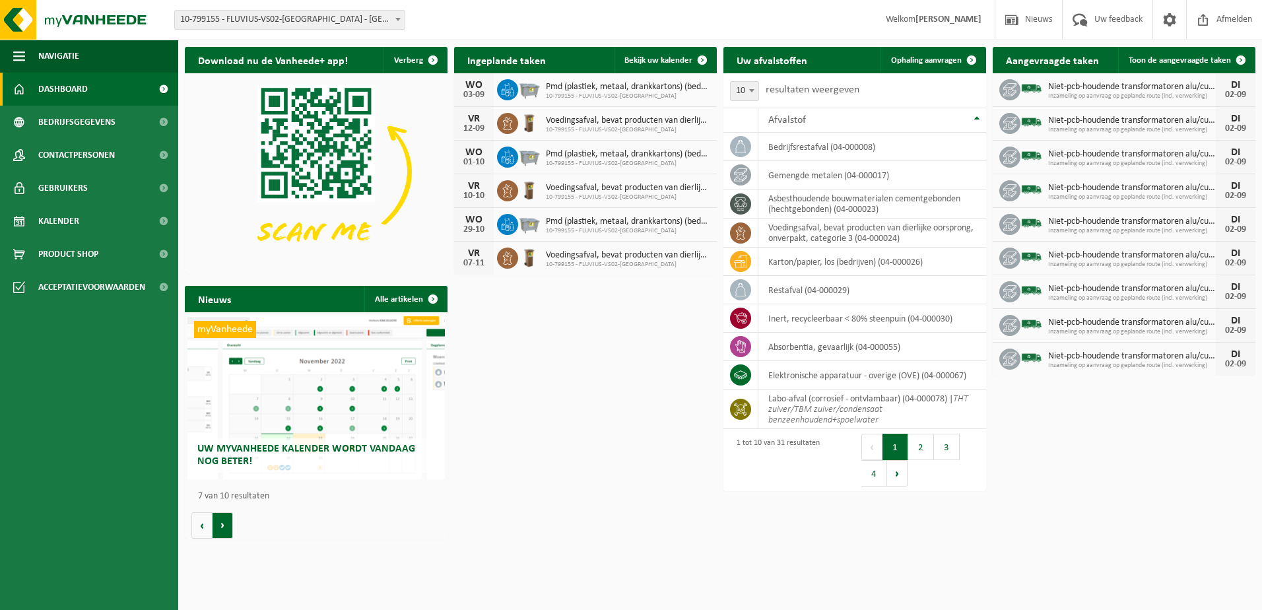
click at [231, 526] on button "Volgende" at bounding box center [223, 525] width 20 height 26
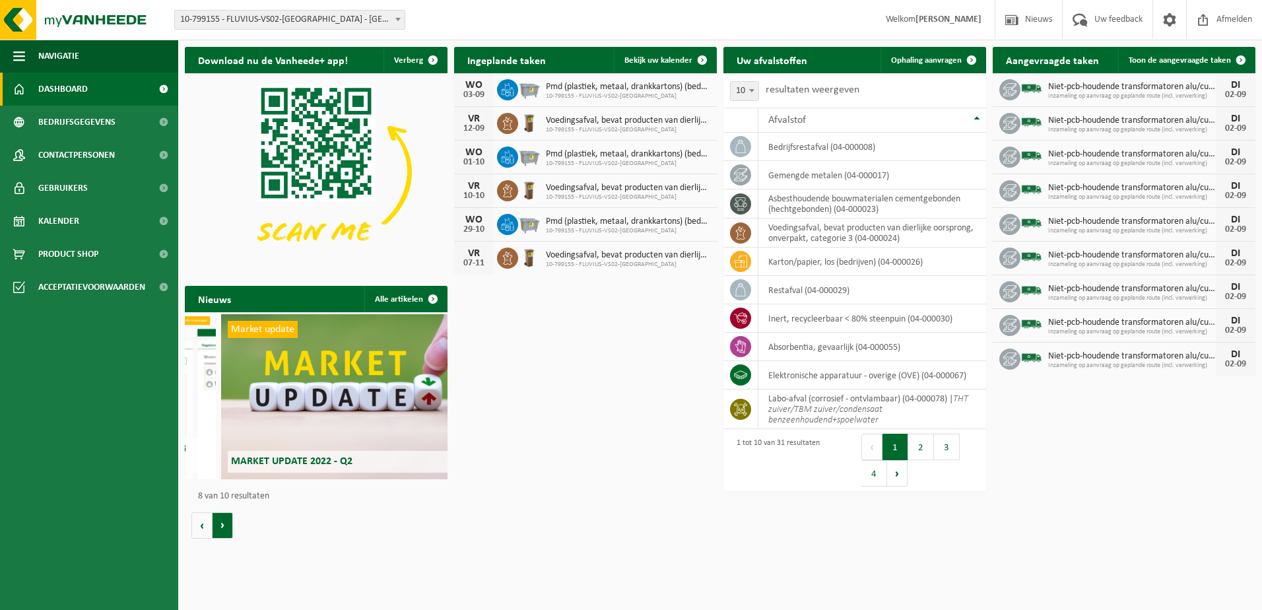
click at [231, 526] on button "Volgende" at bounding box center [223, 525] width 20 height 26
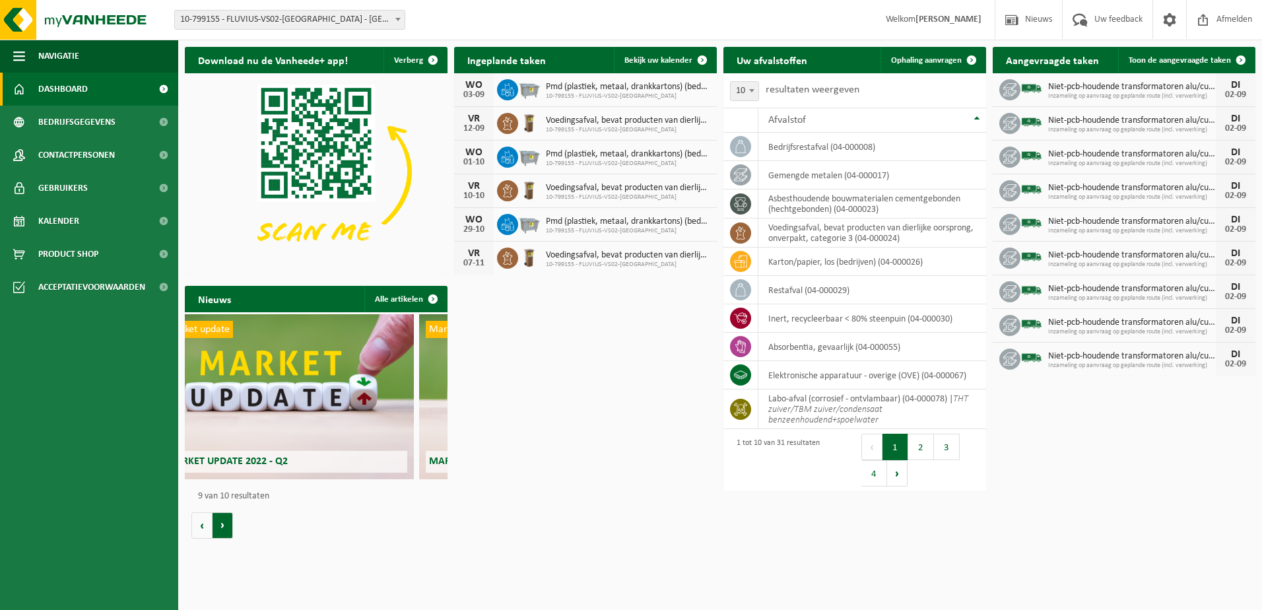
click at [231, 526] on button "Volgende" at bounding box center [223, 525] width 20 height 26
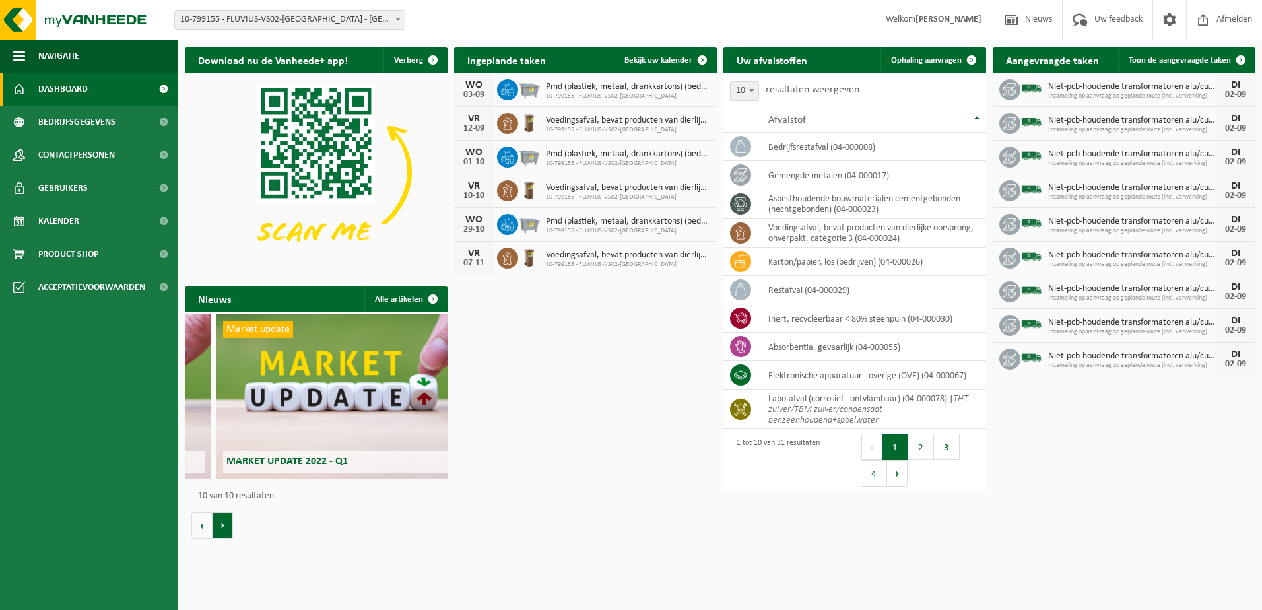
click at [231, 526] on button "Volgende" at bounding box center [223, 525] width 20 height 26
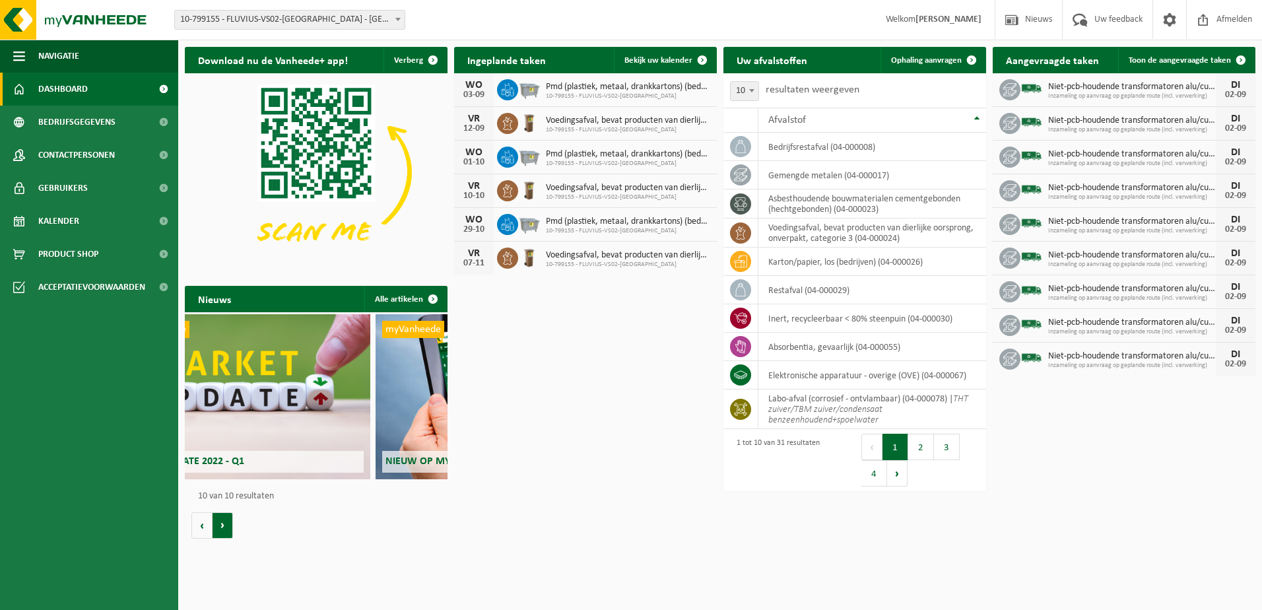
click at [231, 526] on button "Volgende" at bounding box center [223, 525] width 20 height 26
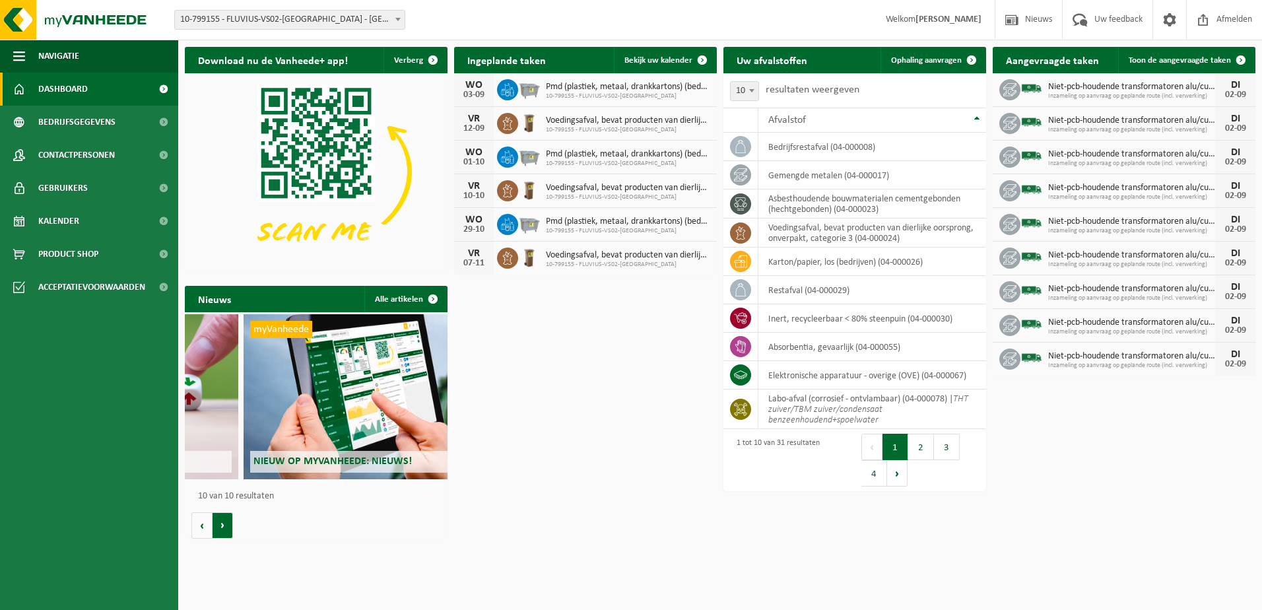
click at [231, 526] on button "Volgende" at bounding box center [223, 525] width 20 height 26
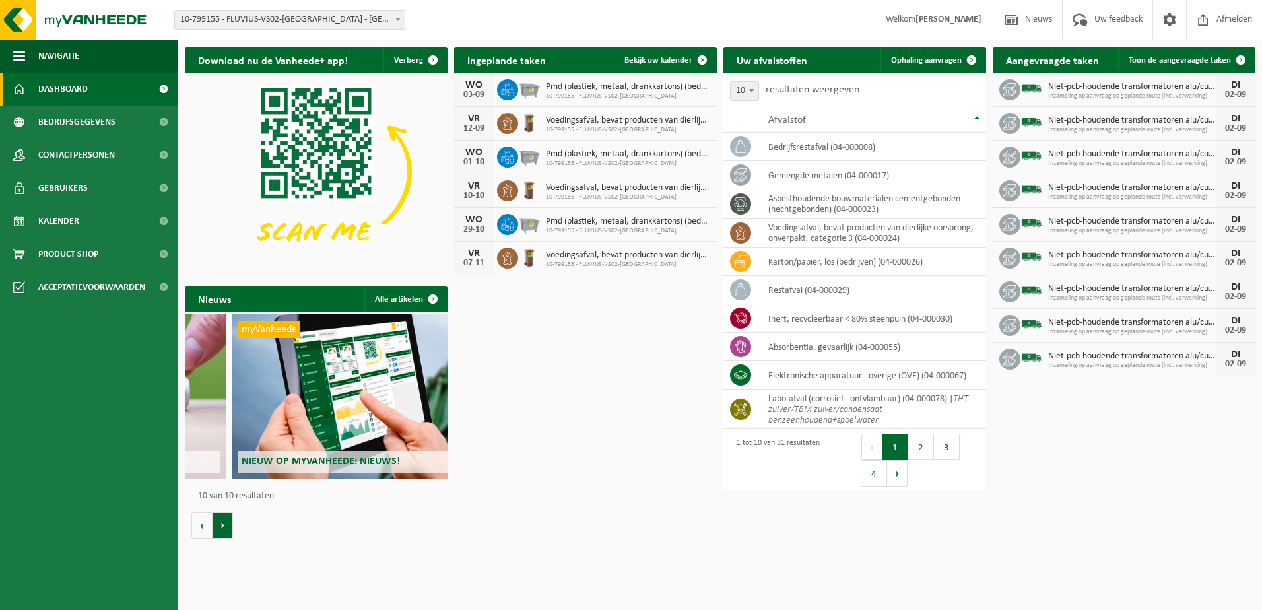
scroll to position [0, 2365]
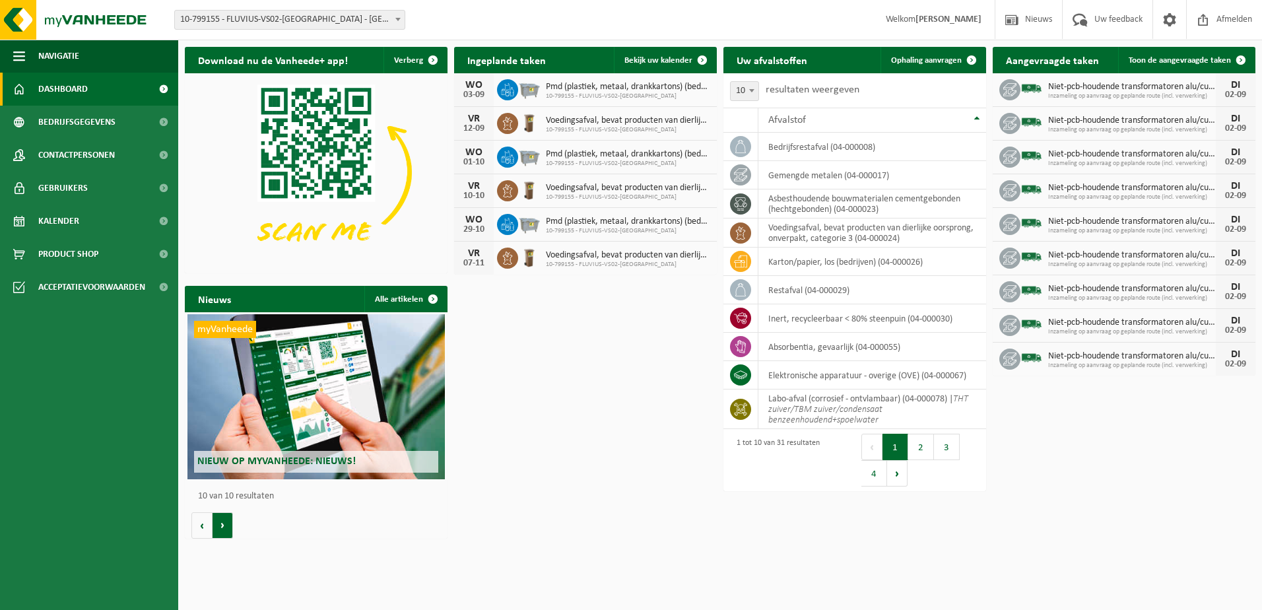
click at [231, 526] on button "Volgende" at bounding box center [223, 525] width 20 height 26
click at [351, 539] on div "Nieuws Alle artikelen Wat betekent de nieuwe RED-richtlijn voor u als klant? Ma…" at bounding box center [316, 412] width 269 height 267
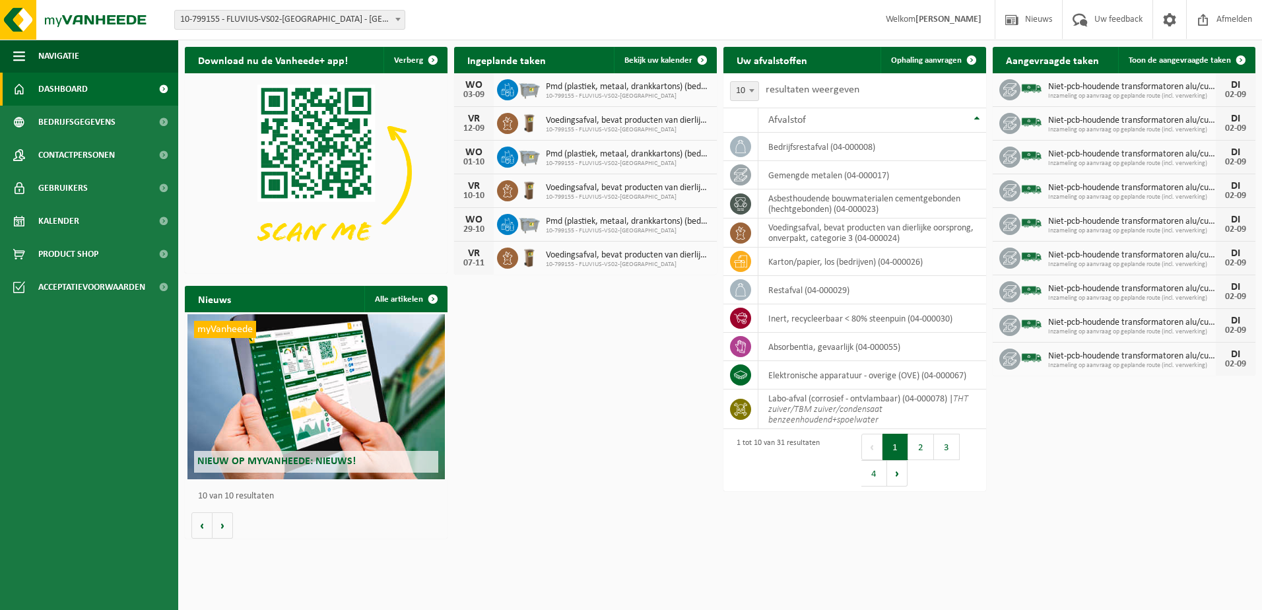
click at [1155, 332] on span "Inzameling op aanvraag op geplande route (incl. verwerking)" at bounding box center [1133, 332] width 168 height 8
click at [652, 59] on span "Bekijk uw kalender" at bounding box center [659, 60] width 68 height 9
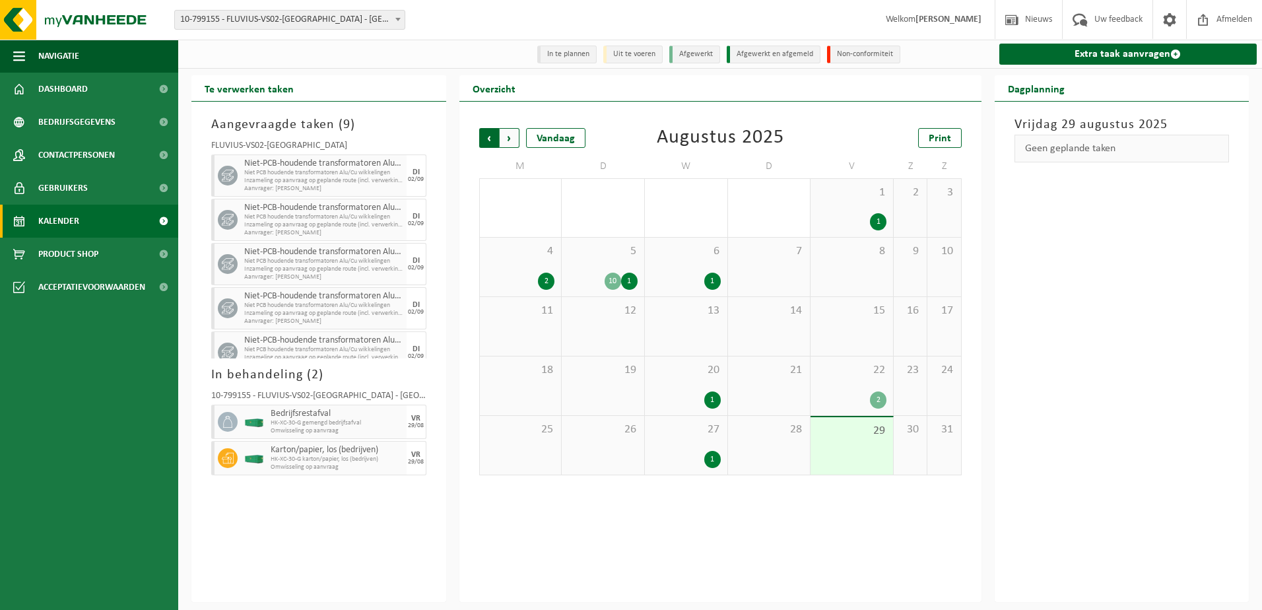
click at [505, 135] on span "Volgende" at bounding box center [510, 138] width 20 height 20
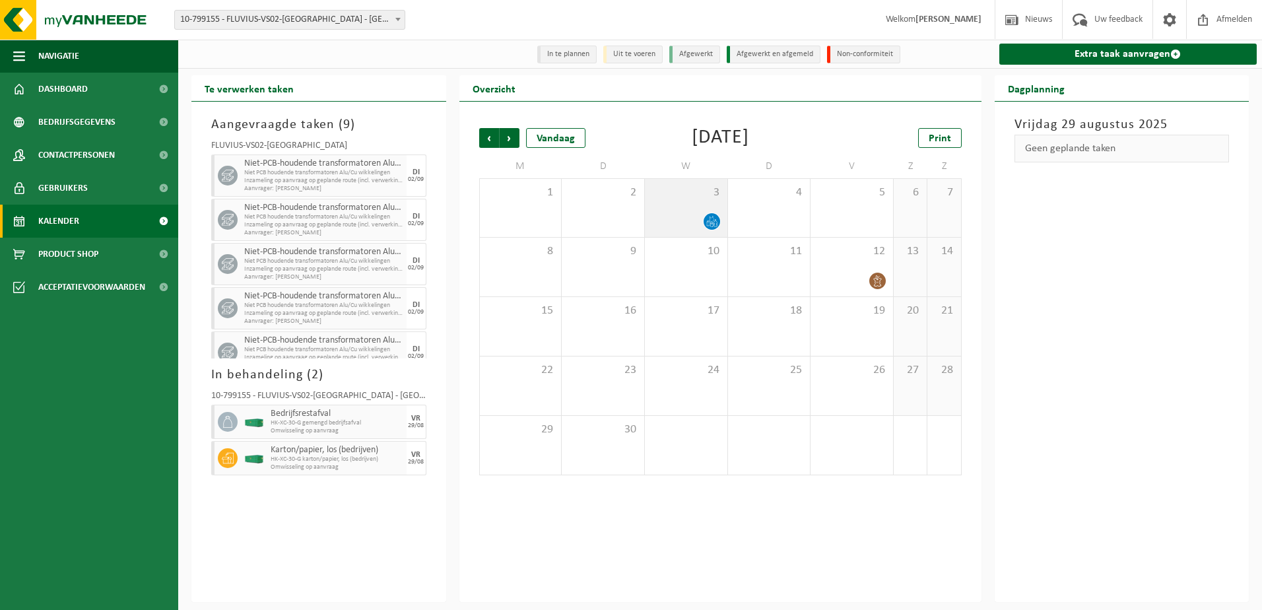
click at [708, 220] on icon at bounding box center [711, 221] width 11 height 11
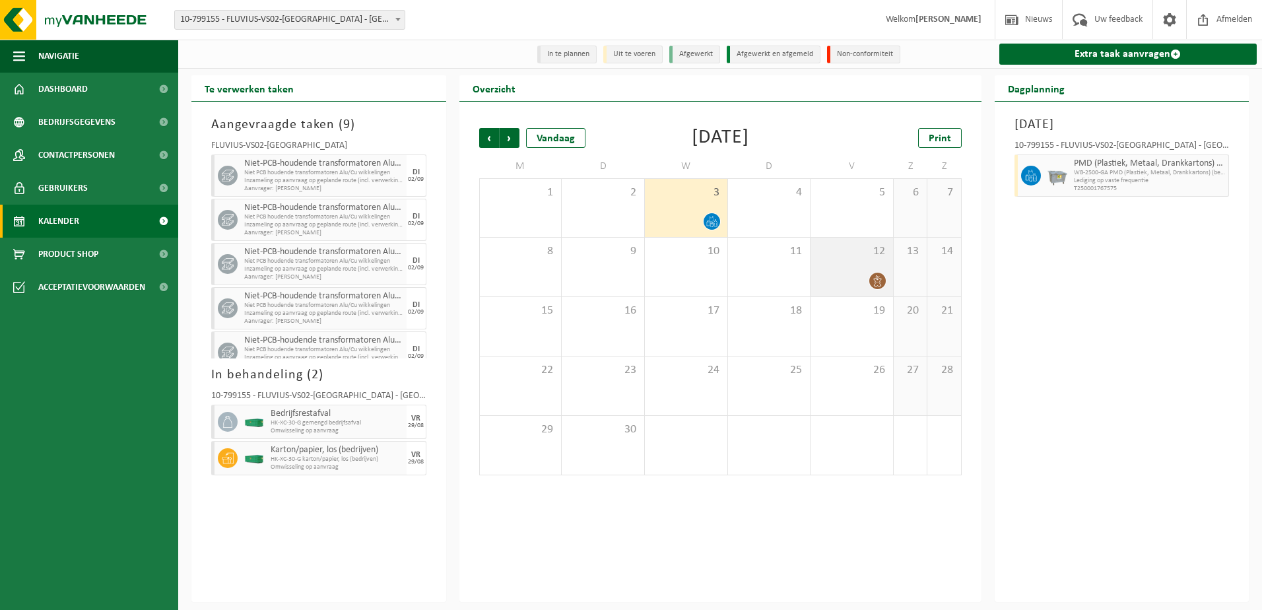
click at [872, 279] on icon at bounding box center [877, 280] width 11 height 11
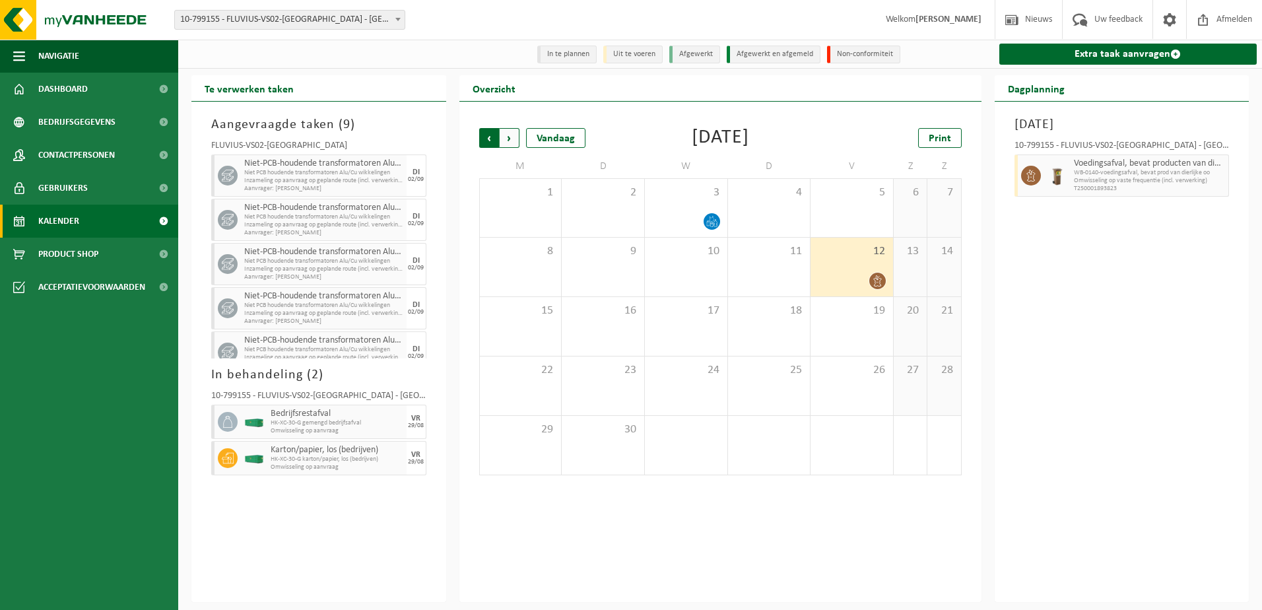
click at [514, 144] on span "Volgende" at bounding box center [510, 138] width 20 height 20
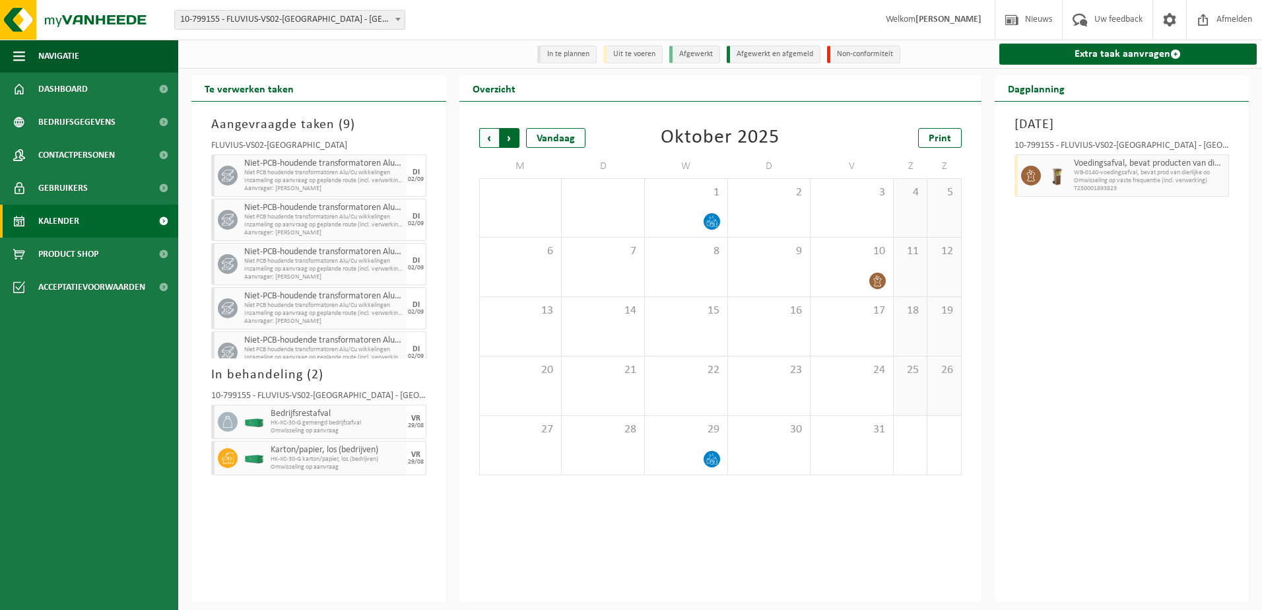
click at [491, 141] on span "Vorige" at bounding box center [489, 138] width 20 height 20
